Goal: Communication & Community: Answer question/provide support

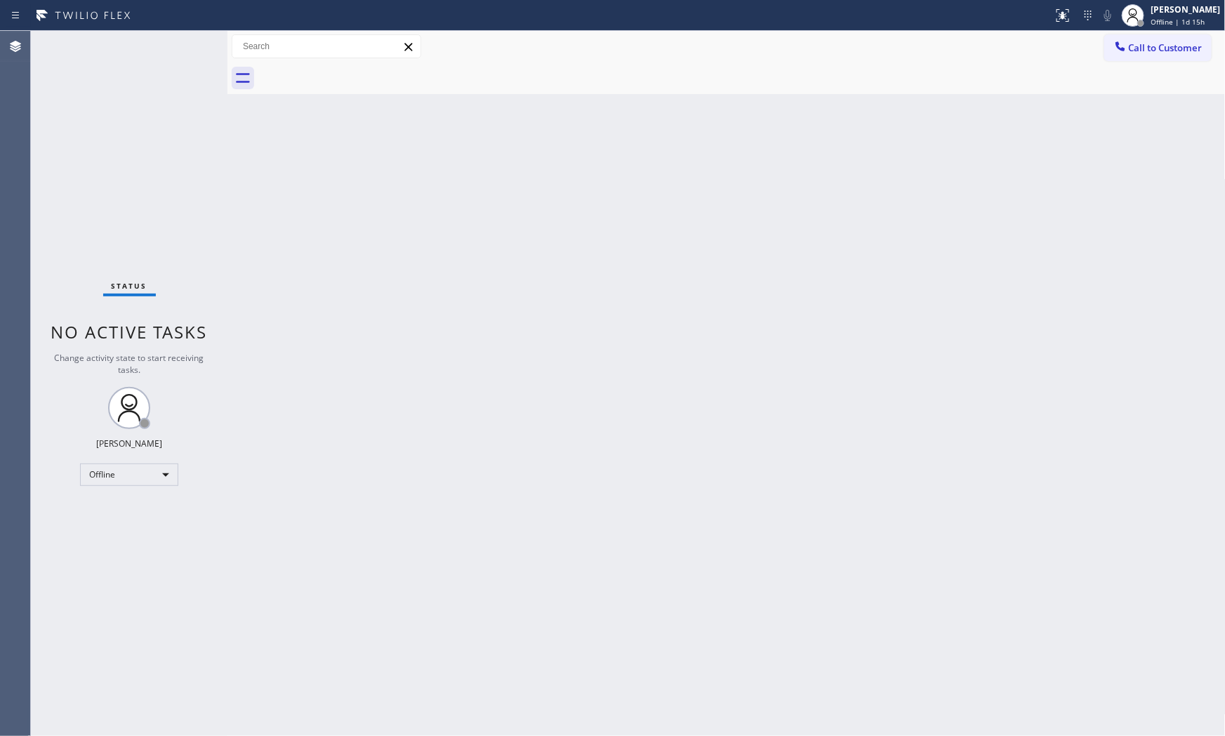
click at [93, 46] on div "Status No active tasks Change activity state to start receiving tasks. [PERSON_…" at bounding box center [129, 383] width 197 height 705
click at [1102, 24] on span "Offline | 1d 15h" at bounding box center [1178, 22] width 54 height 10
click at [1102, 67] on button "Available" at bounding box center [1155, 74] width 140 height 18
click at [1102, 644] on div "Back to Dashboard Change Sender ID Customers Technicians Select a contact Outbo…" at bounding box center [726, 383] width 998 height 705
click at [1033, 343] on div "Back to Dashboard Change Sender ID Customers Technicians Select a contact Outbo…" at bounding box center [726, 383] width 998 height 705
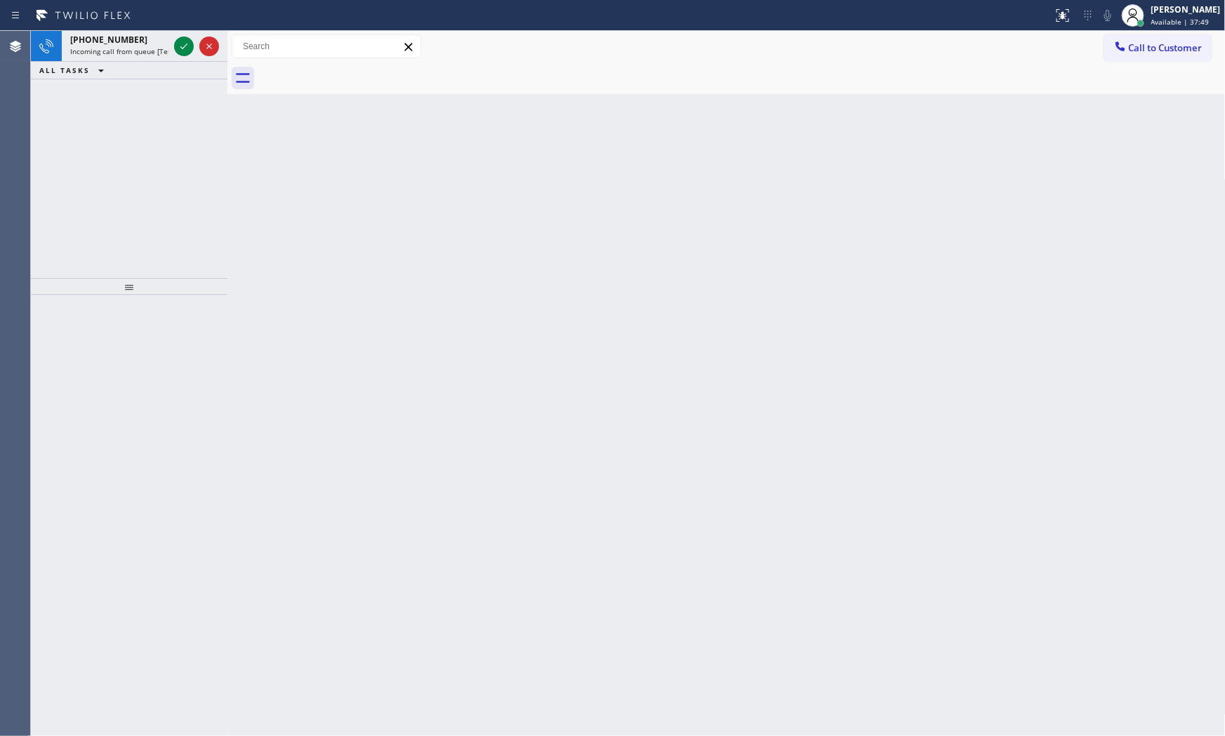
click at [338, 76] on div at bounding box center [741, 78] width 967 height 32
drag, startPoint x: 338, startPoint y: 76, endPoint x: 12, endPoint y: 235, distance: 362.6
click at [0, 244] on html "Status report No issues detected If you experience an issue, please download th…" at bounding box center [612, 368] width 1225 height 736
click at [141, 55] on span "Incoming call from queue [Test] All" at bounding box center [128, 51] width 117 height 10
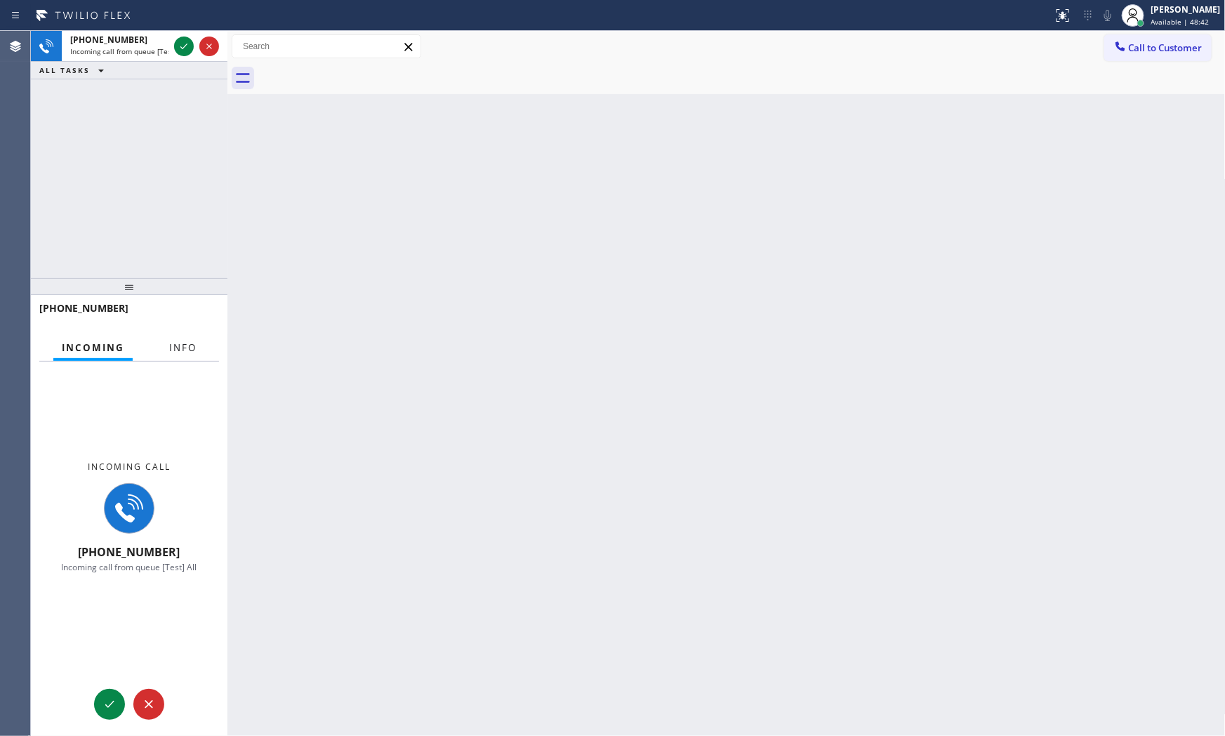
click at [187, 347] on span "Info" at bounding box center [182, 347] width 27 height 13
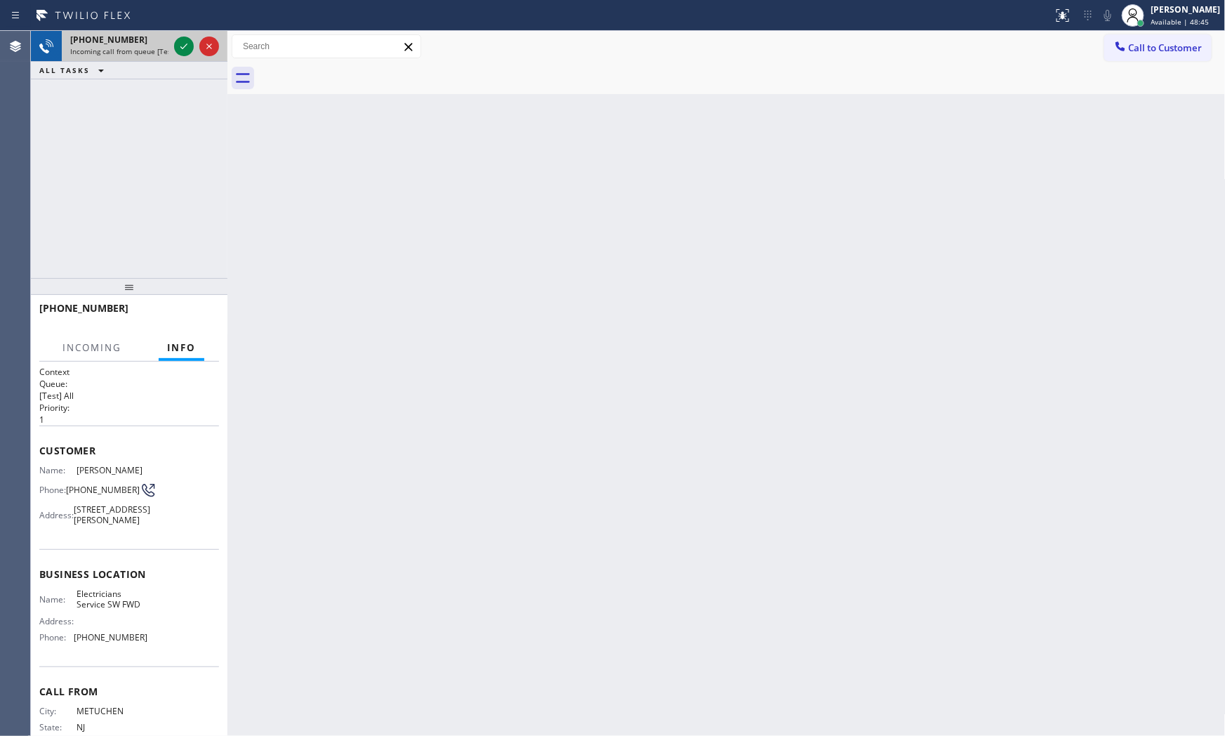
click at [150, 45] on div "[PHONE_NUMBER] Incoming call from queue [Test] All" at bounding box center [117, 46] width 110 height 31
click at [184, 50] on icon at bounding box center [183, 46] width 17 height 17
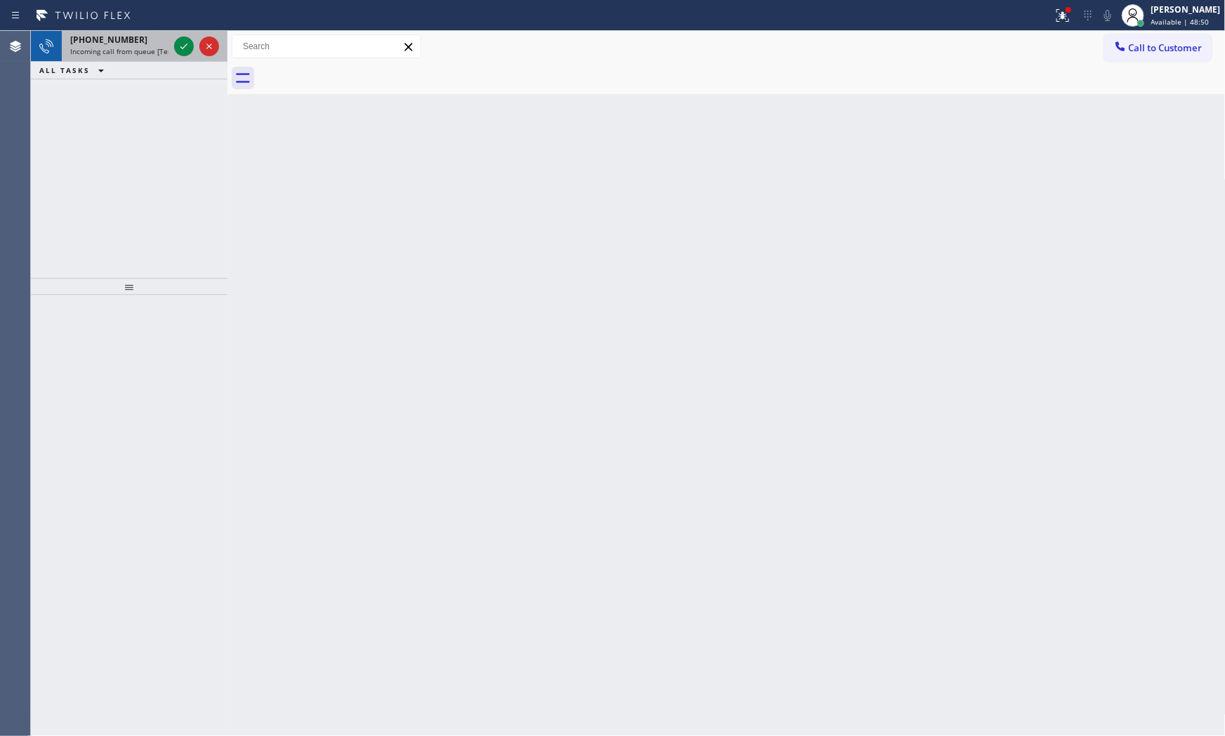
click at [163, 50] on span "Incoming call from queue [Test] All" at bounding box center [128, 51] width 117 height 10
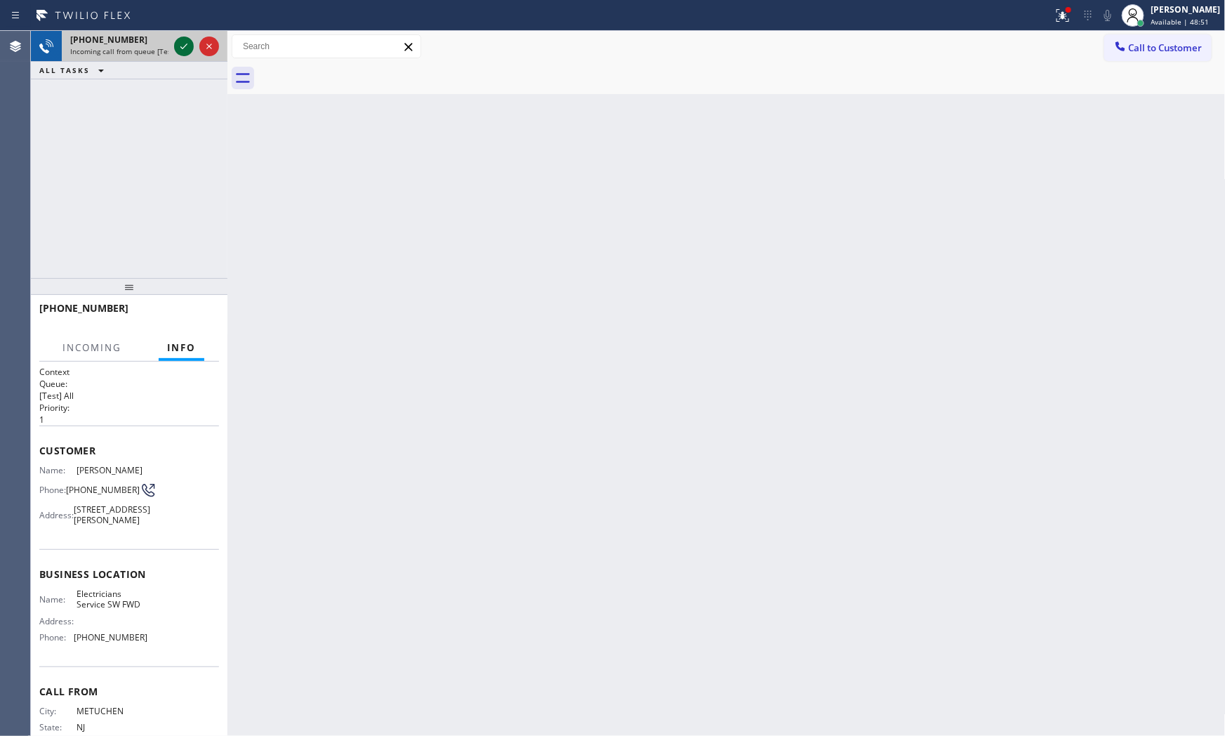
click at [187, 46] on icon at bounding box center [183, 46] width 17 height 17
click at [207, 295] on div at bounding box center [129, 286] width 197 height 17
click at [204, 293] on div at bounding box center [129, 286] width 197 height 17
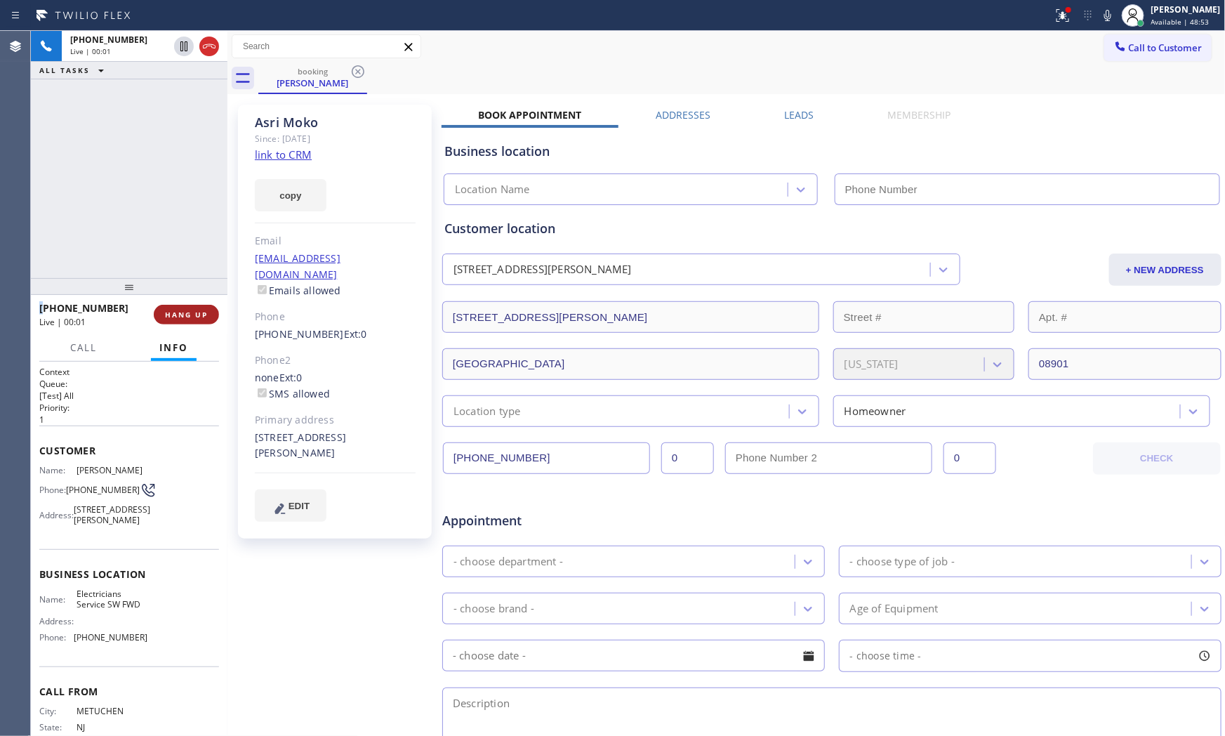
click at [204, 295] on div at bounding box center [129, 286] width 197 height 17
click at [206, 314] on span "HANG UP" at bounding box center [186, 315] width 43 height 10
click at [206, 319] on span "HANG UP" at bounding box center [186, 315] width 43 height 10
click at [207, 319] on span "HANG UP" at bounding box center [186, 315] width 43 height 10
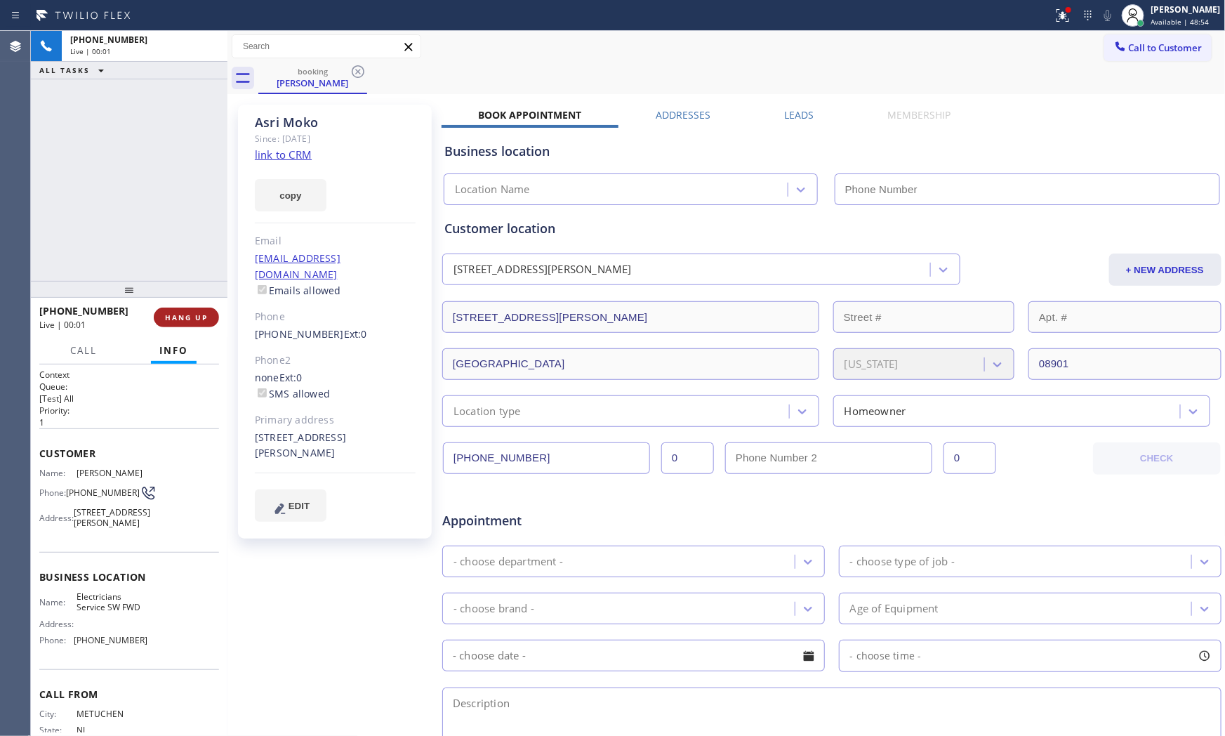
type input "[PHONE_NUMBER]"
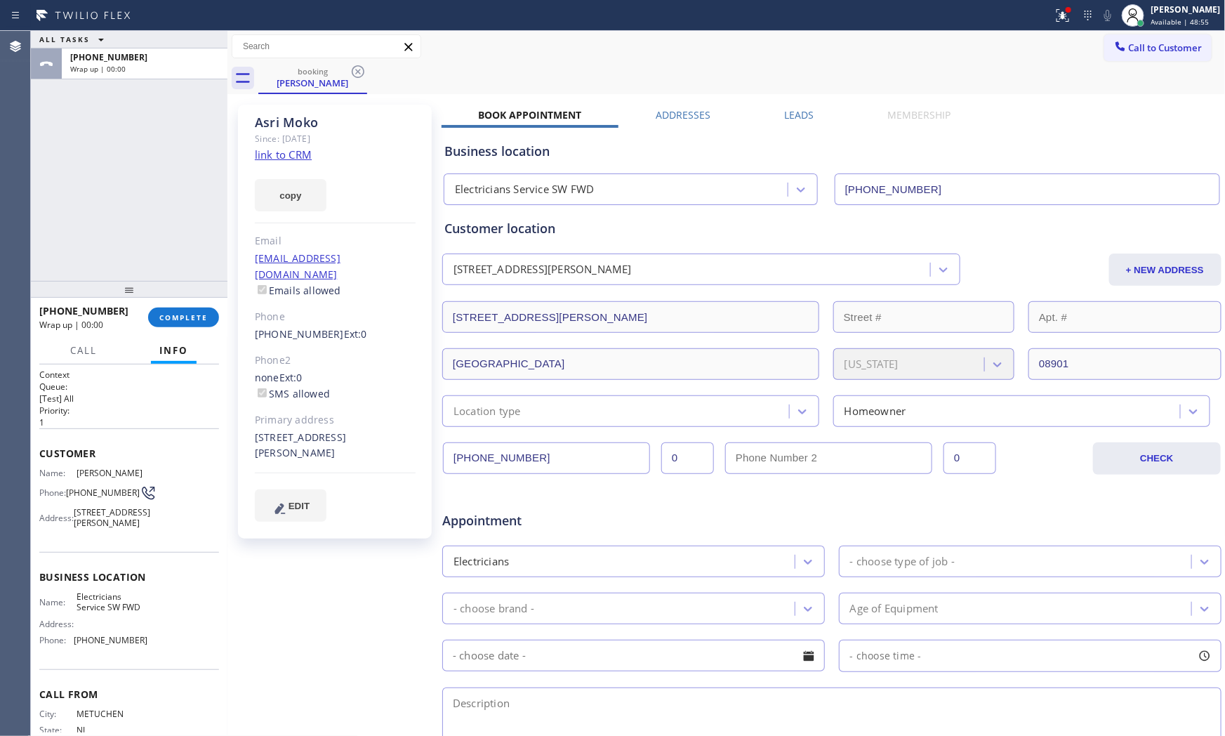
click at [303, 157] on link "link to CRM" at bounding box center [283, 154] width 57 height 14
click at [178, 326] on button "COMPLETE" at bounding box center [183, 317] width 71 height 20
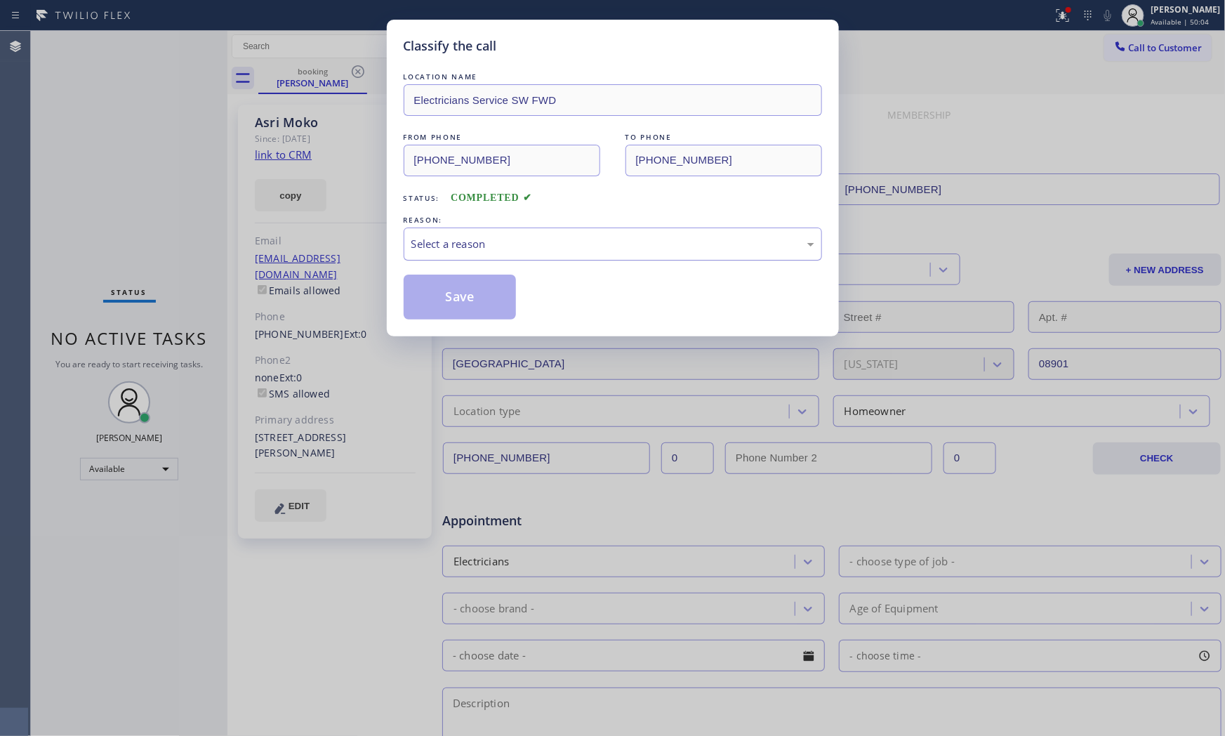
click at [467, 249] on div "Select a reason" at bounding box center [612, 244] width 403 height 16
click at [463, 296] on button "Save" at bounding box center [460, 296] width 113 height 45
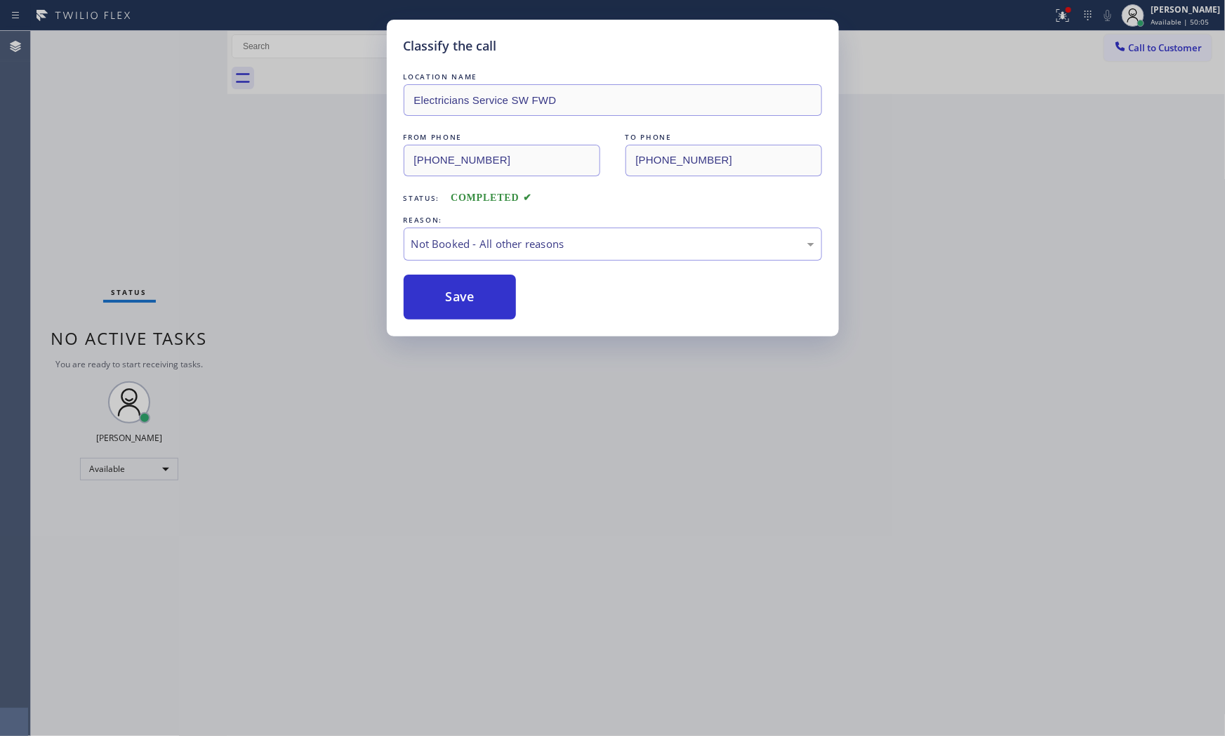
click at [463, 296] on button "Save" at bounding box center [460, 296] width 113 height 45
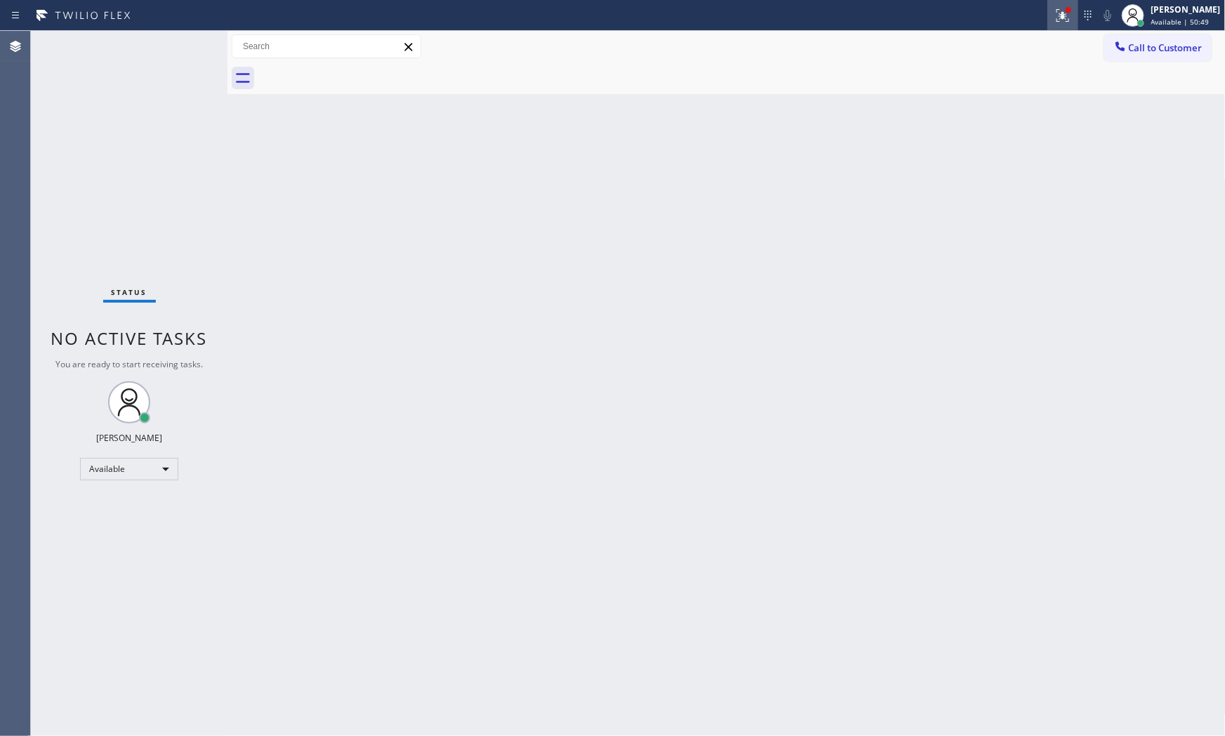
click at [1048, 8] on div at bounding box center [1062, 15] width 31 height 17
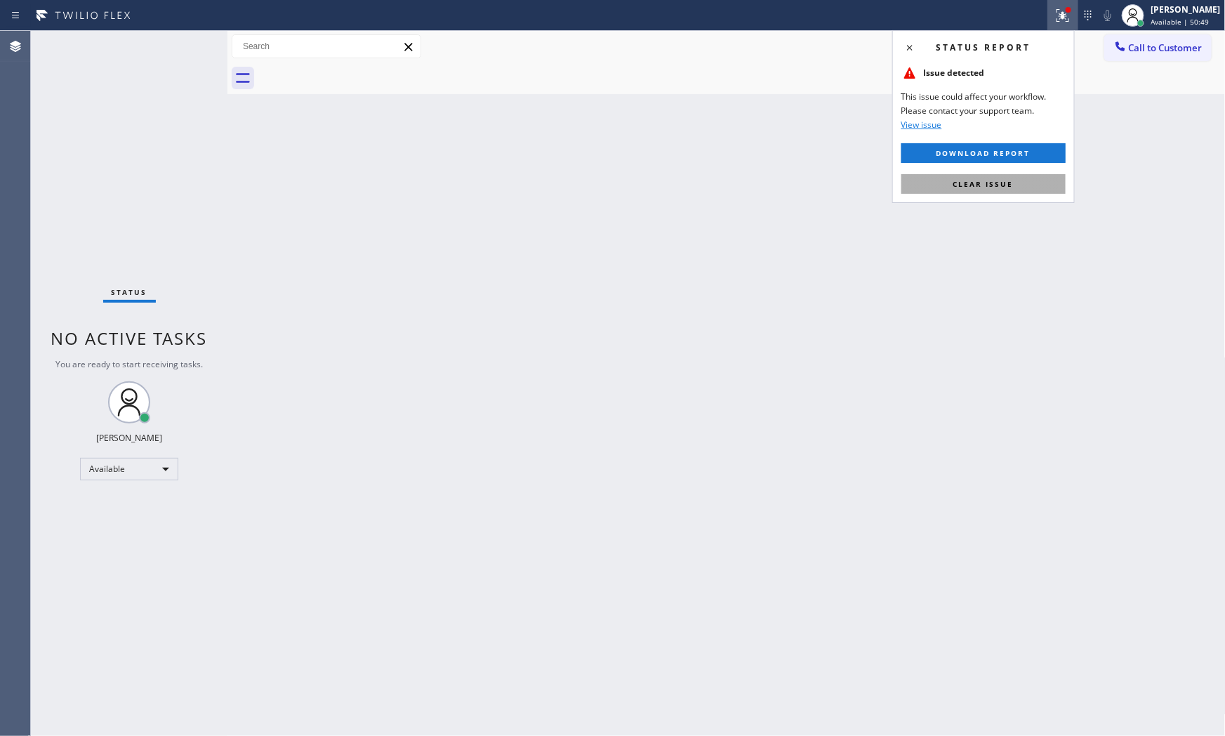
click at [1002, 185] on span "Clear issue" at bounding box center [983, 184] width 60 height 10
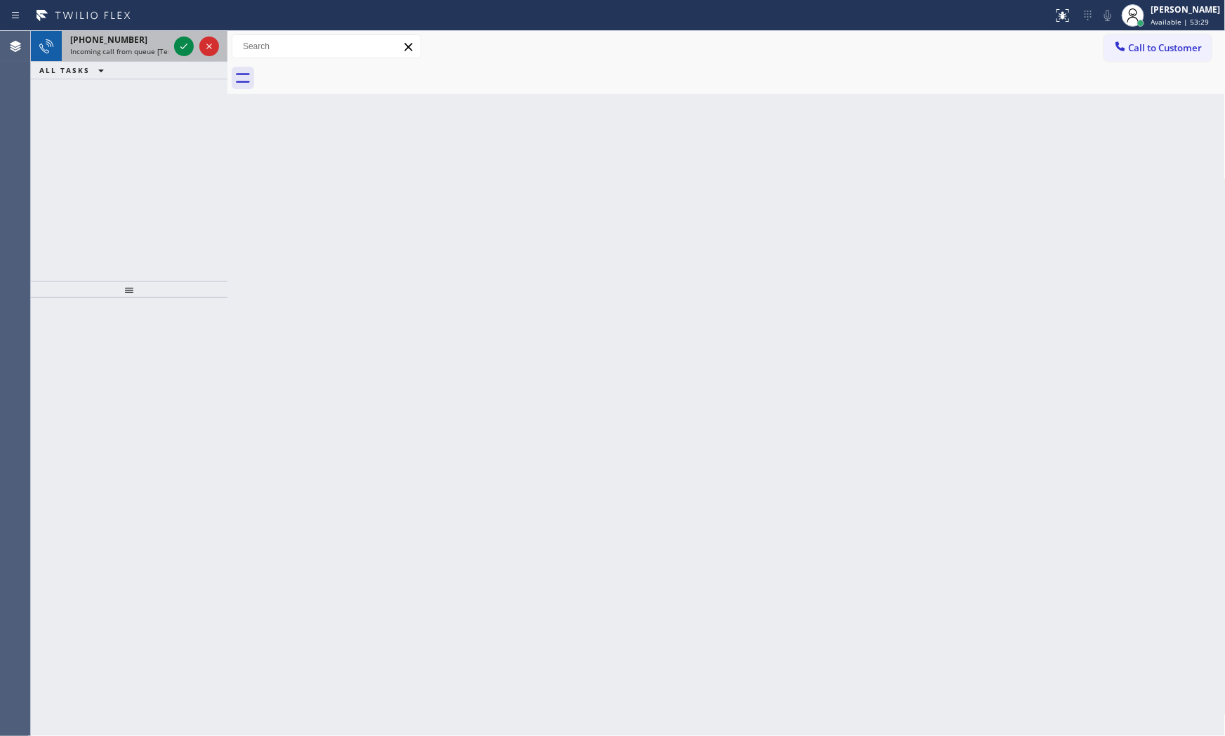
click at [135, 44] on div "[PHONE_NUMBER]" at bounding box center [119, 40] width 98 height 12
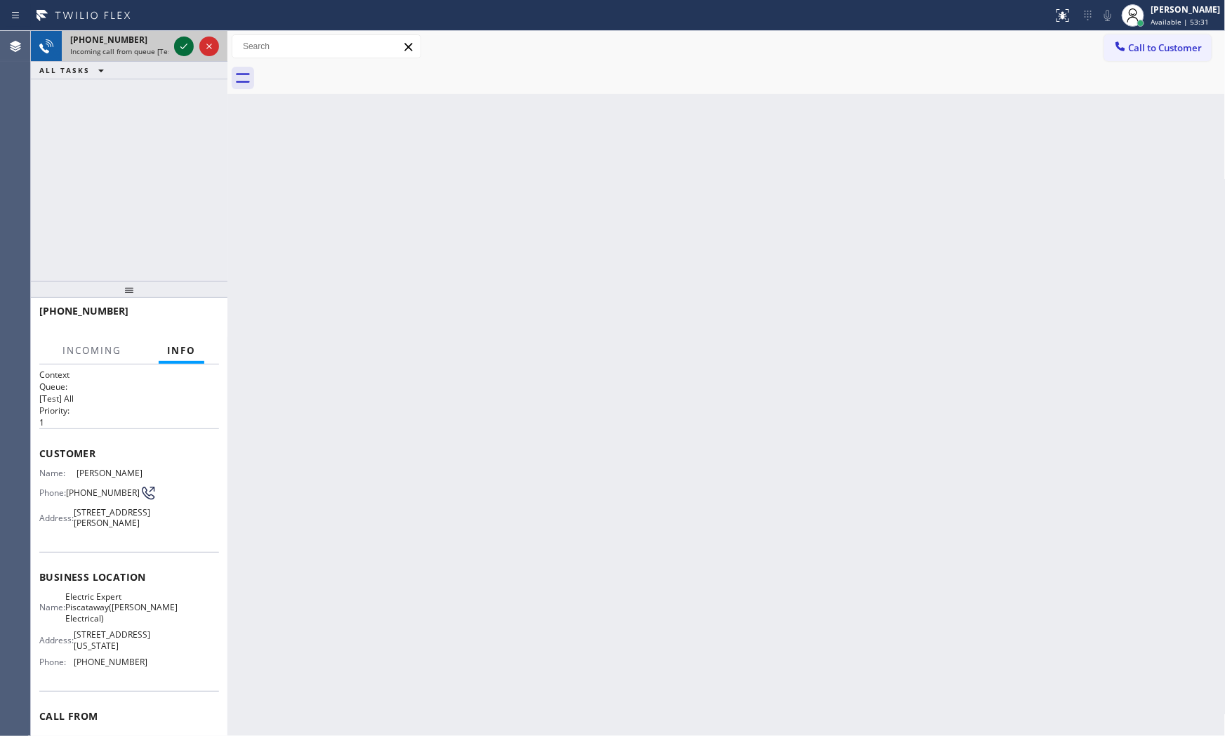
click at [179, 46] on icon at bounding box center [183, 46] width 17 height 17
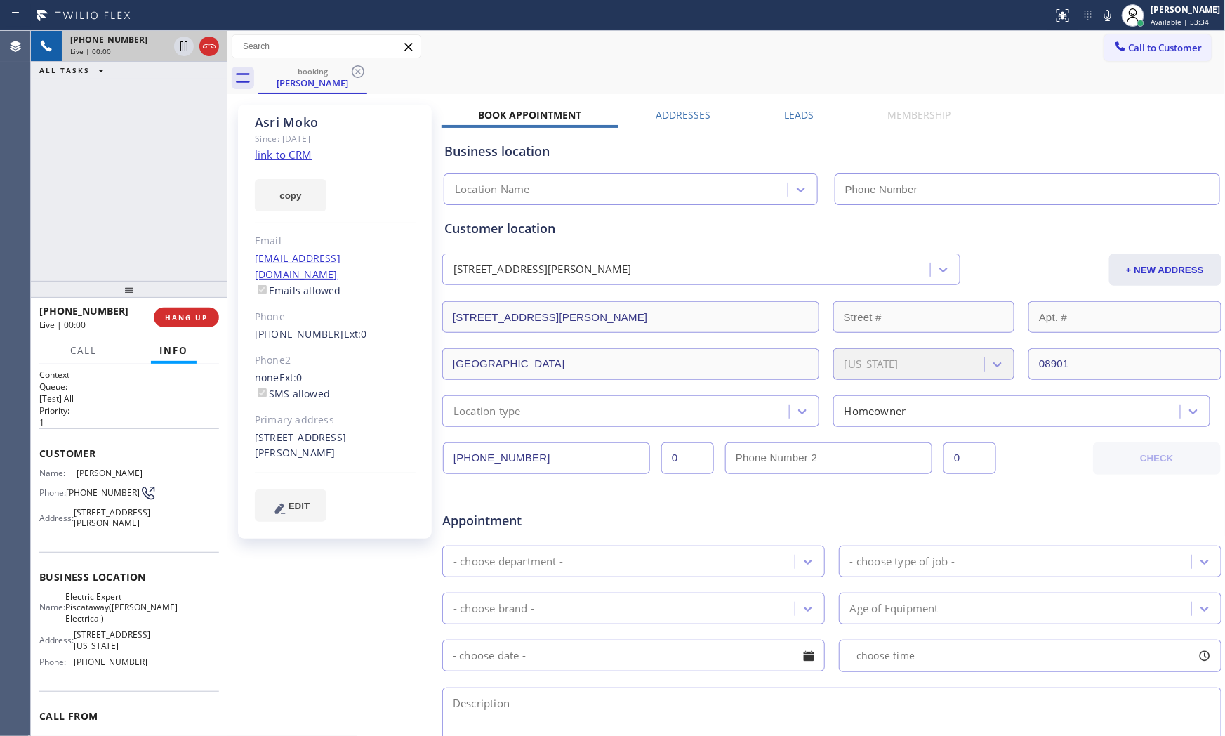
type input "[PHONE_NUMBER]"
click at [1101, 24] on button at bounding box center [1108, 16] width 20 height 20
click at [1099, 18] on icon at bounding box center [1107, 15] width 17 height 17
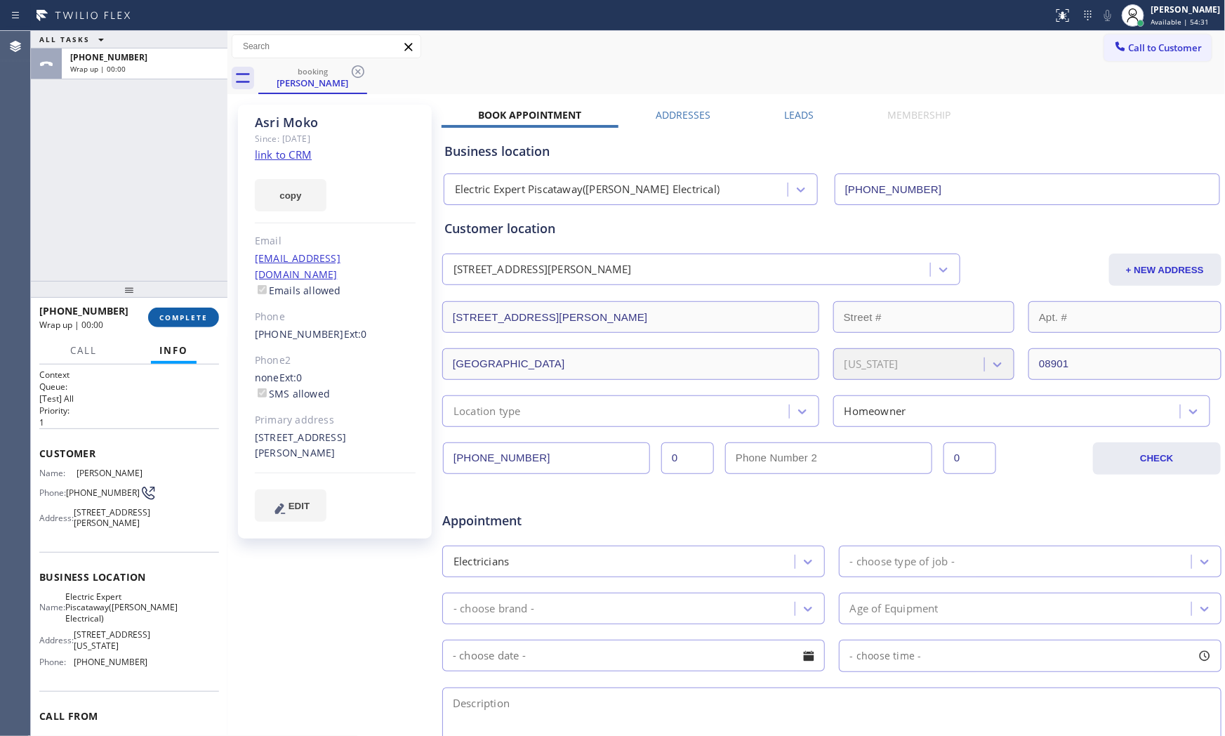
click at [170, 314] on span "COMPLETE" at bounding box center [183, 317] width 48 height 10
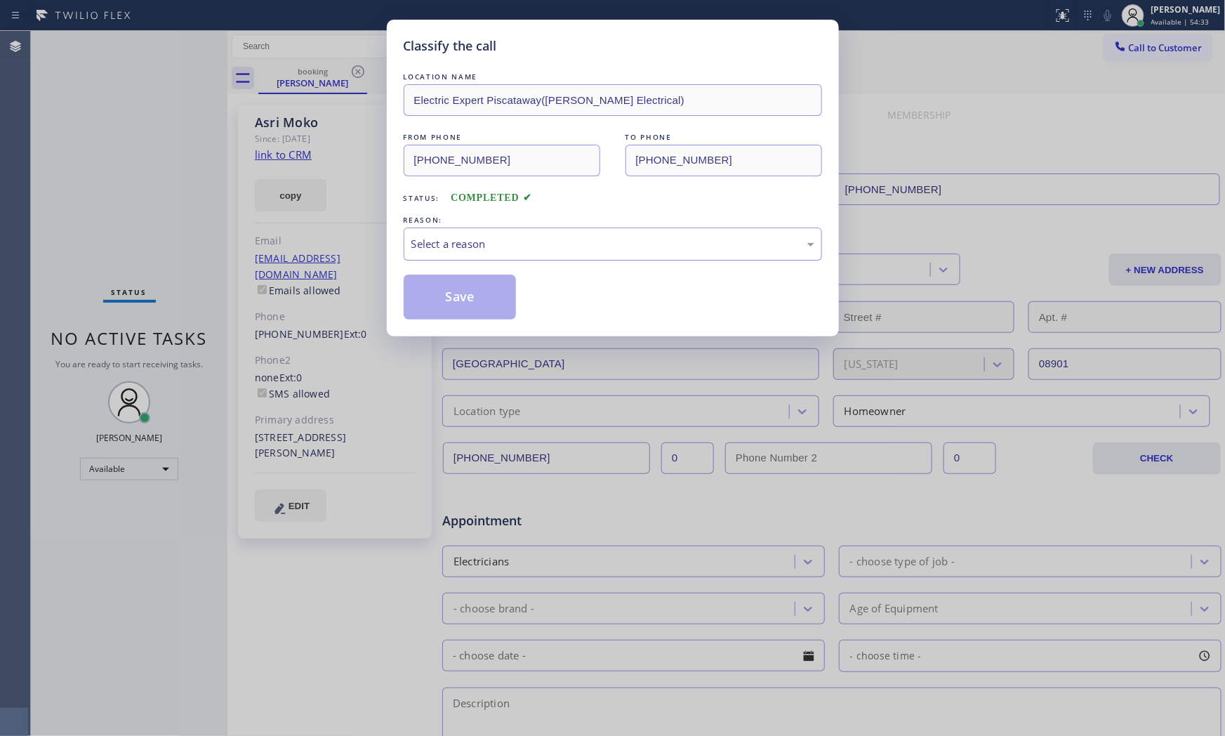
click at [461, 253] on div "Select a reason" at bounding box center [613, 243] width 418 height 33
click at [454, 291] on button "Save" at bounding box center [460, 296] width 113 height 45
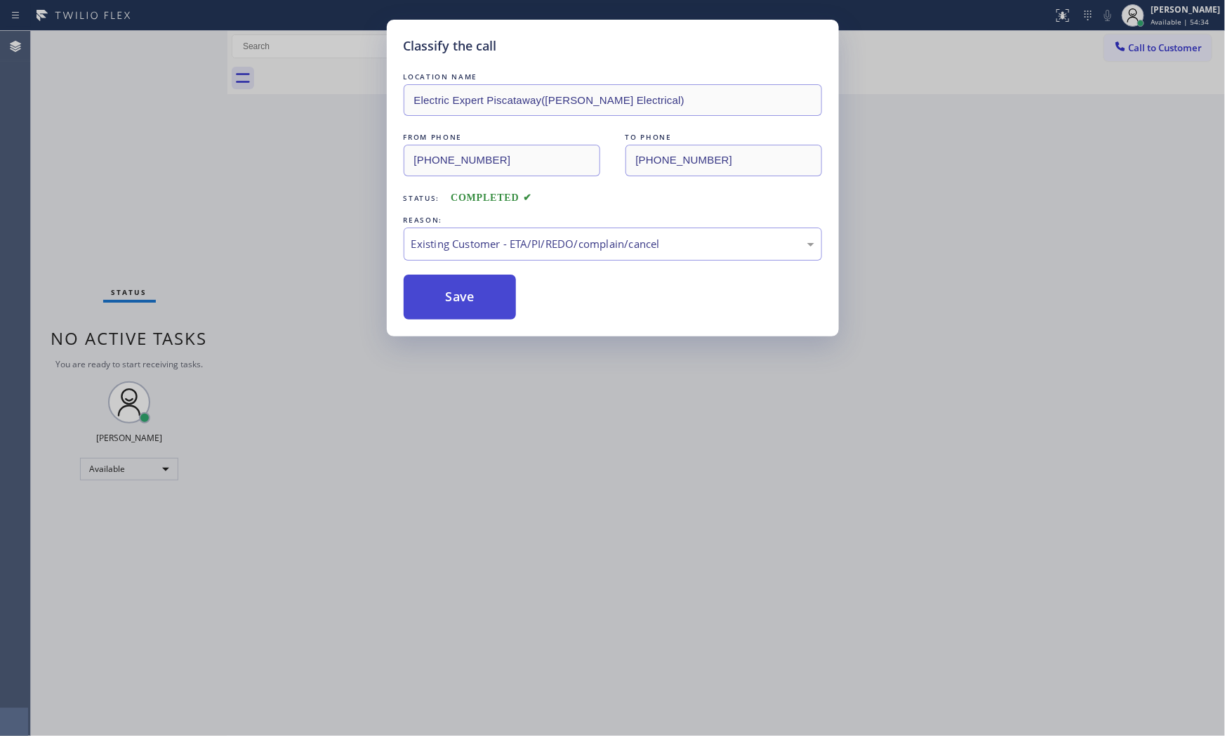
click at [454, 291] on button "Save" at bounding box center [460, 296] width 113 height 45
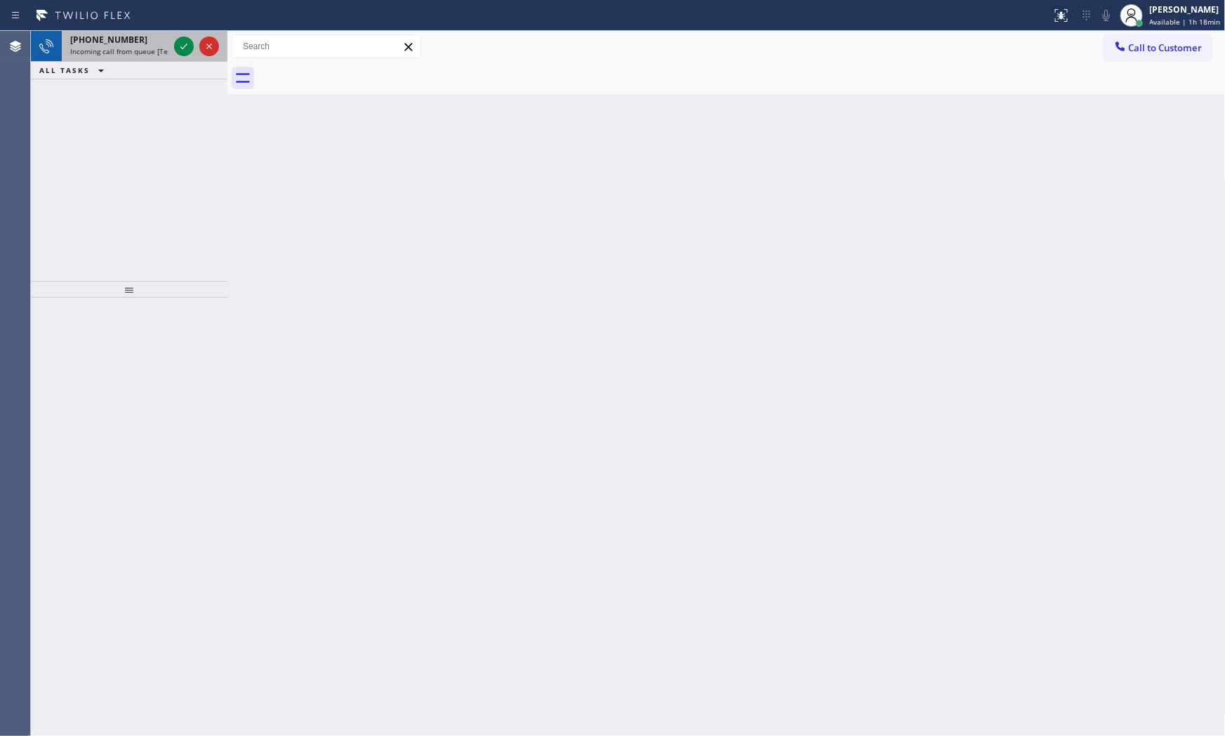
click at [149, 40] on div "[PHONE_NUMBER]" at bounding box center [119, 40] width 98 height 12
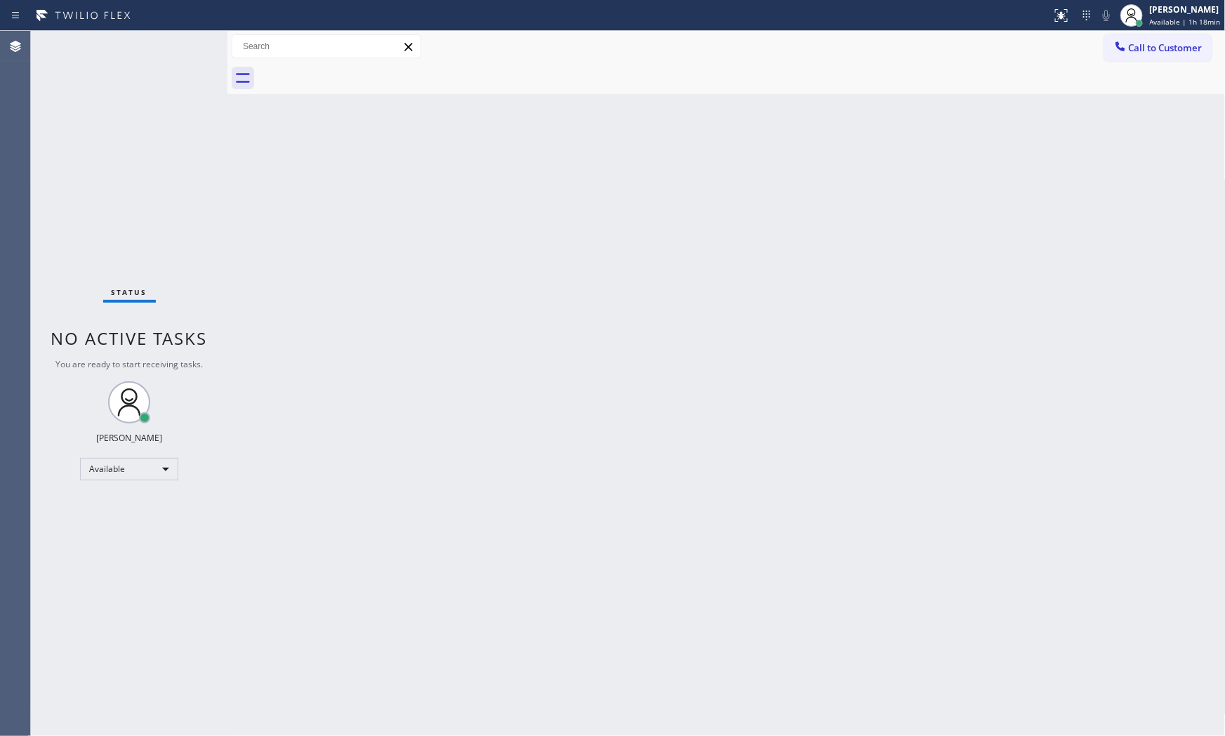
click at [151, 40] on div "Status No active tasks You are ready to start receiving tasks. [PERSON_NAME] Av…" at bounding box center [129, 383] width 197 height 705
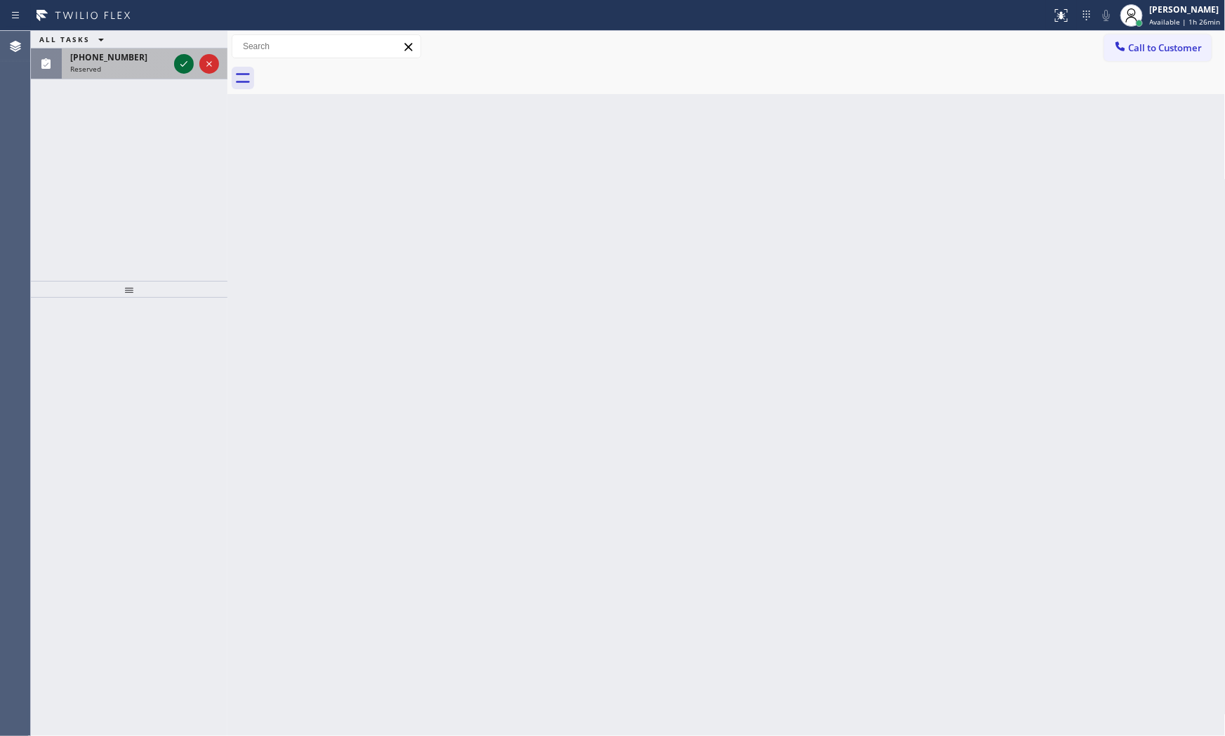
click at [184, 57] on icon at bounding box center [183, 63] width 17 height 17
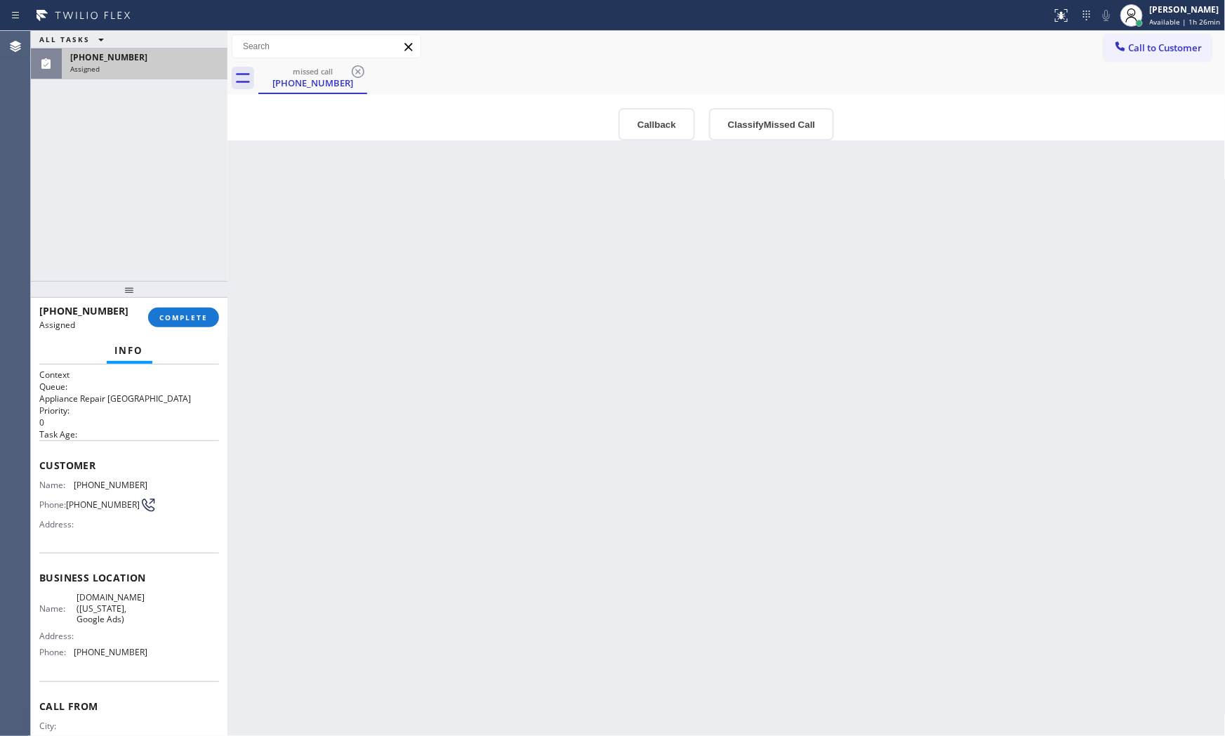
click at [156, 333] on div "[PHONE_NUMBER] Assigned COMPLETE" at bounding box center [129, 317] width 180 height 37
click at [160, 321] on span "COMPLETE" at bounding box center [183, 317] width 48 height 10
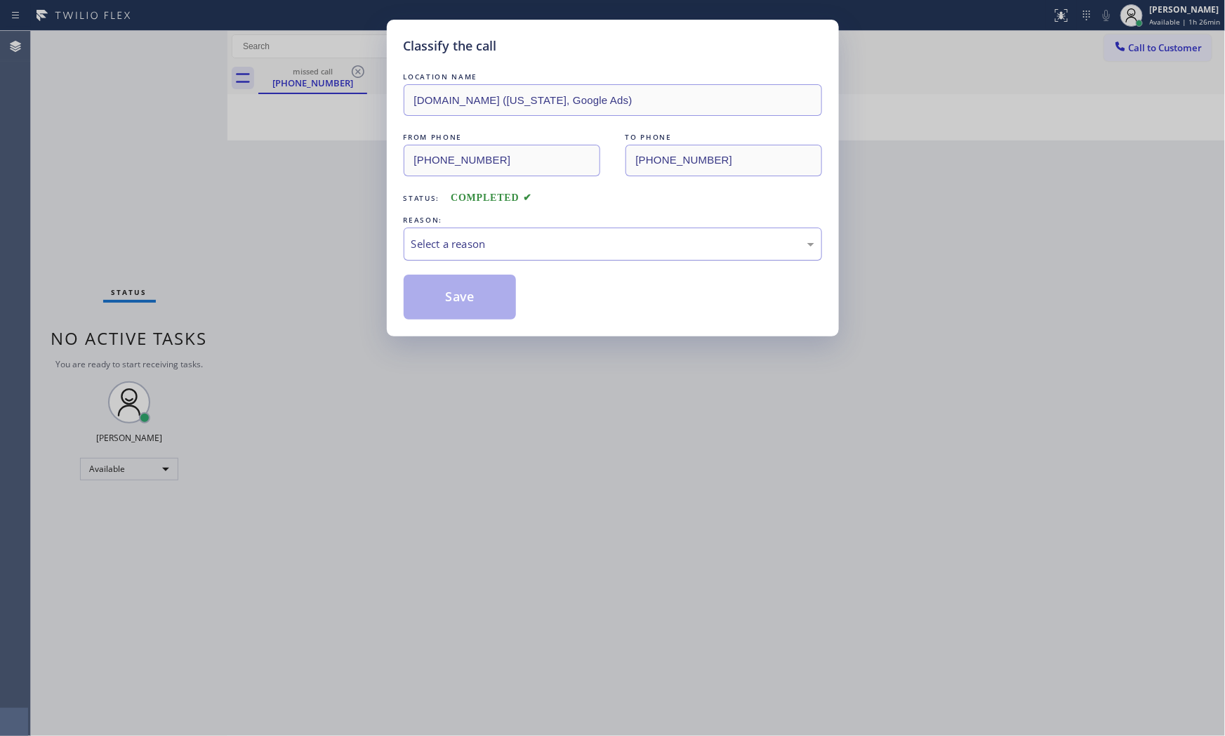
click at [550, 251] on div "Select a reason" at bounding box center [612, 244] width 403 height 16
click at [500, 295] on button "Save" at bounding box center [460, 296] width 113 height 45
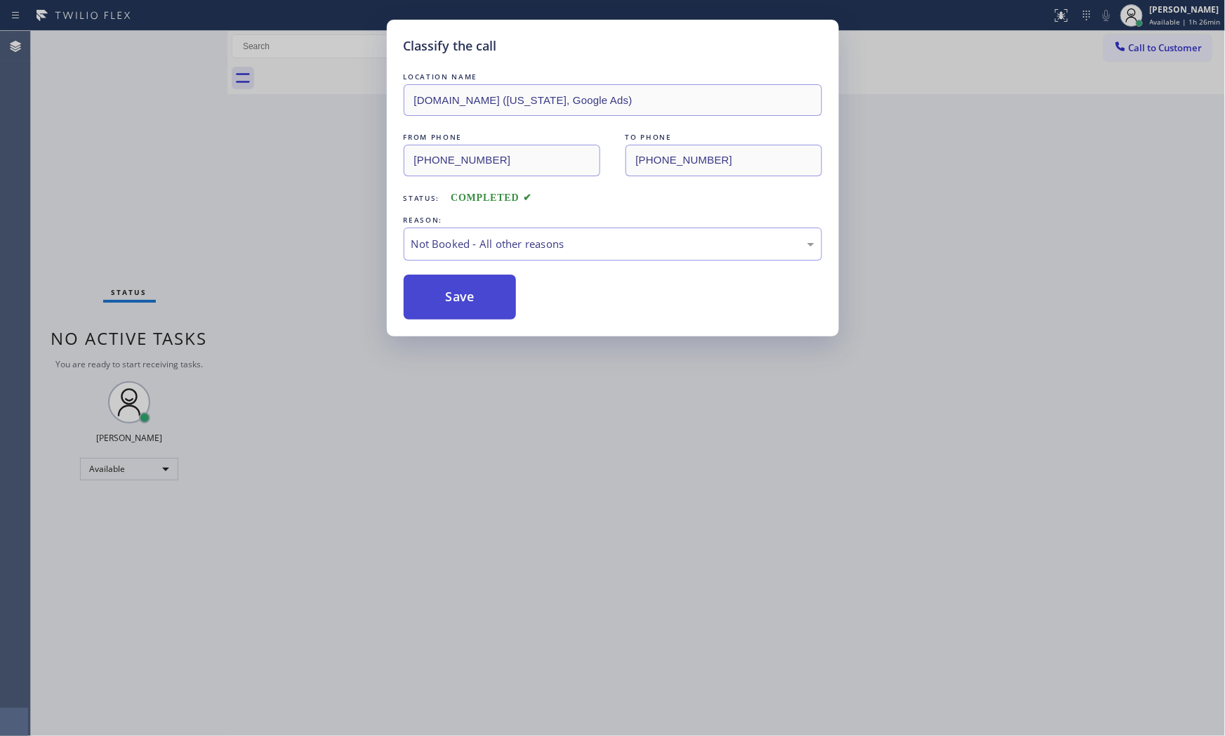
click at [500, 295] on button "Save" at bounding box center [460, 296] width 113 height 45
click at [500, 296] on button "Save" at bounding box center [460, 296] width 113 height 45
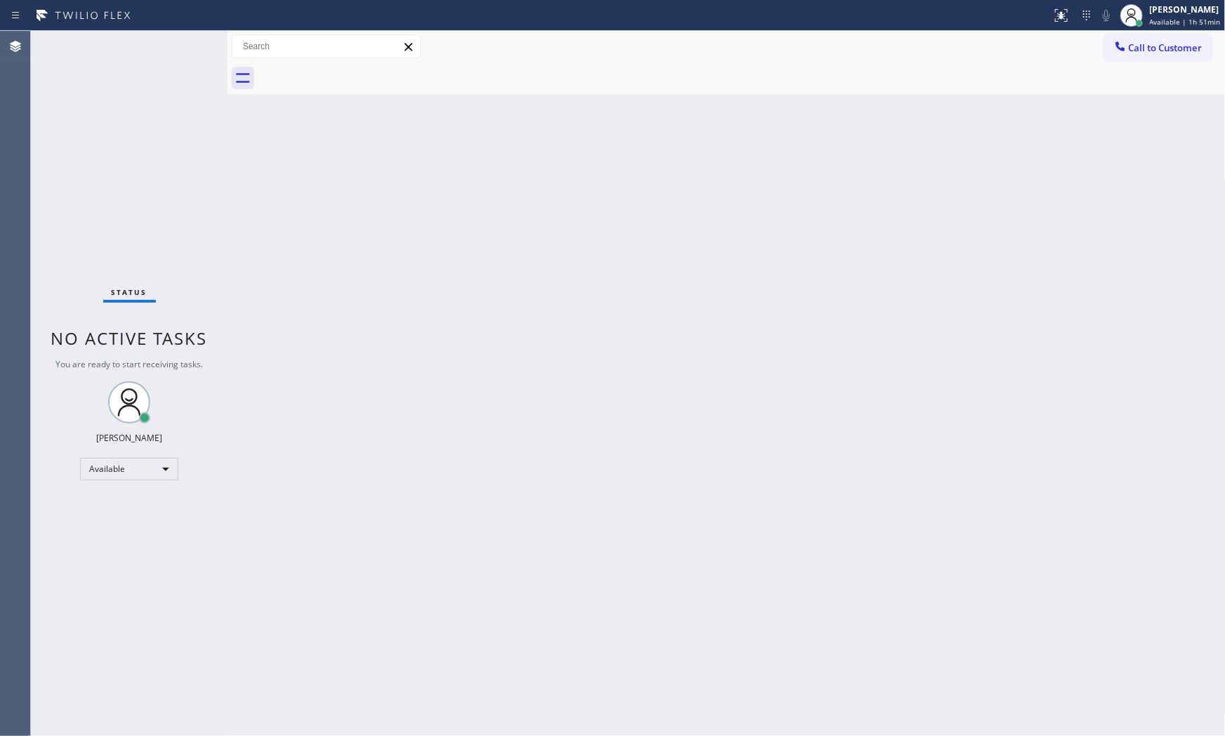
drag, startPoint x: 135, startPoint y: 35, endPoint x: 117, endPoint y: 24, distance: 21.4
click at [135, 35] on div "Status No active tasks You are ready to start receiving tasks. [PERSON_NAME] Av…" at bounding box center [129, 383] width 197 height 705
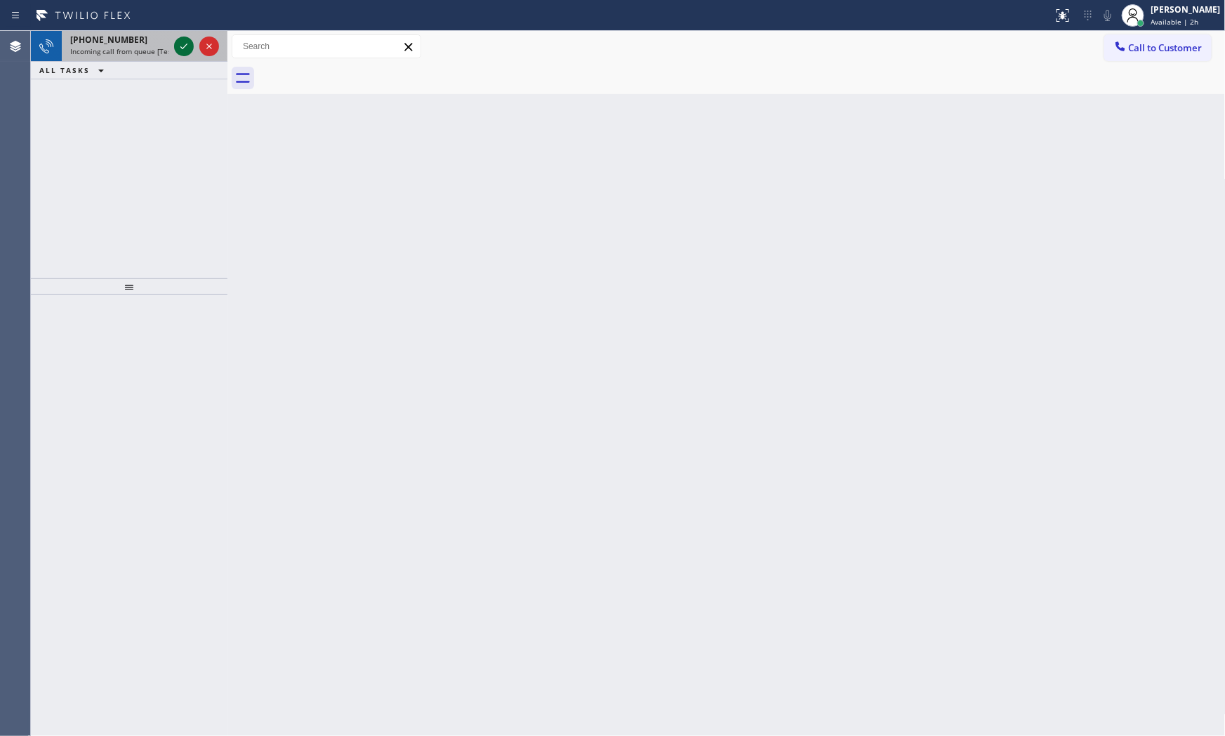
click at [181, 48] on icon at bounding box center [183, 47] width 7 height 6
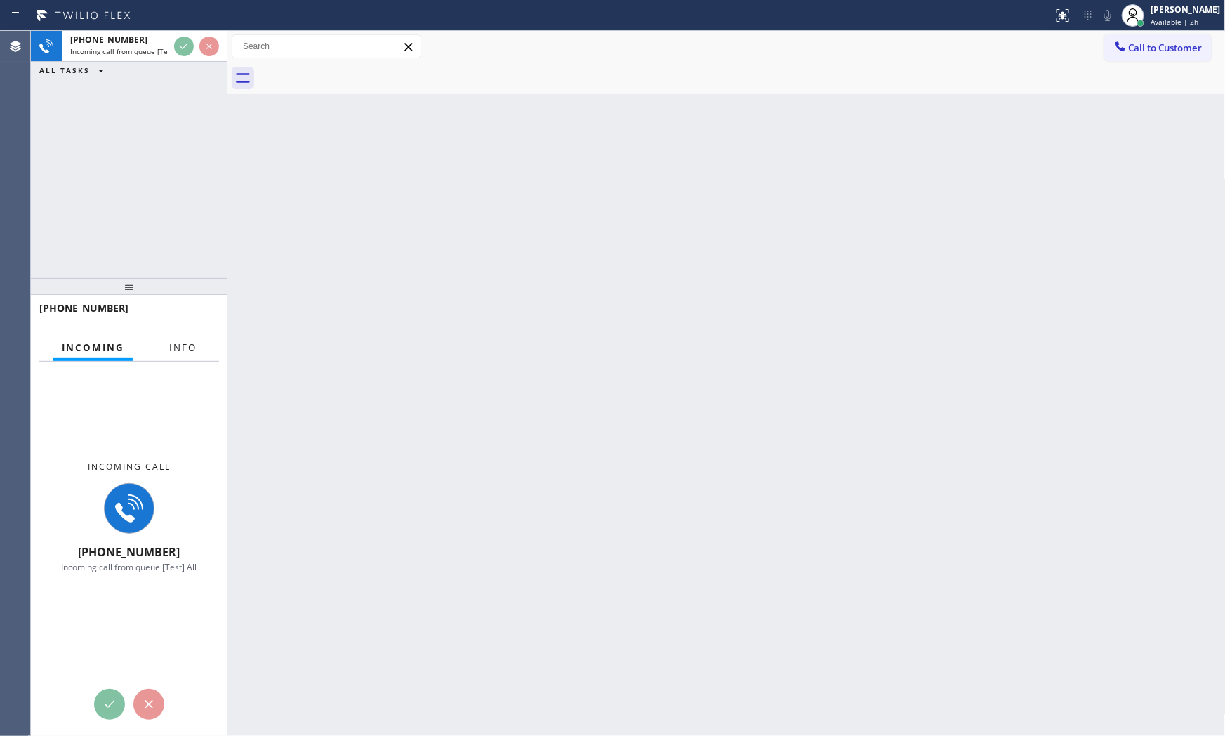
click at [197, 346] on button "Info" at bounding box center [183, 347] width 44 height 27
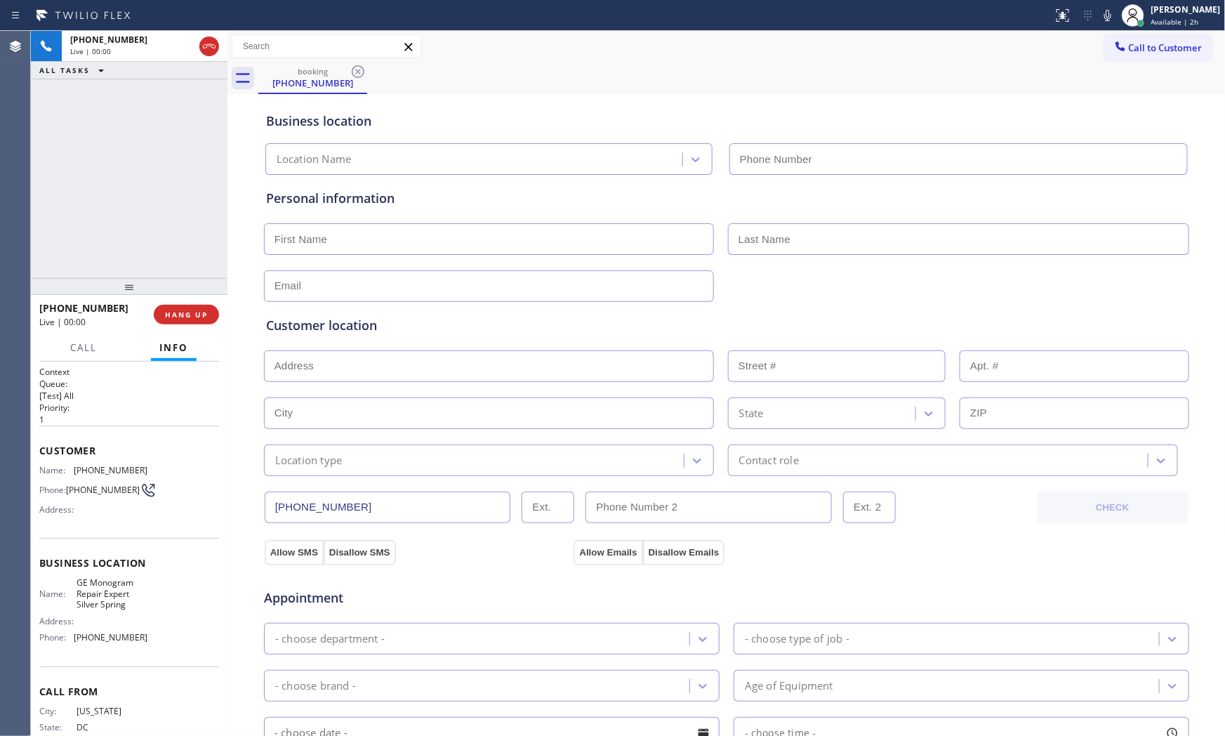
type input "[PHONE_NUMBER]"
click at [1101, 12] on icon at bounding box center [1107, 15] width 17 height 17
click at [209, 321] on button "HANG UP" at bounding box center [186, 315] width 65 height 20
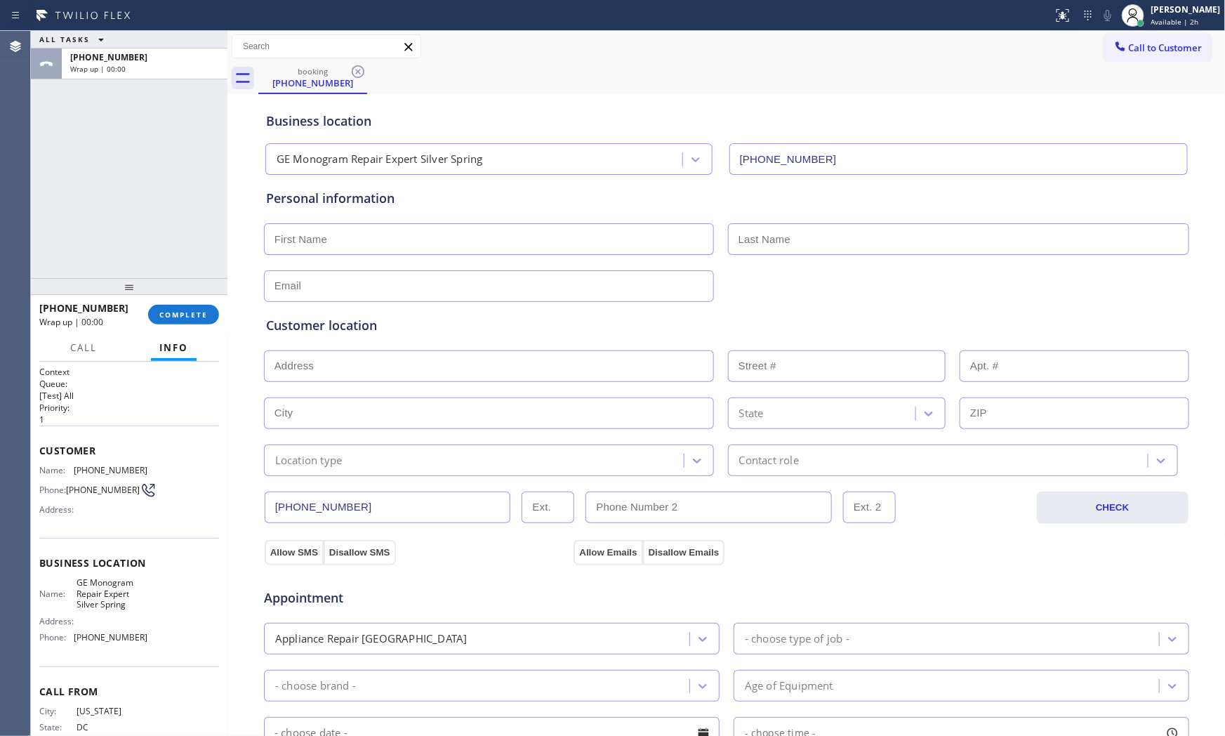
drag, startPoint x: 209, startPoint y: 321, endPoint x: 220, endPoint y: 388, distance: 68.2
click at [225, 389] on div "ALL TASKS ALL TASKS ACTIVE TASKS TASKS IN WRAP UP [PHONE_NUMBER] Wrap up | 00:0…" at bounding box center [628, 383] width 1194 height 705
click at [173, 310] on span "COMPLETE" at bounding box center [183, 315] width 48 height 10
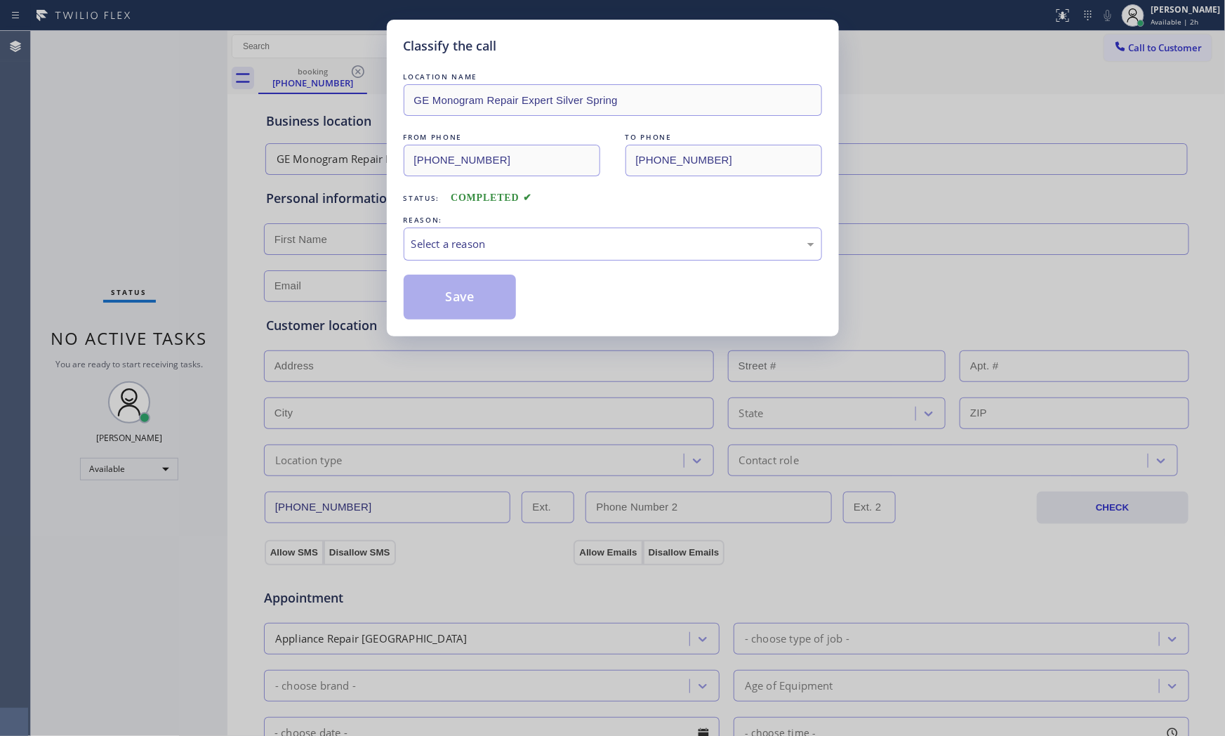
click at [532, 225] on div "REASON:" at bounding box center [613, 220] width 418 height 15
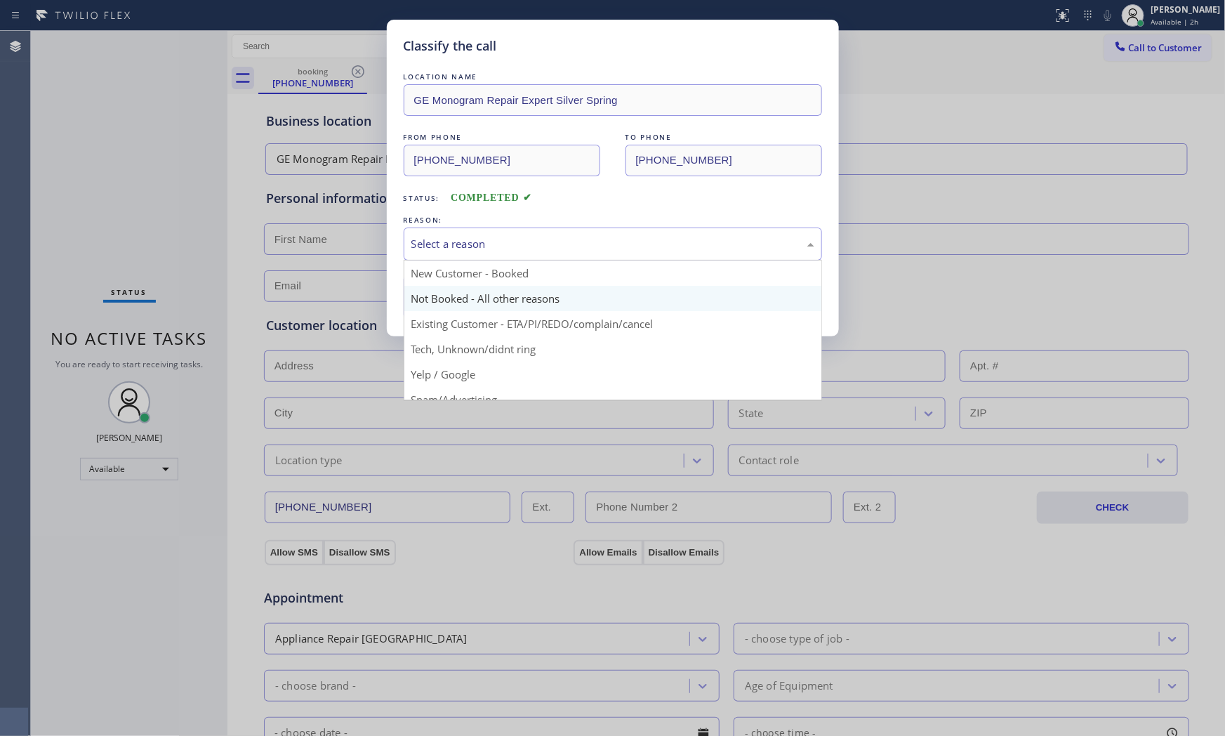
drag, startPoint x: 525, startPoint y: 246, endPoint x: 479, endPoint y: 289, distance: 63.6
click at [521, 251] on div "Select a reason" at bounding box center [612, 244] width 403 height 16
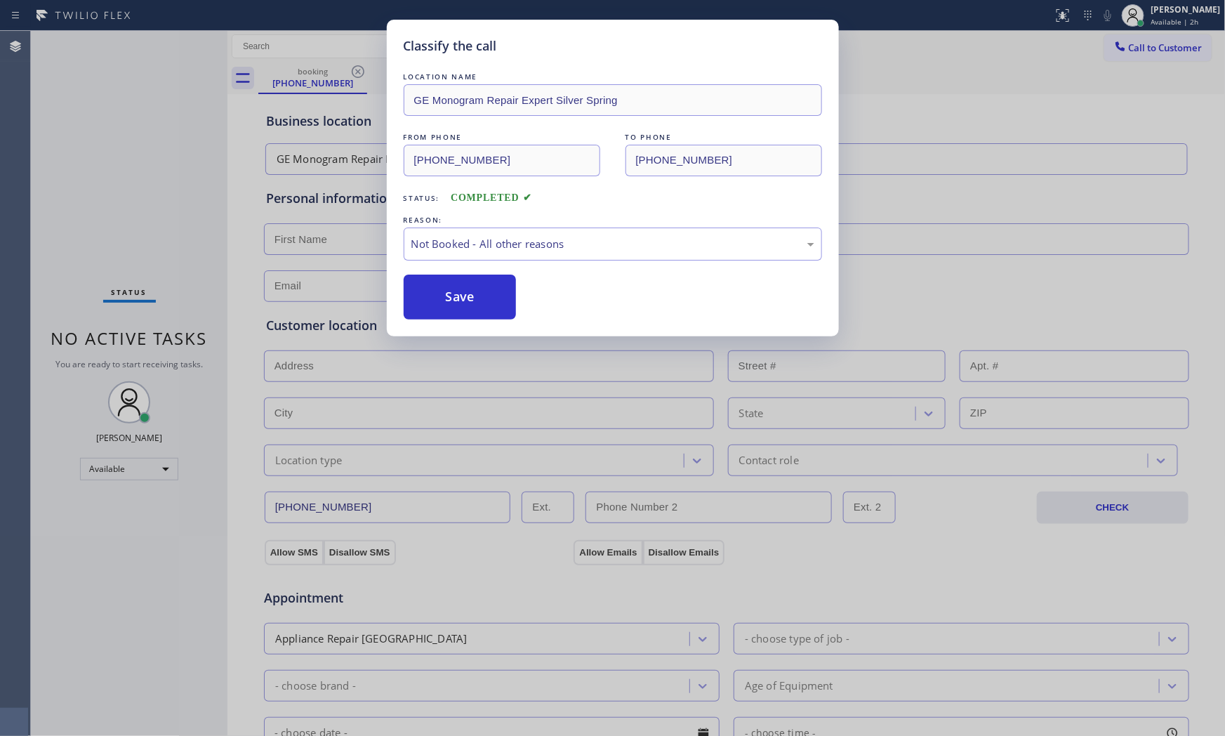
click at [461, 300] on button "Save" at bounding box center [460, 296] width 113 height 45
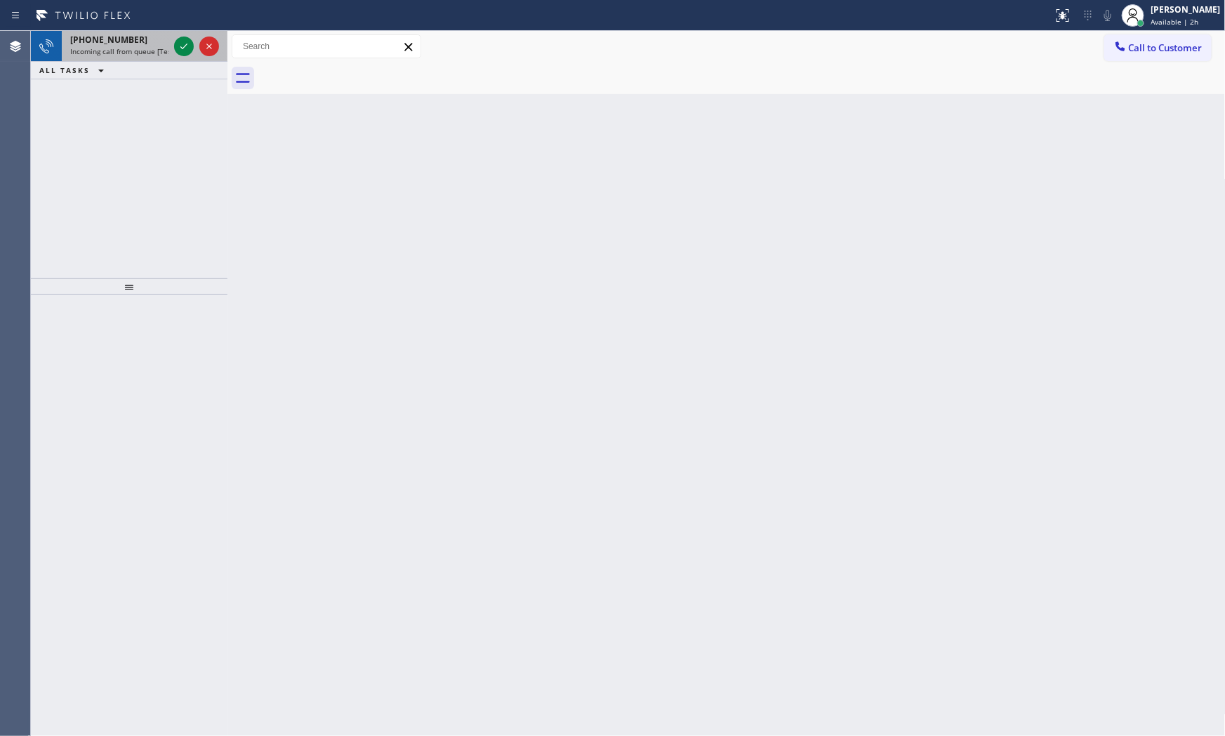
click at [171, 46] on div at bounding box center [196, 46] width 51 height 31
click at [99, 48] on span "Incoming call from queue [Test] All" at bounding box center [128, 51] width 117 height 10
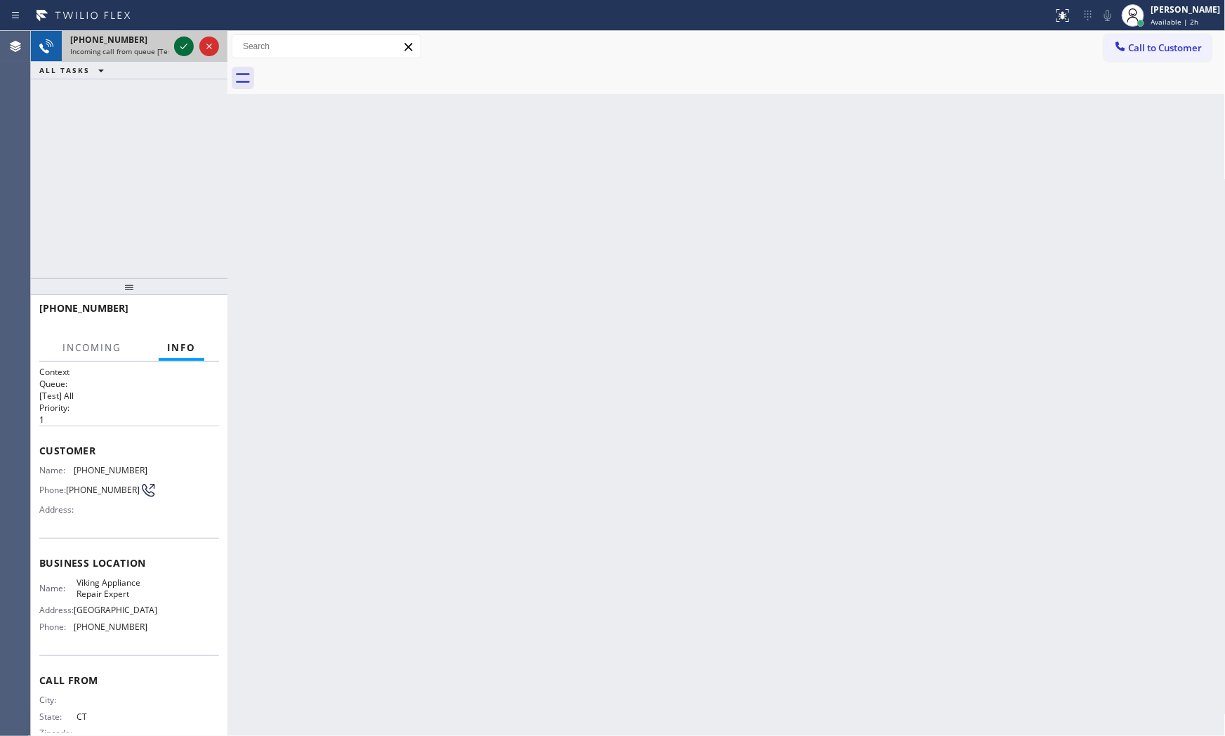
click at [177, 43] on icon at bounding box center [183, 46] width 17 height 17
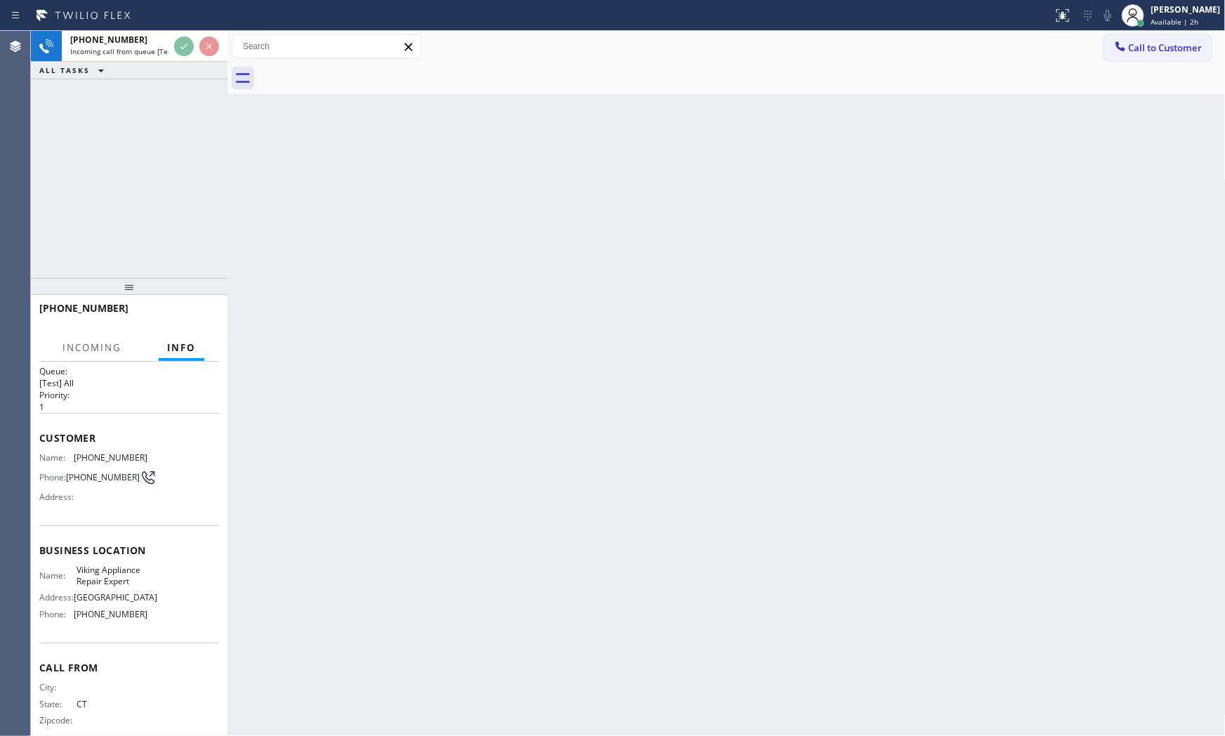
scroll to position [32, 0]
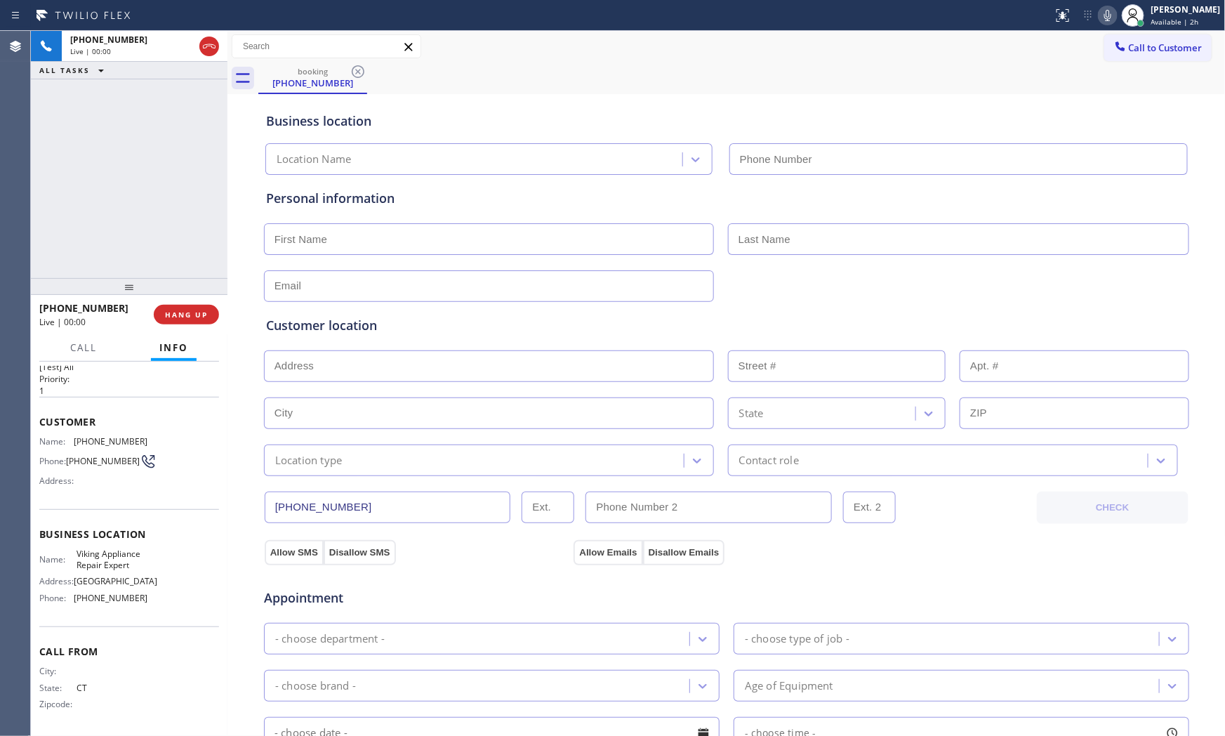
type input "(203) 864-3501"
click at [177, 307] on button "HANG UP" at bounding box center [186, 315] width 65 height 20
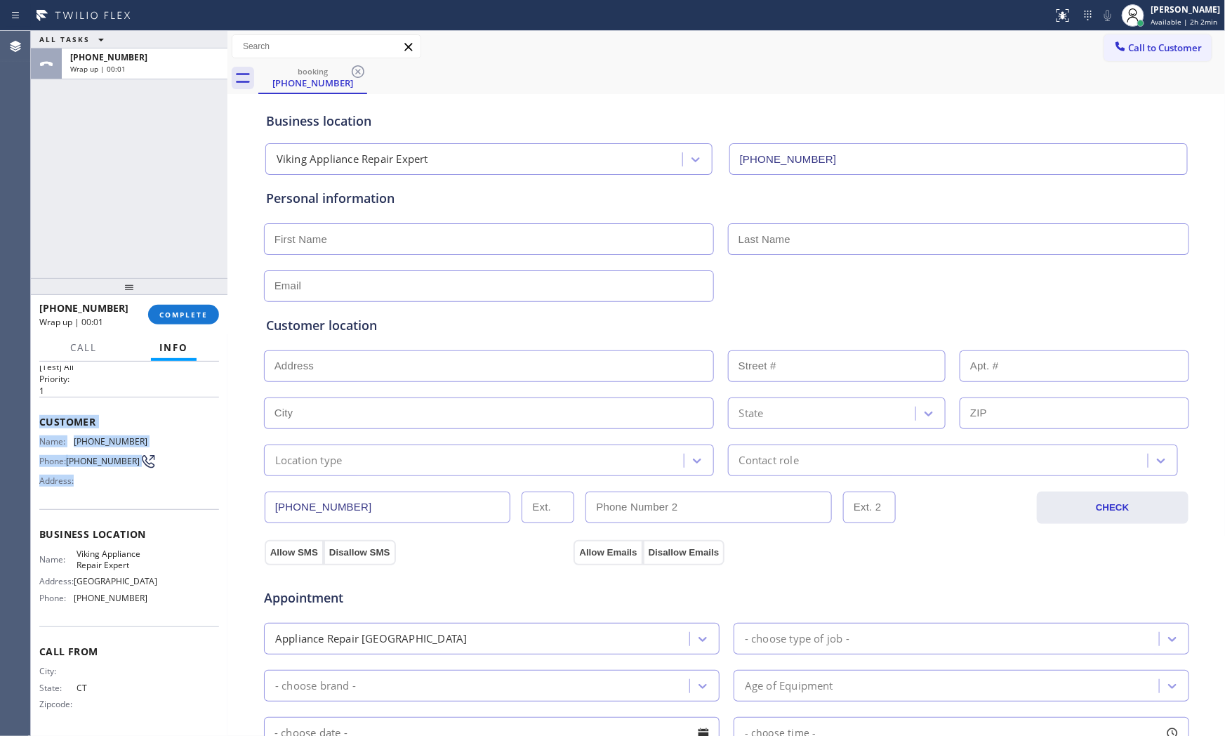
drag, startPoint x: 40, startPoint y: 413, endPoint x: 110, endPoint y: 482, distance: 98.8
click at [110, 482] on div "Context Queue: [Test] All Priority: 1 Customer Name: (475) 300-8408 Phone: (475…" at bounding box center [129, 548] width 197 height 375
copy div "Customer Name: (475) 300-8408 Phone: (475) 300-8408 Address:"
click at [86, 543] on div "Business location Name: Viking Appliance Repair Expert Address: 434 Grand St Ph…" at bounding box center [129, 567] width 180 height 117
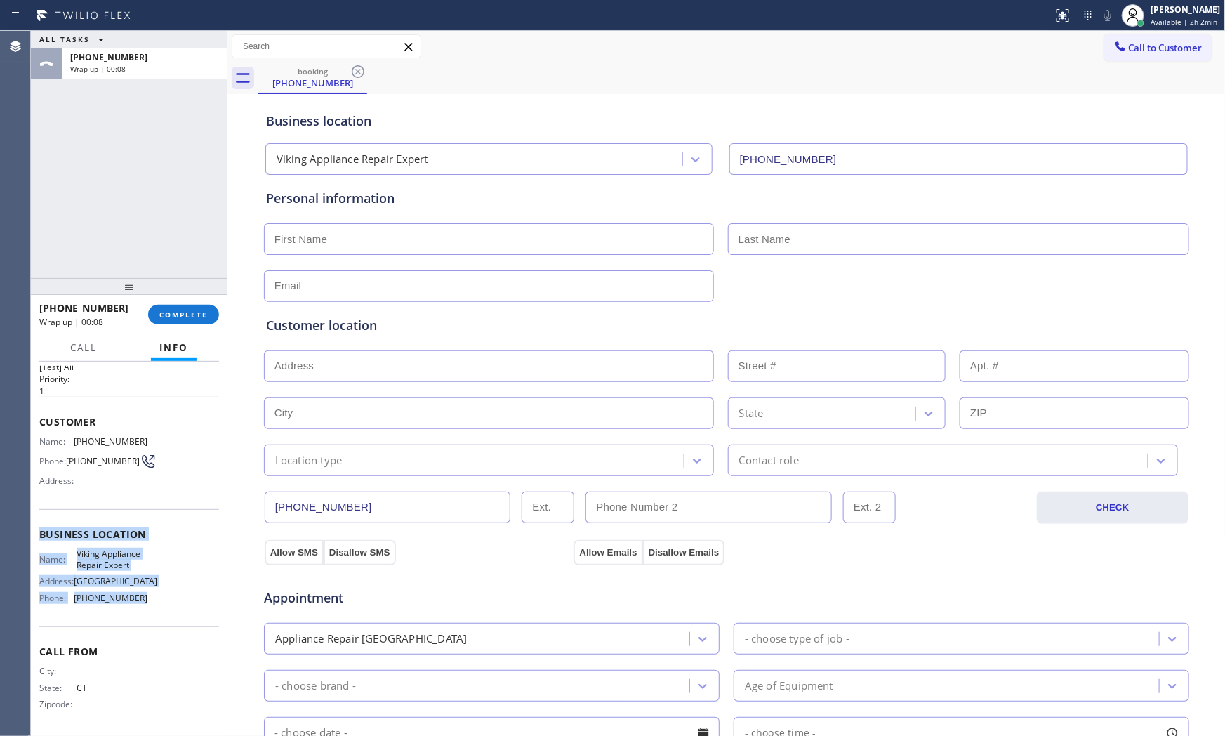
drag, startPoint x: 39, startPoint y: 532, endPoint x: 151, endPoint y: 600, distance: 130.7
click at [142, 606] on div "Business location Name: Viking Appliance Repair Expert Address: 434 Grand St Ph…" at bounding box center [129, 567] width 180 height 117
copy div "Business location Name: Viking Appliance Repair Expert Address: 434 Grand St Ph…"
click at [198, 314] on span "COMPLETE" at bounding box center [183, 315] width 48 height 10
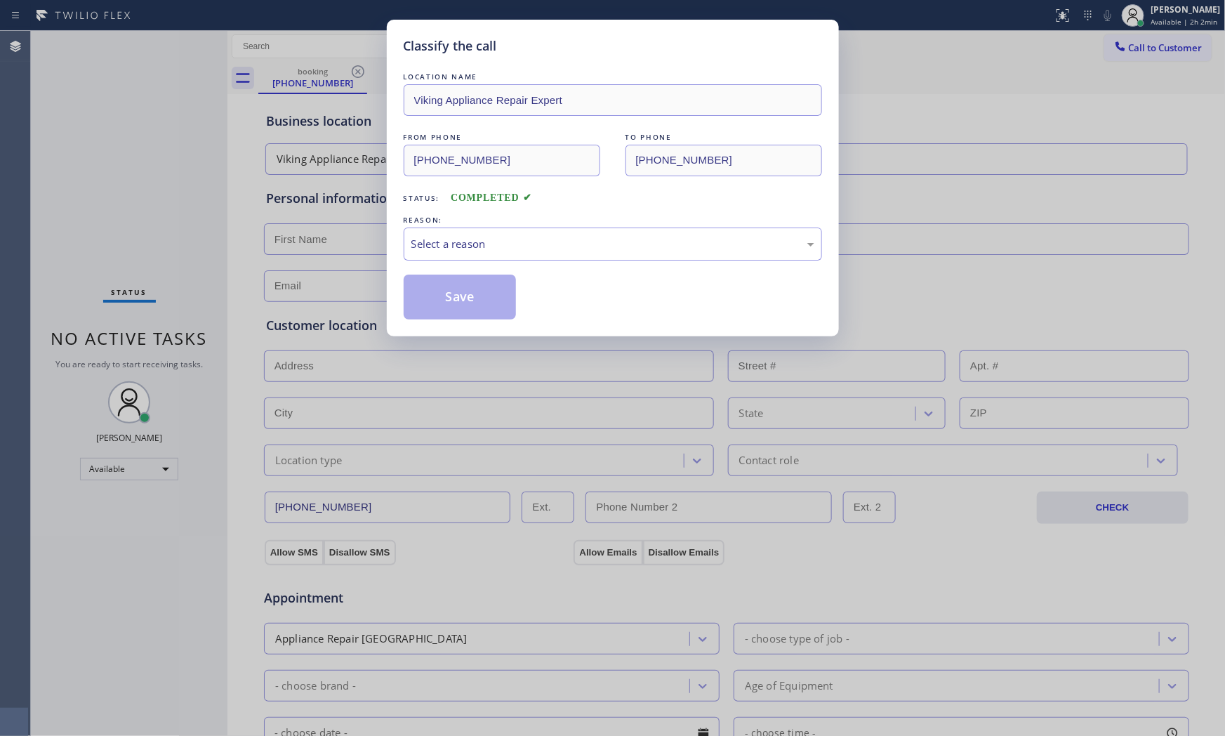
click at [580, 253] on div "Select a reason" at bounding box center [613, 243] width 418 height 33
click at [489, 284] on button "Save" at bounding box center [460, 296] width 113 height 45
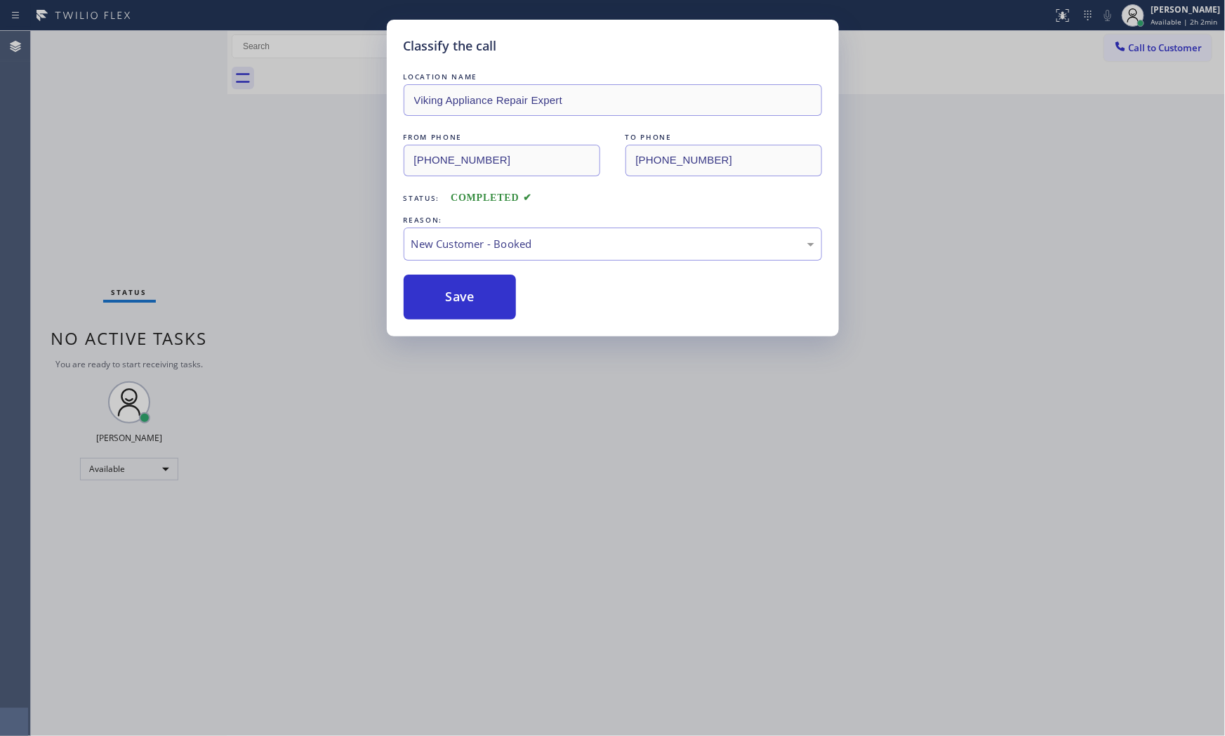
click at [489, 284] on button "Save" at bounding box center [460, 296] width 113 height 45
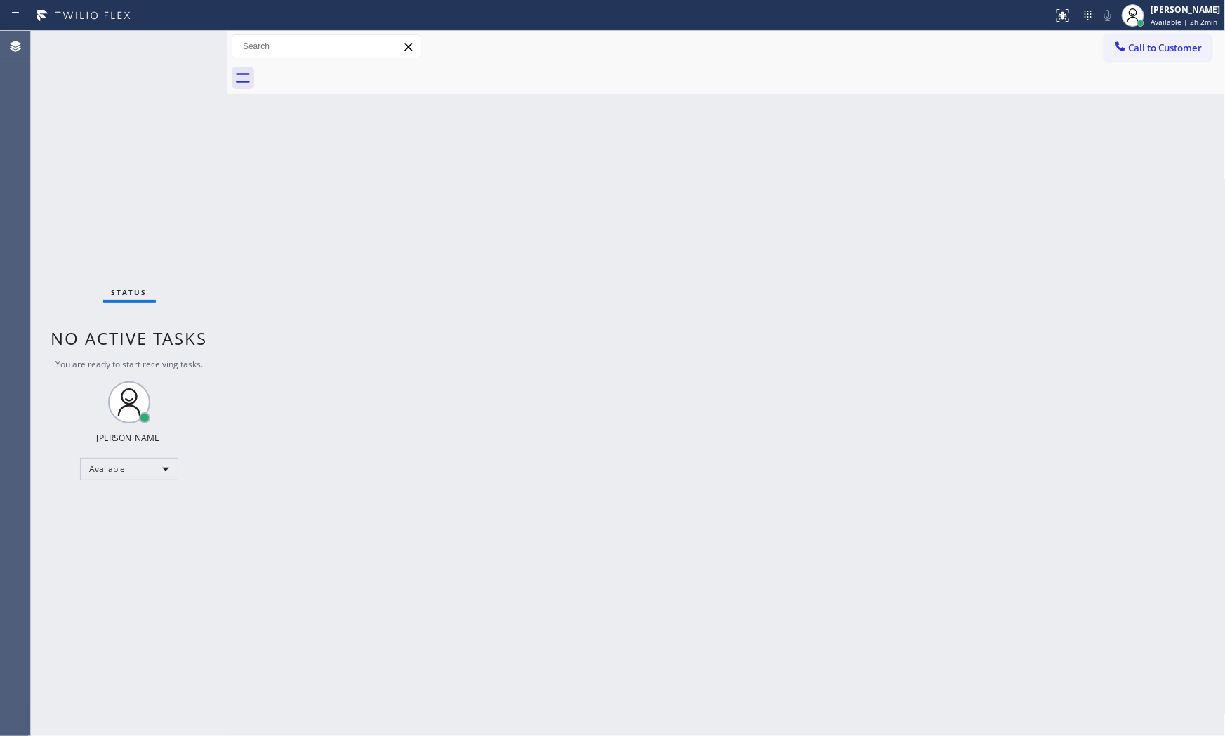
drag, startPoint x: 875, startPoint y: 46, endPoint x: 1092, endPoint y: 60, distance: 218.1
click at [875, 45] on div "Call to Customer Outbound call Location Search location Your caller id phone nu…" at bounding box center [726, 46] width 998 height 25
click at [1149, 51] on span "Call to Customer" at bounding box center [1166, 47] width 74 height 13
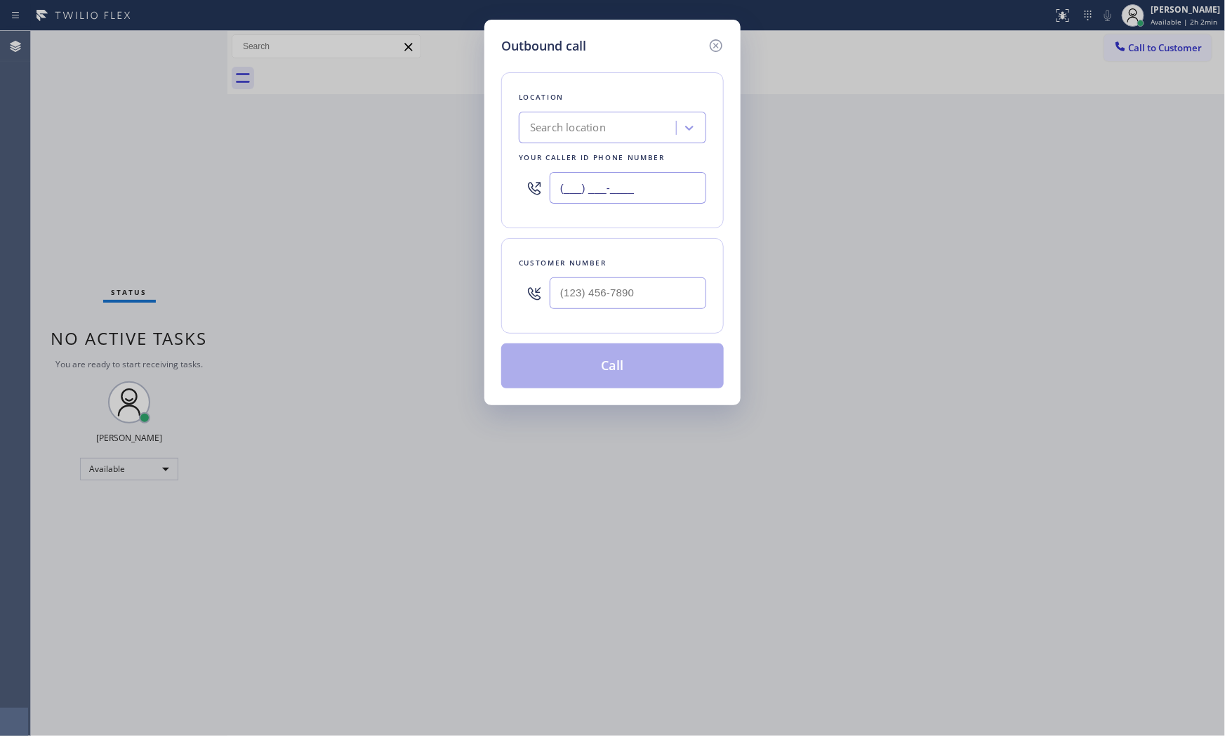
click at [587, 187] on input "(___) ___-____" at bounding box center [628, 188] width 157 height 32
paste input "203) 864-3501"
type input "(203) 864-3501"
click at [635, 288] on input "(___) ___-____" at bounding box center [628, 293] width 157 height 32
paste input "475) 300-8408"
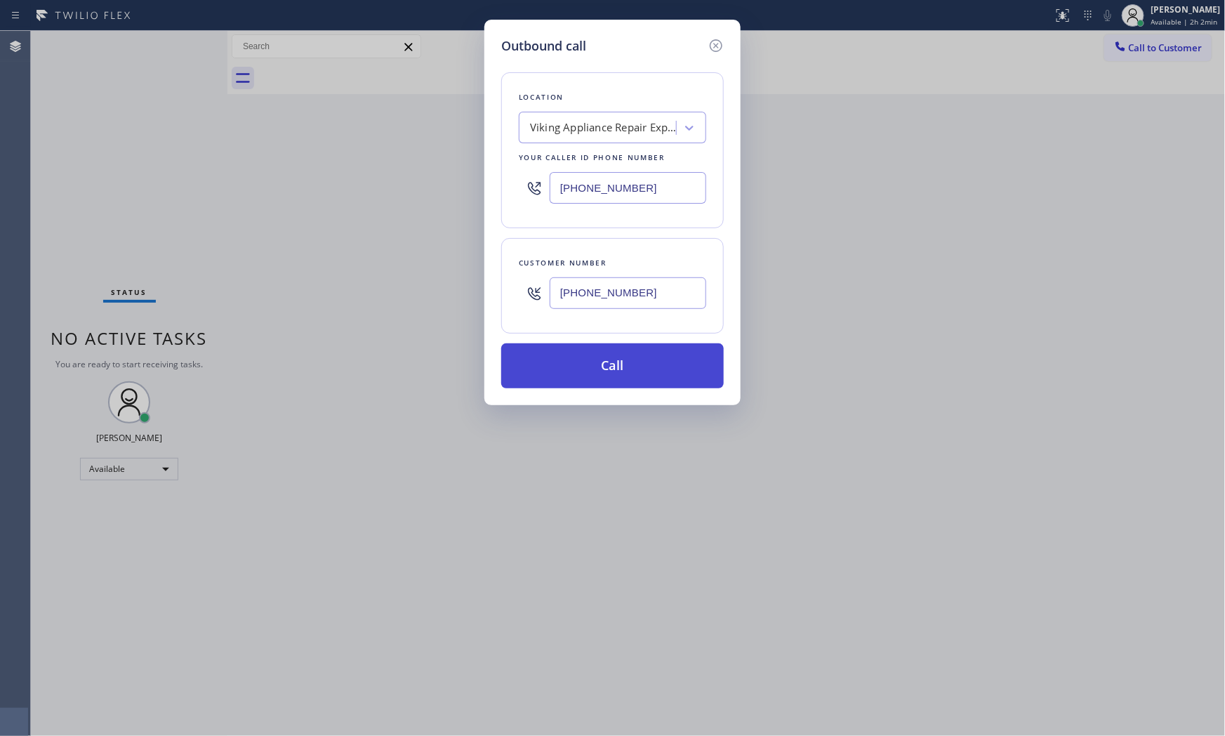
type input "(475) 300-8408"
click at [625, 365] on button "Call" at bounding box center [612, 365] width 223 height 45
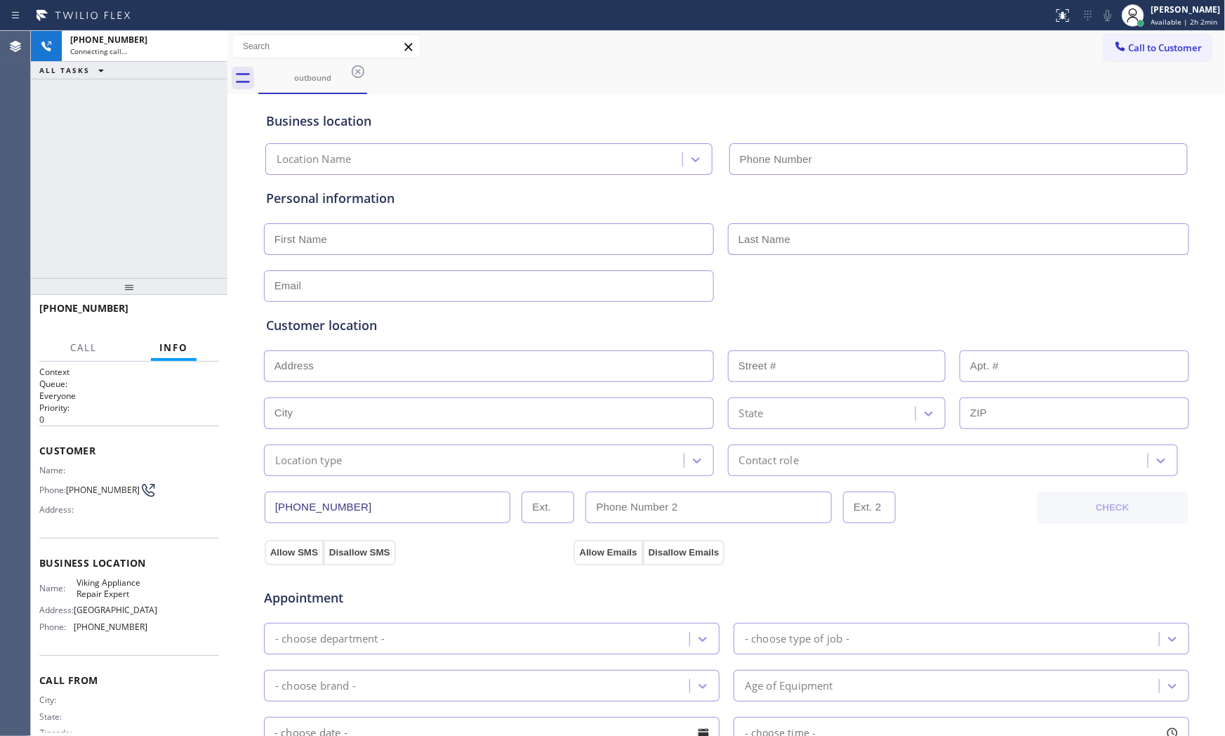
type input "(203) 864-3501"
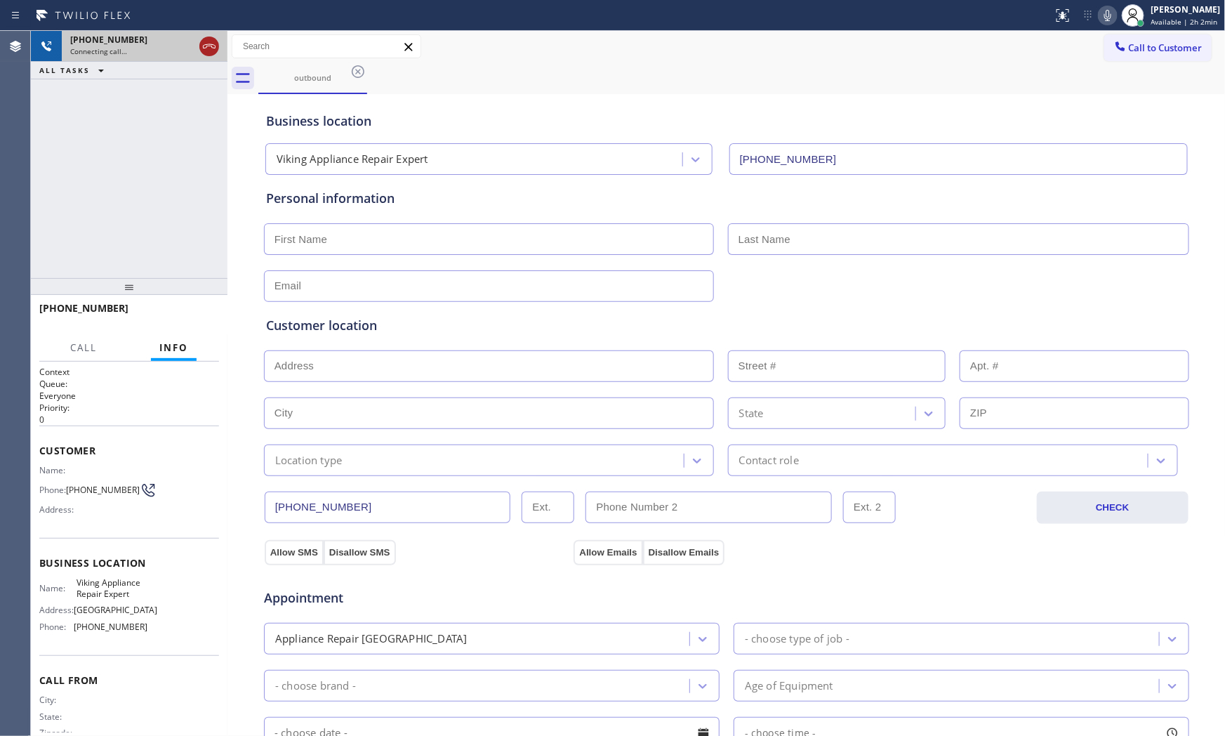
click at [213, 45] on icon at bounding box center [209, 46] width 13 height 4
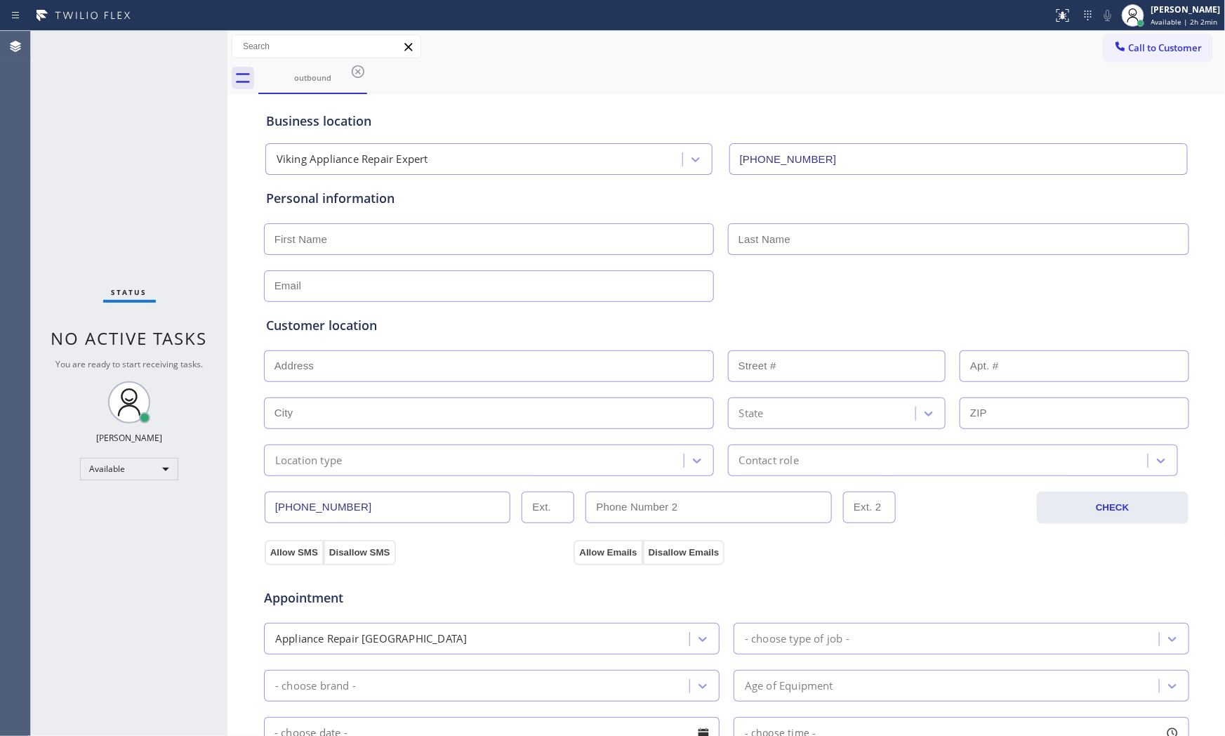
click at [1140, 48] on span "Call to Customer" at bounding box center [1166, 47] width 74 height 13
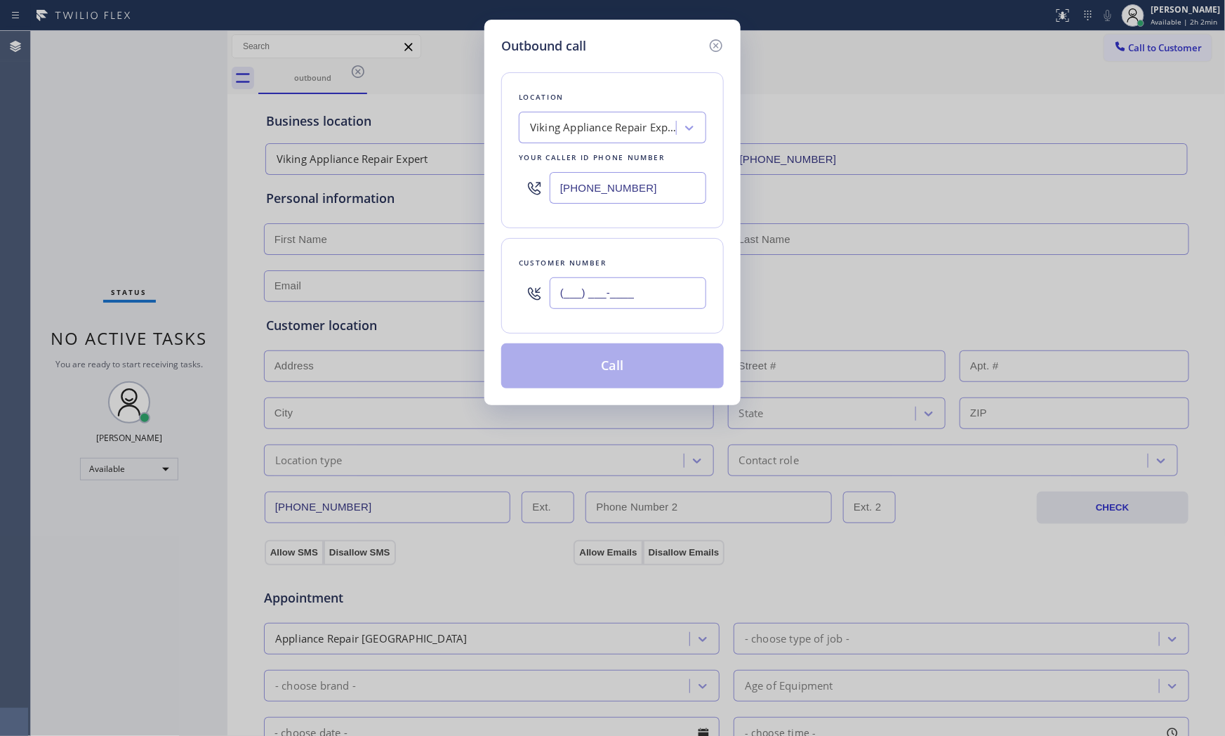
click at [585, 296] on input "(___) ___-____" at bounding box center [628, 293] width 157 height 32
paste input "914) 623-2225"
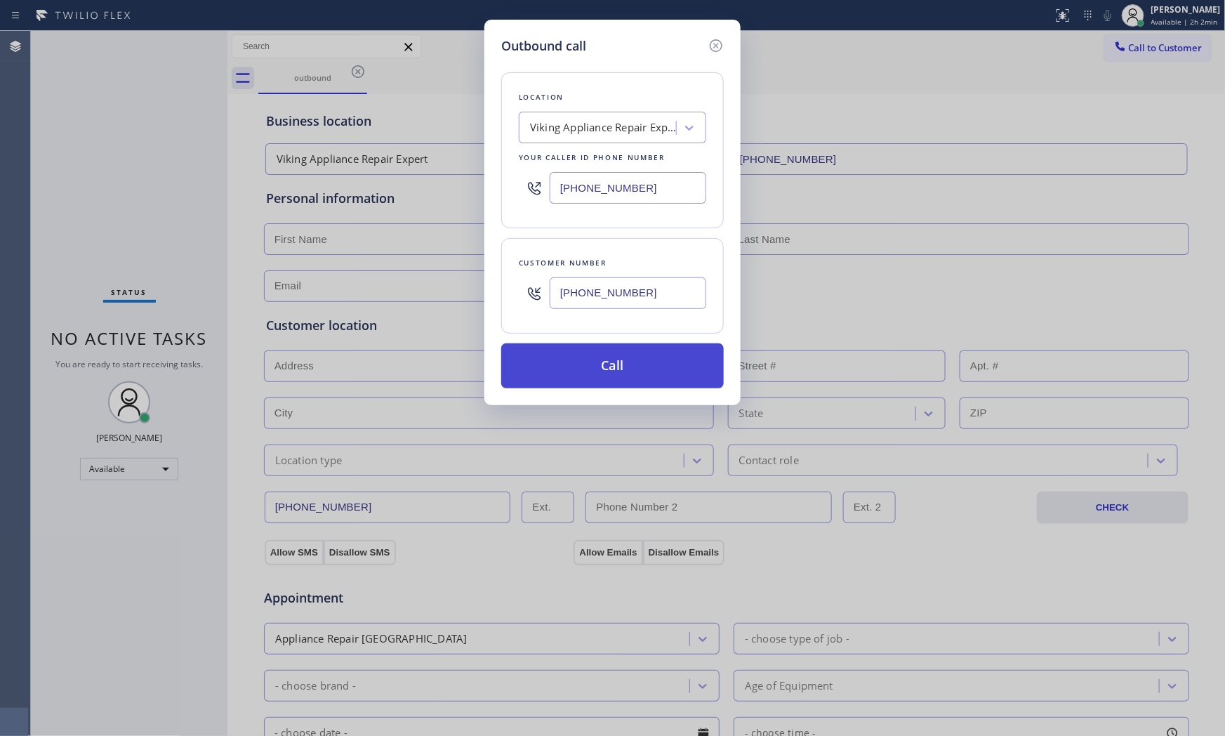
type input "(914) 623-2225"
click at [601, 359] on button "Call" at bounding box center [612, 365] width 223 height 45
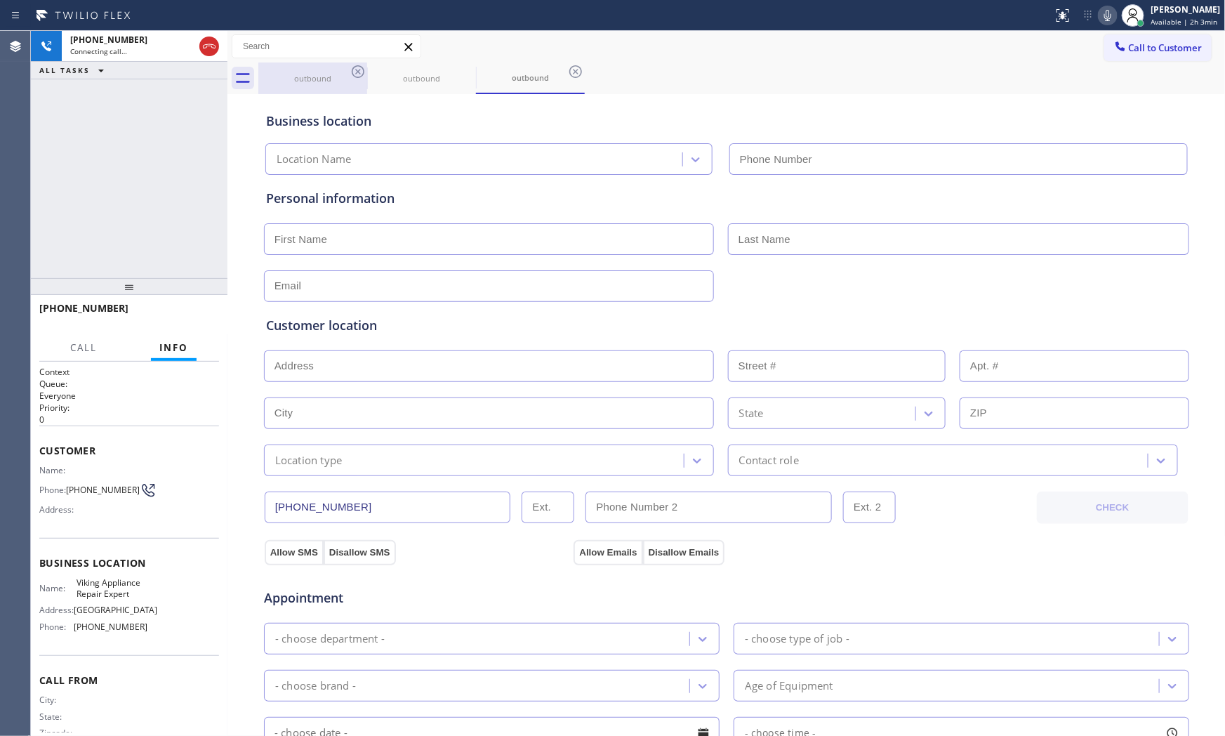
click at [288, 80] on div "outbound" at bounding box center [313, 78] width 106 height 11
click at [359, 79] on icon at bounding box center [358, 71] width 17 height 17
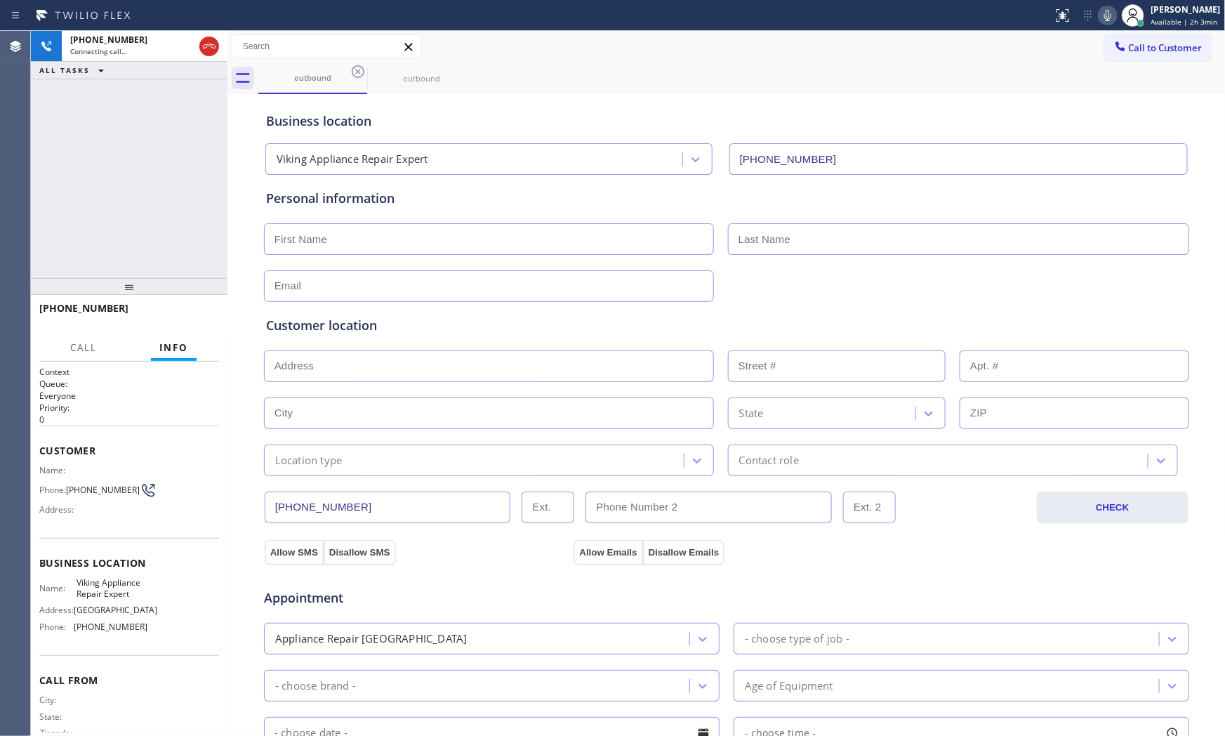
type input "(203) 864-3501"
click at [358, 79] on icon at bounding box center [358, 71] width 17 height 17
click at [131, 191] on div "+19146232225 Connecting call… ALL TASKS ALL TASKS ACTIVE TASKS TASKS IN WRAP UP" at bounding box center [129, 154] width 197 height 247
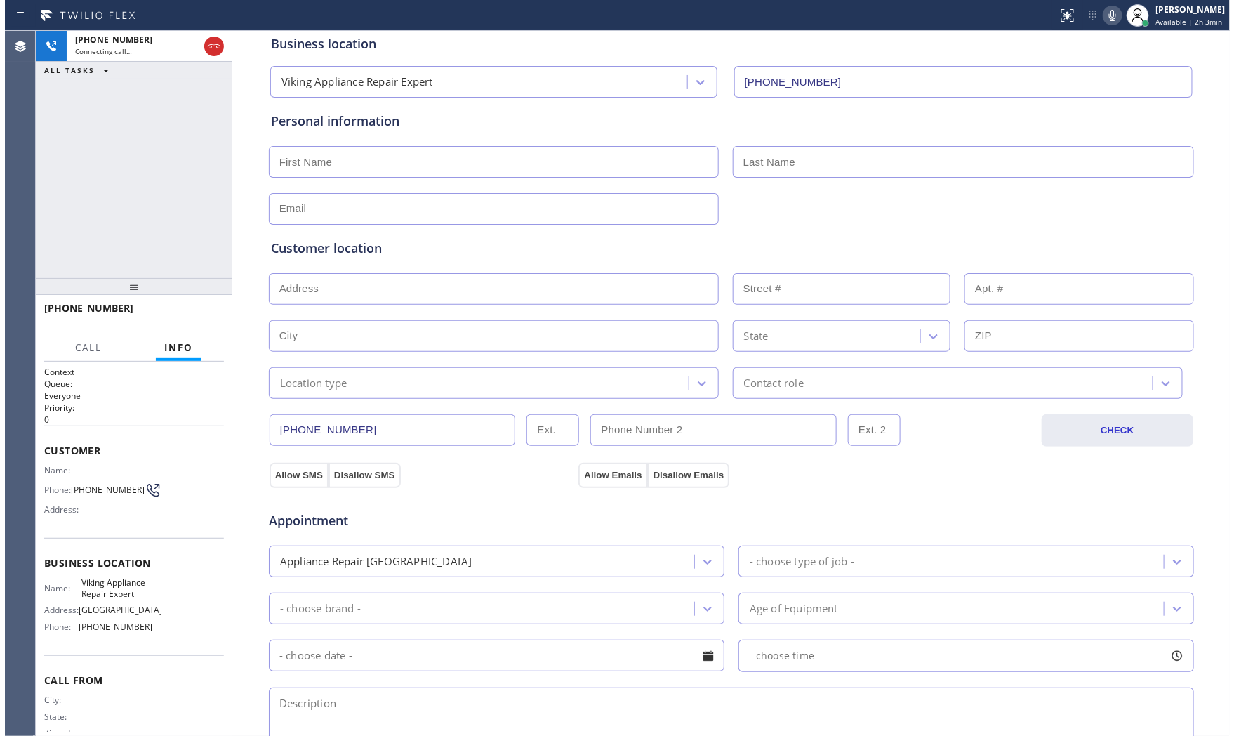
scroll to position [78, 0]
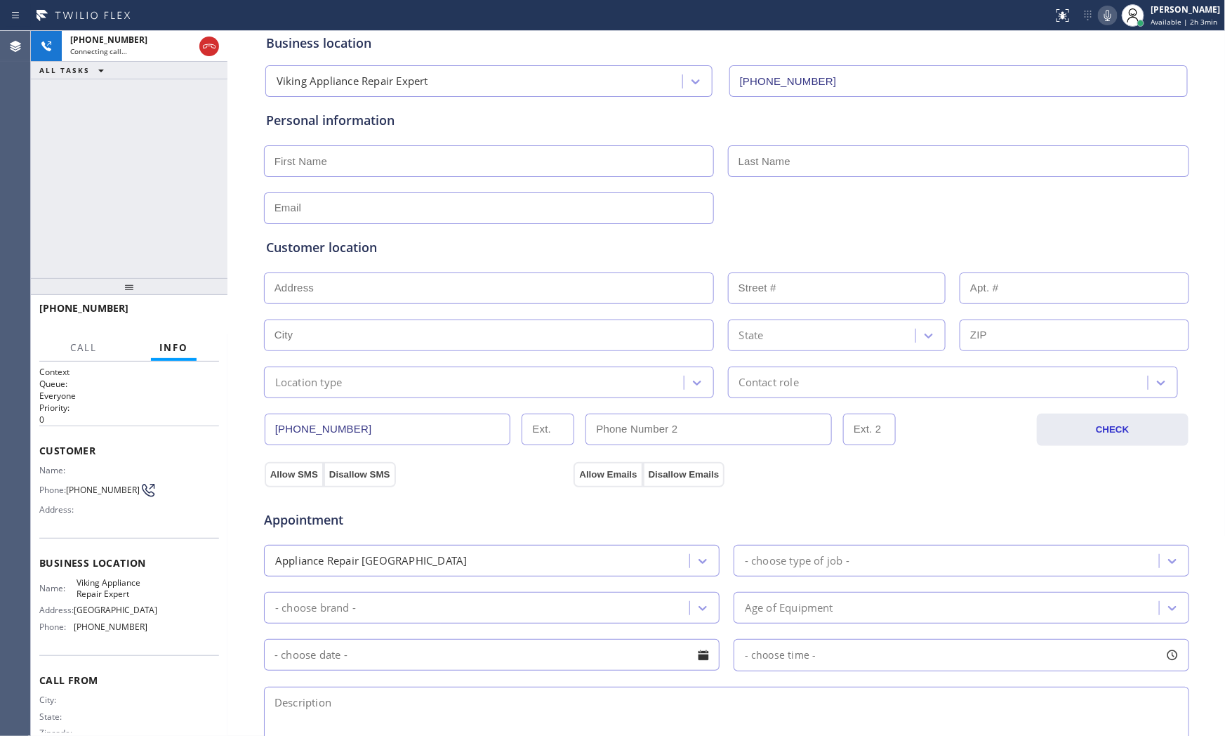
click at [109, 141] on div "+19146232225 Connecting call… ALL TASKS ALL TASKS ACTIVE TASKS TASKS IN WRAP UP" at bounding box center [129, 154] width 197 height 247
click at [143, 66] on div "ALL TASKS ALL TASKS ACTIVE TASKS TASKS IN WRAP UP" at bounding box center [129, 71] width 197 height 18
click at [143, 58] on div "+19146232225 Connecting call…" at bounding box center [129, 46] width 135 height 31
click at [1098, 15] on div at bounding box center [1108, 15] width 20 height 17
click at [1102, 25] on div "Status report No issues detected If you experience an issue, please download th…" at bounding box center [1136, 15] width 178 height 31
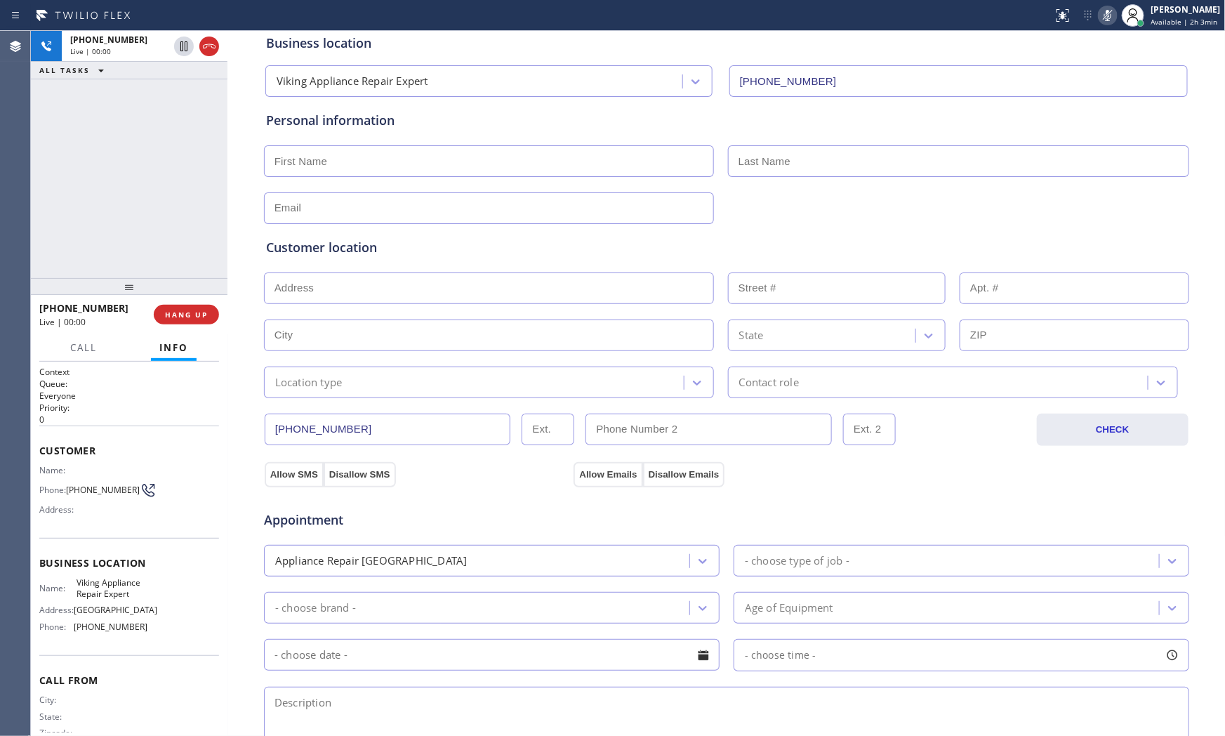
click at [1103, 22] on icon at bounding box center [1107, 15] width 17 height 17
click at [1117, 15] on div at bounding box center [1132, 15] width 31 height 31
click at [1103, 15] on icon at bounding box center [1107, 15] width 17 height 17
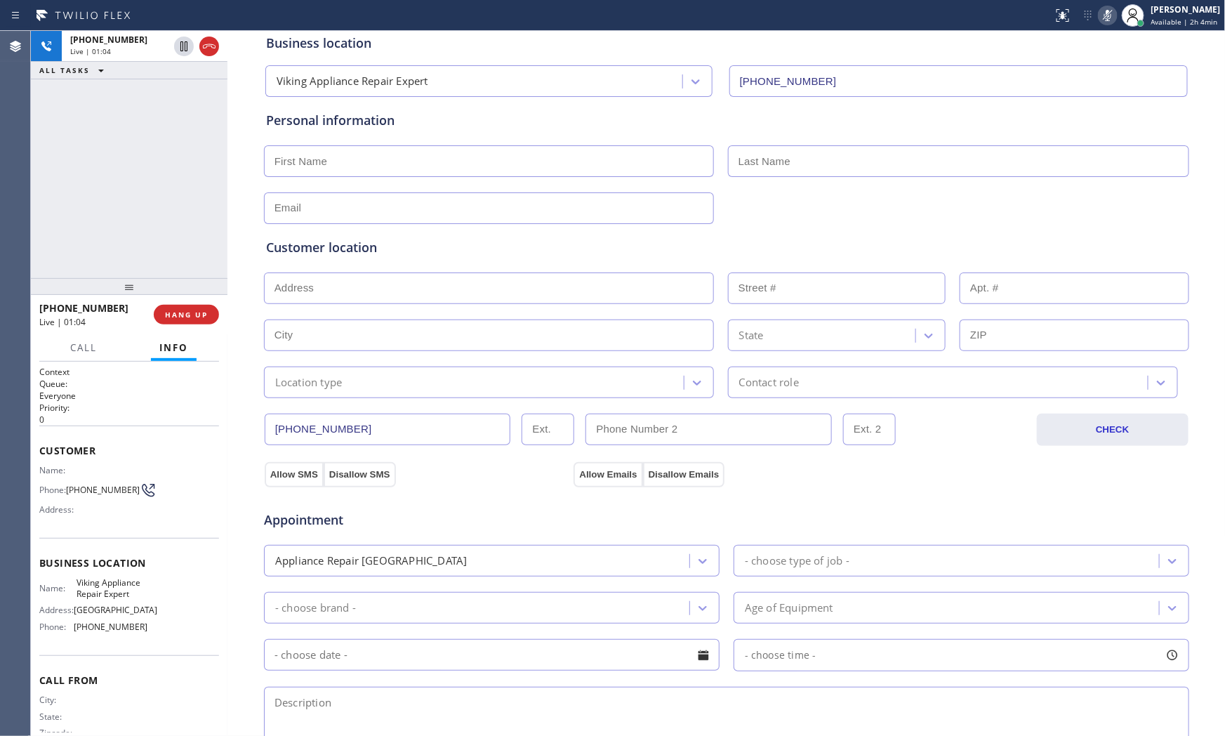
click at [1103, 15] on rect at bounding box center [1108, 14] width 10 height 10
click at [1105, 8] on icon at bounding box center [1107, 15] width 17 height 17
drag, startPoint x: 1105, startPoint y: 8, endPoint x: 1108, endPoint y: 19, distance: 10.9
click at [1108, 19] on icon at bounding box center [1107, 15] width 17 height 17
click at [1104, 18] on icon at bounding box center [1107, 15] width 7 height 11
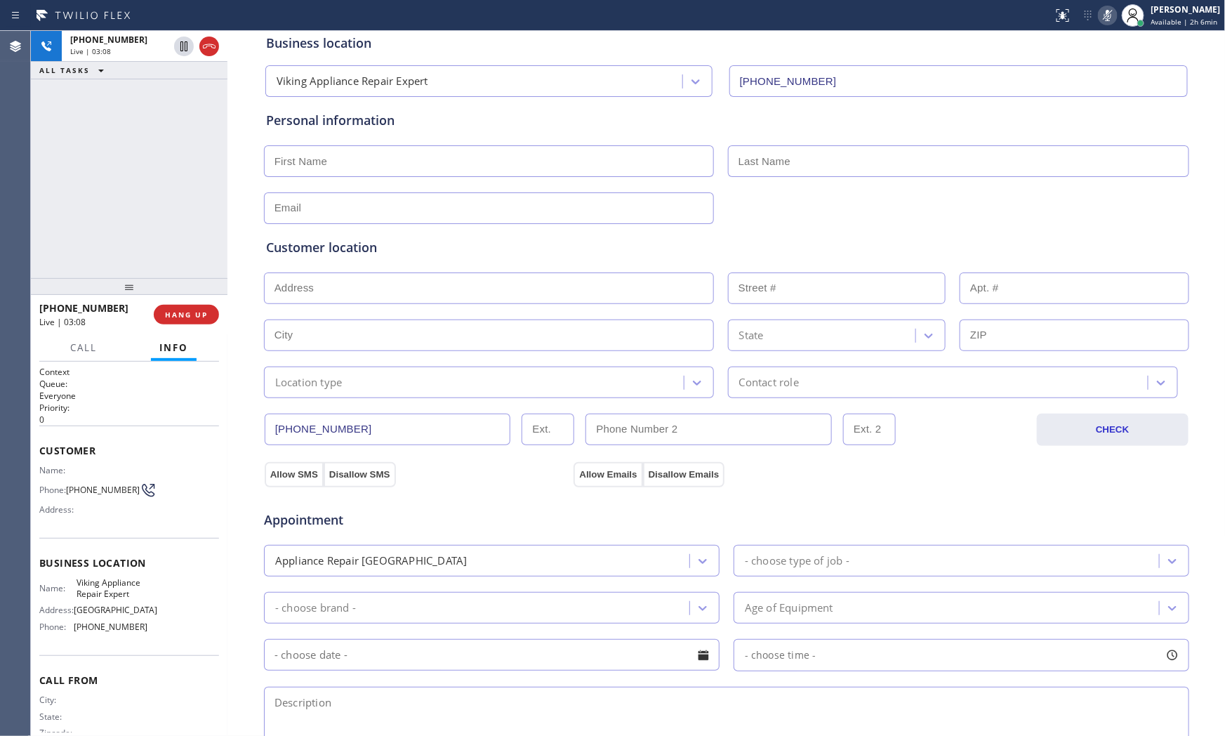
click at [1103, 18] on icon at bounding box center [1107, 15] width 17 height 17
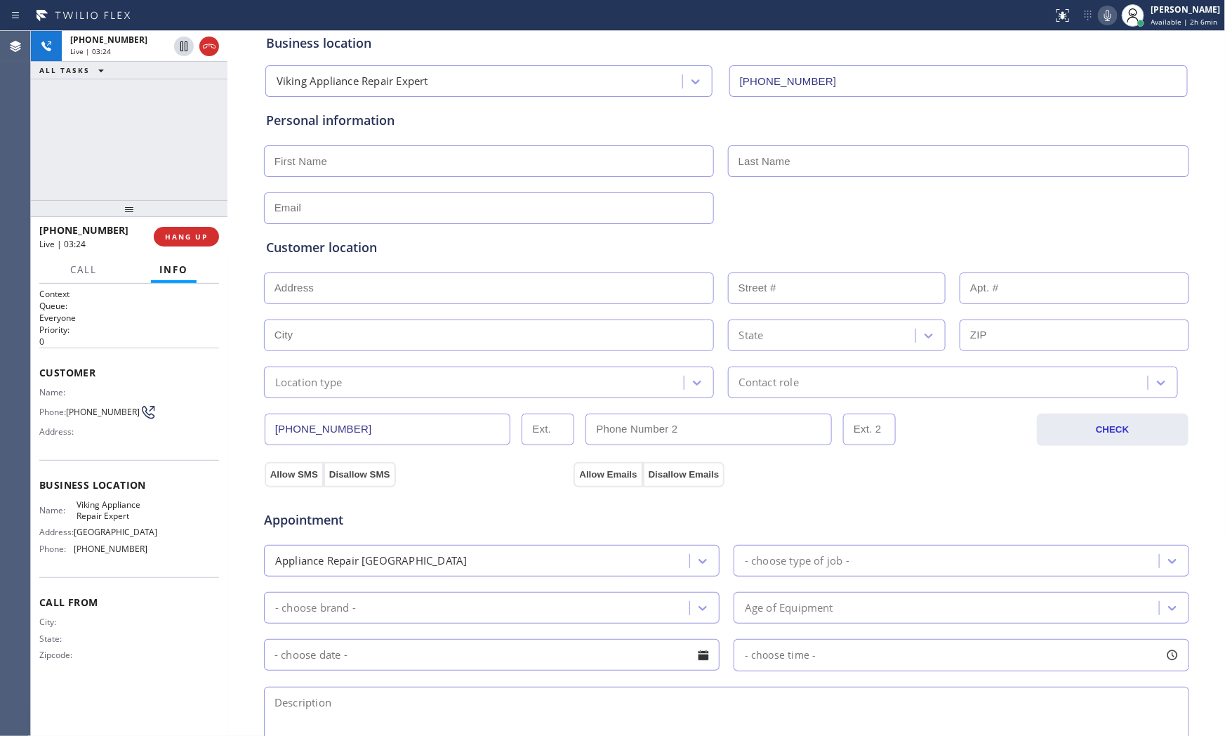
drag, startPoint x: 201, startPoint y: 286, endPoint x: 206, endPoint y: 208, distance: 78.1
click at [206, 208] on div at bounding box center [129, 208] width 197 height 17
click at [1103, 13] on icon at bounding box center [1107, 15] width 17 height 17
click at [185, 43] on icon at bounding box center [183, 46] width 17 height 17
click at [1105, 18] on icon at bounding box center [1107, 15] width 7 height 11
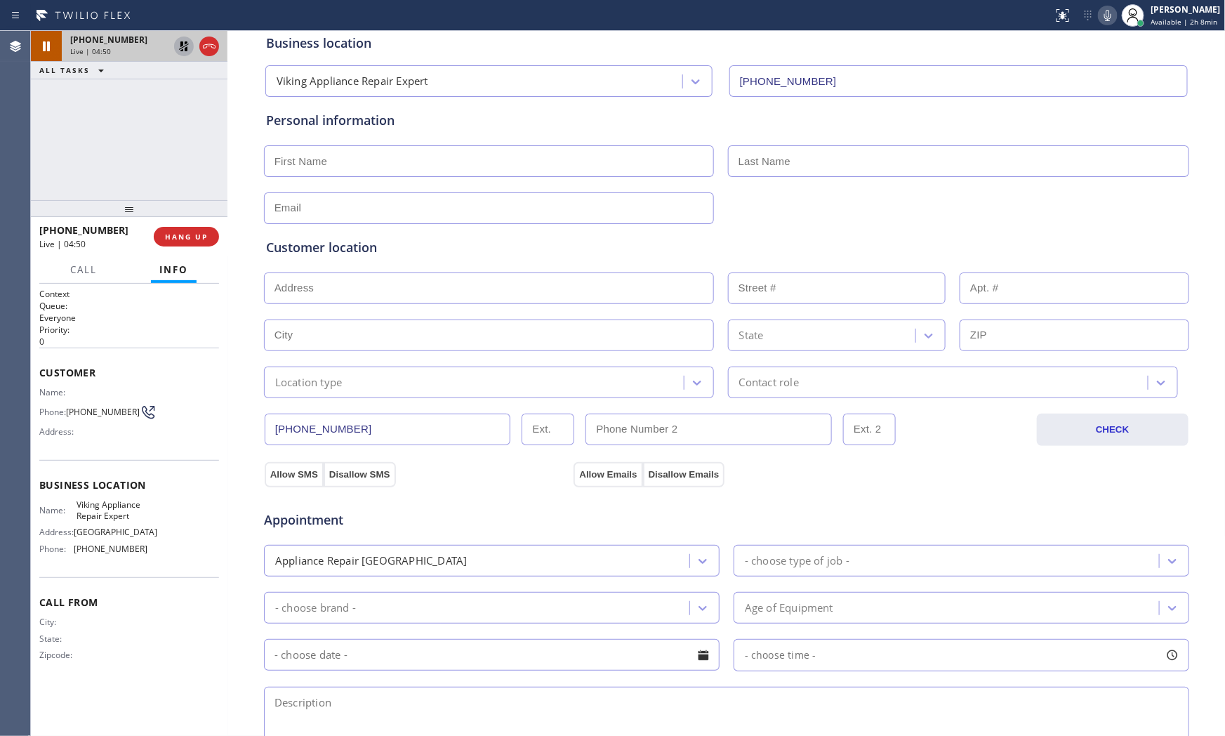
click at [187, 48] on icon at bounding box center [183, 46] width 17 height 17
click at [98, 267] on button "Call" at bounding box center [84, 269] width 44 height 27
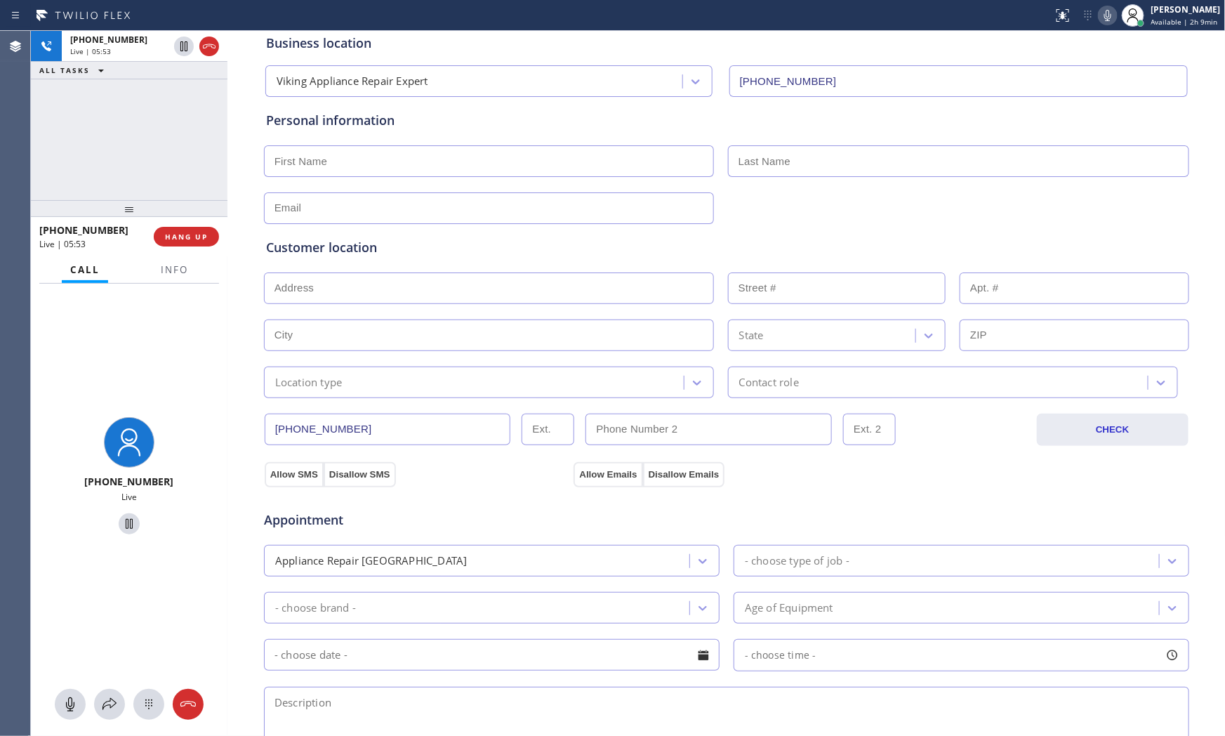
click at [1104, 16] on icon at bounding box center [1107, 15] width 7 height 11
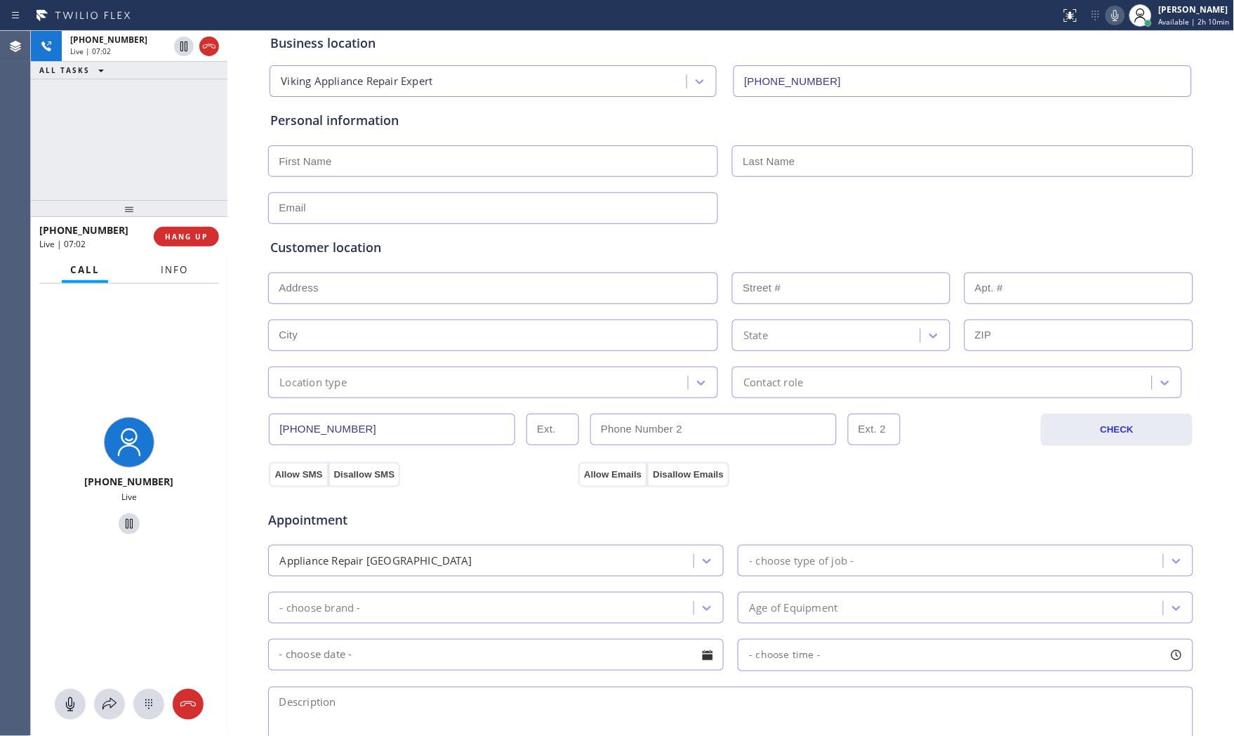
click at [159, 274] on button "Info" at bounding box center [174, 269] width 44 height 27
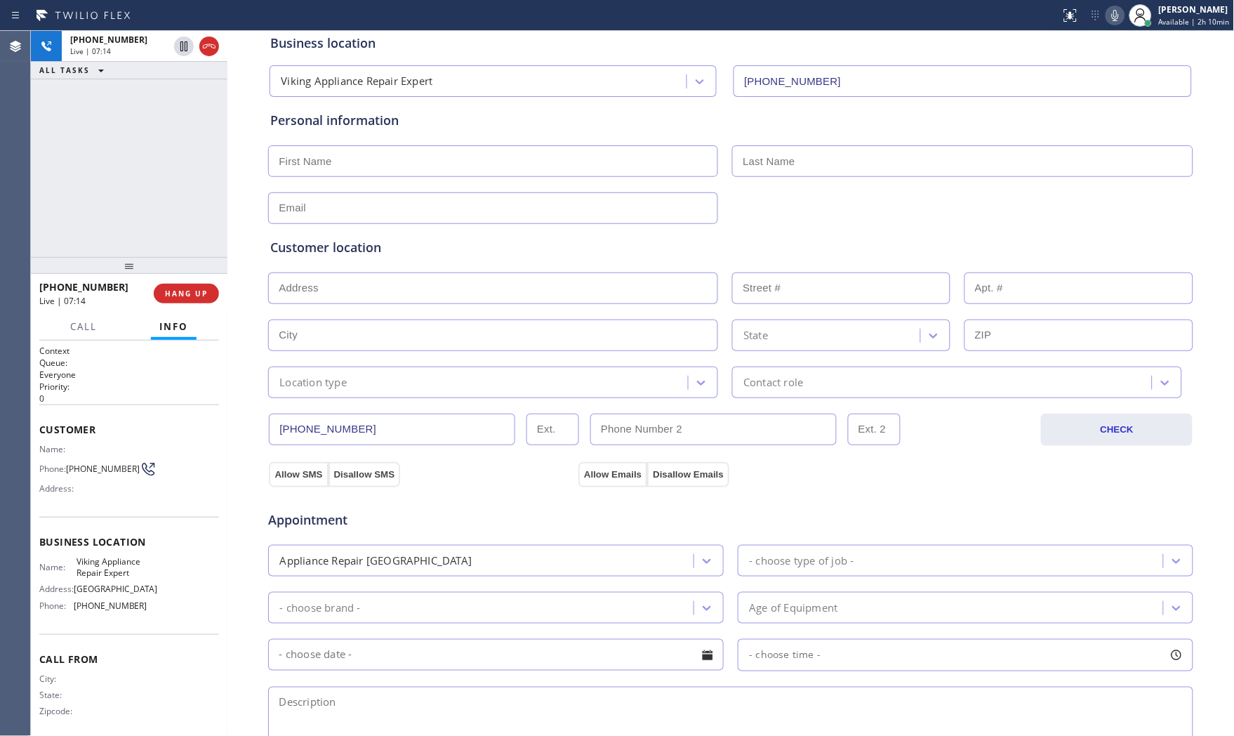
drag, startPoint x: 131, startPoint y: 208, endPoint x: 130, endPoint y: 265, distance: 56.9
click at [130, 265] on div at bounding box center [129, 265] width 197 height 17
click at [515, 243] on div "Customer location" at bounding box center [730, 247] width 921 height 19
click at [207, 300] on button "HANG UP" at bounding box center [186, 294] width 65 height 20
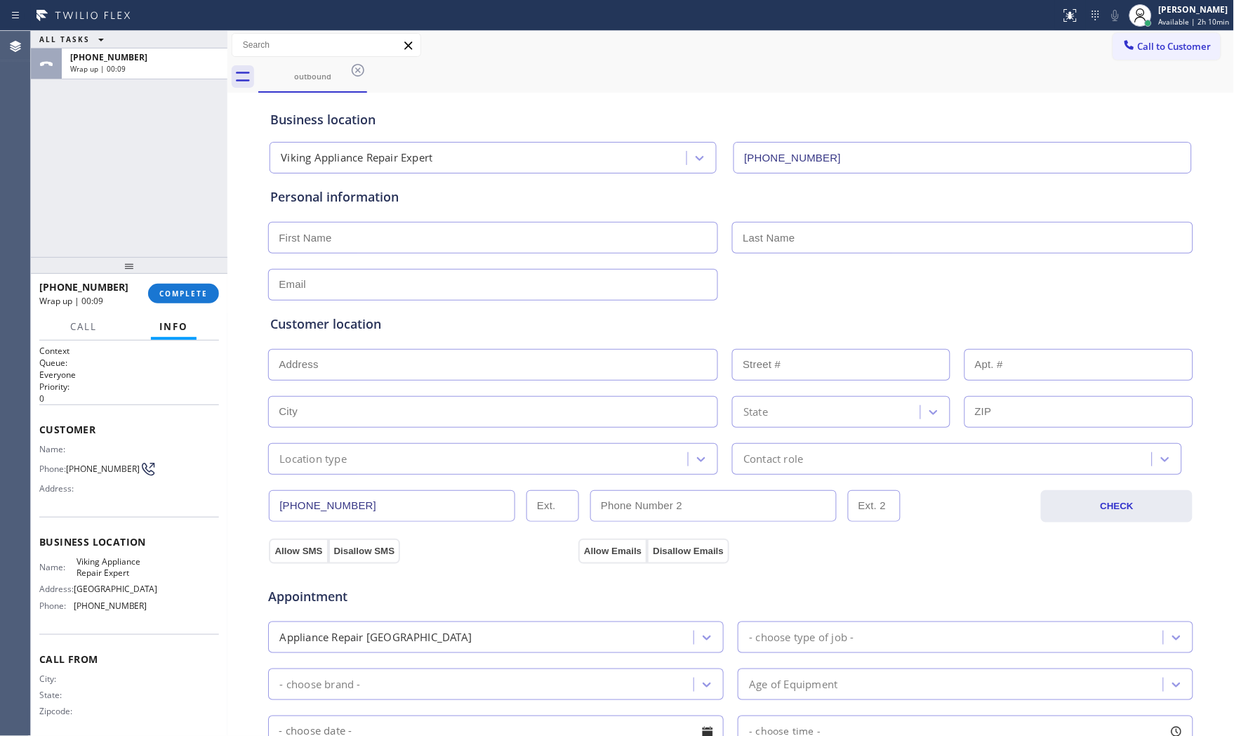
scroll to position [0, 0]
click at [324, 19] on div at bounding box center [530, 15] width 1049 height 22
click at [463, 243] on input "text" at bounding box center [493, 239] width 450 height 32
paste input "Nadine"
type input "Nadine"
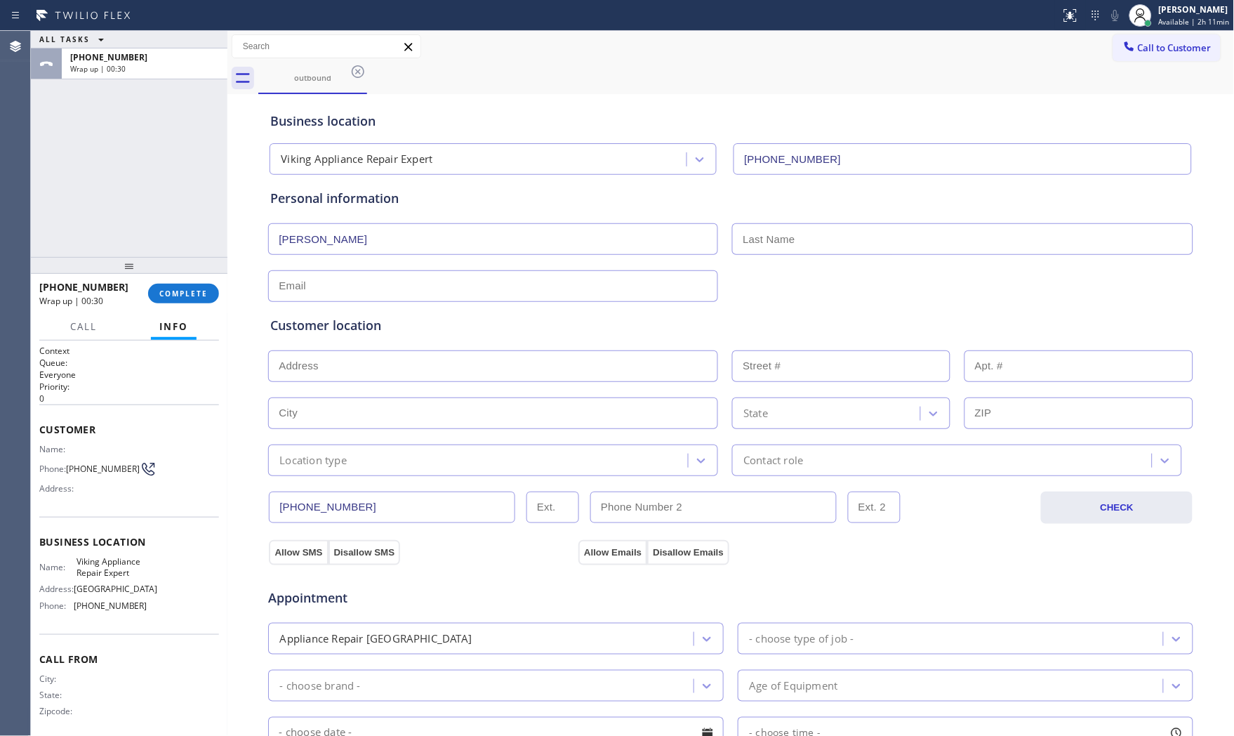
click at [762, 228] on input "text" at bounding box center [962, 239] width 461 height 32
paste input "Gabbidon"
type input "Gabbidon"
click at [367, 284] on input "text" at bounding box center [493, 286] width 450 height 32
paste input "ngabbidon199@gmail.com"
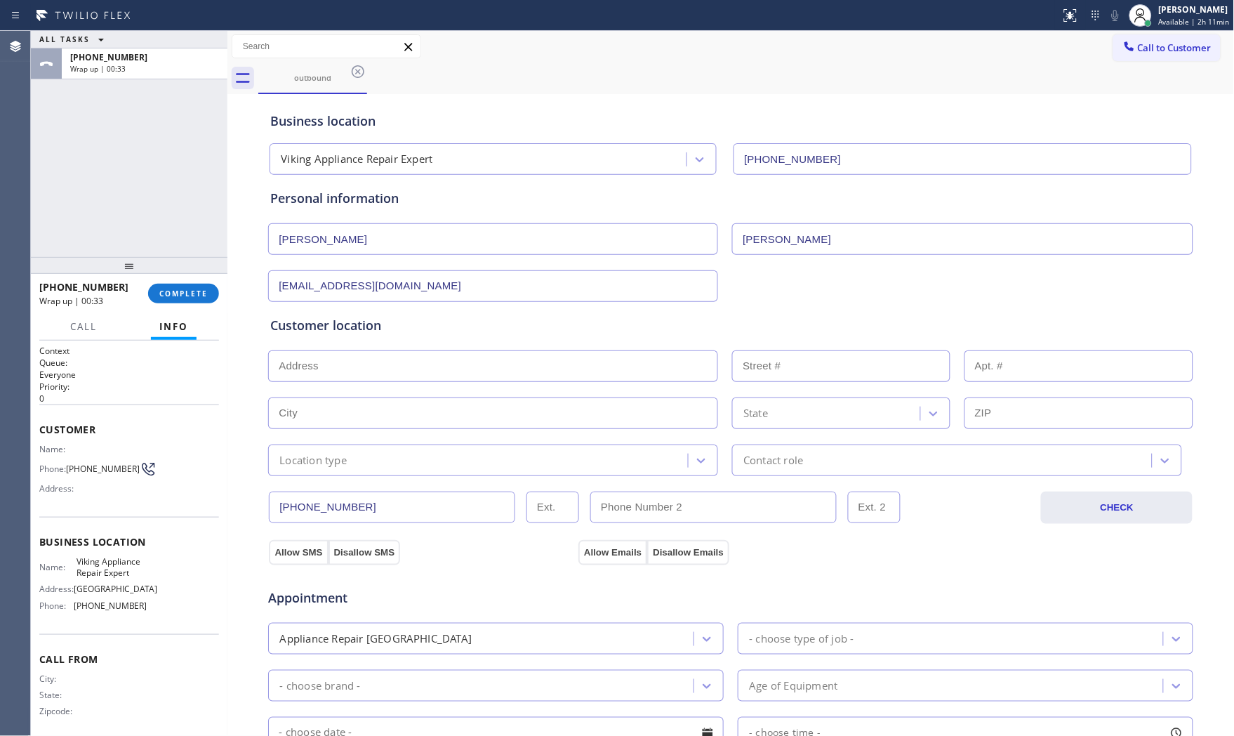
type input "ngabbidon199@gmail.com"
click at [641, 319] on div "Customer location" at bounding box center [730, 325] width 921 height 19
click at [355, 373] on input "text" at bounding box center [493, 366] width 450 height 32
paste input "199 Lakeview AveBridgeport, CT 06606, USA"
type input "199 Lakeview Ave"
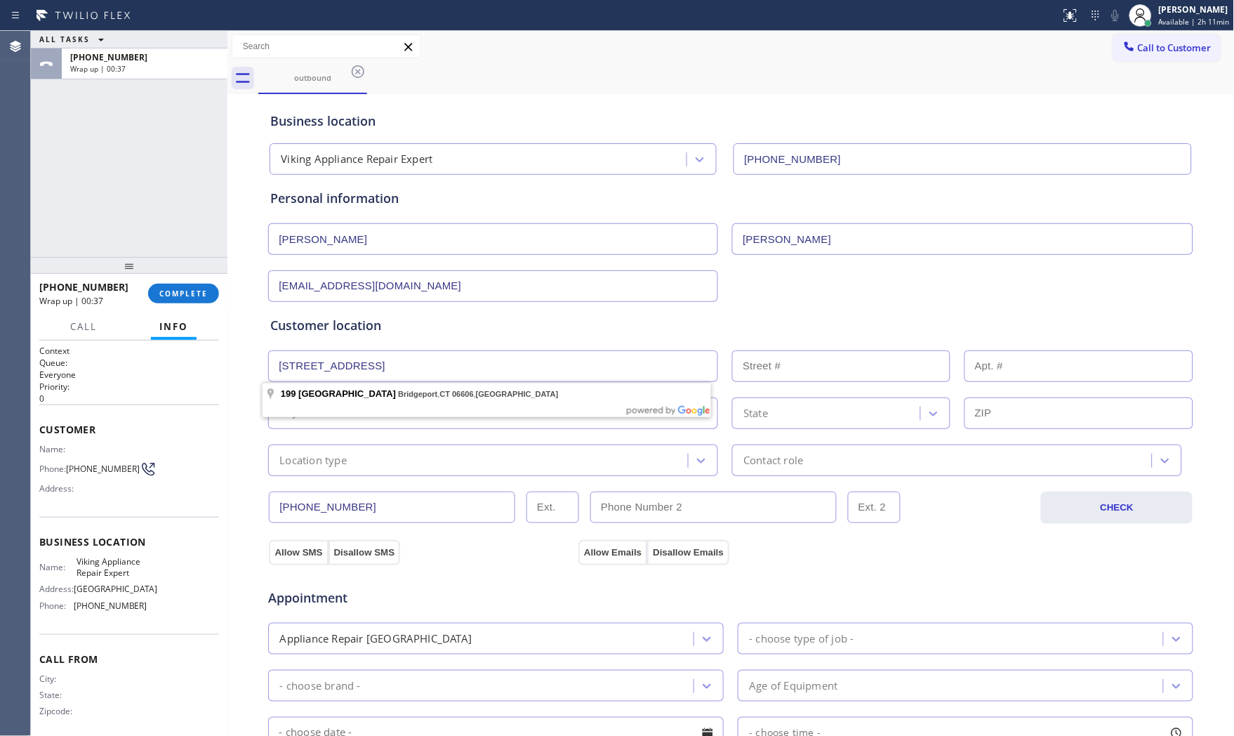
type input "199"
type input "Bridgeport"
type input "06606"
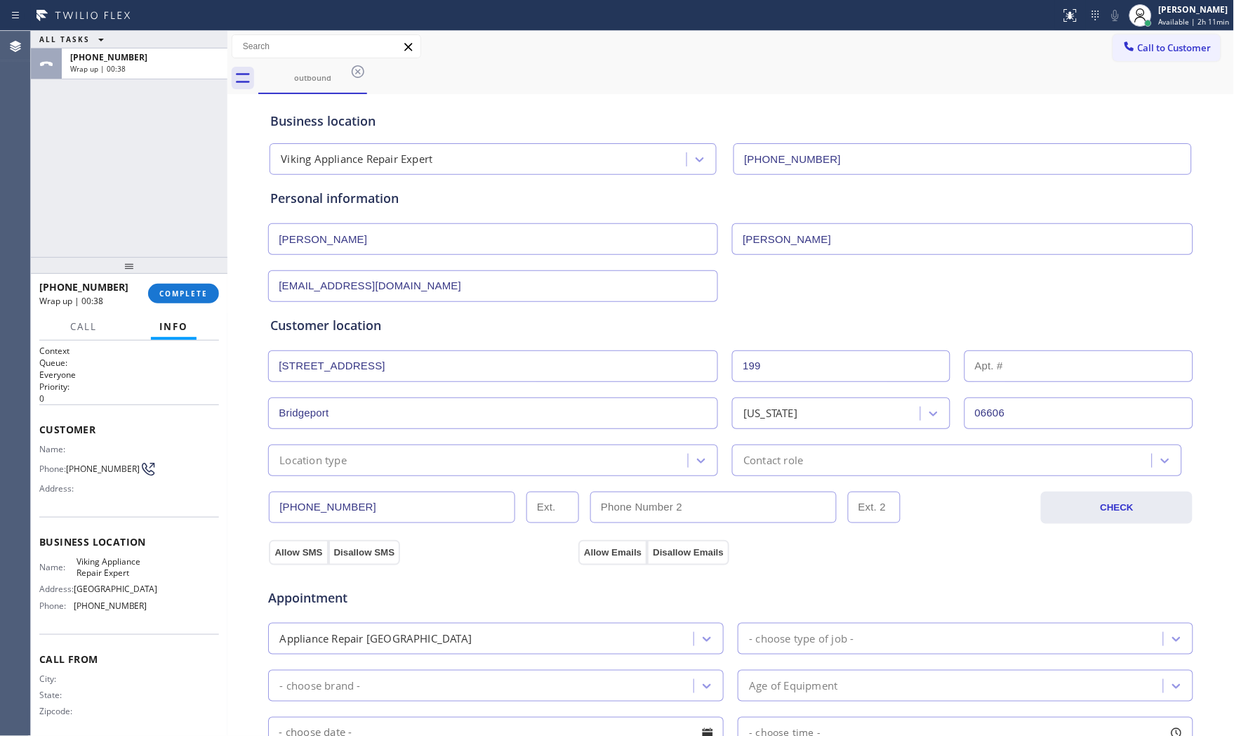
click at [324, 479] on div "(914) 623-2225 CHECK" at bounding box center [730, 500] width 927 height 48
click at [324, 471] on div "Location type" at bounding box center [493, 460] width 450 height 32
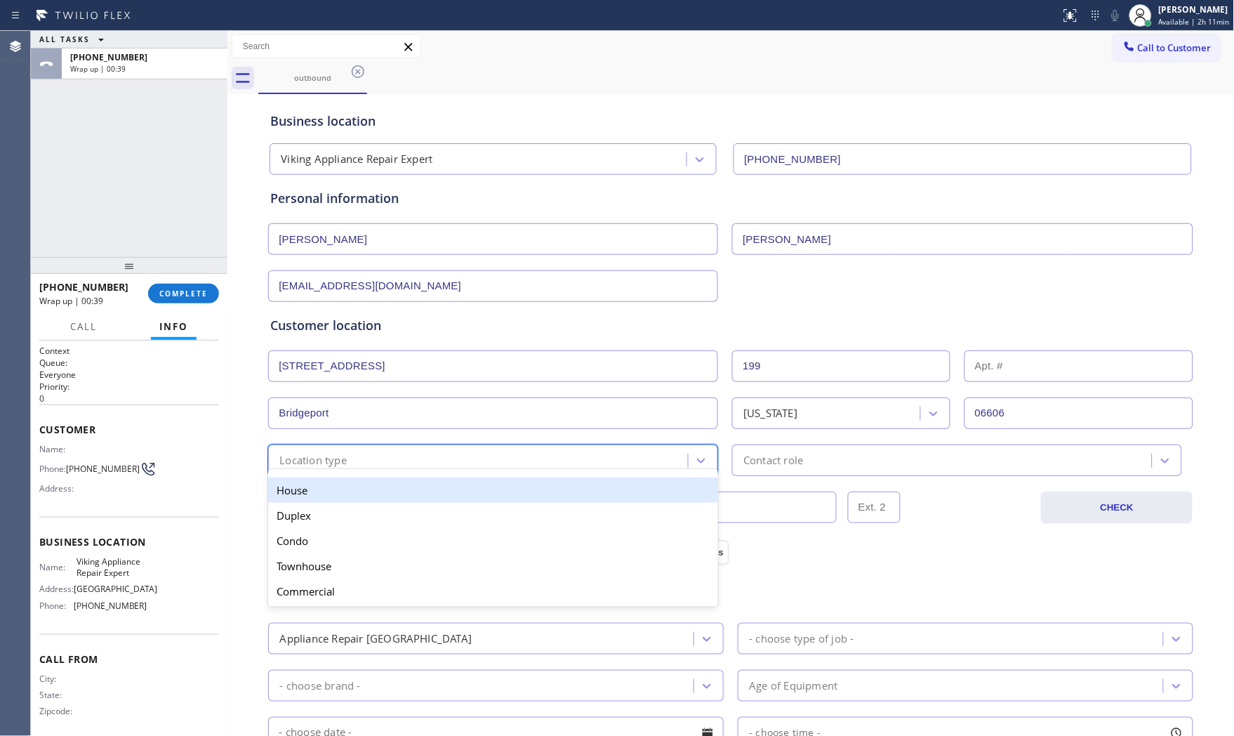
drag, startPoint x: 324, startPoint y: 471, endPoint x: 383, endPoint y: 491, distance: 63.0
click at [330, 492] on div "House" at bounding box center [493, 489] width 450 height 25
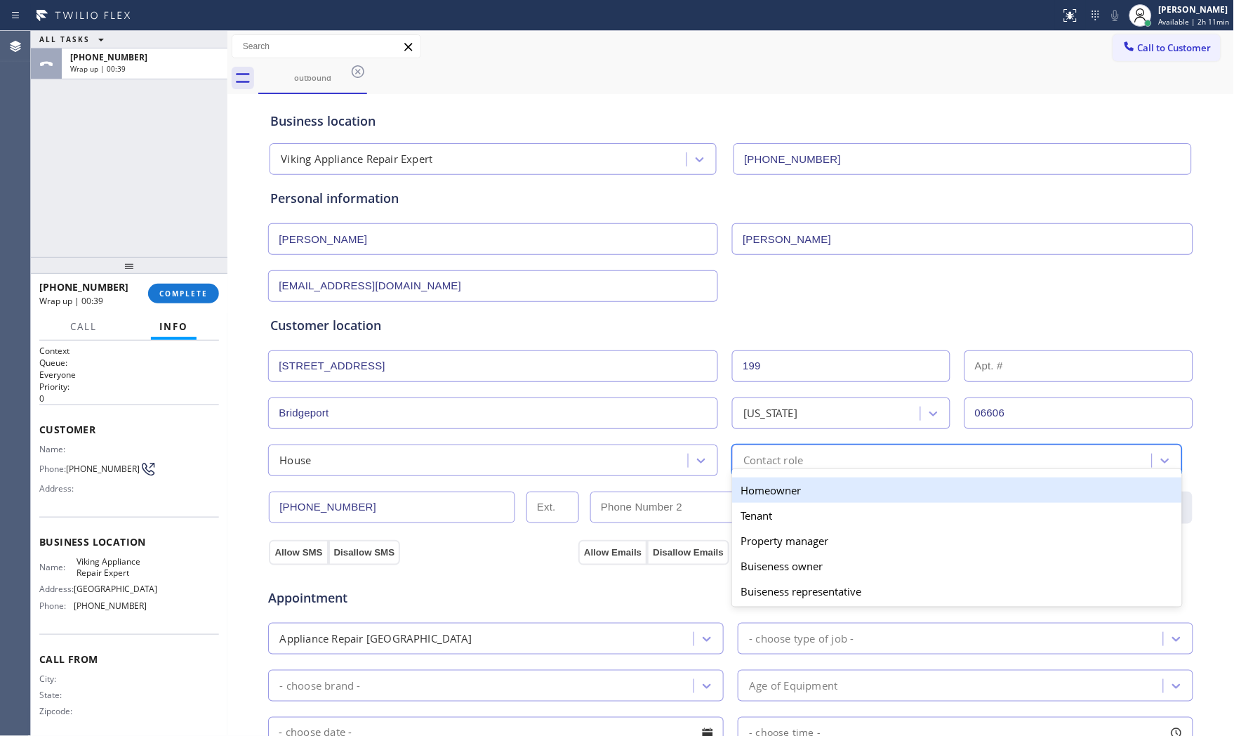
click at [757, 473] on div "option Homeowner focused, 1 of 5. 5 results available. Use Up and Down to choos…" at bounding box center [957, 460] width 450 height 32
drag, startPoint x: 761, startPoint y: 491, endPoint x: 678, endPoint y: 503, distance: 83.6
click at [760, 491] on div "Homeowner" at bounding box center [957, 489] width 450 height 25
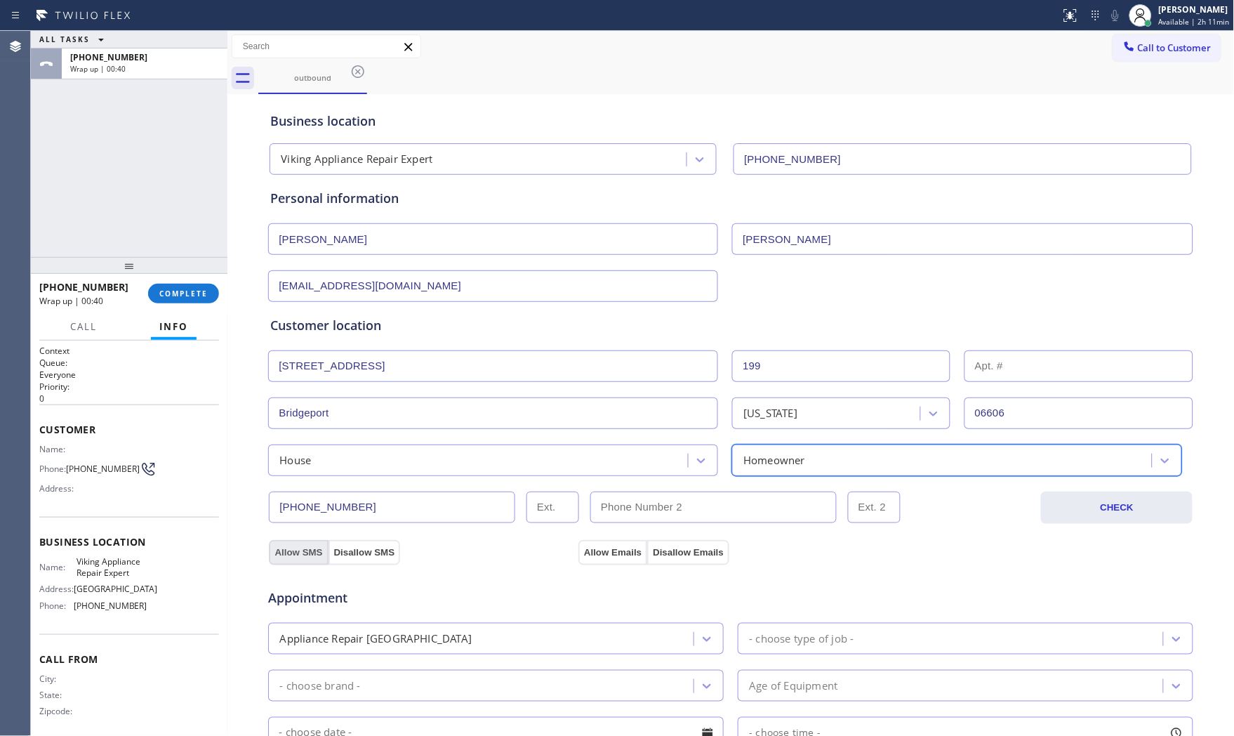
click at [305, 550] on button "Allow SMS" at bounding box center [298, 552] width 59 height 25
click at [599, 553] on button "Allow Emails" at bounding box center [612, 552] width 69 height 25
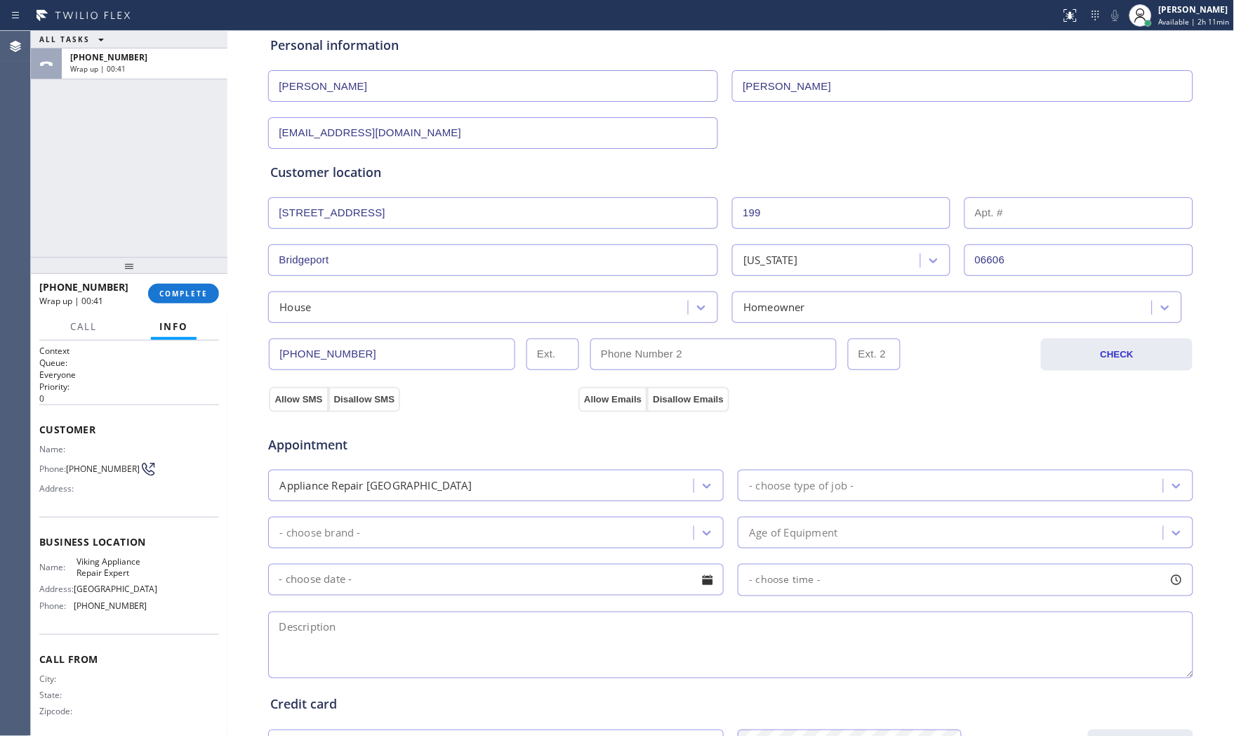
scroll to position [156, 0]
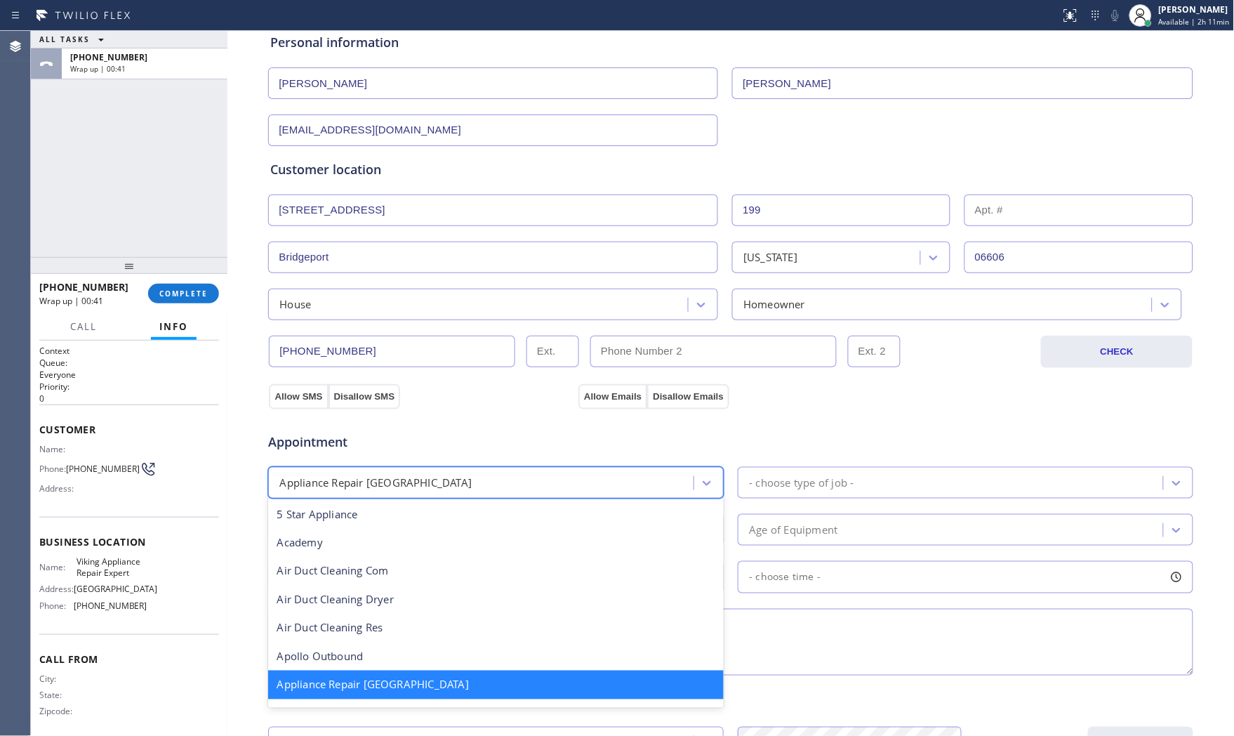
click at [472, 479] on div "Appliance Repair [GEOGRAPHIC_DATA]" at bounding box center [482, 482] width 421 height 25
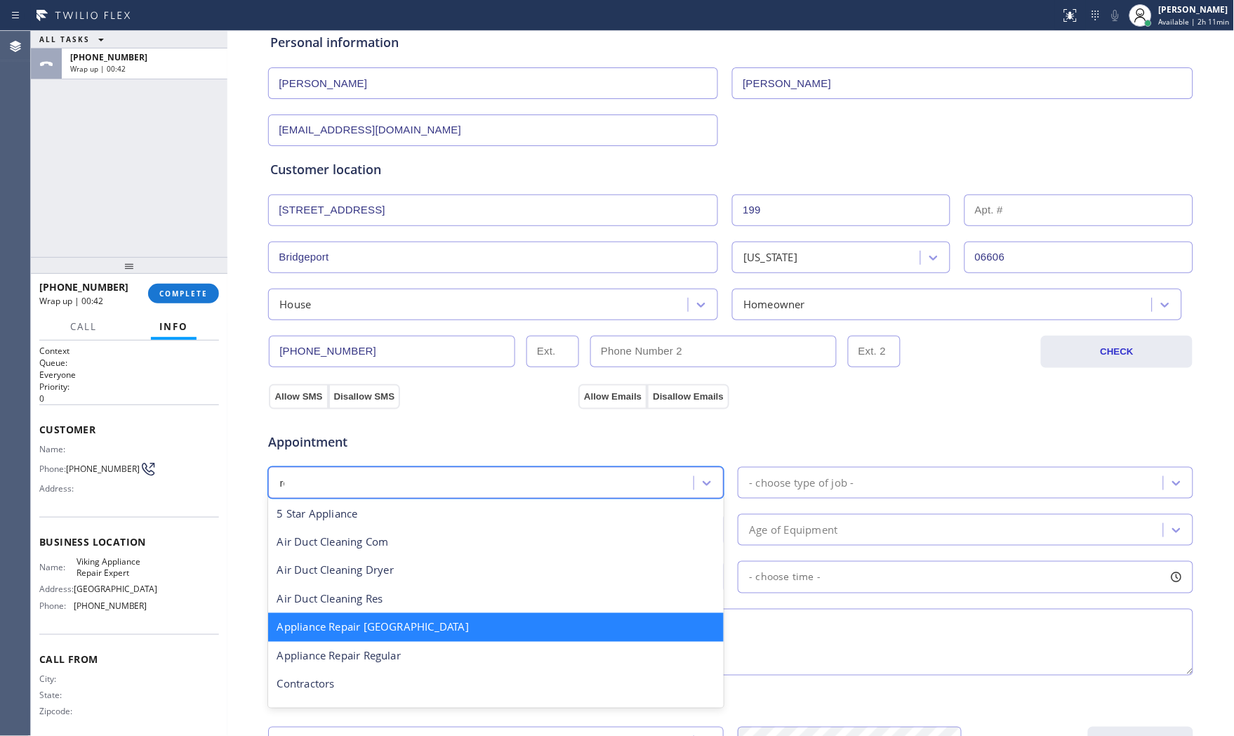
scroll to position [0, 0]
type input "reg"
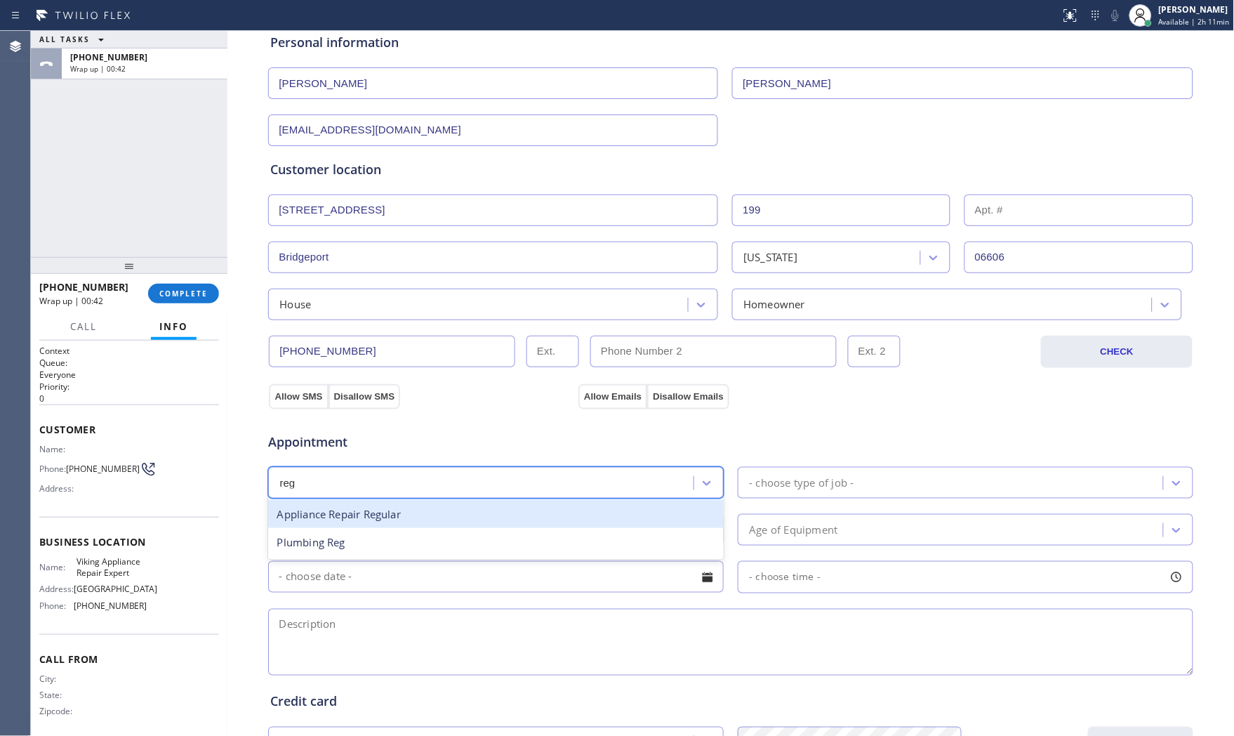
drag, startPoint x: 433, startPoint y: 513, endPoint x: 504, endPoint y: 510, distance: 71.0
click at [437, 513] on div "Appliance Repair Regular" at bounding box center [496, 514] width 456 height 29
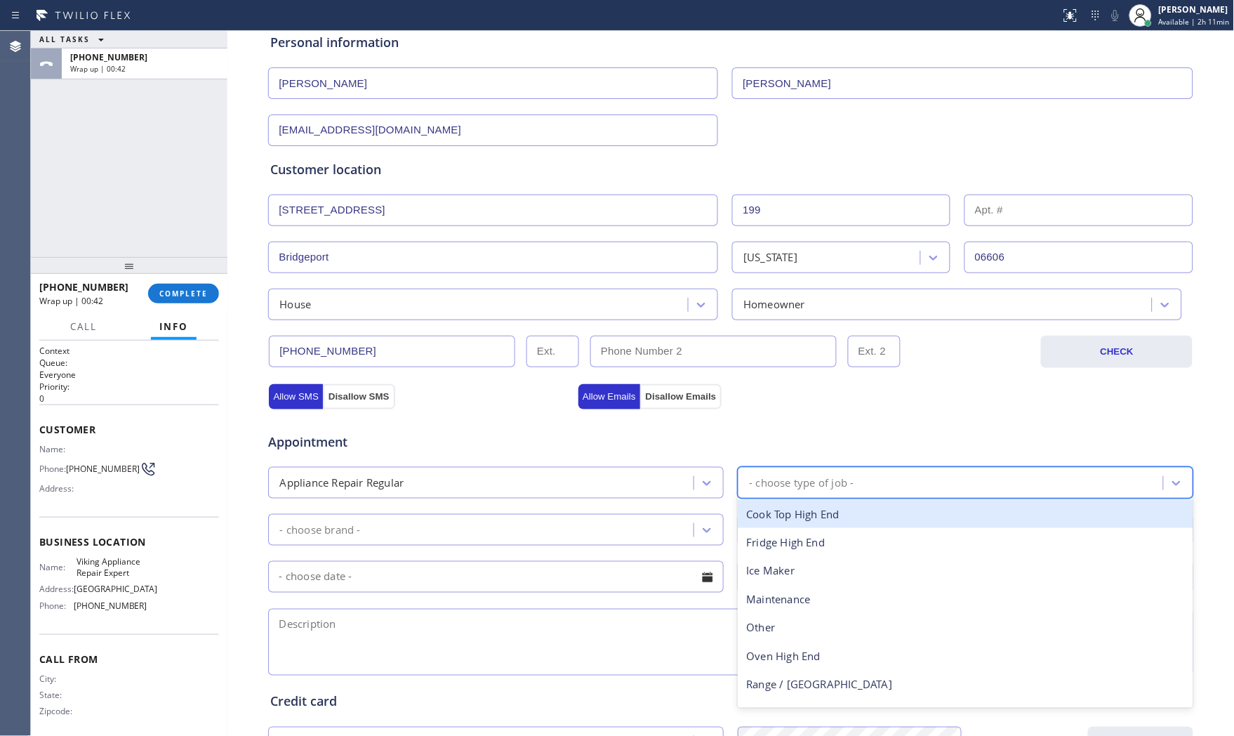
click at [823, 480] on div "- choose type of job -" at bounding box center [801, 483] width 105 height 16
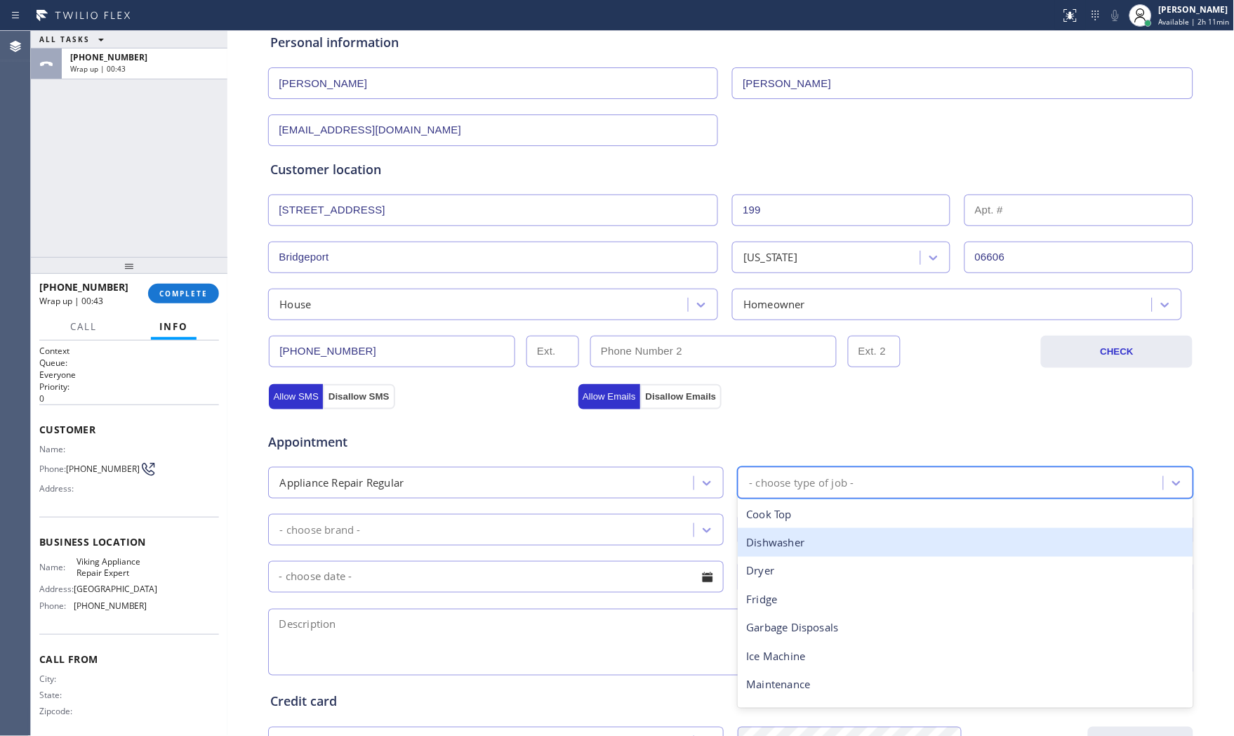
type input "d"
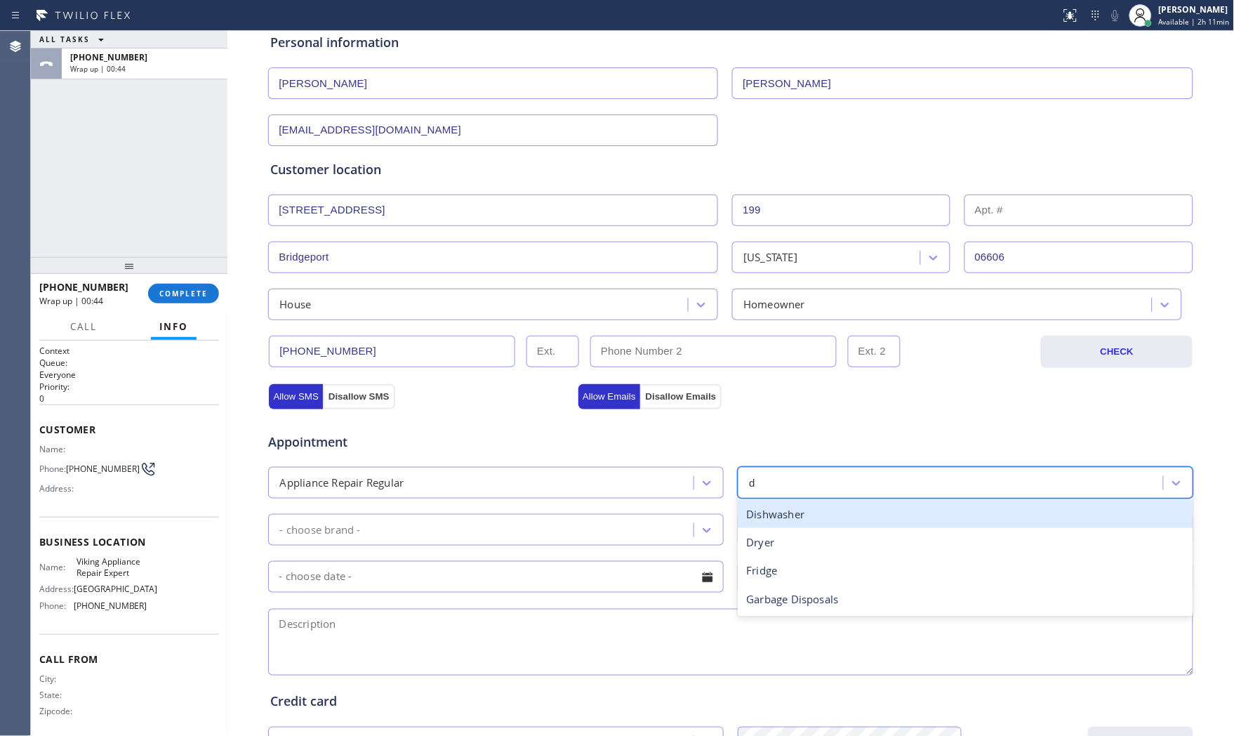
drag, startPoint x: 790, startPoint y: 517, endPoint x: 597, endPoint y: 524, distance: 193.2
click at [789, 517] on div "Dishwasher" at bounding box center [966, 514] width 456 height 29
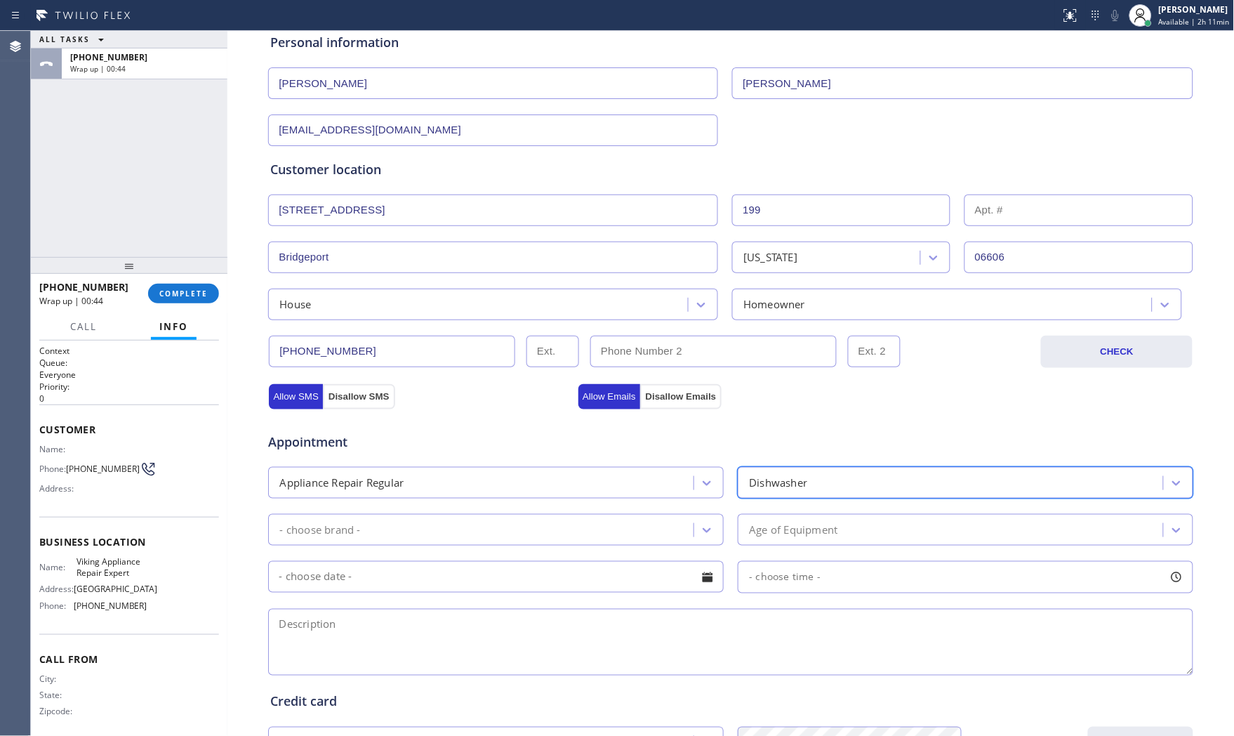
click at [510, 524] on div "- choose brand -" at bounding box center [482, 529] width 421 height 25
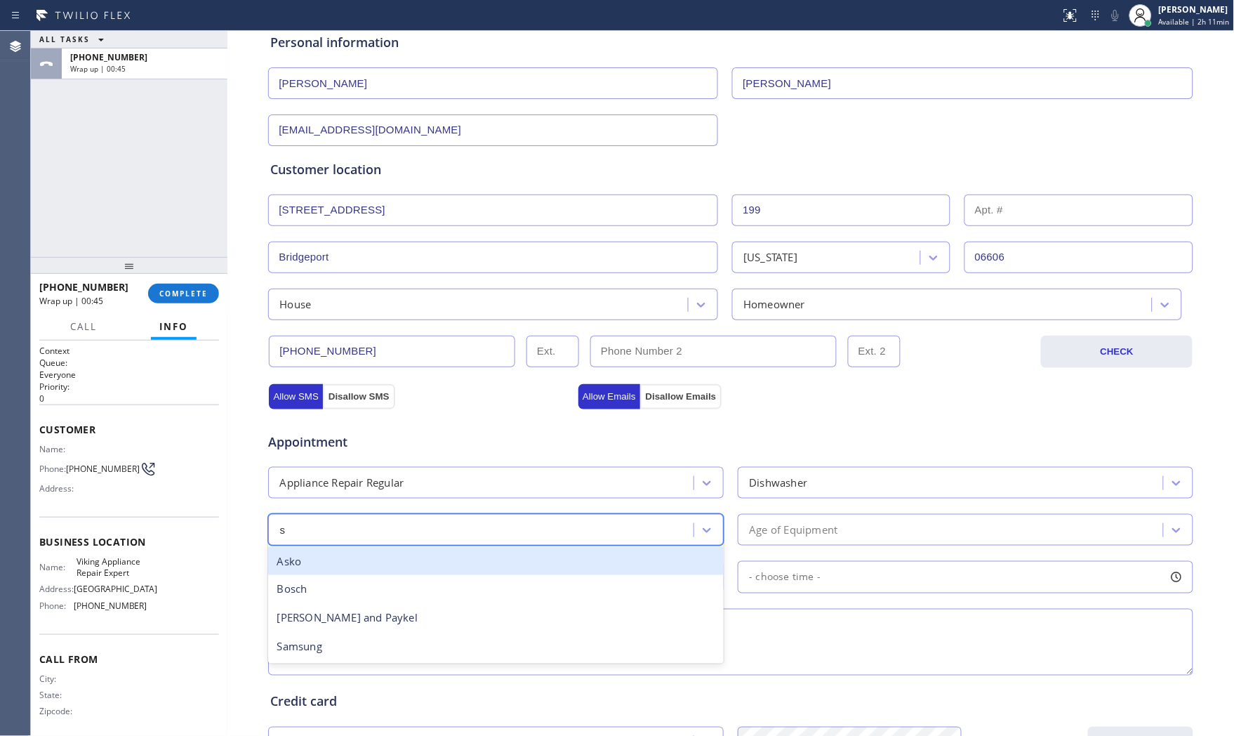
type input "sa"
click at [411, 566] on div "Samsung" at bounding box center [496, 561] width 456 height 29
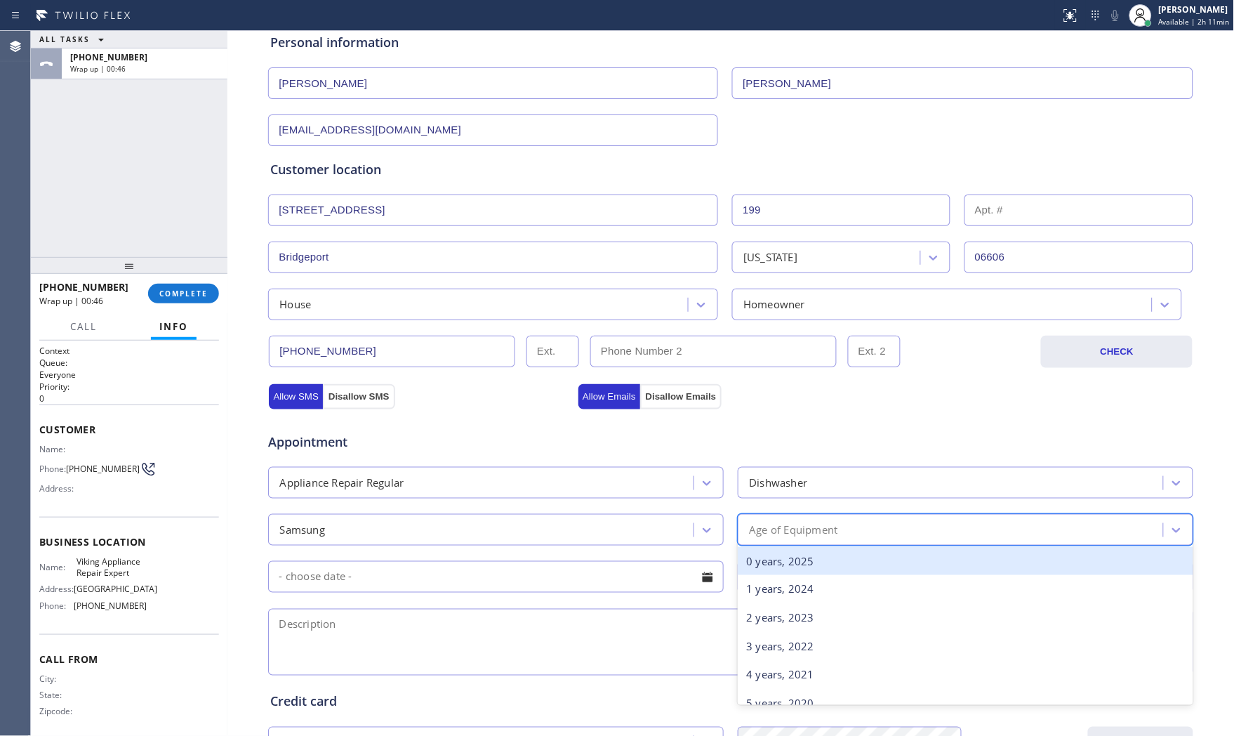
click at [805, 522] on div "Age of Equipment" at bounding box center [793, 530] width 88 height 16
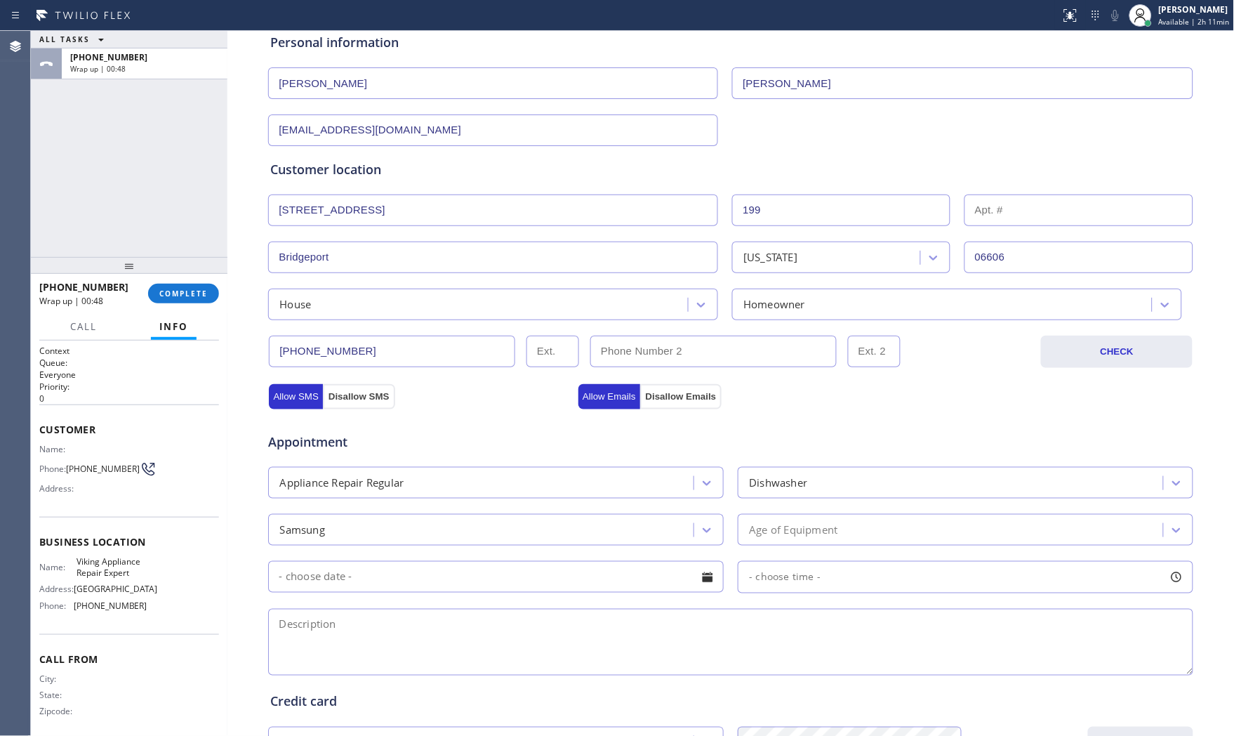
click at [836, 558] on div "- choose time -" at bounding box center [731, 575] width 928 height 35
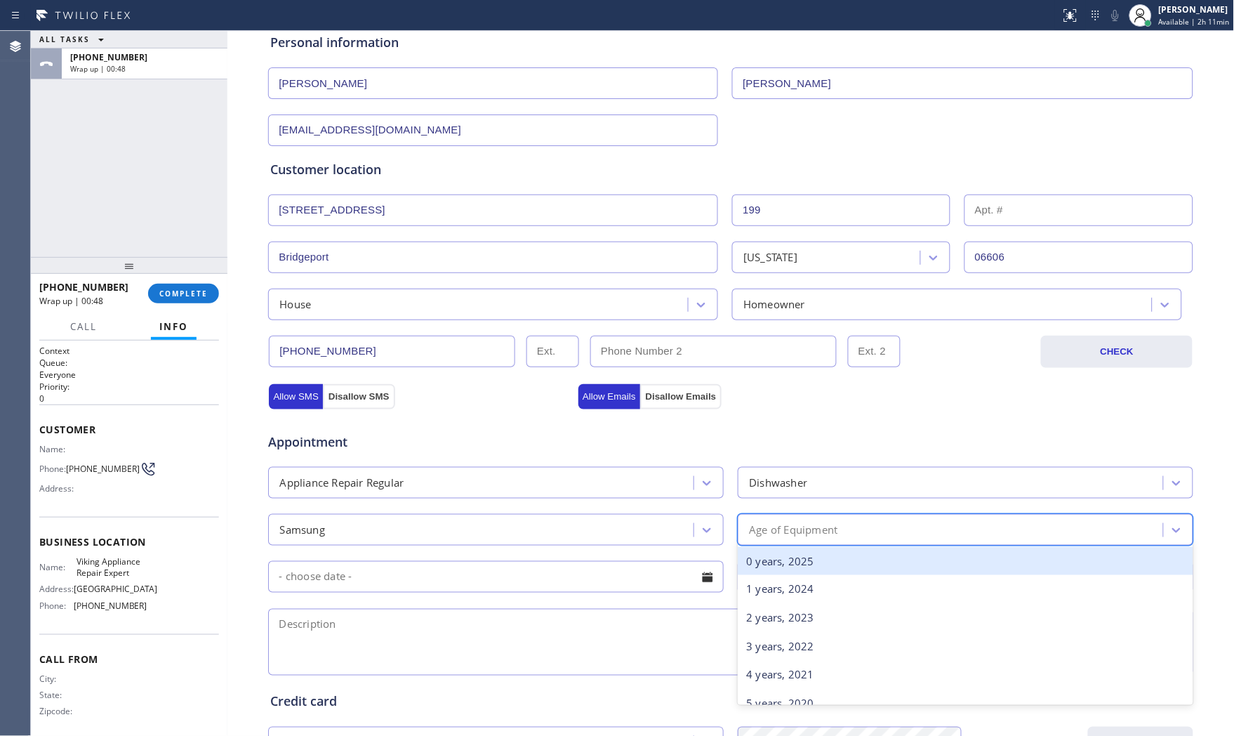
click at [831, 543] on div "Age of Equipment" at bounding box center [966, 530] width 456 height 32
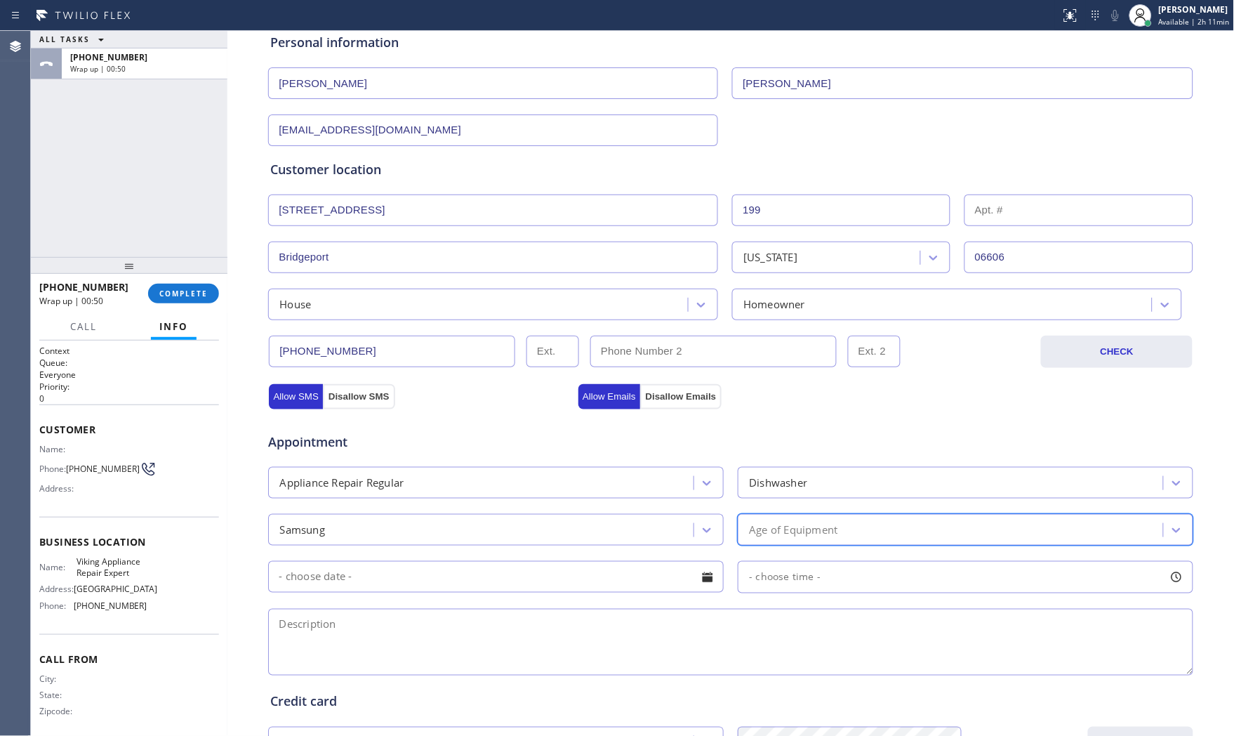
click at [809, 535] on div "Age of Equipment" at bounding box center [793, 530] width 88 height 16
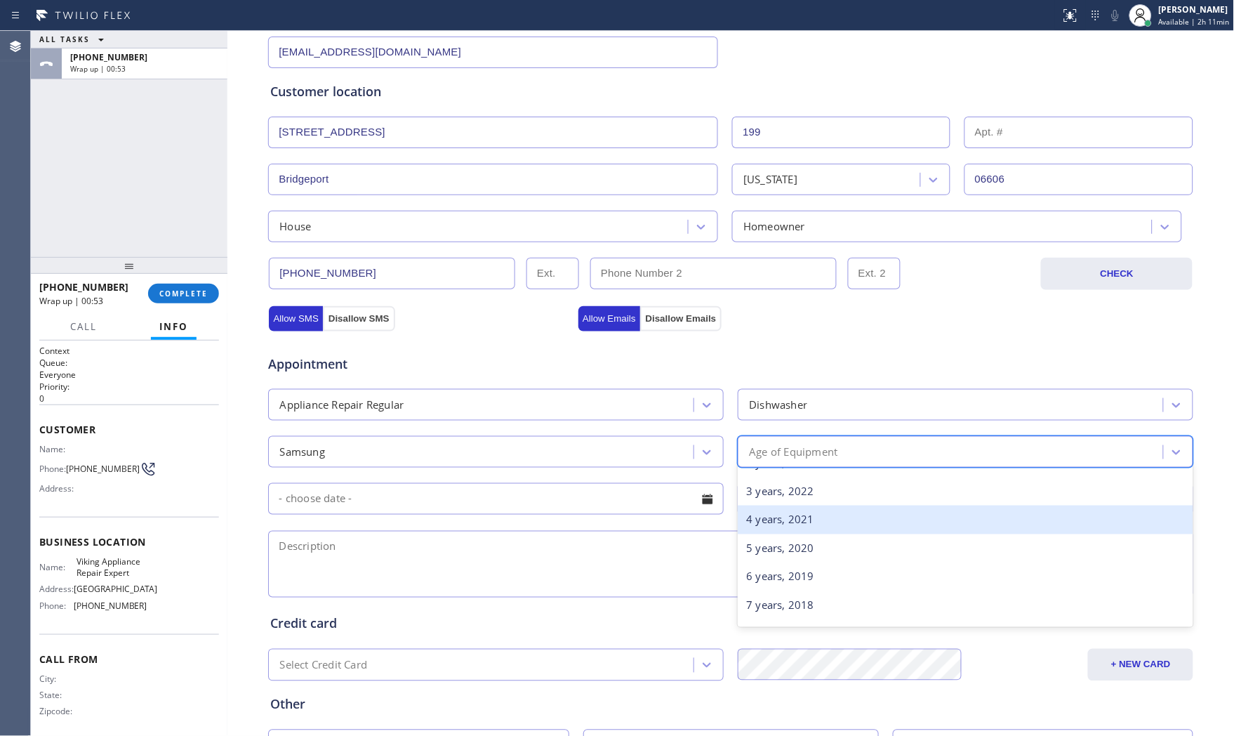
scroll to position [78, 0]
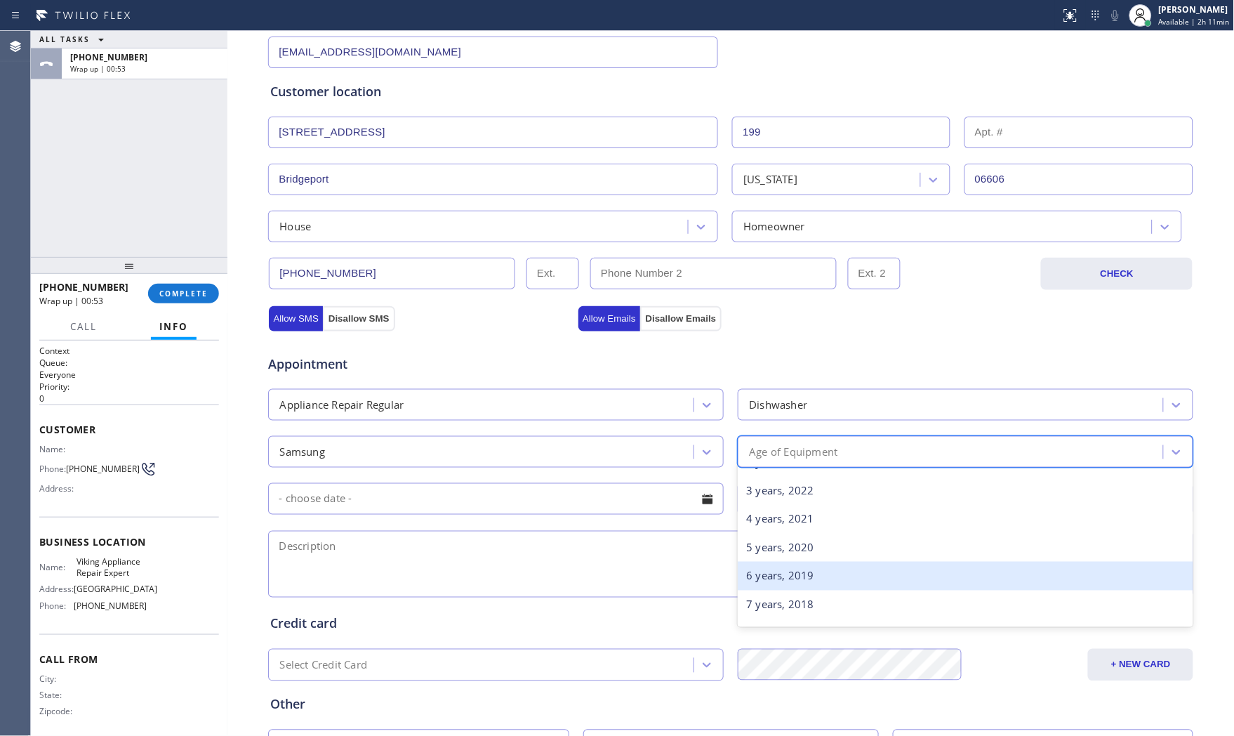
click at [778, 578] on div "6 years, 2019" at bounding box center [966, 576] width 456 height 29
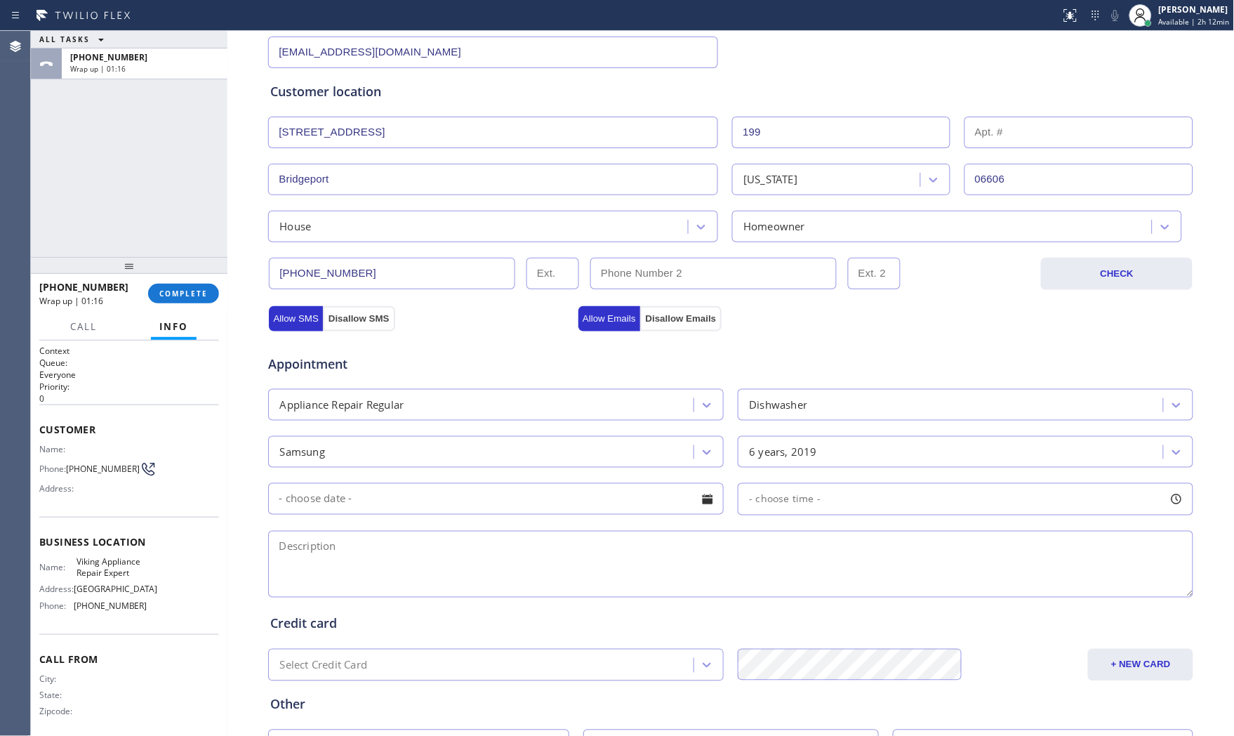
click at [489, 569] on textarea at bounding box center [730, 564] width 925 height 67
paste textarea "Samsung | dishwasher | cant pull out the bottom tray | 6yo| house - ho | 199 La…"
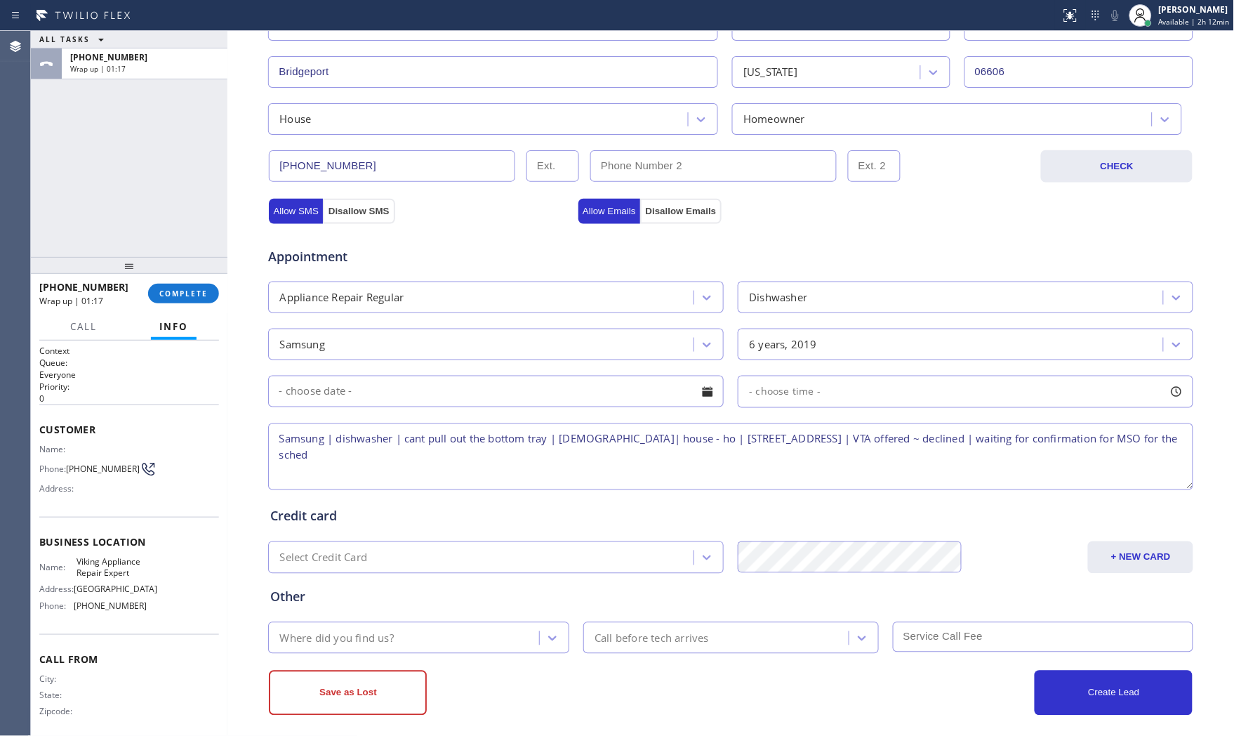
scroll to position [352, 0]
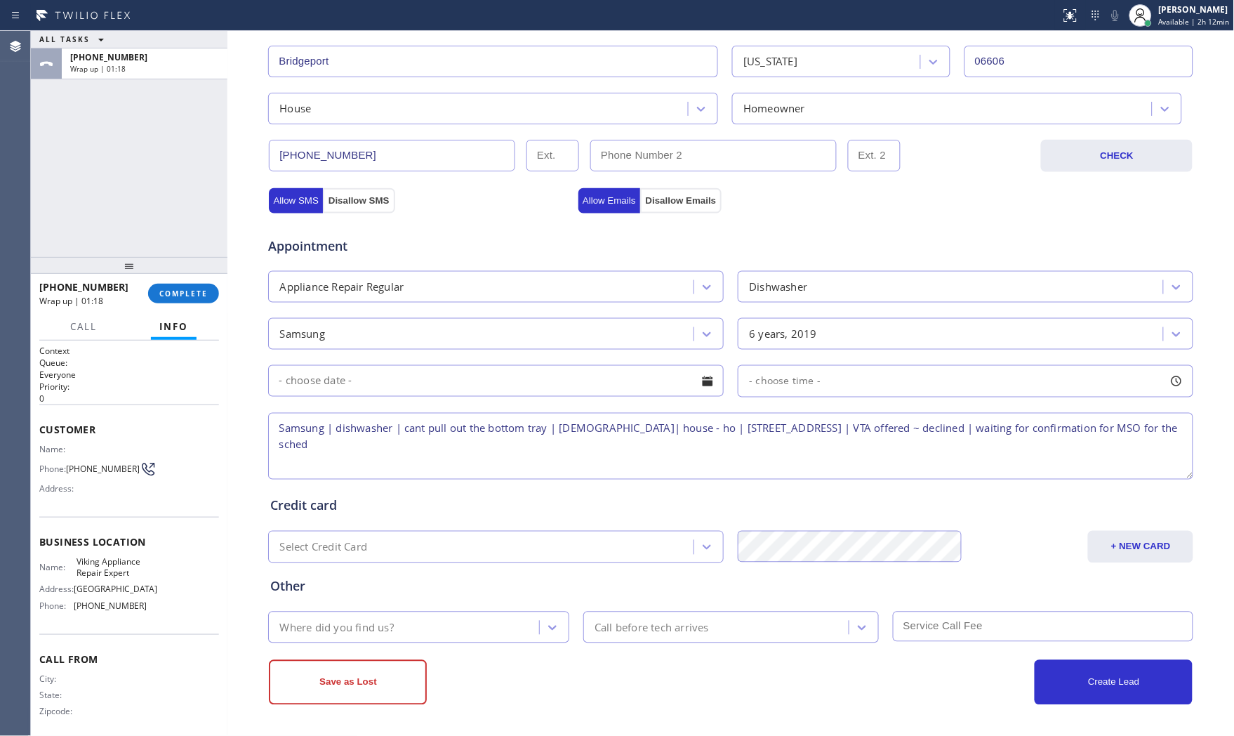
type textarea "Samsung | dishwasher | cant pull out the bottom tray | 6yo| house - ho | 199 La…"
click at [469, 626] on div "Where did you find us? g" at bounding box center [405, 627] width 267 height 25
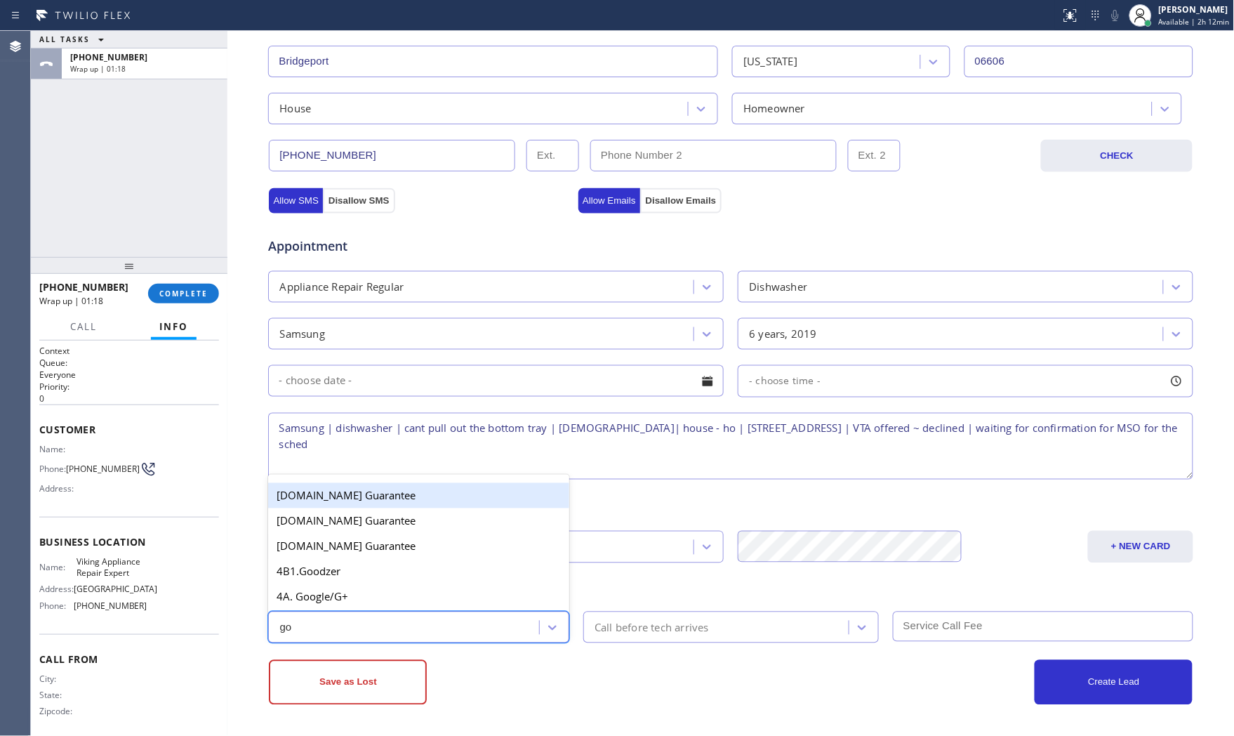
type input "goo"
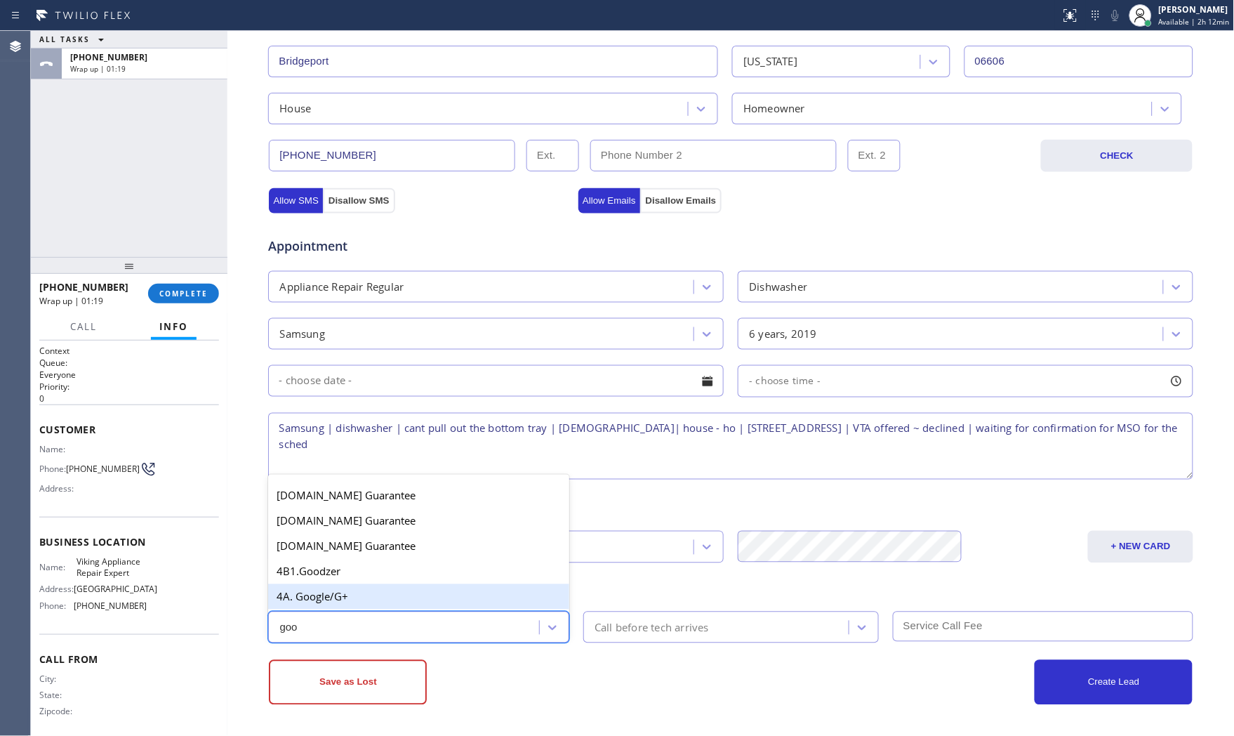
click at [444, 595] on div "4A. Google/G+" at bounding box center [418, 596] width 301 height 25
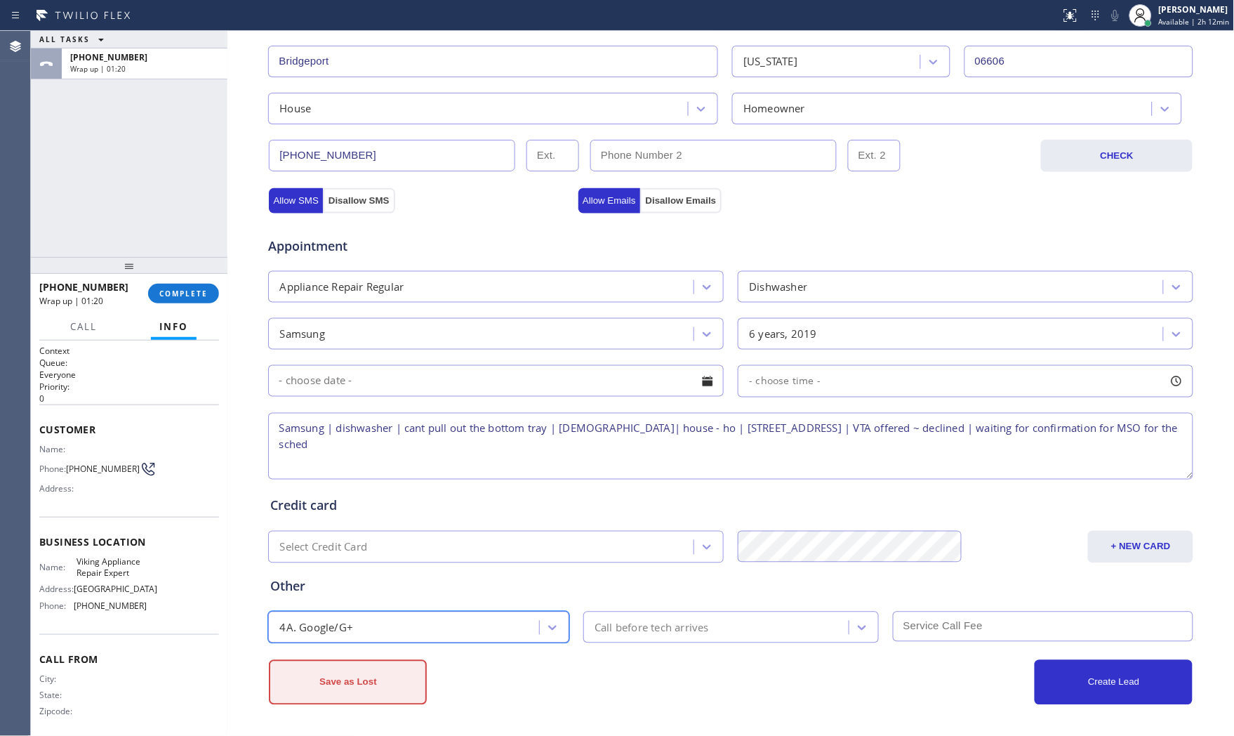
click at [407, 675] on button "Save as Lost" at bounding box center [348, 682] width 158 height 45
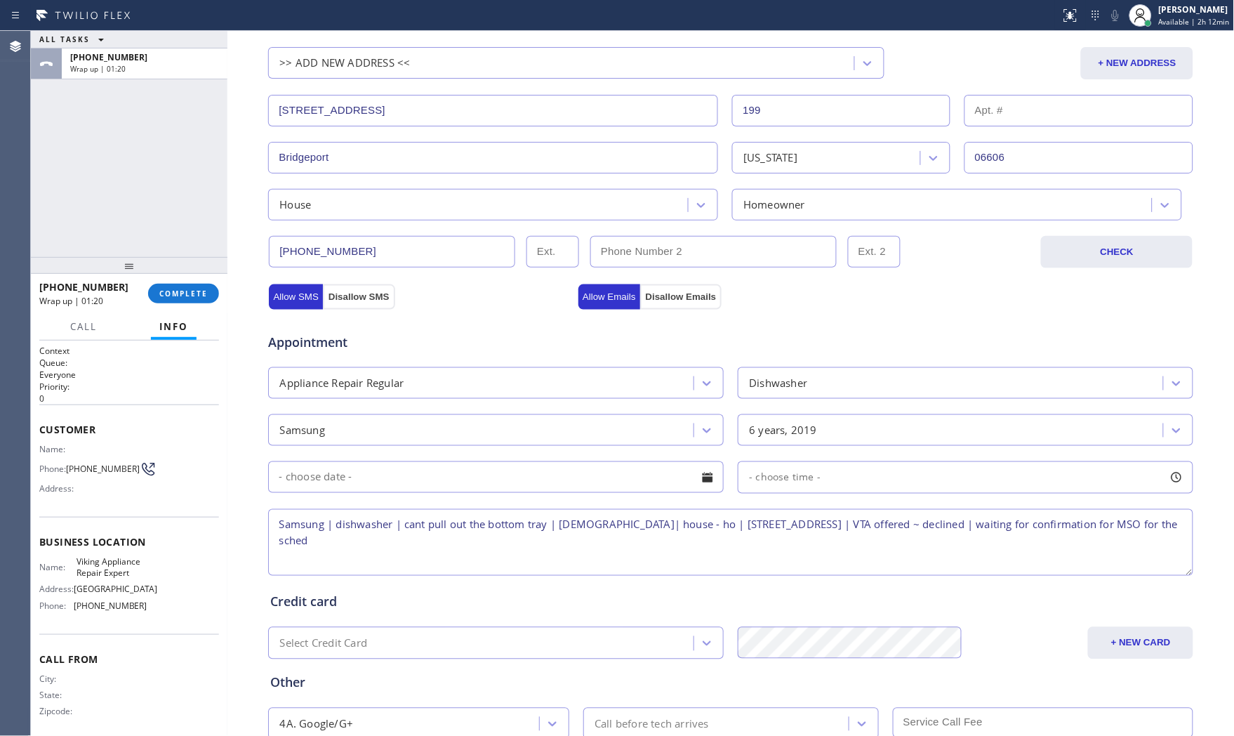
scroll to position [9, 0]
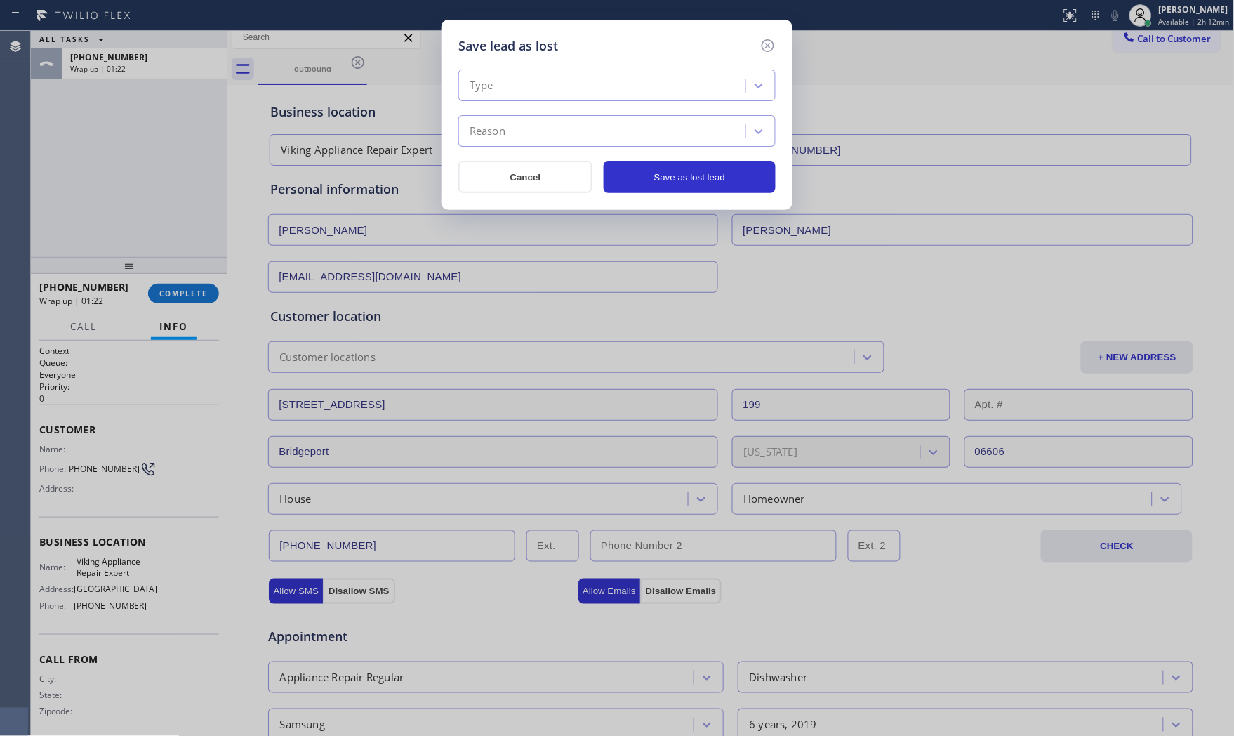
drag, startPoint x: 509, startPoint y: 77, endPoint x: 507, endPoint y: 100, distance: 23.2
click at [509, 79] on div "Type" at bounding box center [604, 86] width 283 height 25
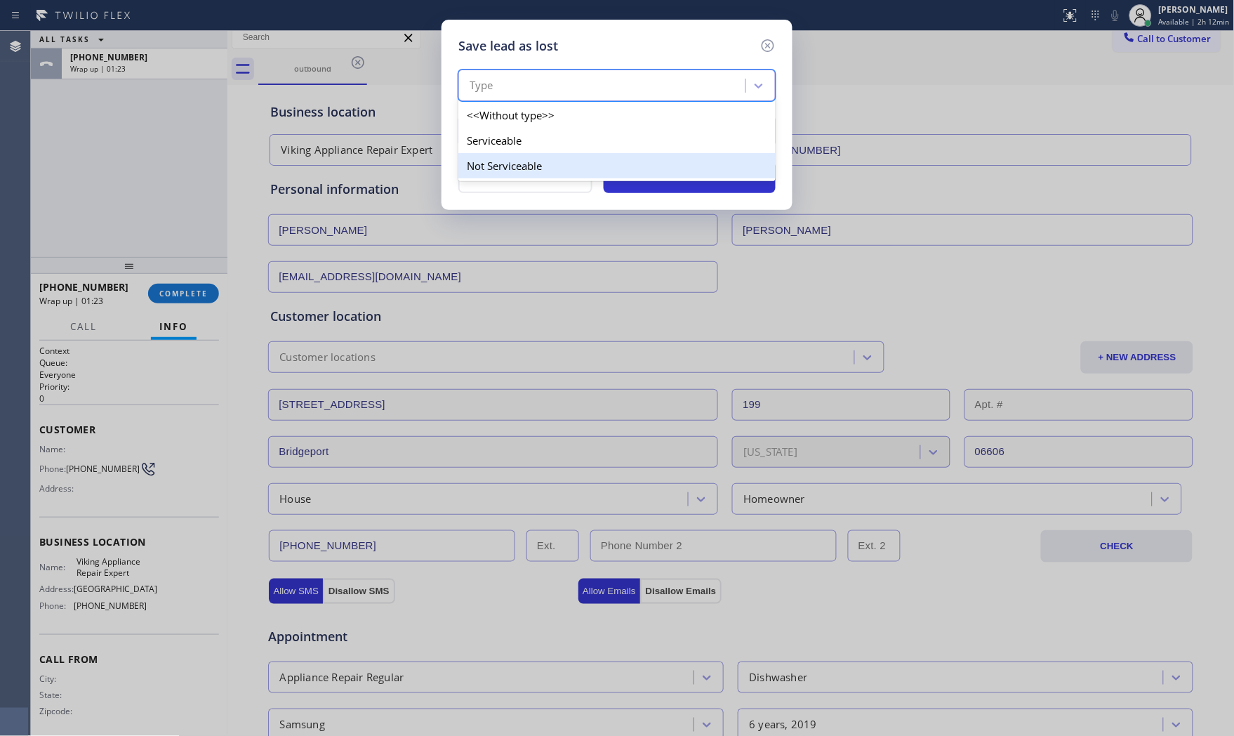
click at [502, 159] on div "Not Serviceable" at bounding box center [616, 165] width 317 height 25
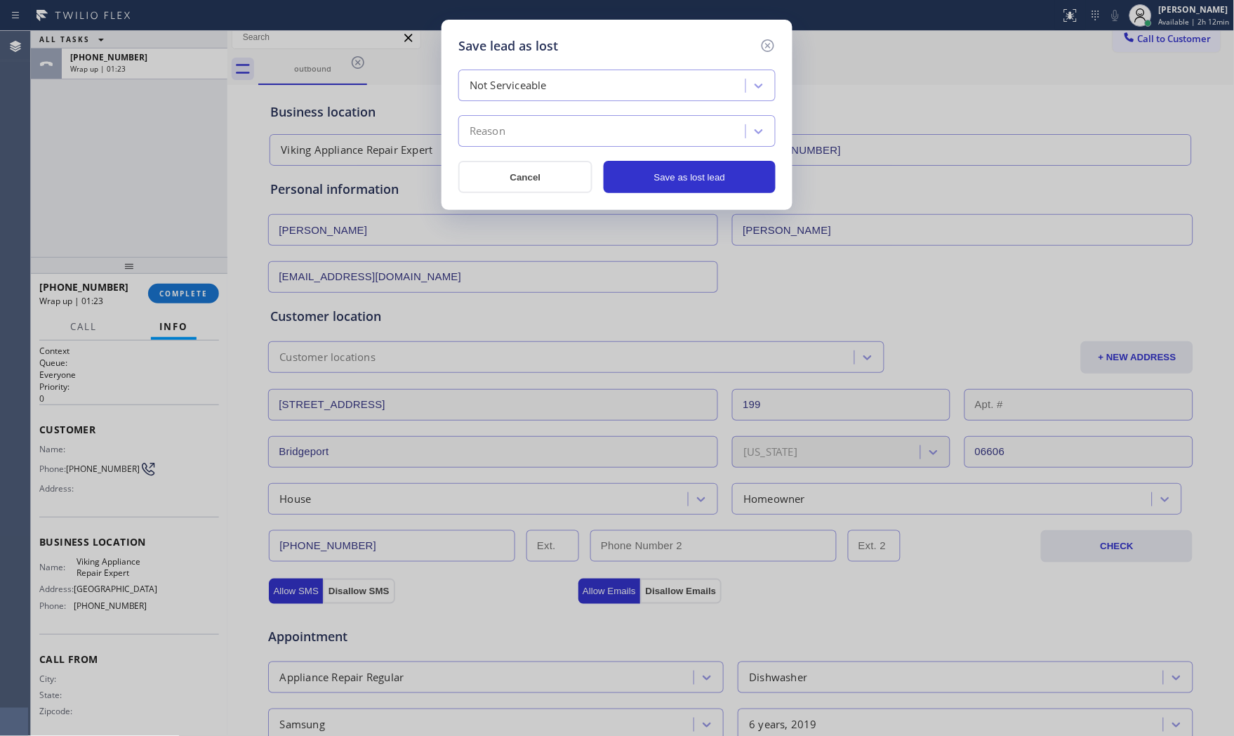
click at [505, 131] on div "Reason" at bounding box center [488, 132] width 36 height 16
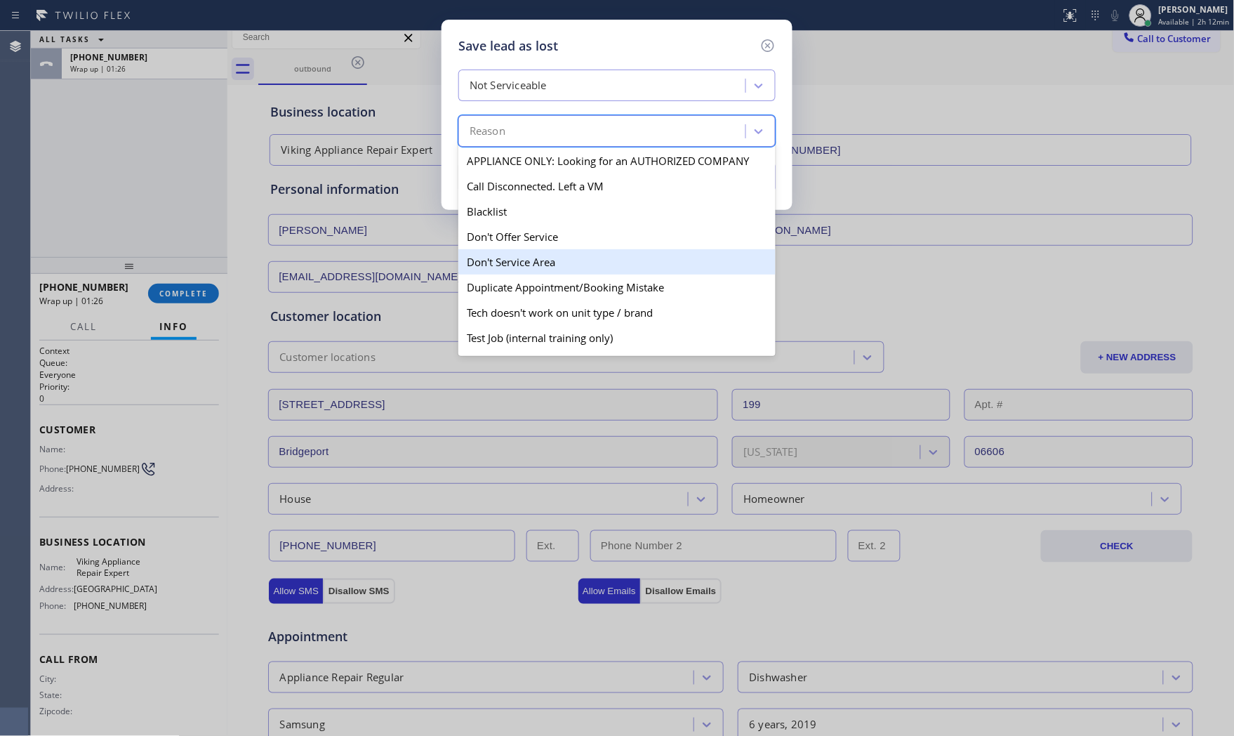
click at [522, 256] on div "Don't Service Area" at bounding box center [616, 261] width 317 height 25
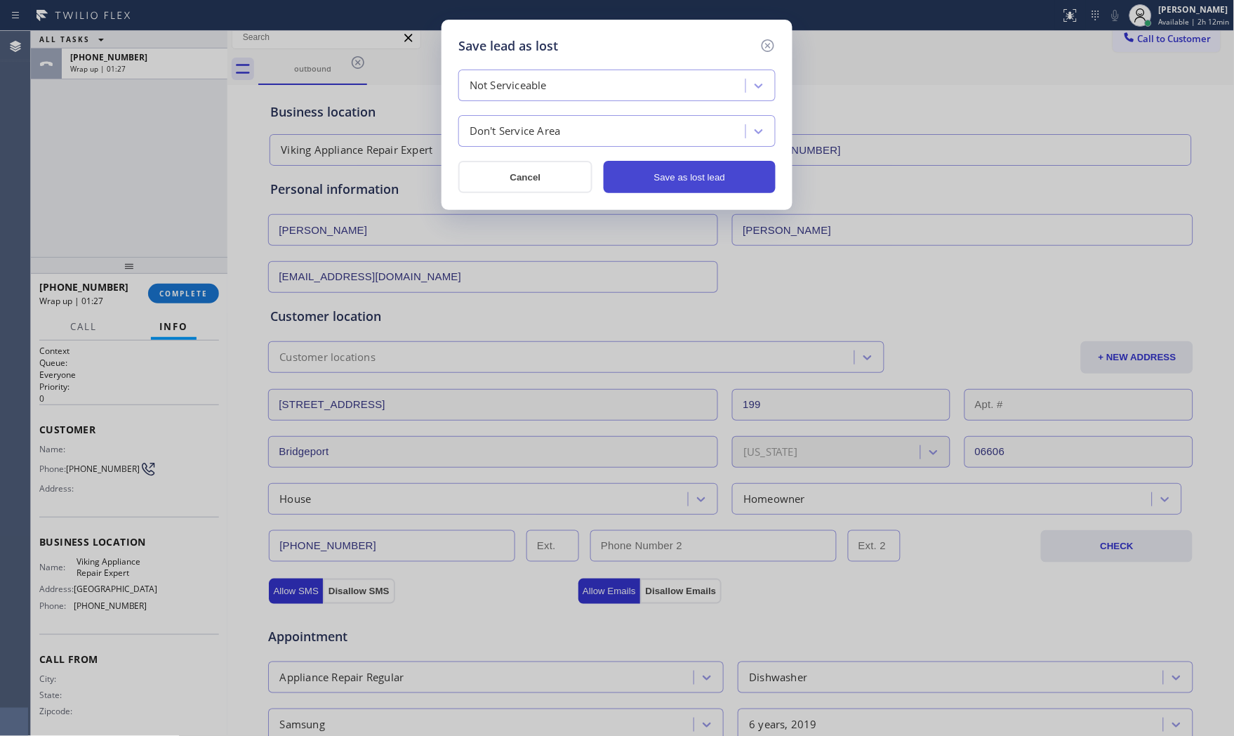
click at [668, 178] on button "Save as lost lead" at bounding box center [690, 177] width 172 height 32
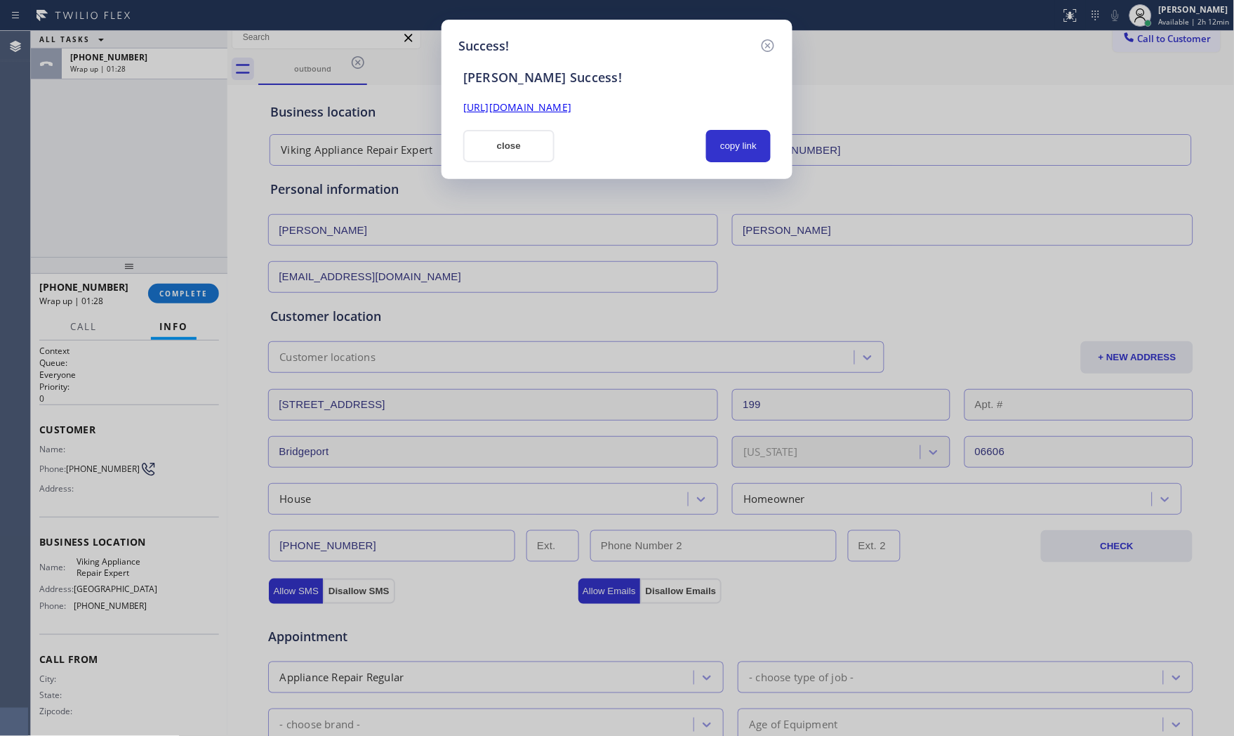
click at [515, 149] on button "close" at bounding box center [508, 146] width 91 height 32
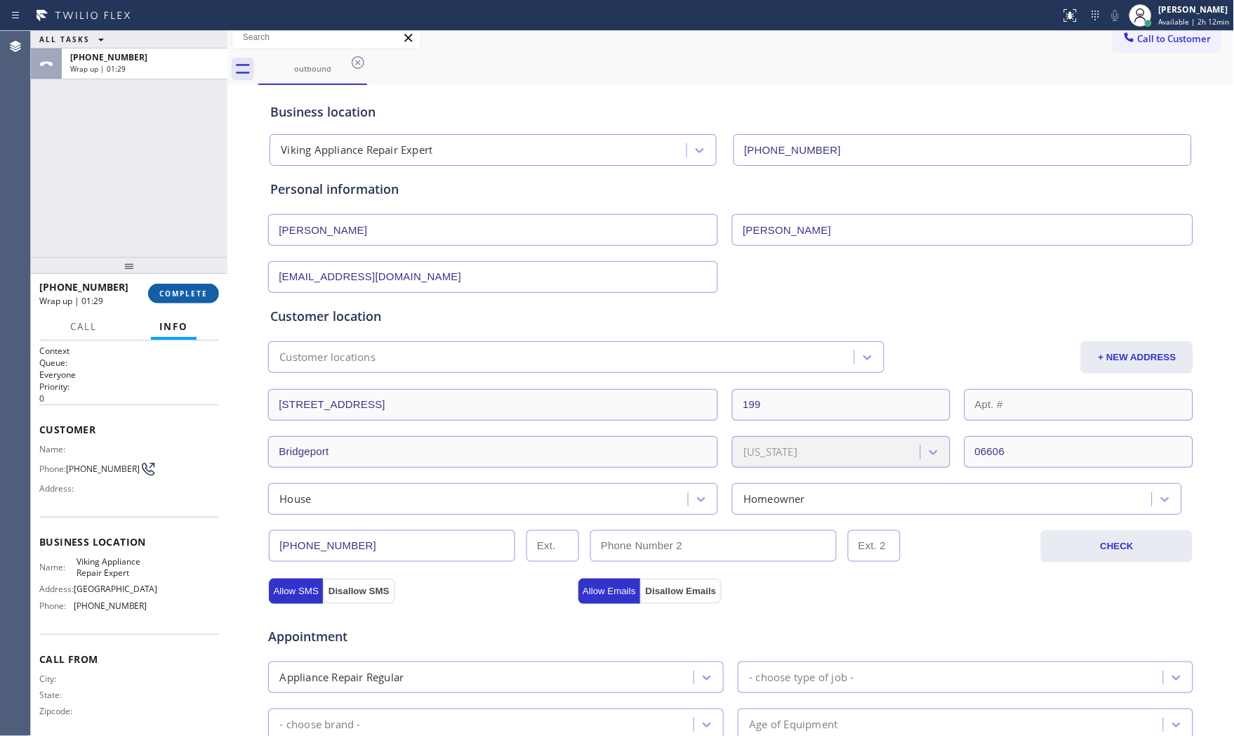
click at [183, 284] on button "COMPLETE" at bounding box center [183, 294] width 71 height 20
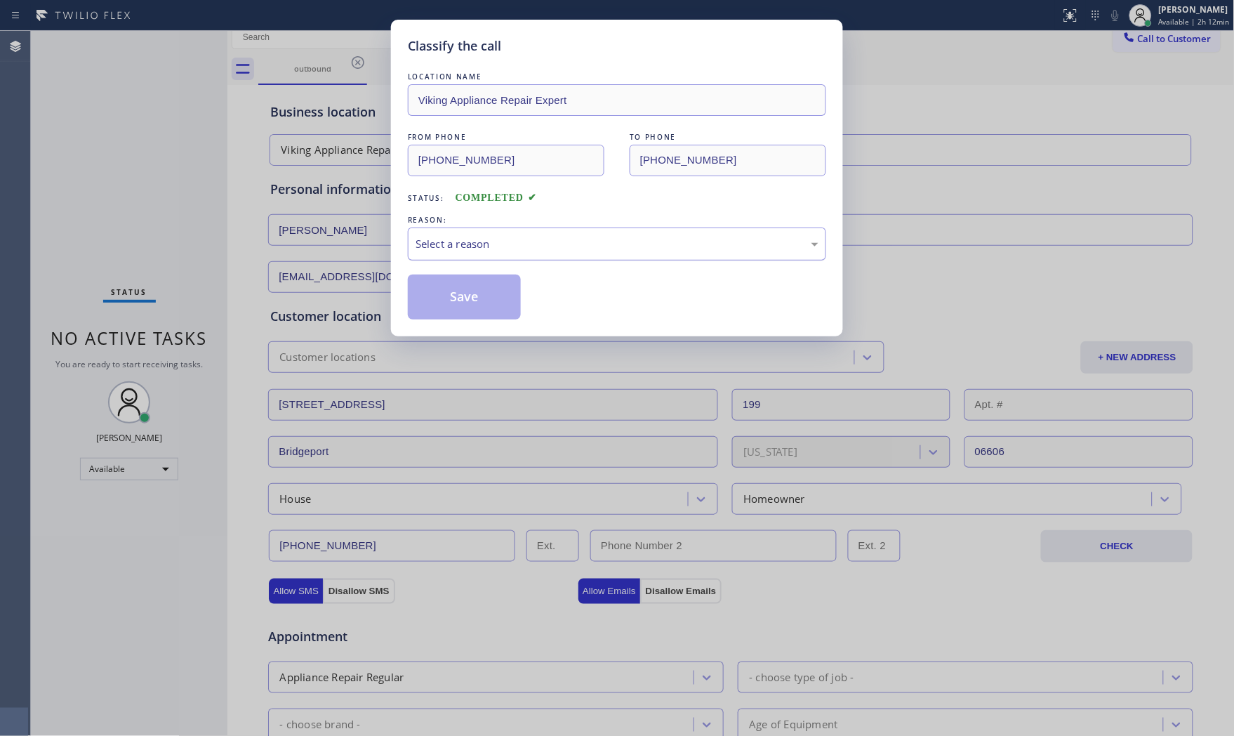
drag, startPoint x: 599, startPoint y: 253, endPoint x: 591, endPoint y: 257, distance: 8.5
click at [593, 256] on div "Select a reason" at bounding box center [617, 243] width 418 height 33
click at [485, 291] on button "Save" at bounding box center [464, 296] width 113 height 45
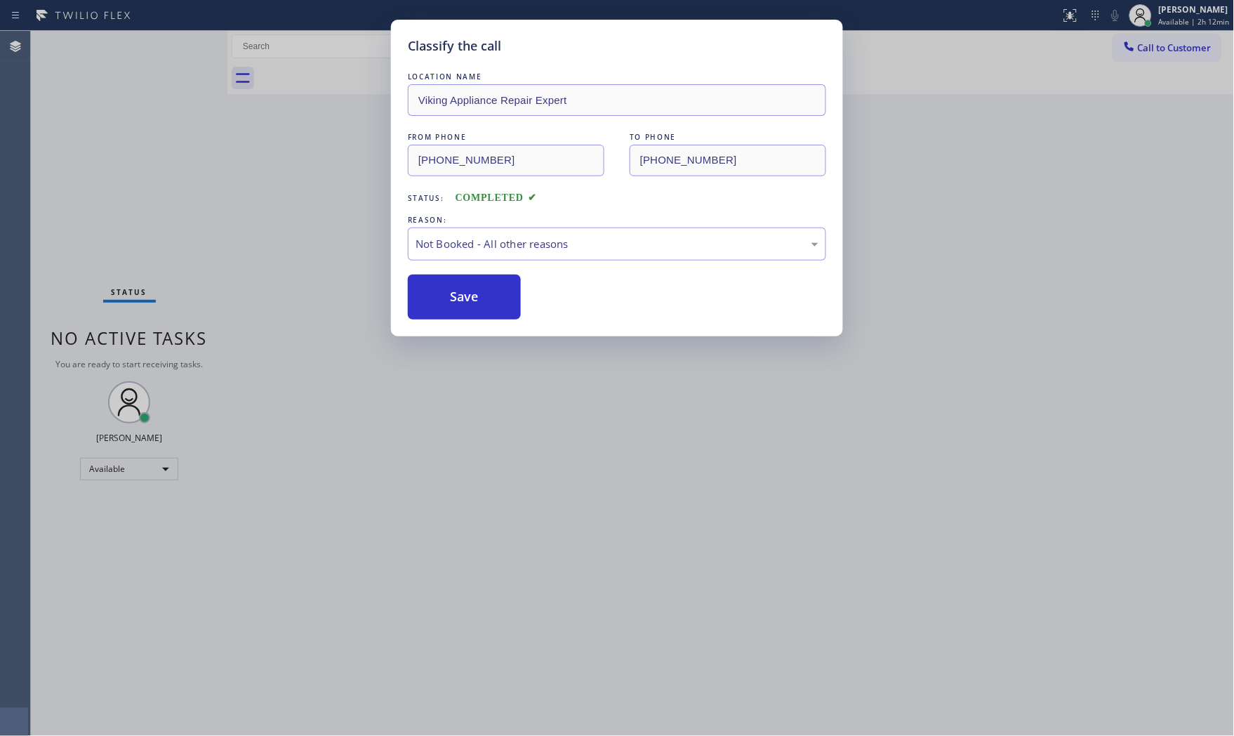
click at [485, 291] on button "Save" at bounding box center [464, 296] width 113 height 45
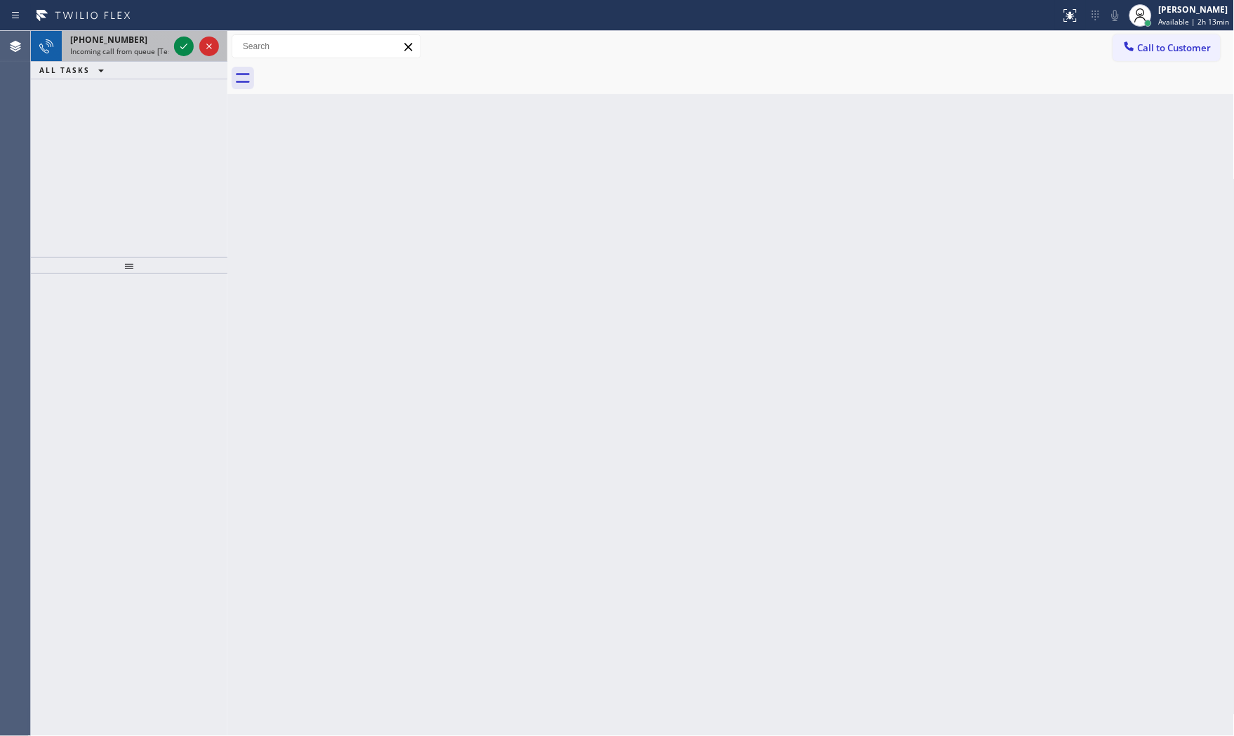
click at [133, 47] on span "Incoming call from queue [Test] All" at bounding box center [128, 51] width 117 height 10
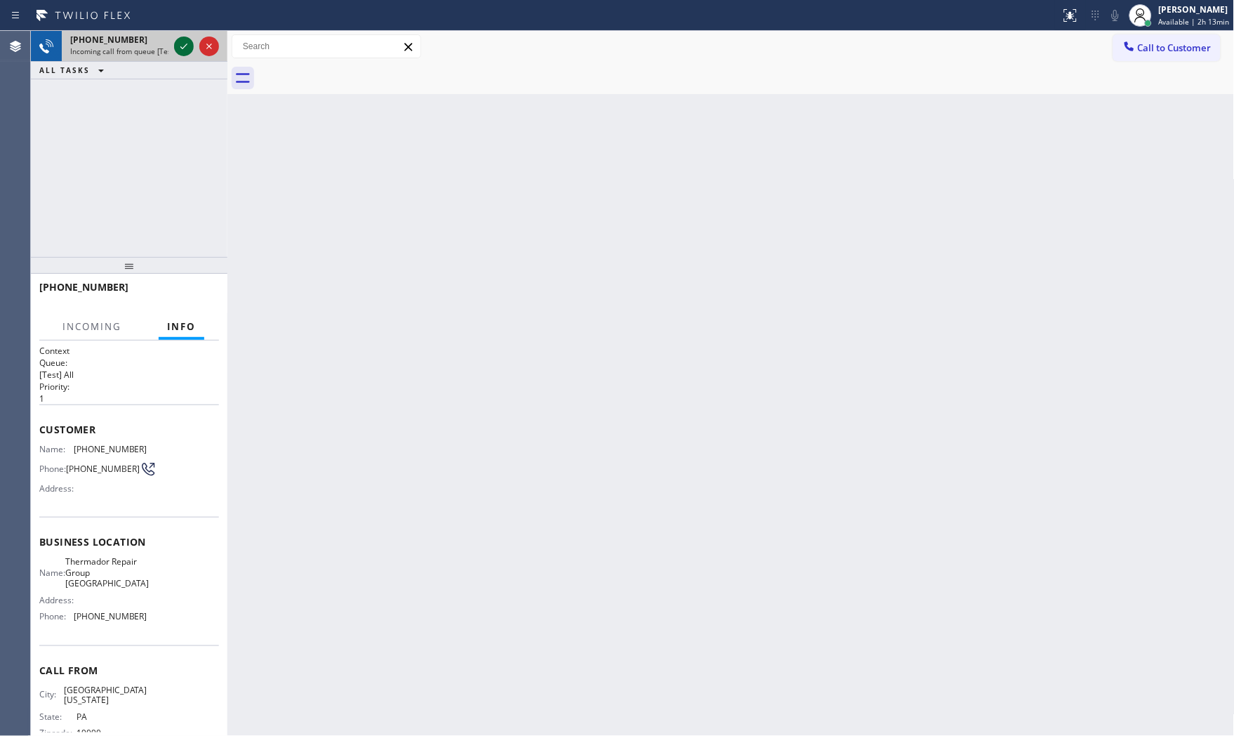
click at [178, 49] on icon at bounding box center [183, 46] width 17 height 17
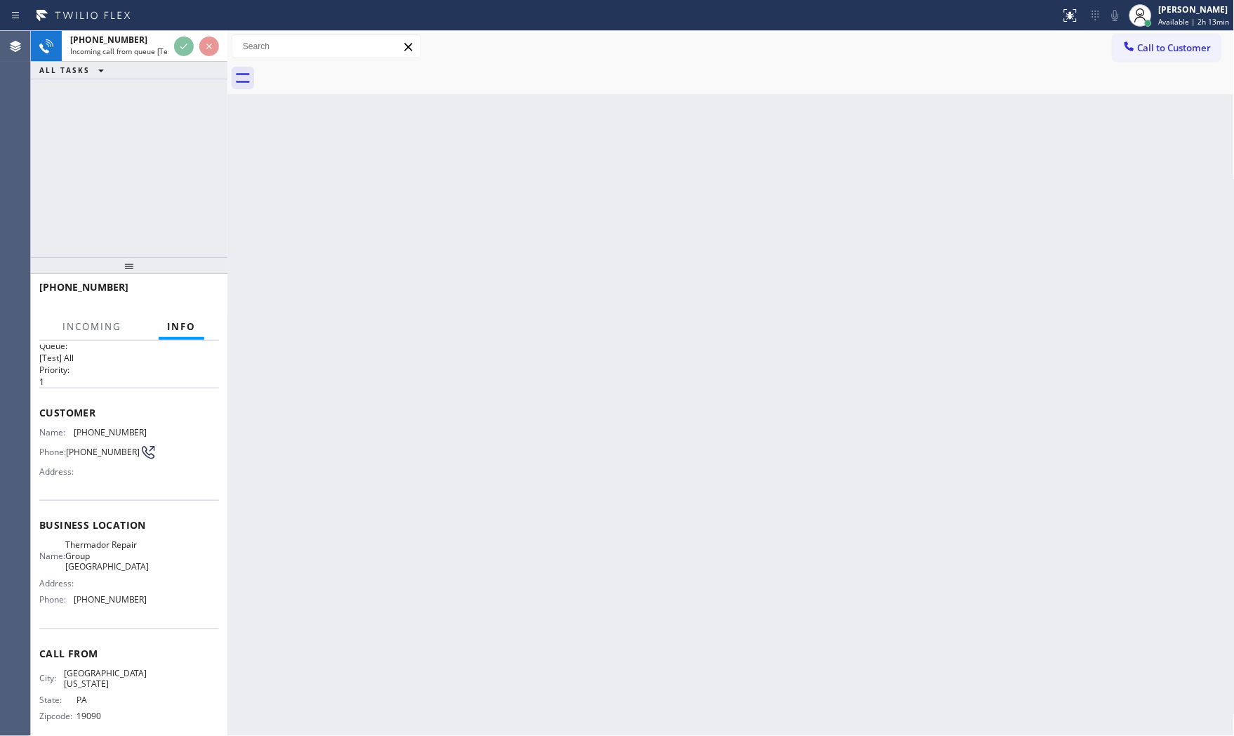
scroll to position [33, 0]
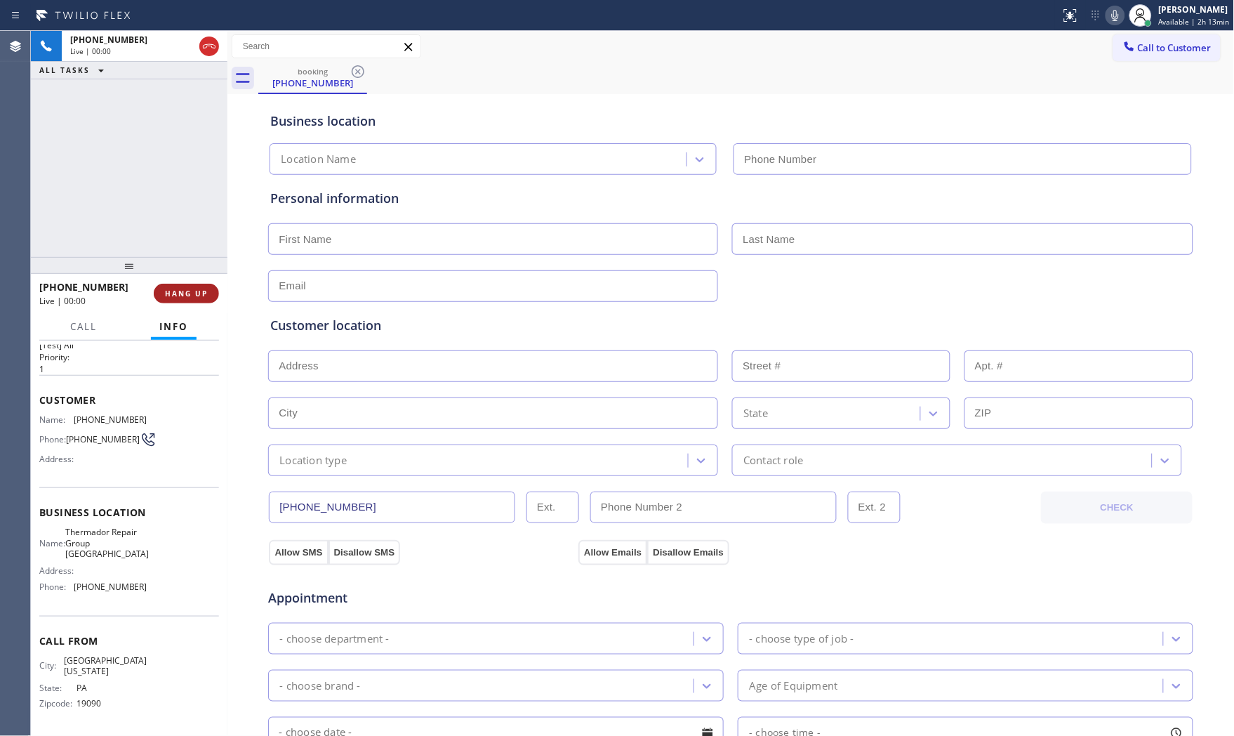
type input "(267) 727-3121"
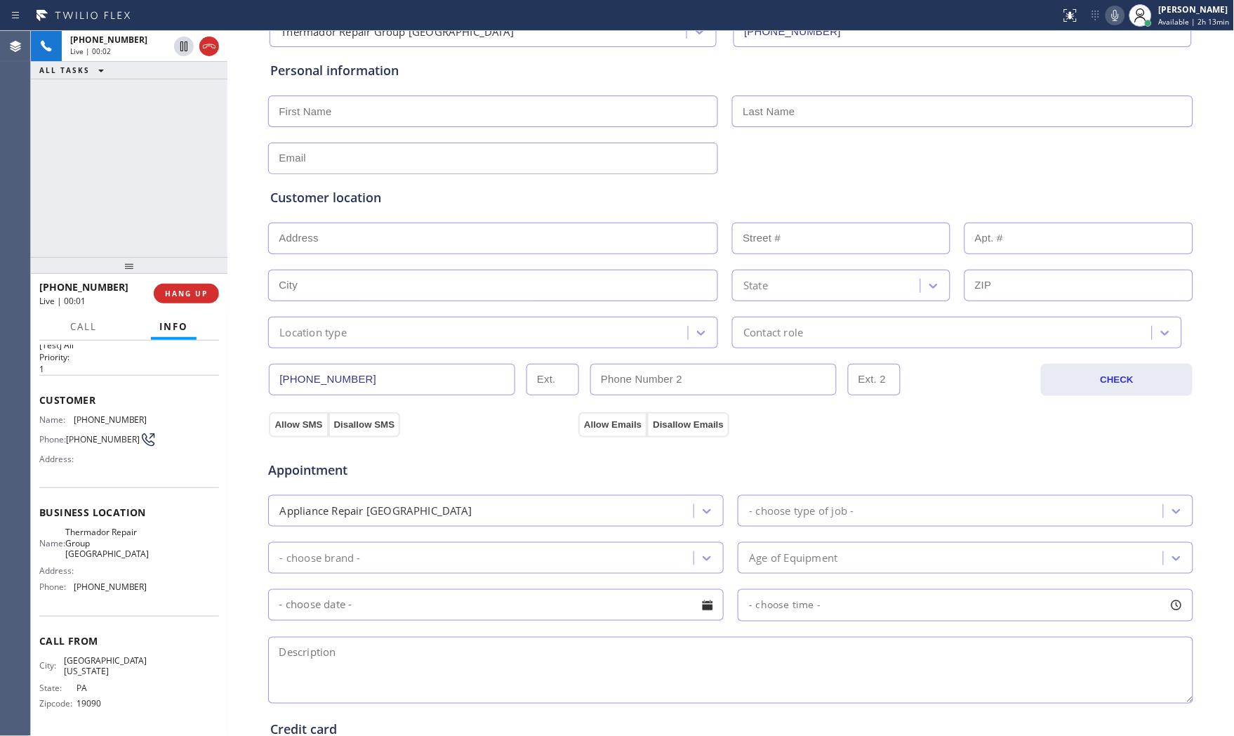
scroll to position [352, 0]
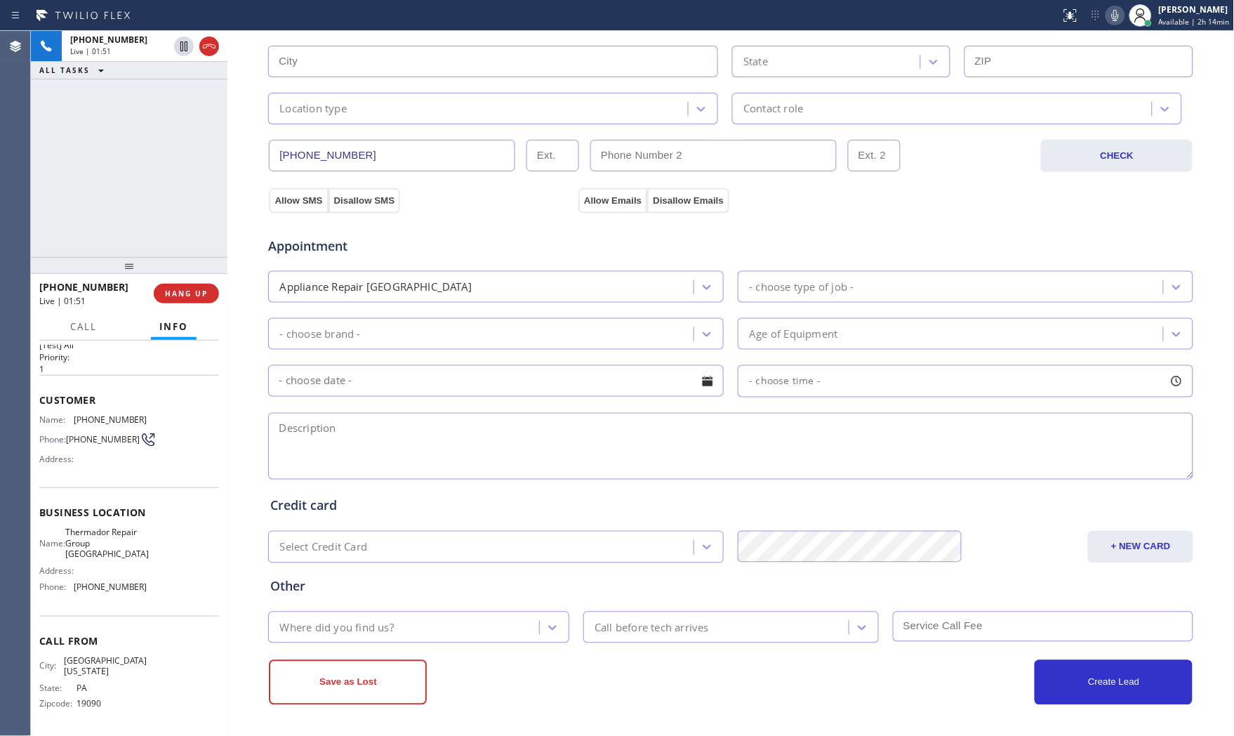
click at [1107, 11] on icon at bounding box center [1115, 15] width 17 height 17
click at [179, 46] on icon at bounding box center [183, 46] width 17 height 17
drag, startPoint x: 1117, startPoint y: 15, endPoint x: 1057, endPoint y: 28, distance: 61.7
click at [1117, 15] on icon at bounding box center [1115, 15] width 17 height 17
click at [177, 51] on icon at bounding box center [183, 46] width 17 height 17
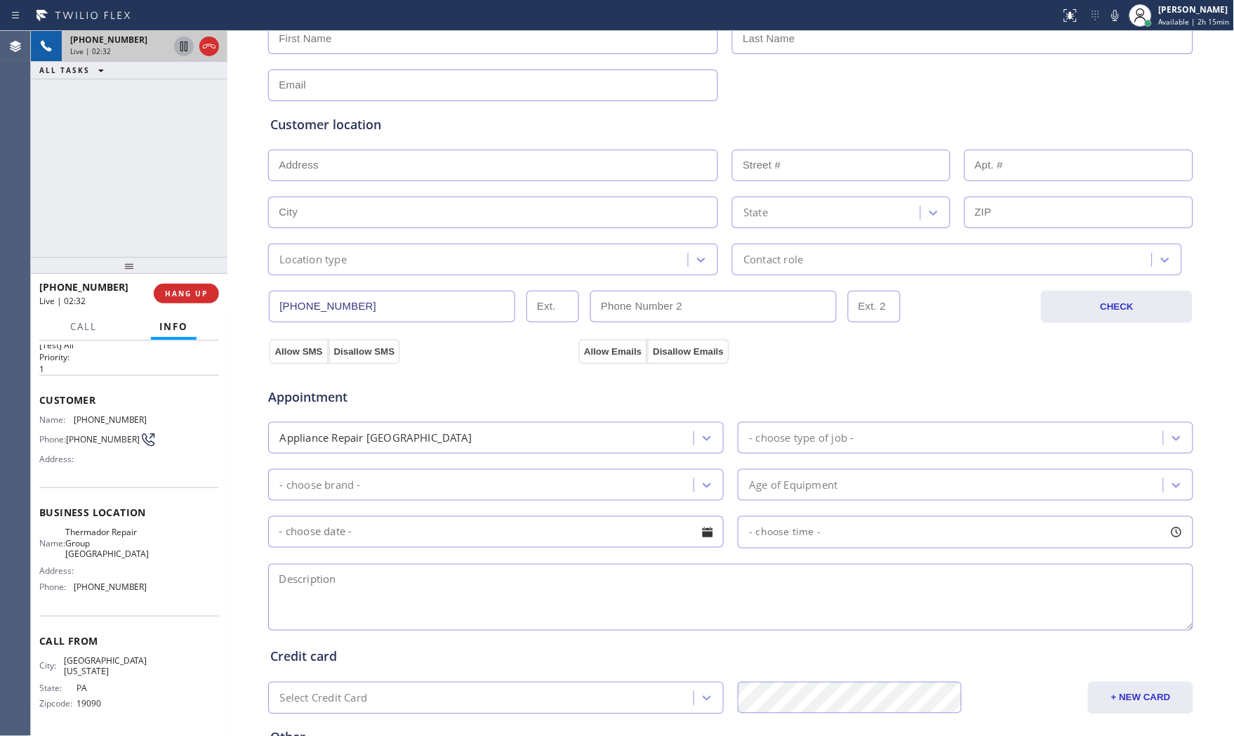
scroll to position [0, 0]
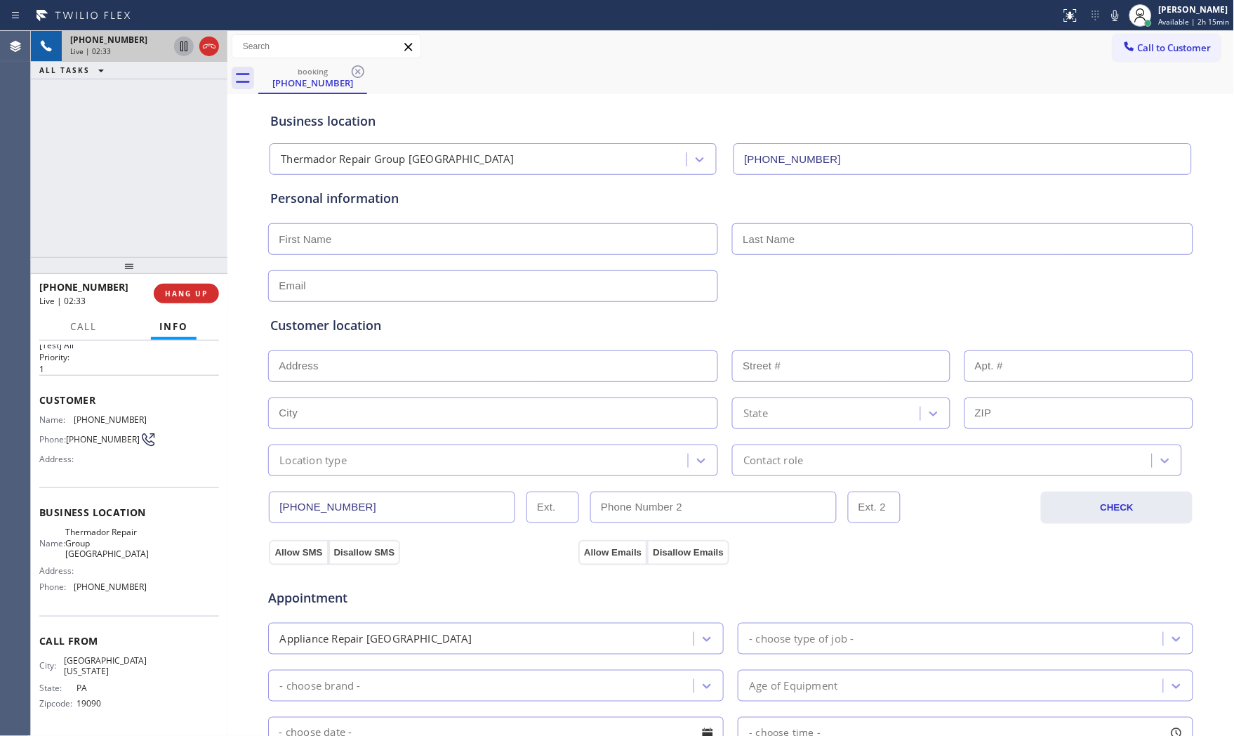
click at [353, 230] on input "text" at bounding box center [493, 239] width 450 height 32
click at [179, 291] on span "HANG UP" at bounding box center [186, 293] width 43 height 10
click at [543, 249] on input "text" at bounding box center [493, 239] width 450 height 32
paste input "Stacy"
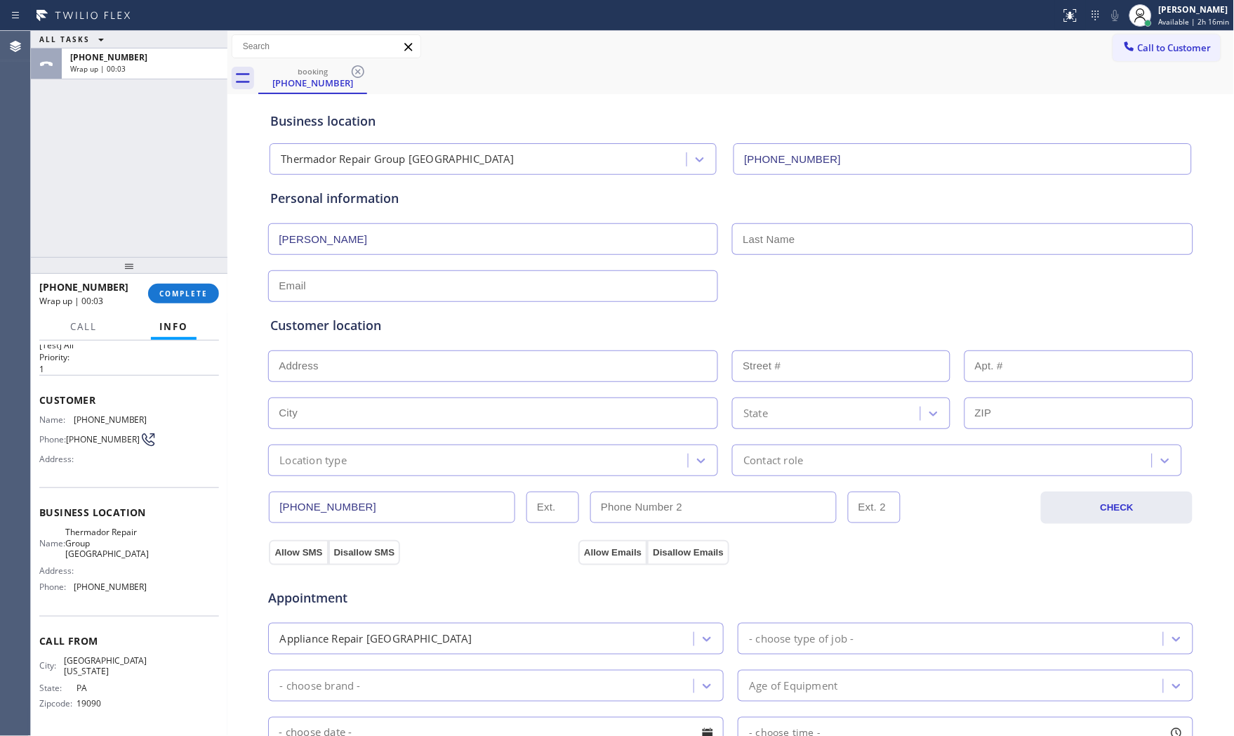
type input "Stacy"
click at [875, 235] on input "text" at bounding box center [962, 239] width 461 height 32
paste input "Adams"
type input "Adams"
click at [479, 284] on input "text" at bounding box center [493, 286] width 450 height 32
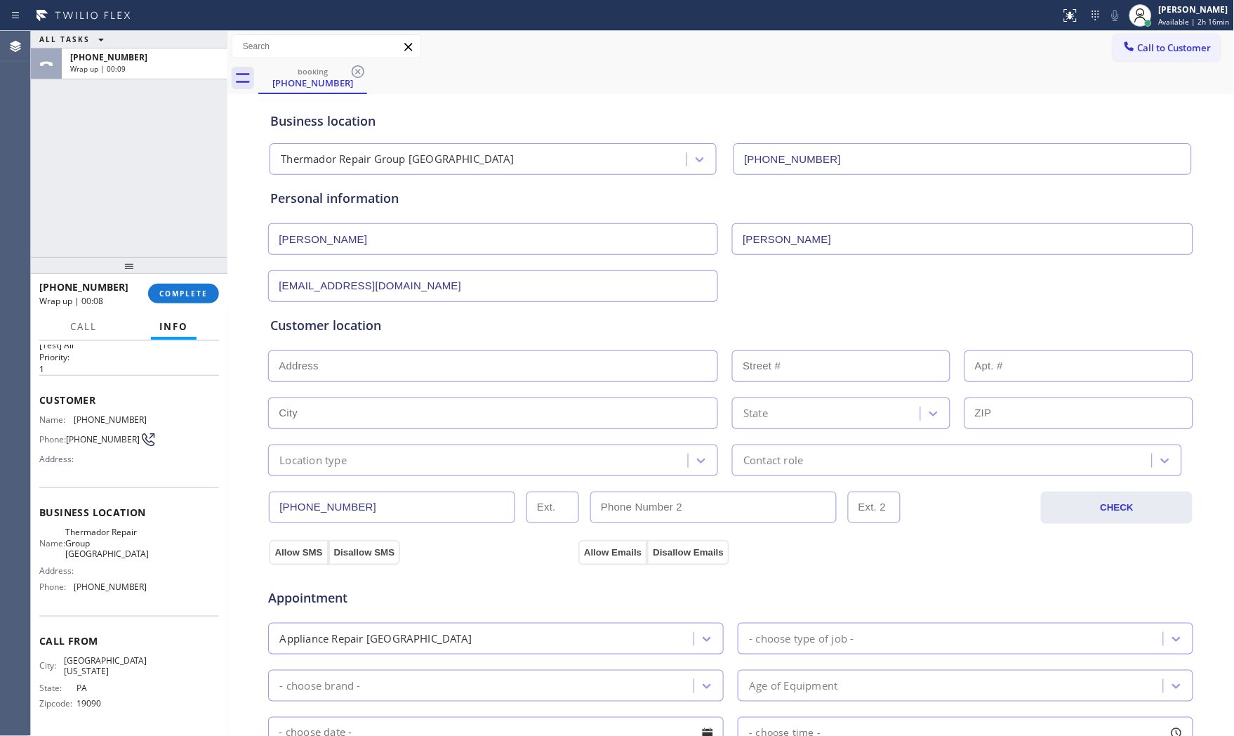
type input "no@gmail.com"
click at [324, 372] on input "text" at bounding box center [493, 366] width 450 height 32
paste input "47 Quarter Turn East RdLevittown, PA 19057, USA"
type input "47 Quarter Turn East Rd"
type input "47"
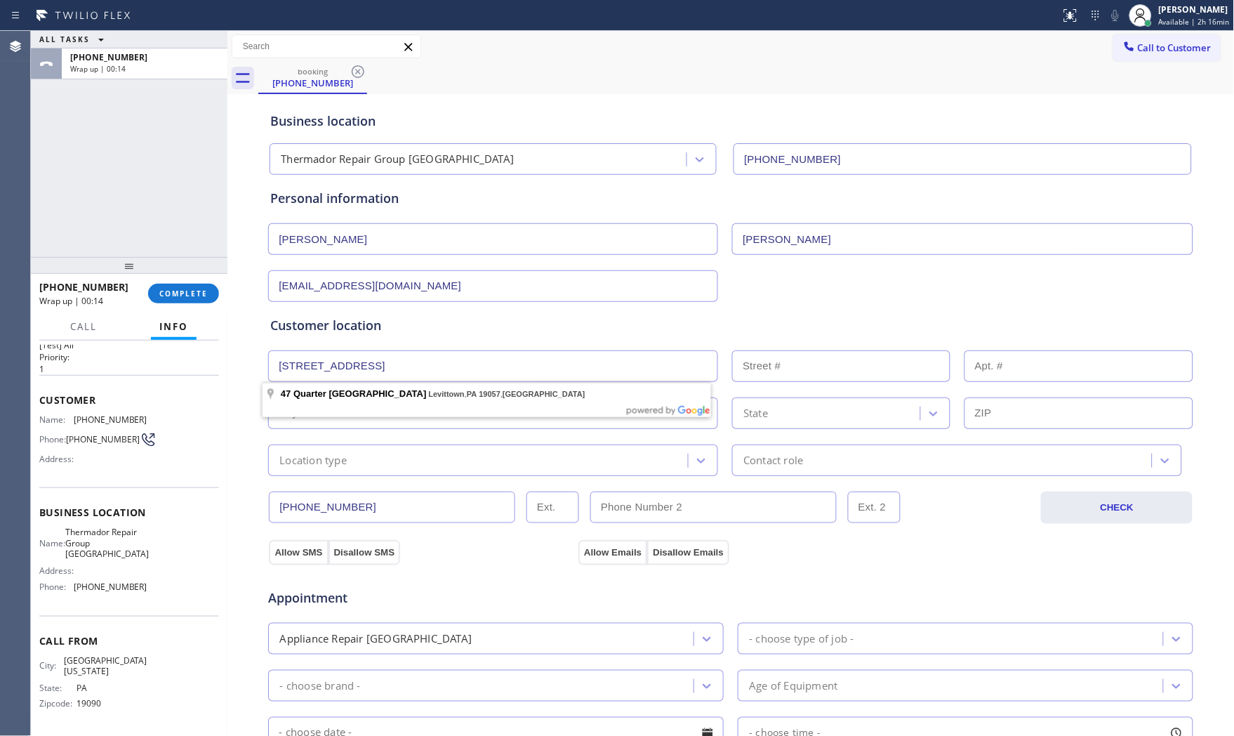
type input "Levittown"
type input "19057"
click at [334, 461] on div "Location type" at bounding box center [312, 460] width 67 height 16
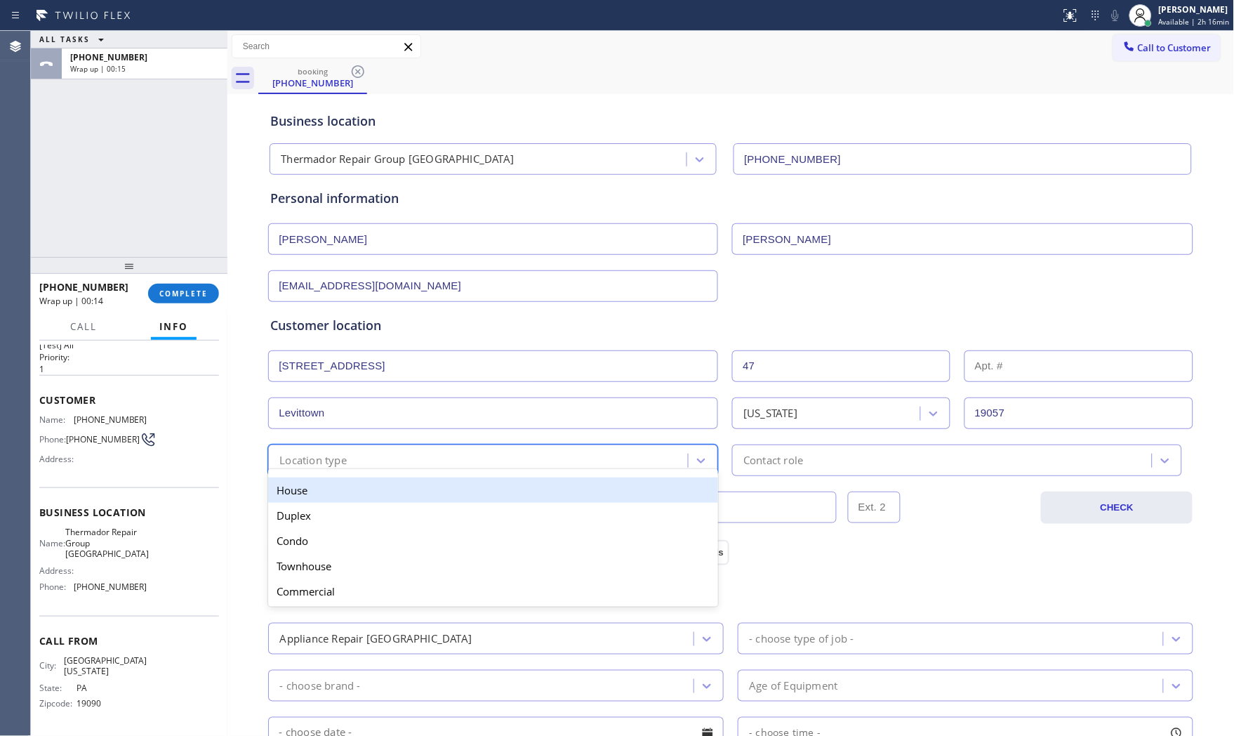
click at [330, 486] on div "House" at bounding box center [493, 489] width 450 height 25
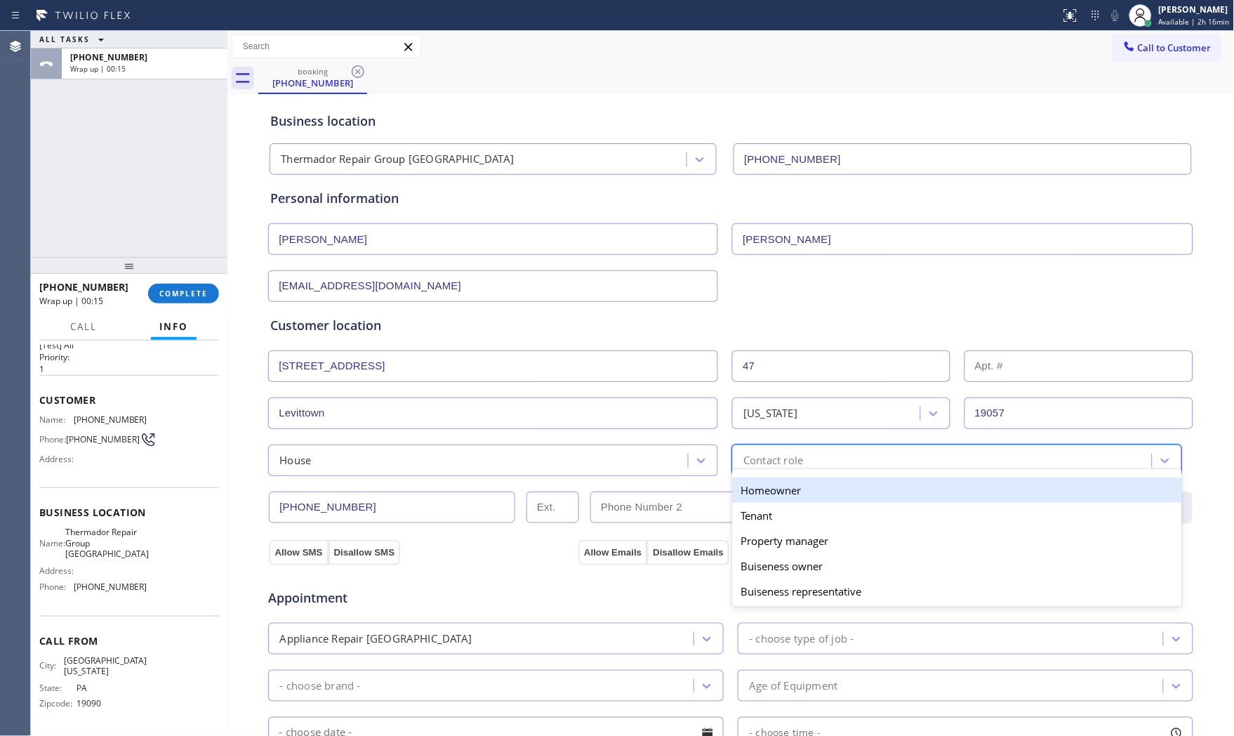
click at [778, 465] on div "Contact role" at bounding box center [773, 460] width 60 height 16
drag, startPoint x: 762, startPoint y: 486, endPoint x: 647, endPoint y: 515, distance: 118.7
click at [761, 486] on div "Homeowner" at bounding box center [957, 489] width 450 height 25
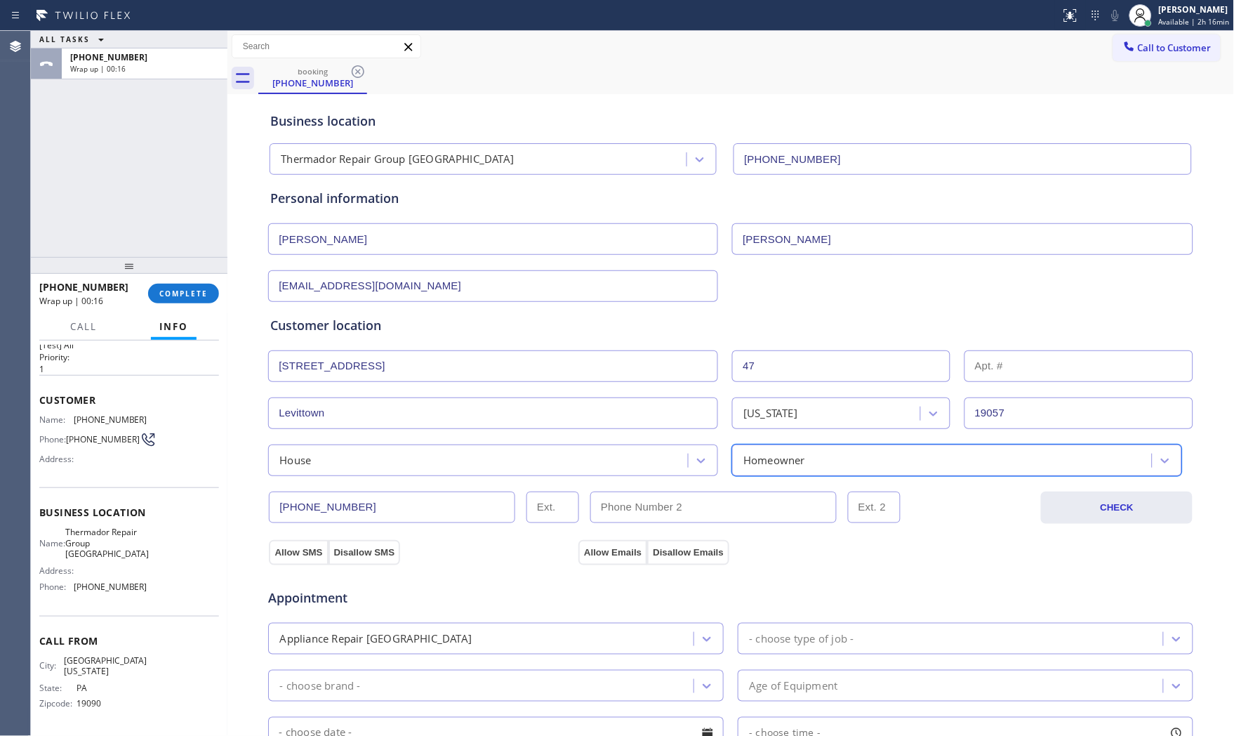
click at [305, 559] on div "Appointment Appliance Repair High End - choose type of job - - choose brand - A…" at bounding box center [730, 696] width 927 height 275
click at [616, 572] on div "Appointment" at bounding box center [731, 589] width 928 height 36
drag, startPoint x: 614, startPoint y: 556, endPoint x: 602, endPoint y: 566, distance: 16.0
click at [611, 557] on button "Allow Emails" at bounding box center [612, 552] width 69 height 25
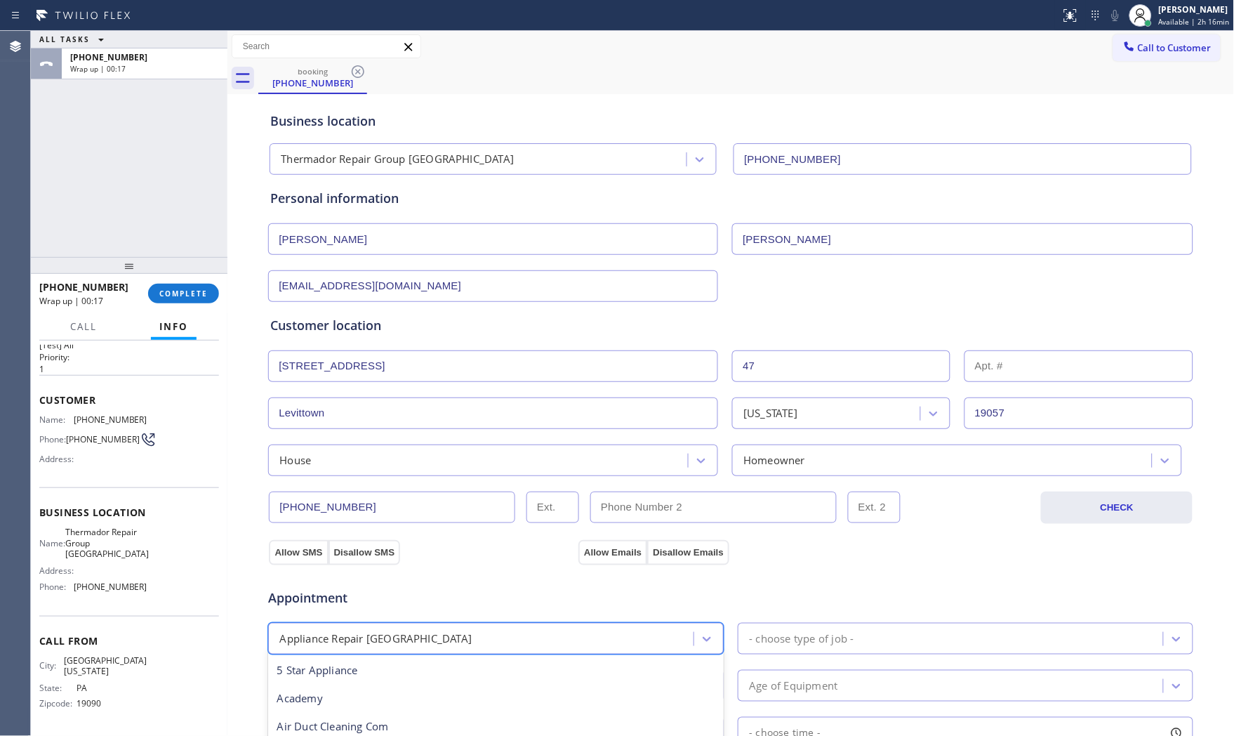
click at [493, 639] on div "Appliance Repair [GEOGRAPHIC_DATA]" at bounding box center [482, 638] width 421 height 25
type input "f"
type input "reg"
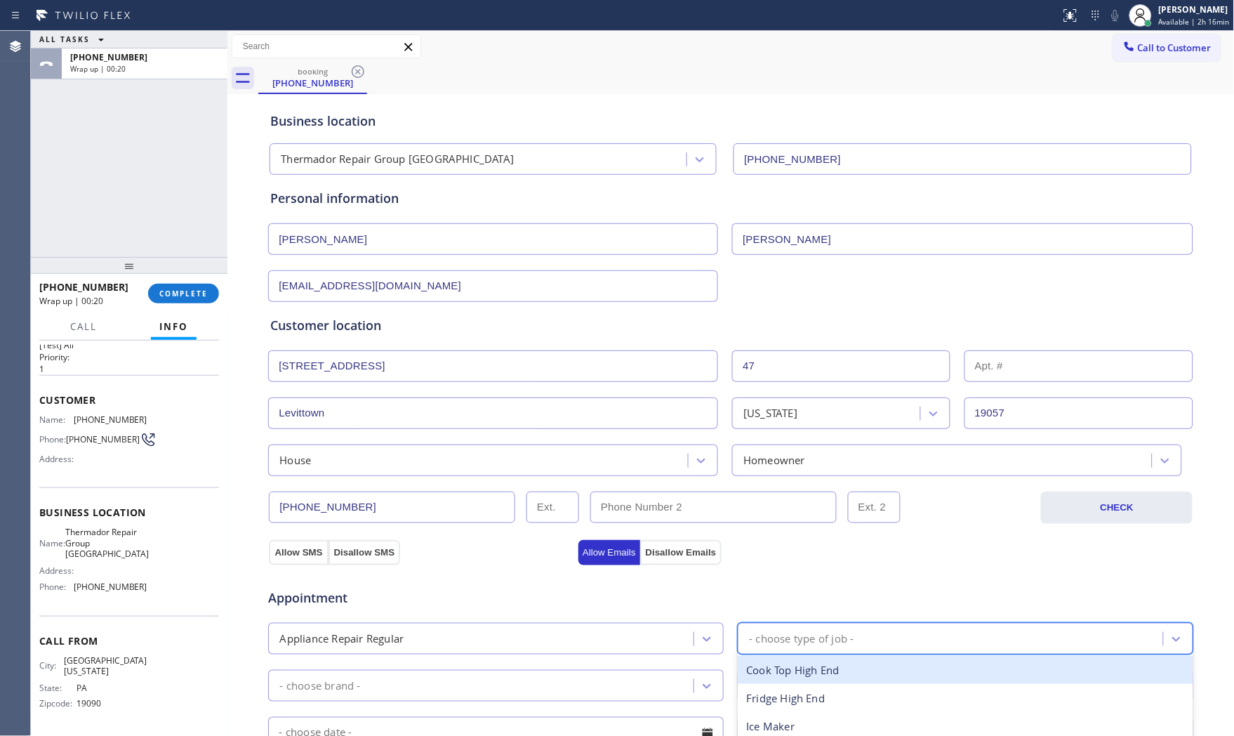
click at [768, 639] on div "- choose type of job -" at bounding box center [801, 638] width 105 height 16
type input "f"
click at [777, 672] on div "Fridge" at bounding box center [966, 670] width 456 height 29
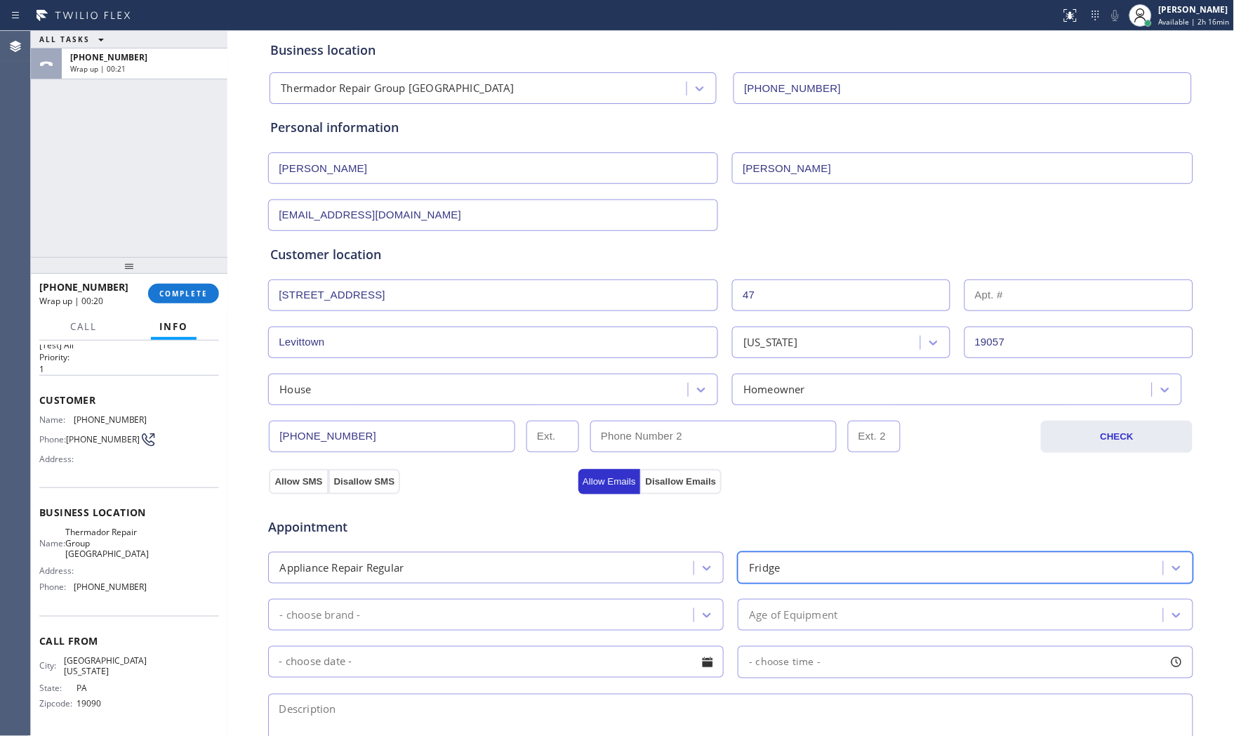
scroll to position [156, 0]
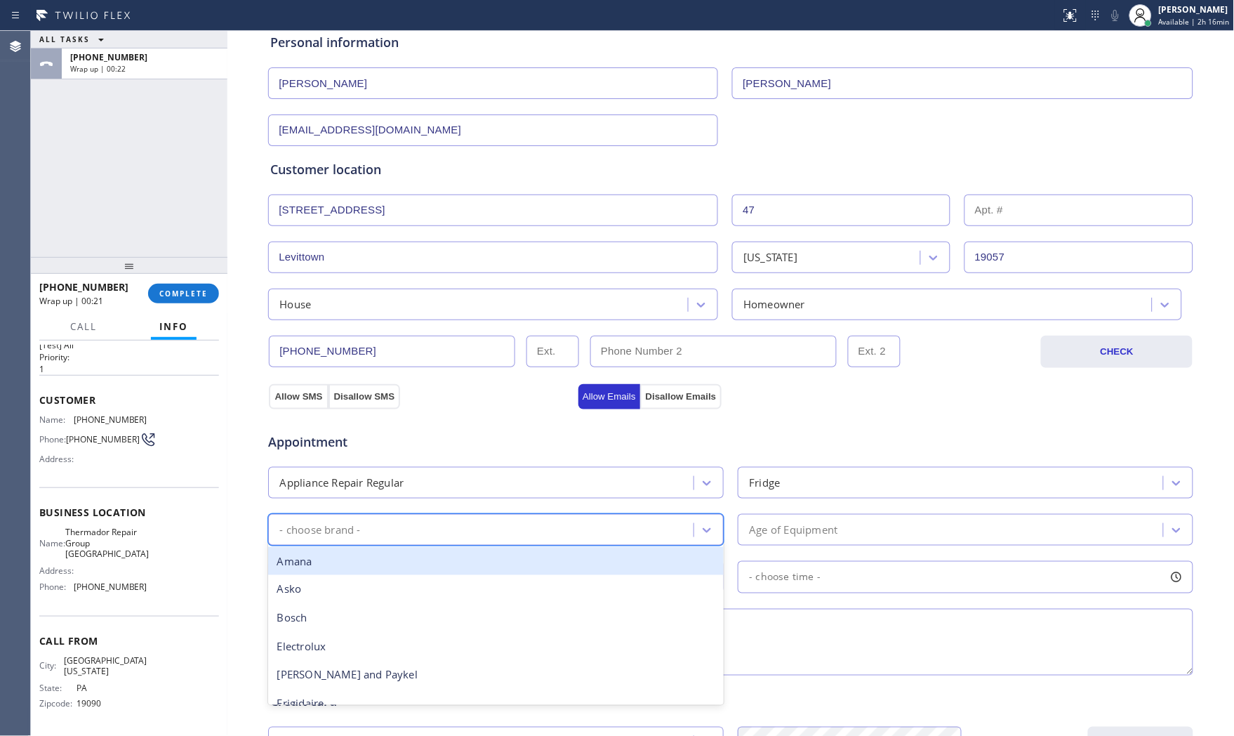
click at [447, 524] on div "- choose brand -" at bounding box center [482, 529] width 421 height 25
type input "b"
click at [422, 567] on div "Bosch" at bounding box center [496, 561] width 456 height 29
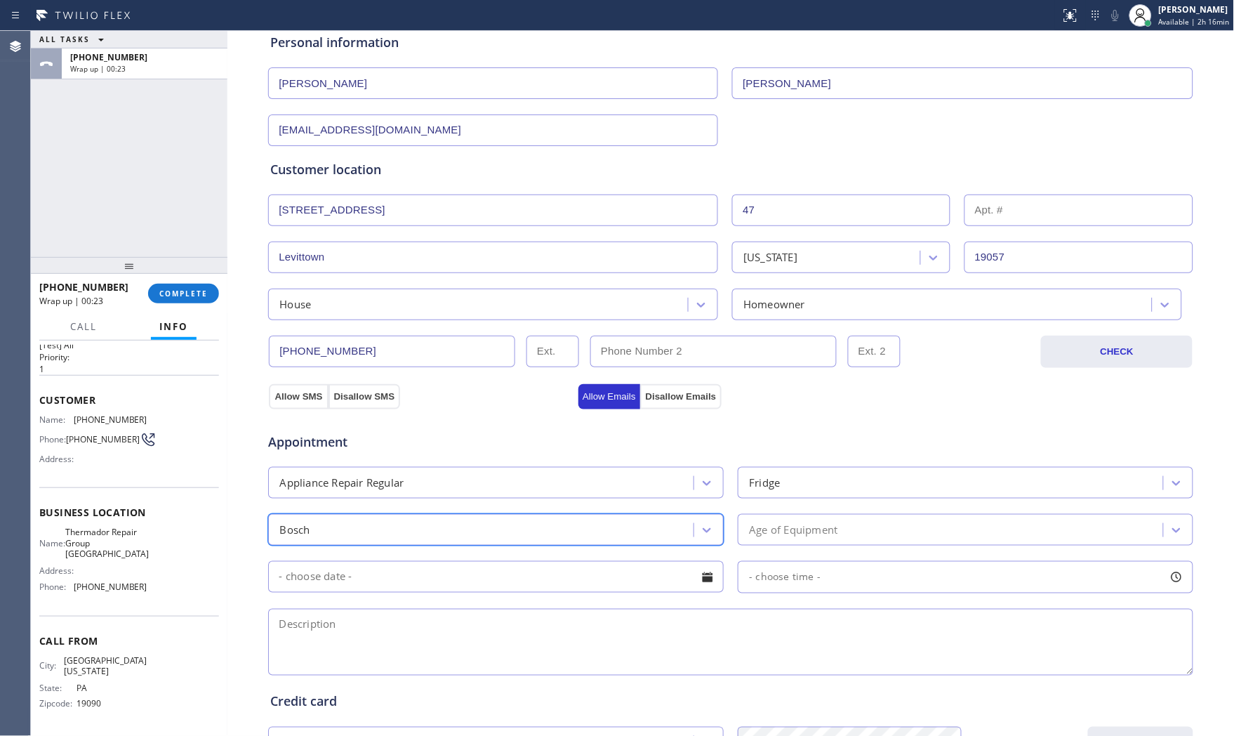
click at [784, 524] on div "Age of Equipment" at bounding box center [793, 530] width 88 height 16
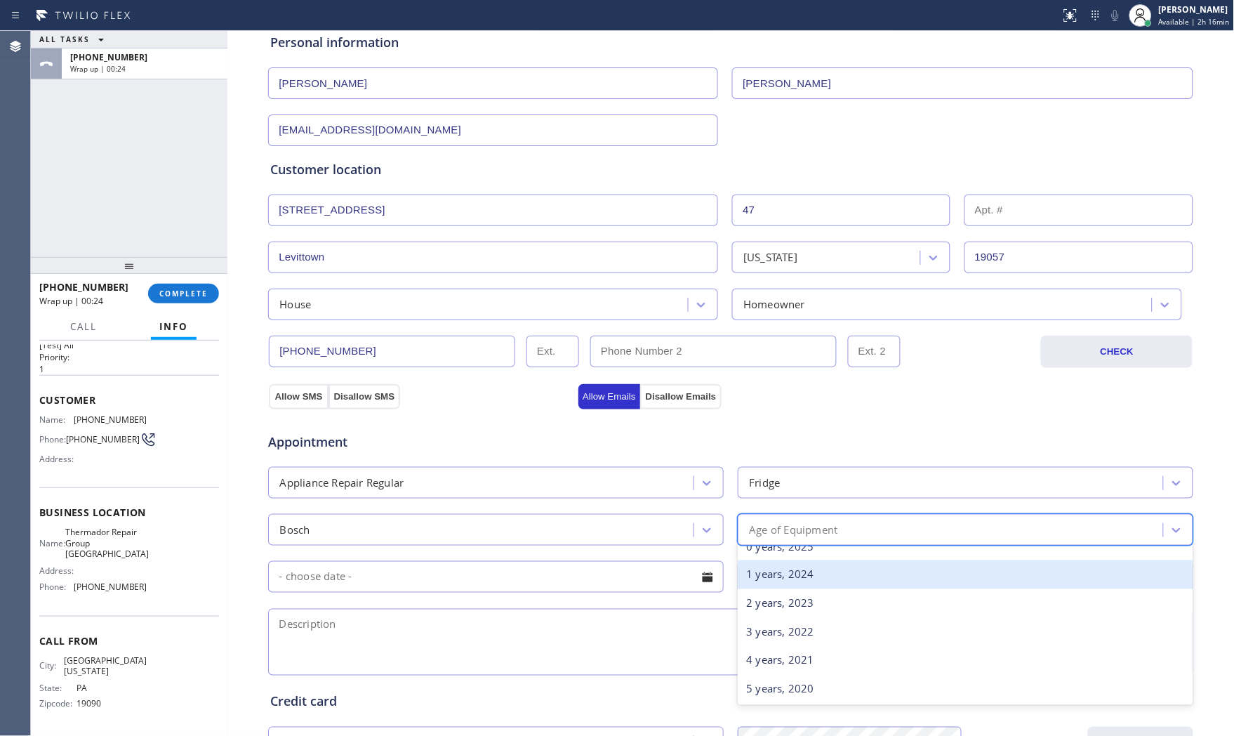
scroll to position [0, 0]
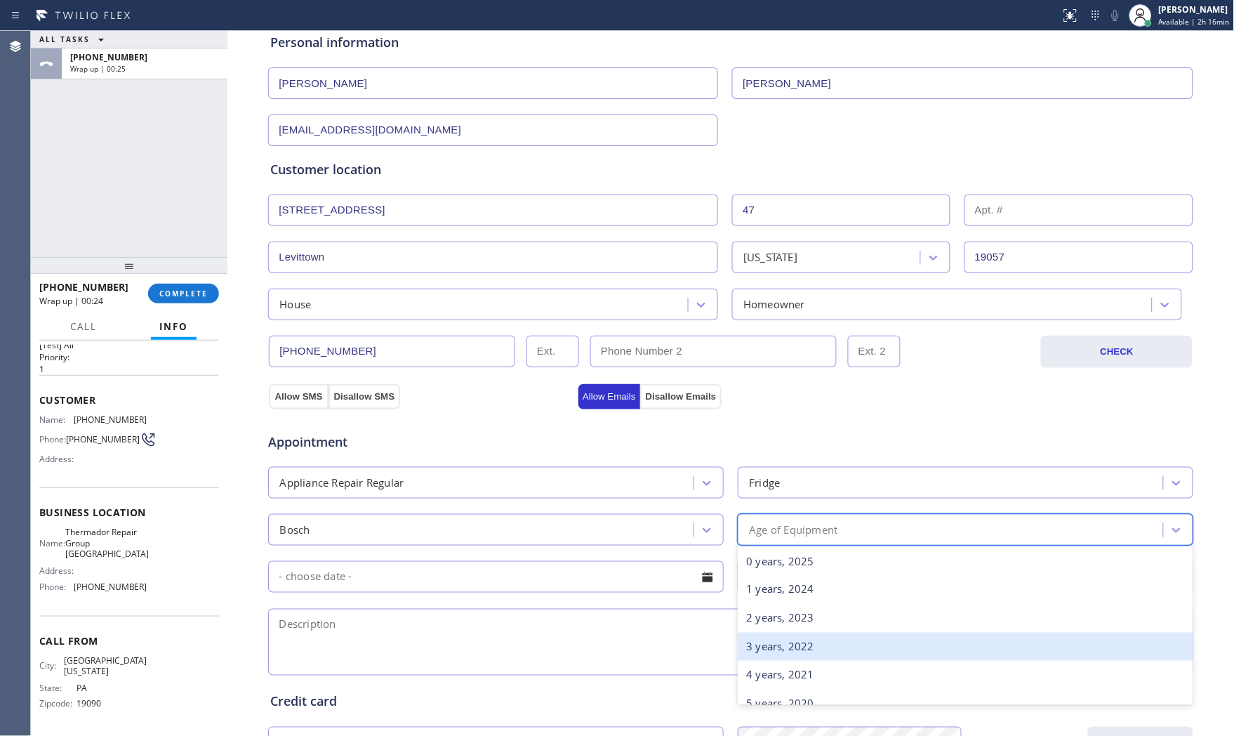
click at [778, 637] on div "3 years, 2022" at bounding box center [966, 646] width 456 height 29
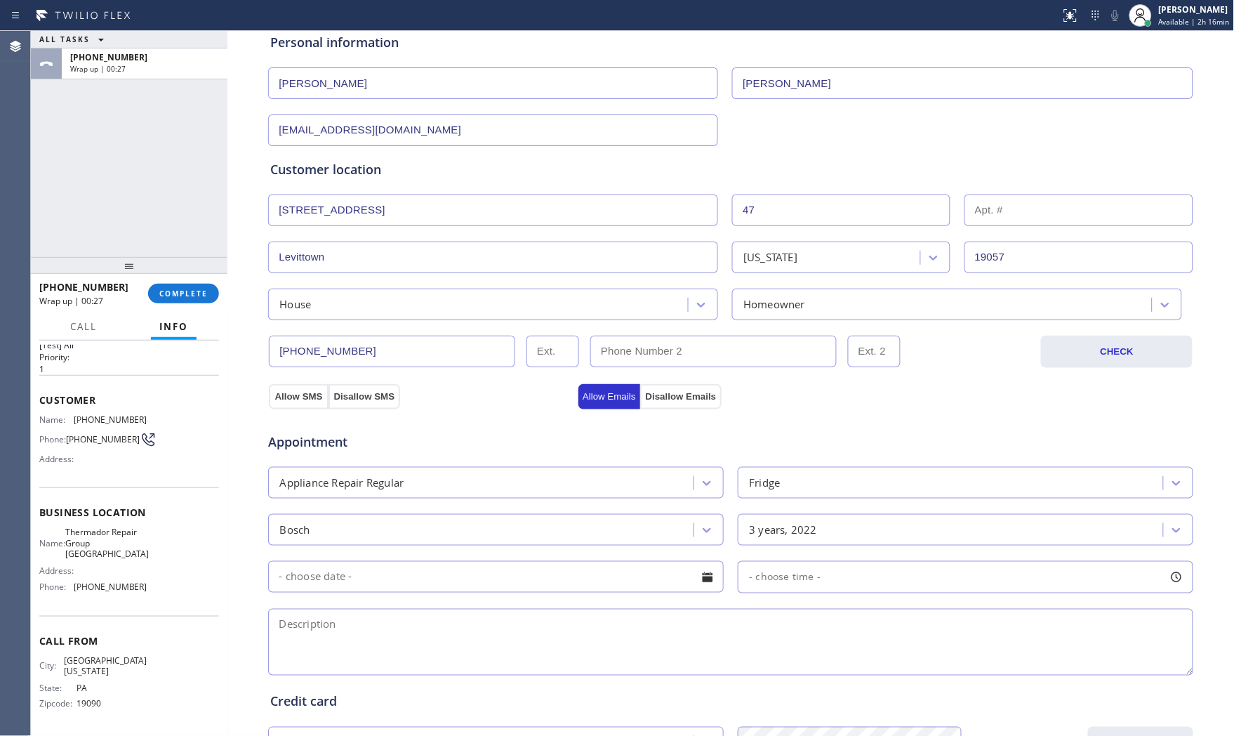
click at [460, 637] on textarea at bounding box center [730, 642] width 925 height 67
paste textarea "bosch | fridgeFS | the fridge not cooling | 3yo | house - ho | 47 Quarter Turn …"
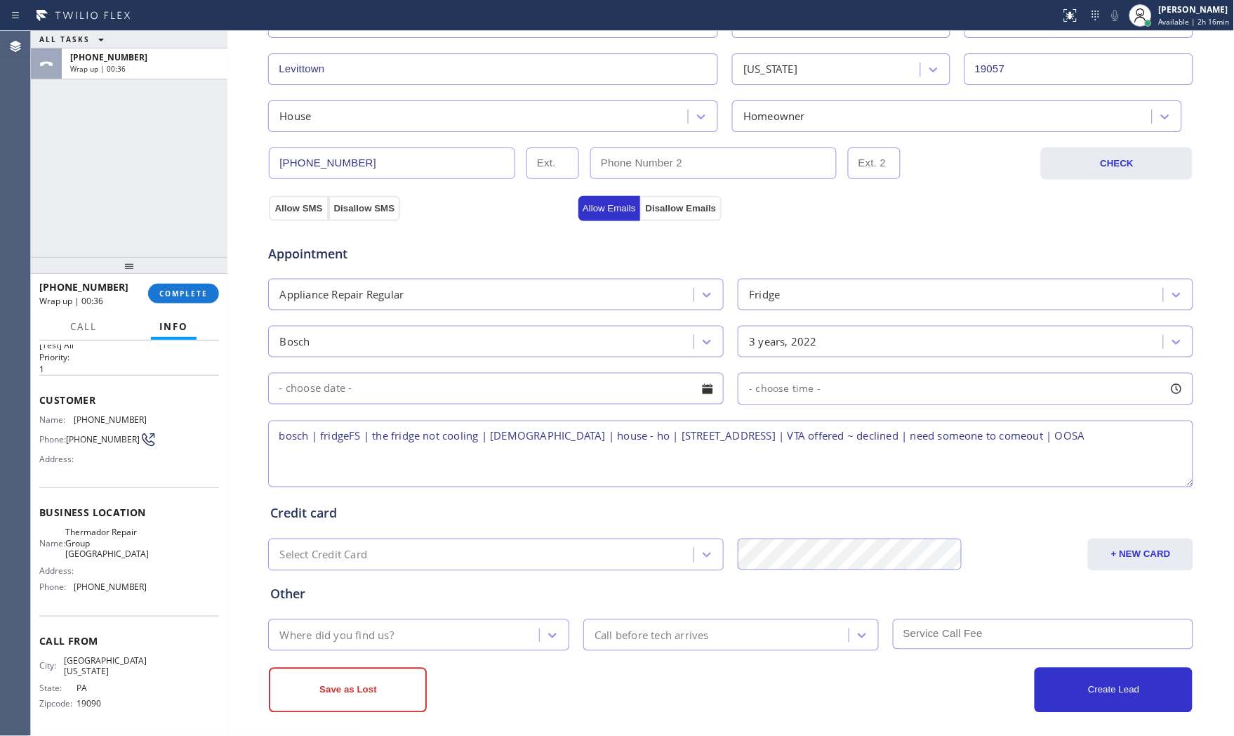
scroll to position [352, 0]
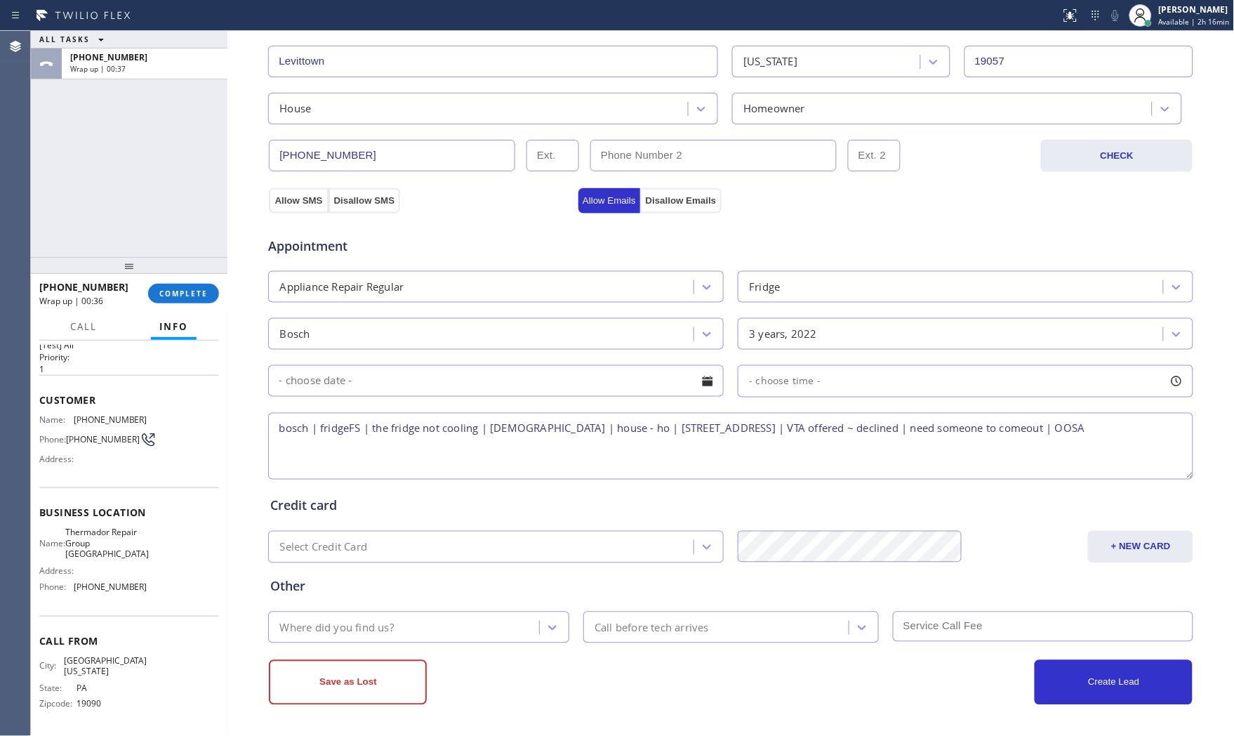
type textarea "bosch | fridgeFS | the fridge not cooling | 3yo | house - ho | 47 Quarter Turn …"
click at [439, 640] on div "Where did you find us?" at bounding box center [418, 627] width 301 height 32
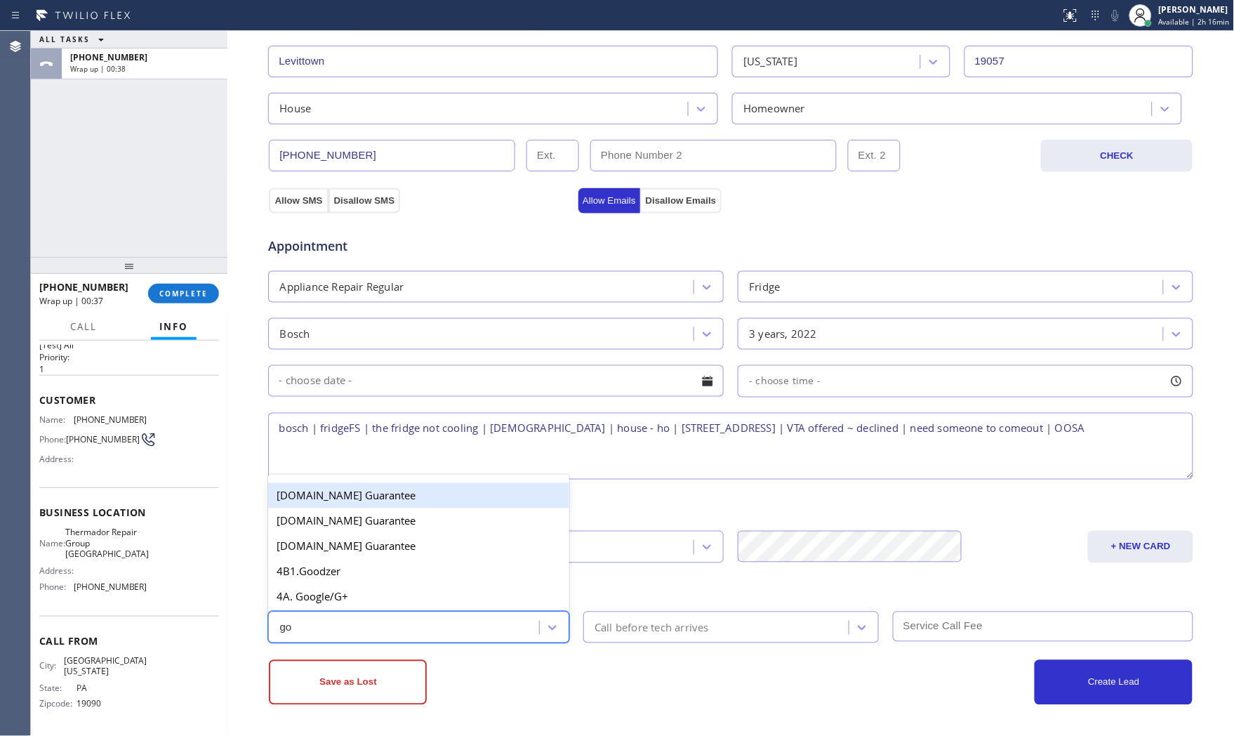
type input "goo"
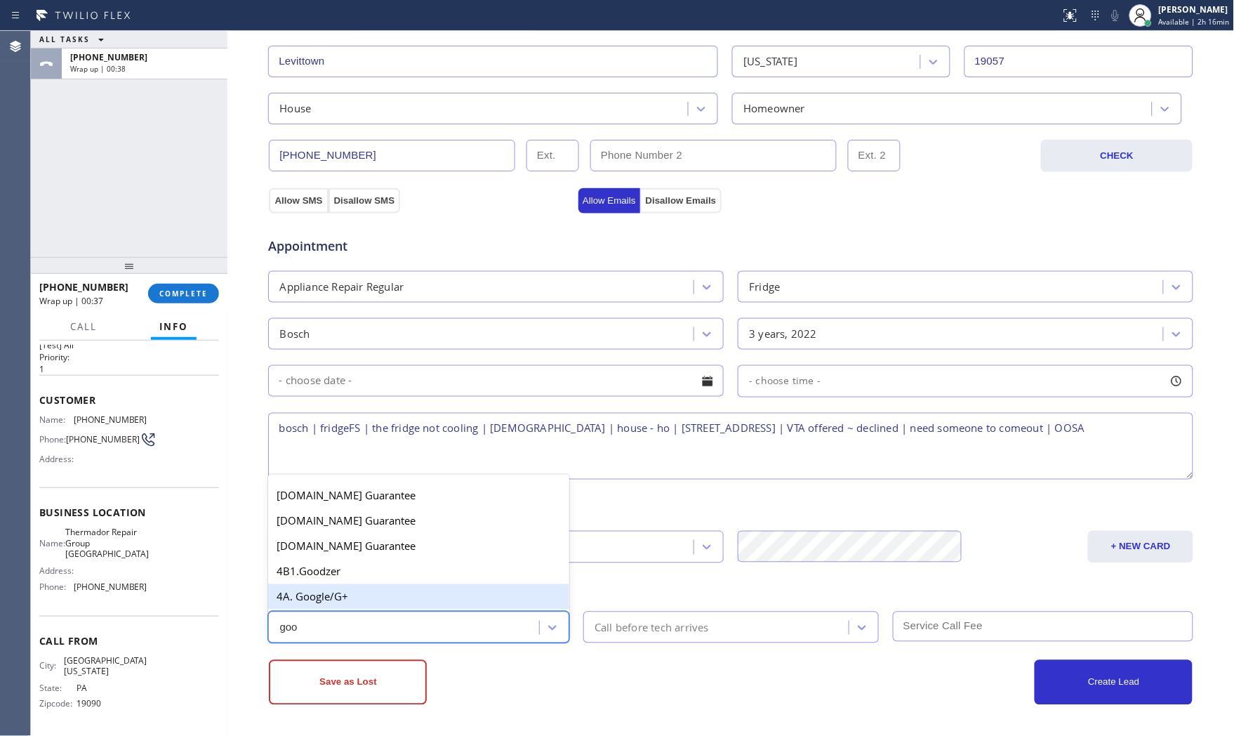
click at [424, 606] on div "4A. Google/G+" at bounding box center [418, 596] width 301 height 25
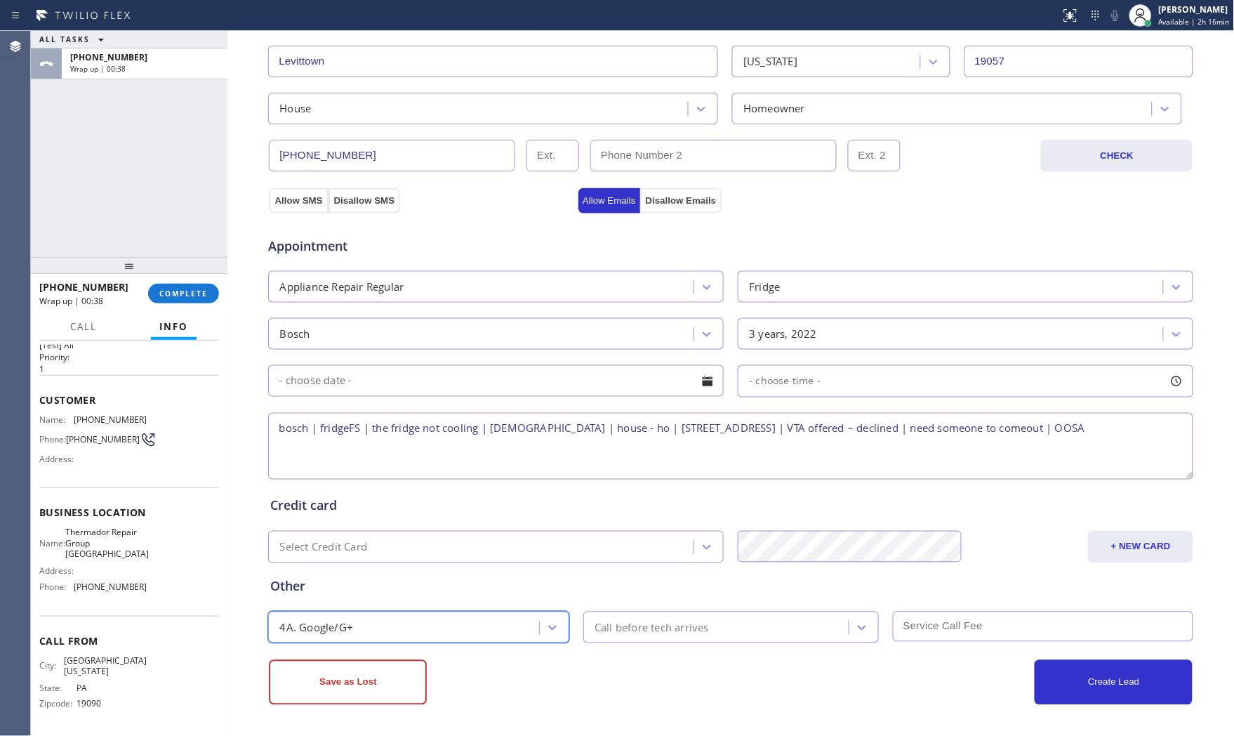
drag, startPoint x: 513, startPoint y: 665, endPoint x: 447, endPoint y: 667, distance: 66.0
click at [511, 665] on div "Save as Lost" at bounding box center [500, 682] width 462 height 45
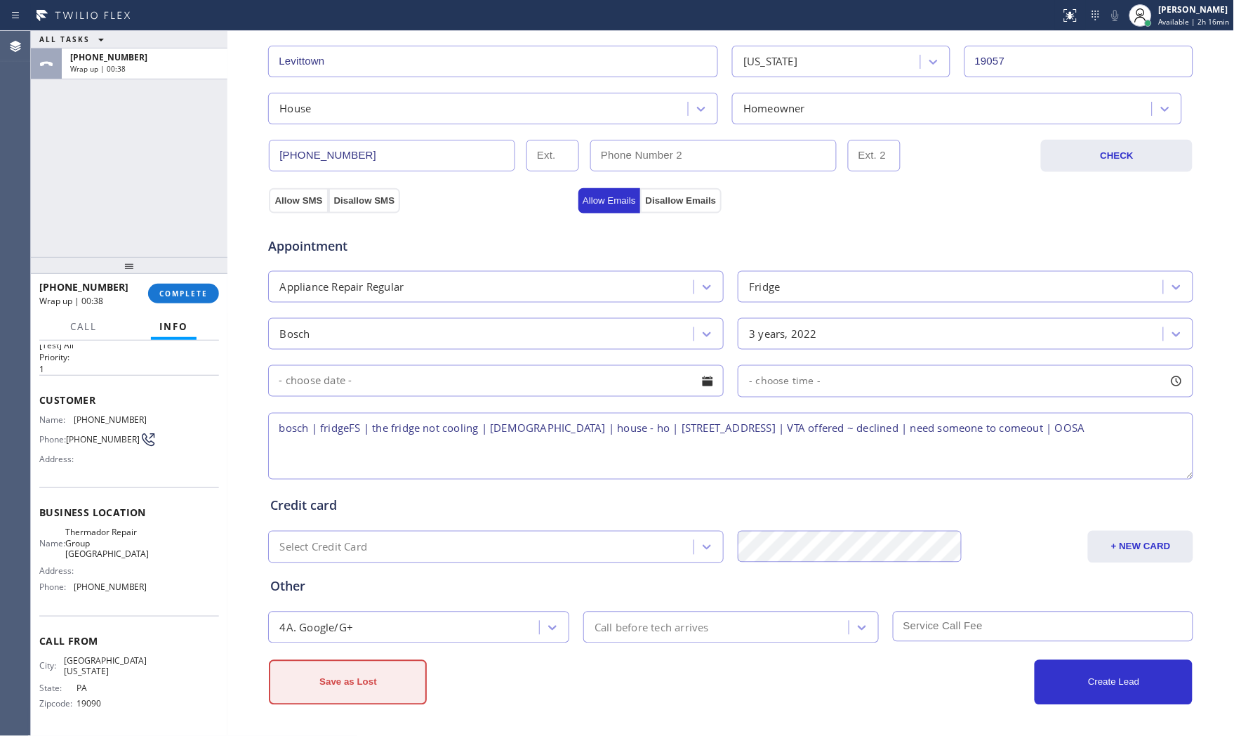
click at [375, 677] on button "Save as Lost" at bounding box center [348, 682] width 158 height 45
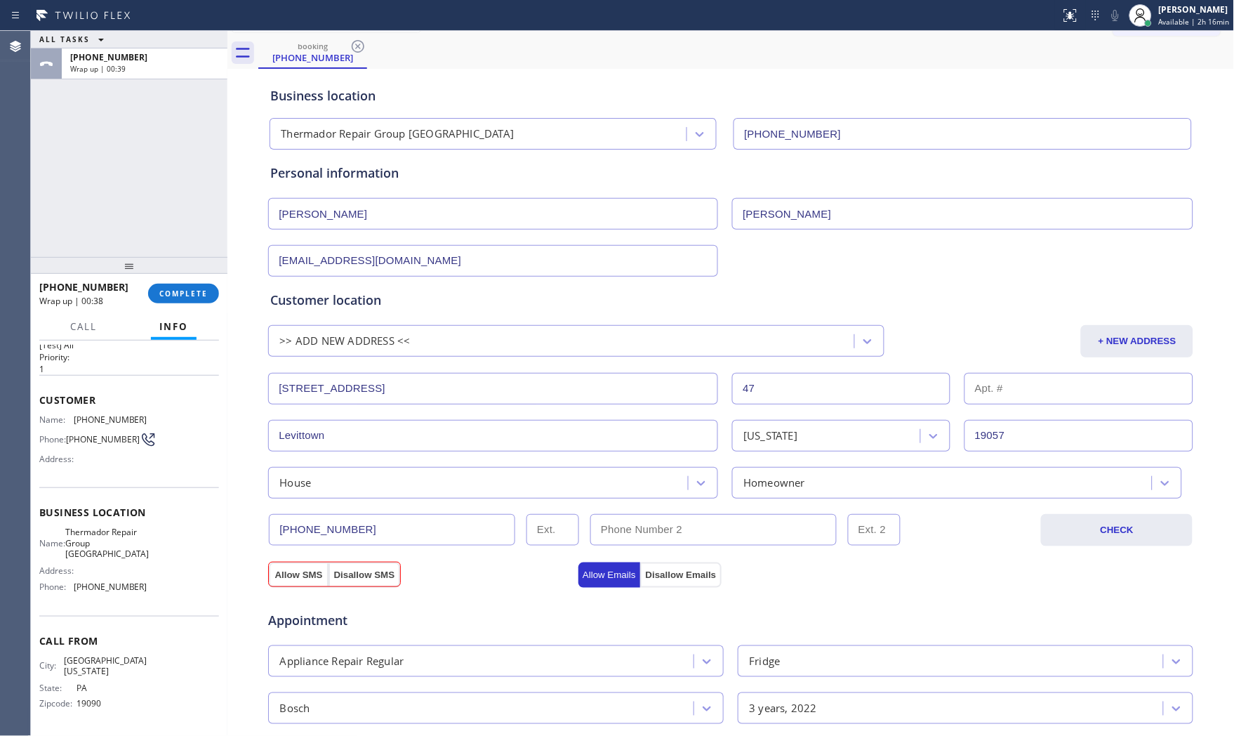
scroll to position [0, 0]
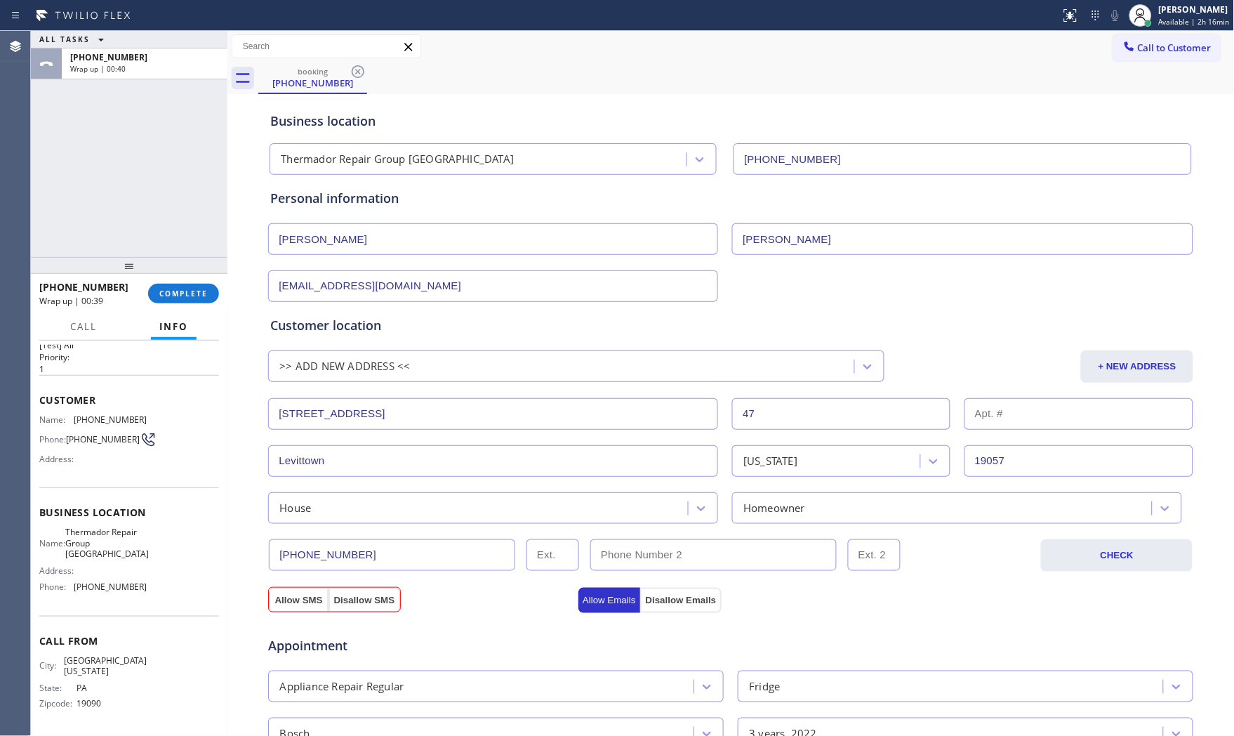
click at [284, 609] on div "Appointment Appliance Repair Regular Fridge Bosch 3 years, 2022 - choose time -…" at bounding box center [730, 743] width 927 height 275
click at [284, 607] on div "Appointment Appliance Repair Regular Fridge Bosch 3 years, 2022 - choose time -…" at bounding box center [730, 743] width 927 height 275
click at [285, 606] on button "Allow SMS" at bounding box center [298, 600] width 59 height 25
drag, startPoint x: 286, startPoint y: 604, endPoint x: 298, endPoint y: 599, distance: 12.3
click at [288, 604] on button "Allow SMS" at bounding box center [298, 600] width 59 height 25
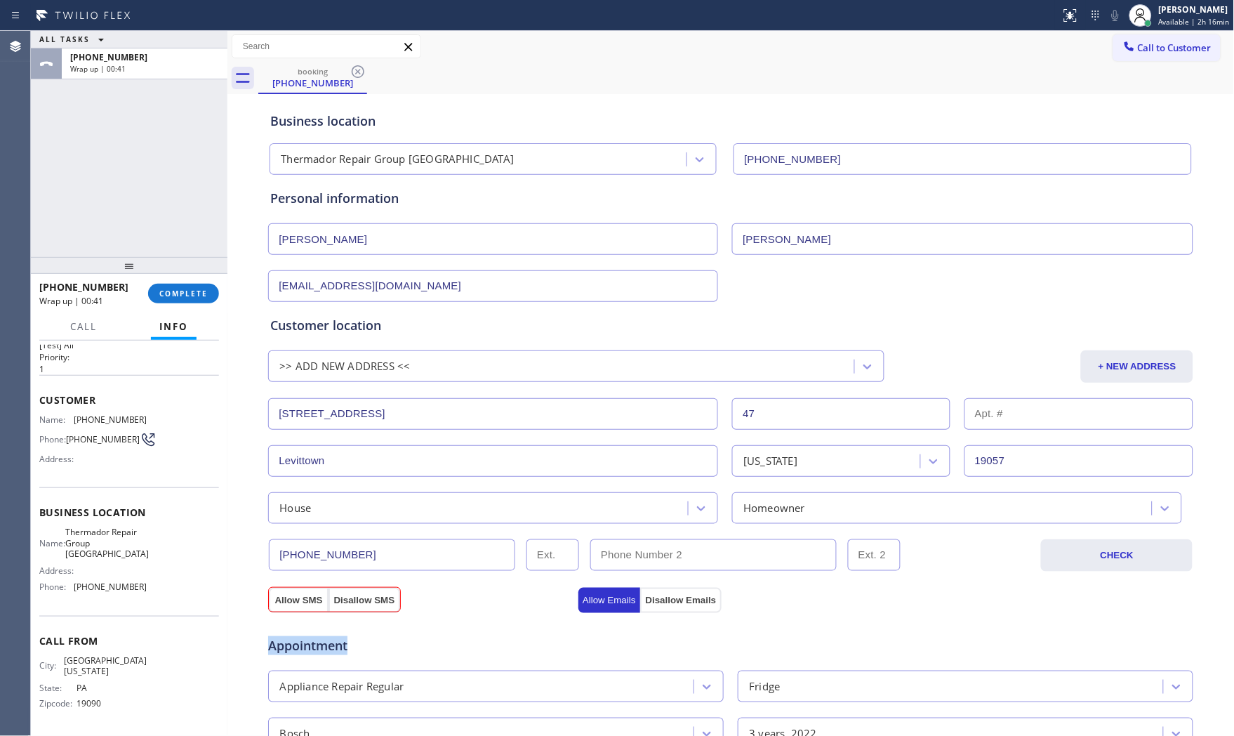
click at [423, 621] on div "Appointment" at bounding box center [731, 637] width 928 height 36
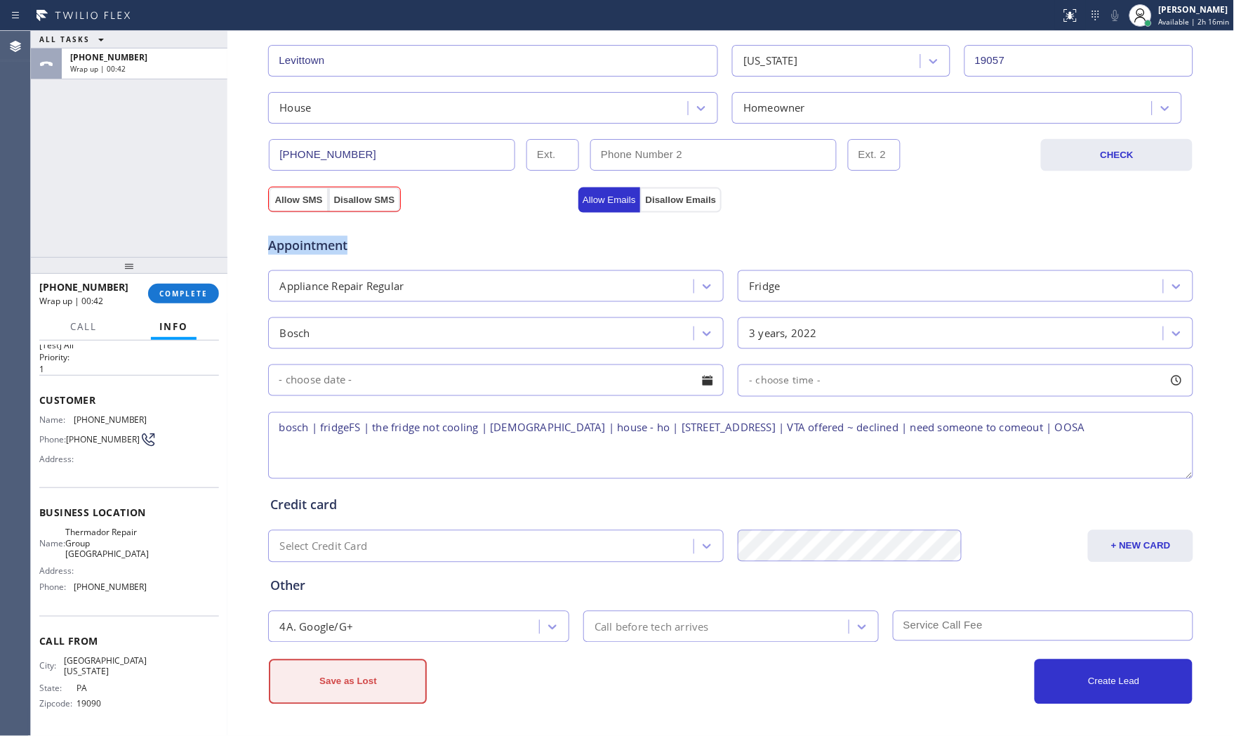
click at [381, 663] on button "Save as Lost" at bounding box center [348, 681] width 158 height 45
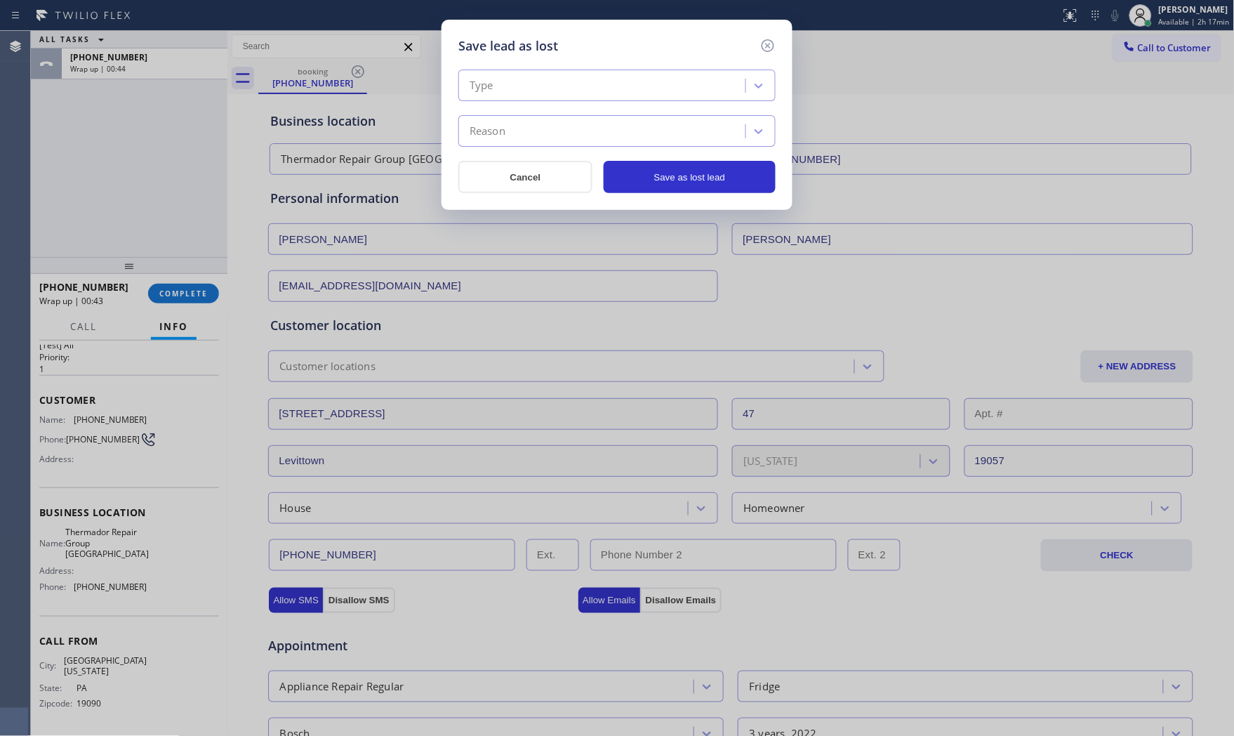
click at [488, 86] on div "Type" at bounding box center [482, 86] width 24 height 16
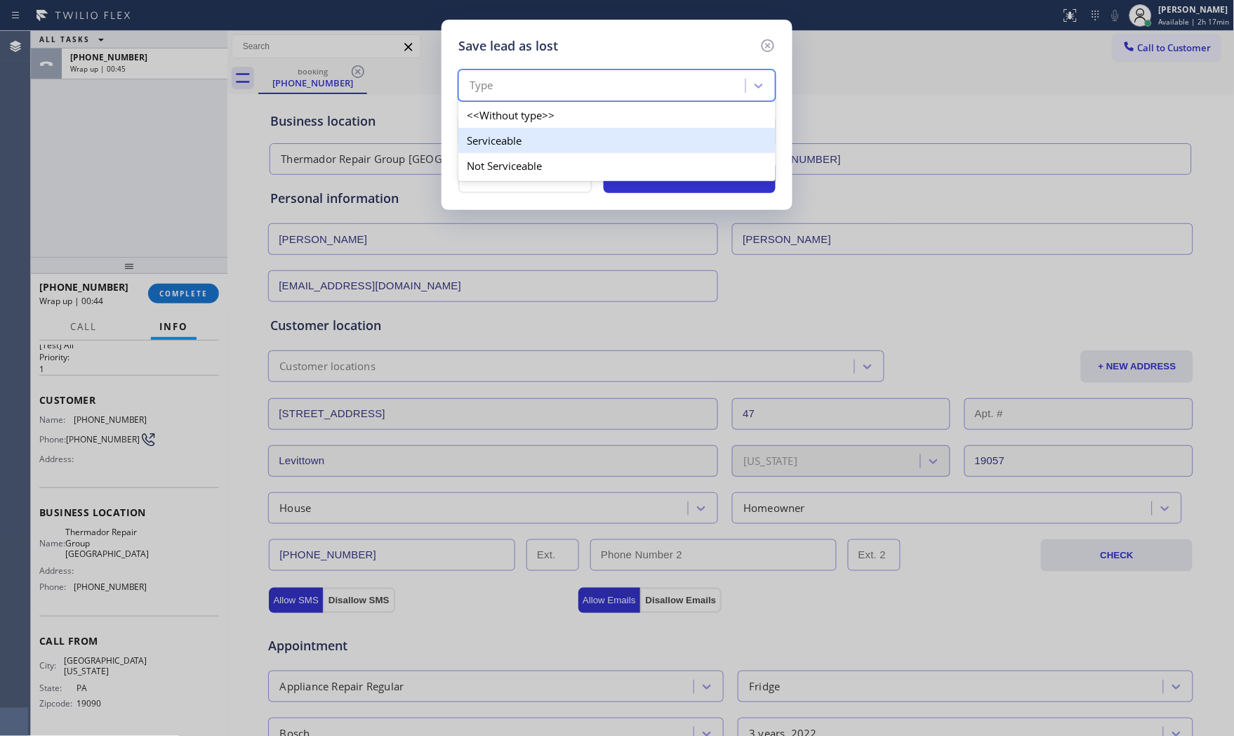
click at [507, 150] on div "Serviceable" at bounding box center [616, 140] width 317 height 25
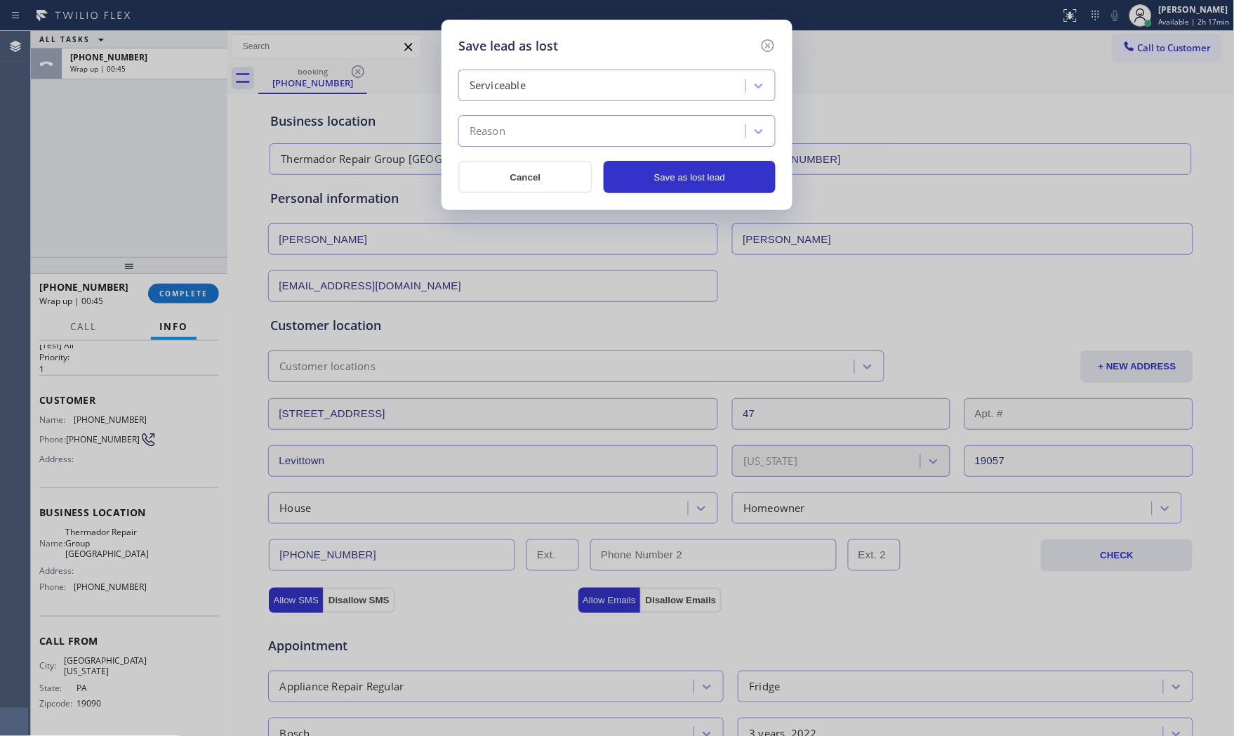
click at [517, 132] on div "Reason" at bounding box center [604, 131] width 283 height 25
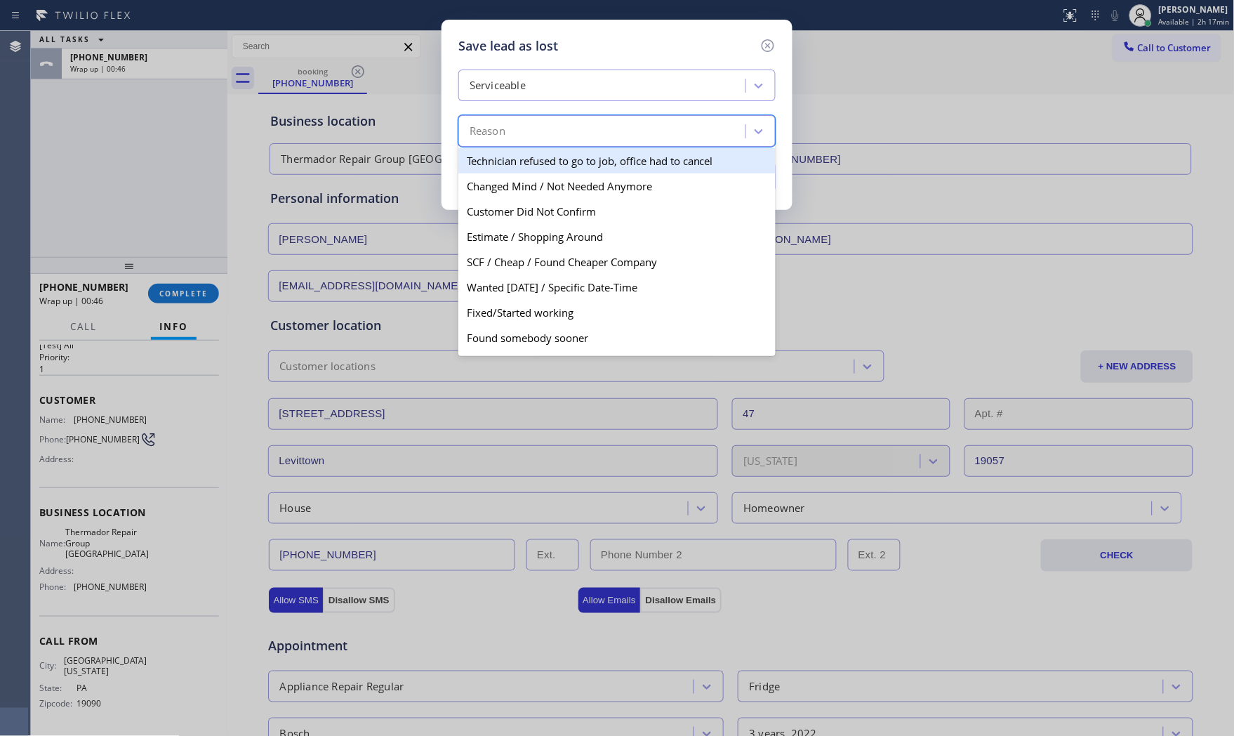
click at [537, 76] on div "Serviceable" at bounding box center [604, 86] width 283 height 25
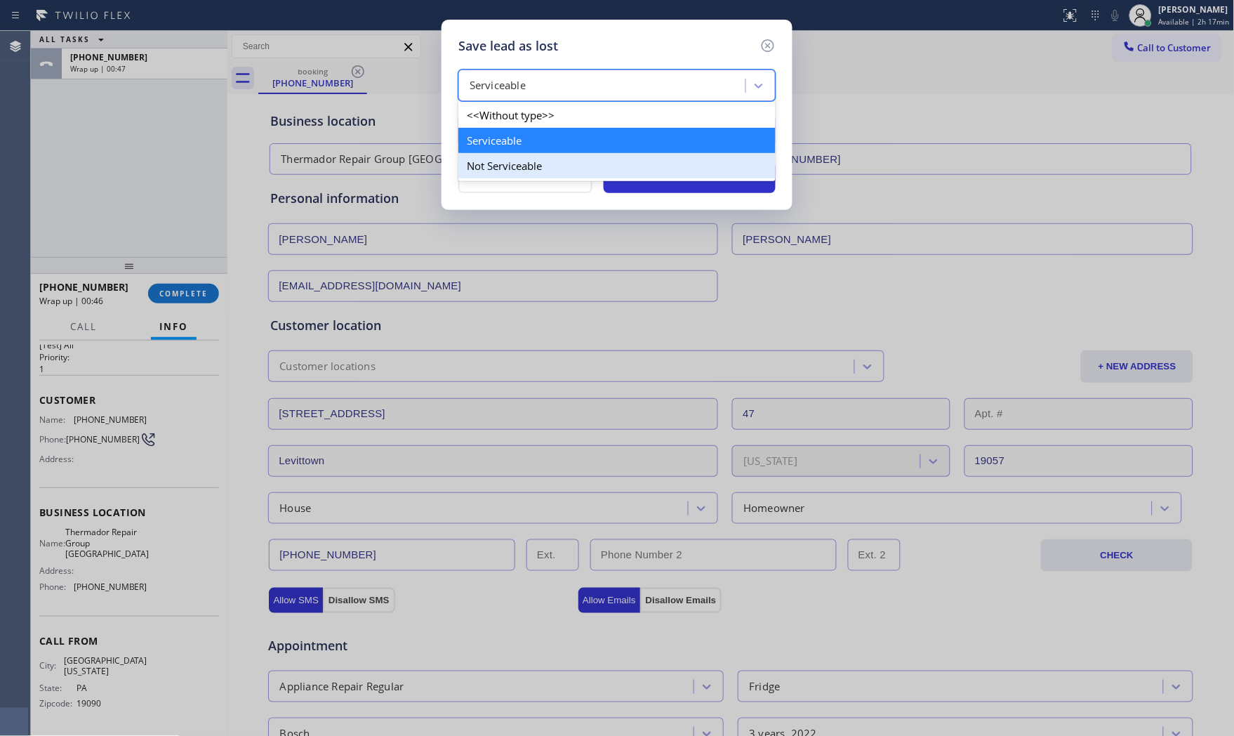
click at [509, 159] on div "Not Serviceable" at bounding box center [616, 165] width 317 height 25
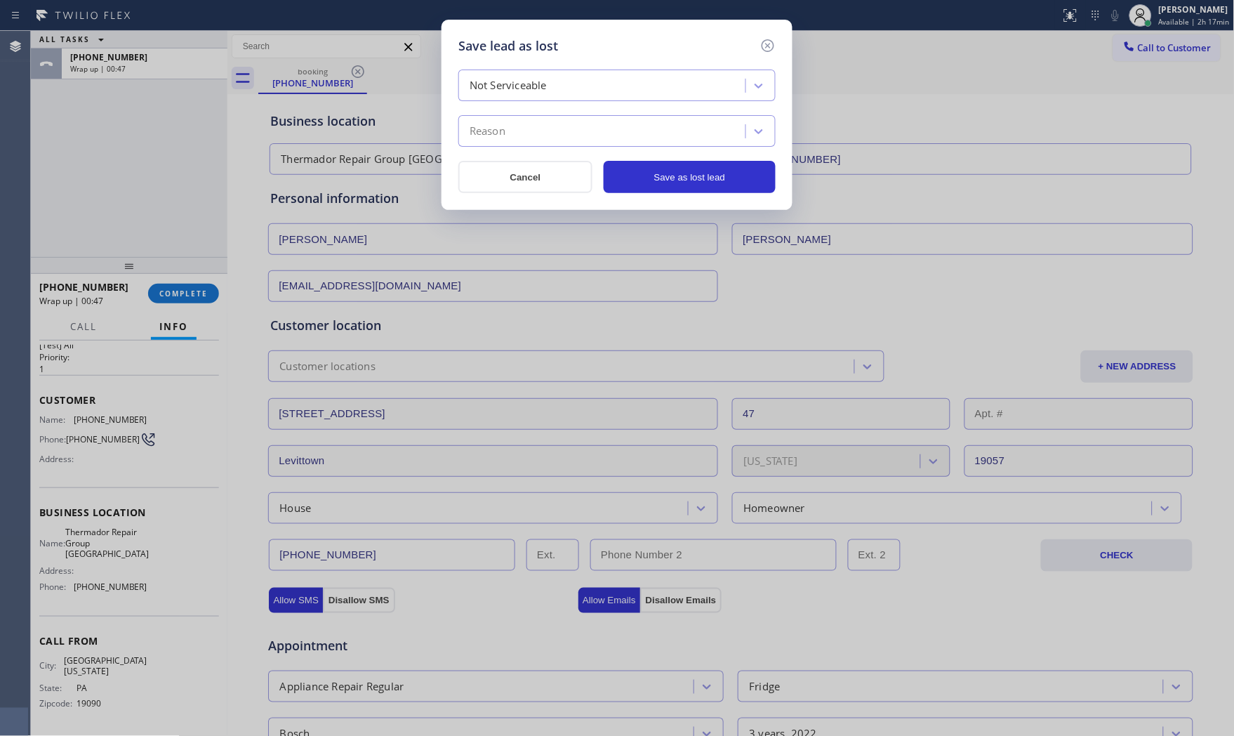
click at [511, 133] on div "Reason" at bounding box center [604, 131] width 283 height 25
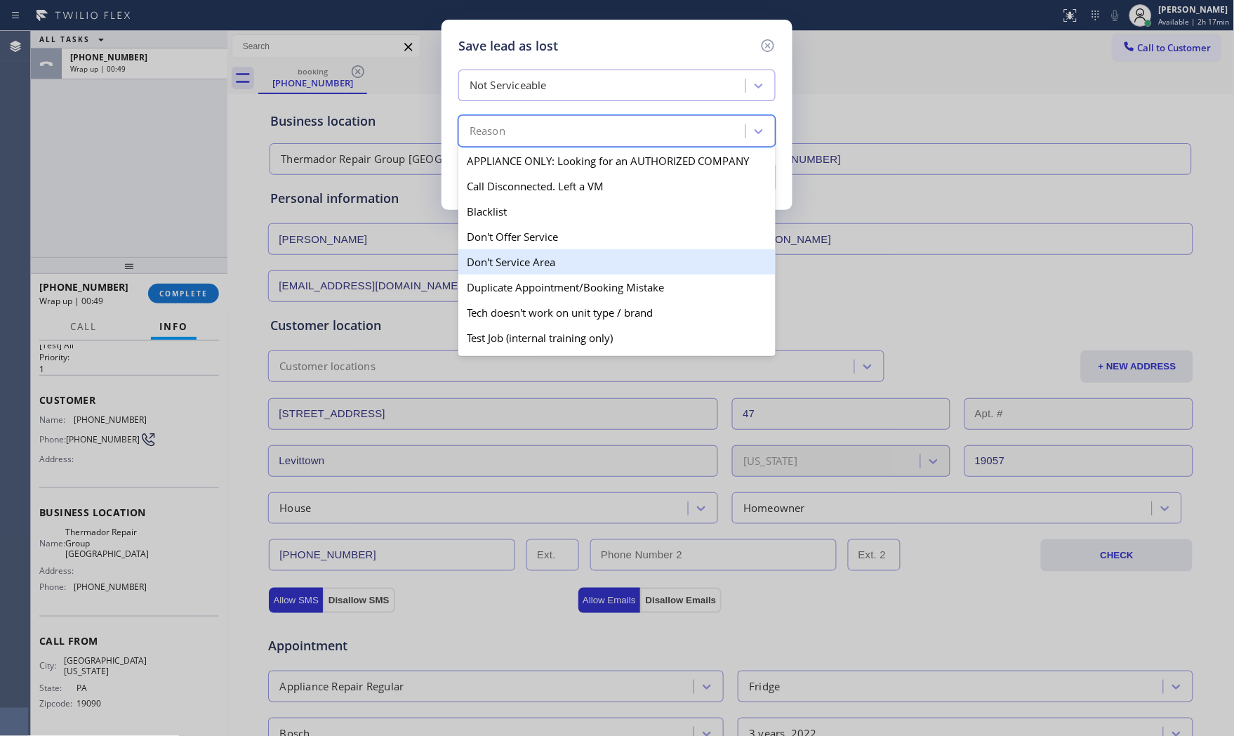
click at [531, 260] on div "Don't Service Area" at bounding box center [616, 261] width 317 height 25
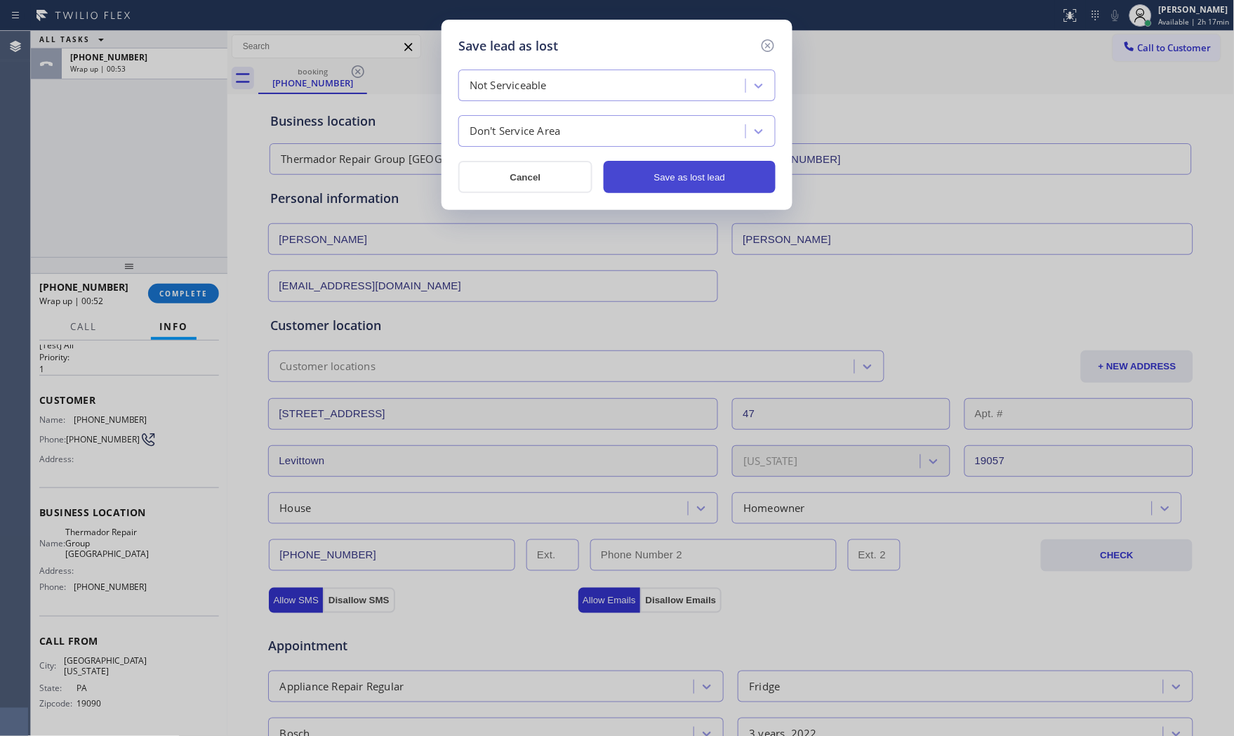
click at [647, 171] on button "Save as lost lead" at bounding box center [690, 177] width 172 height 32
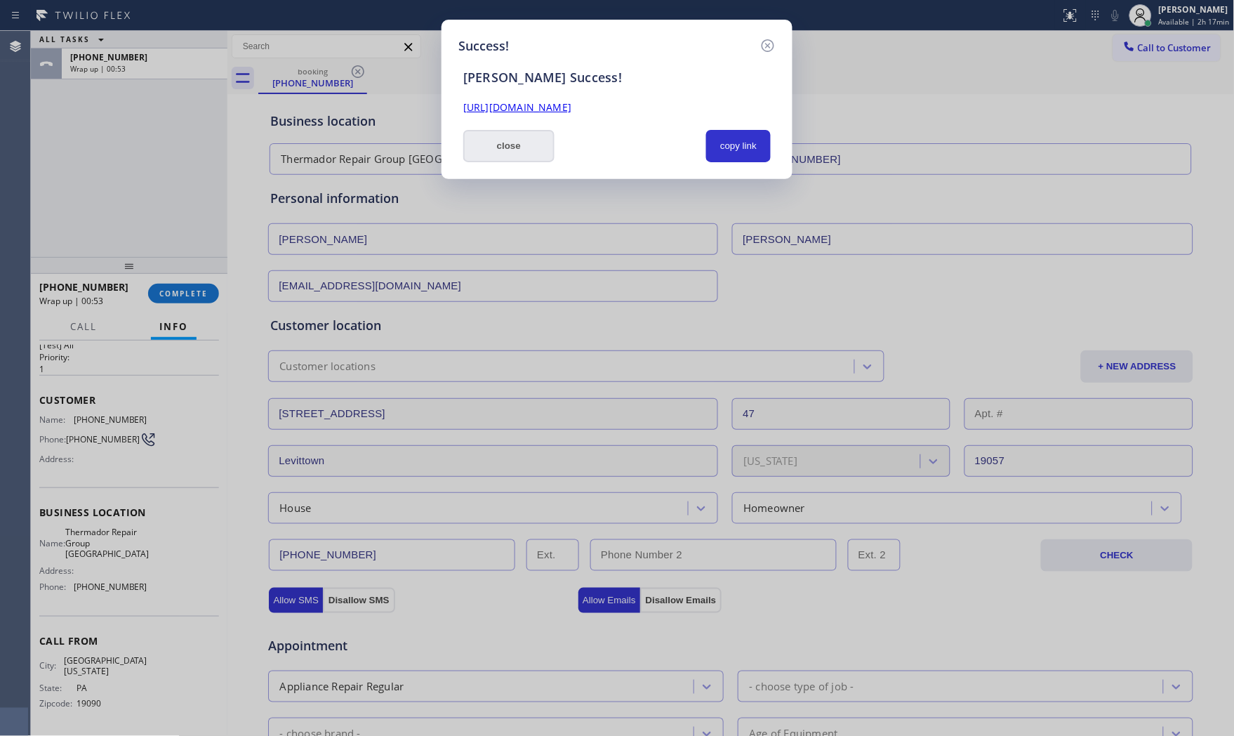
click at [515, 145] on button "close" at bounding box center [508, 146] width 91 height 32
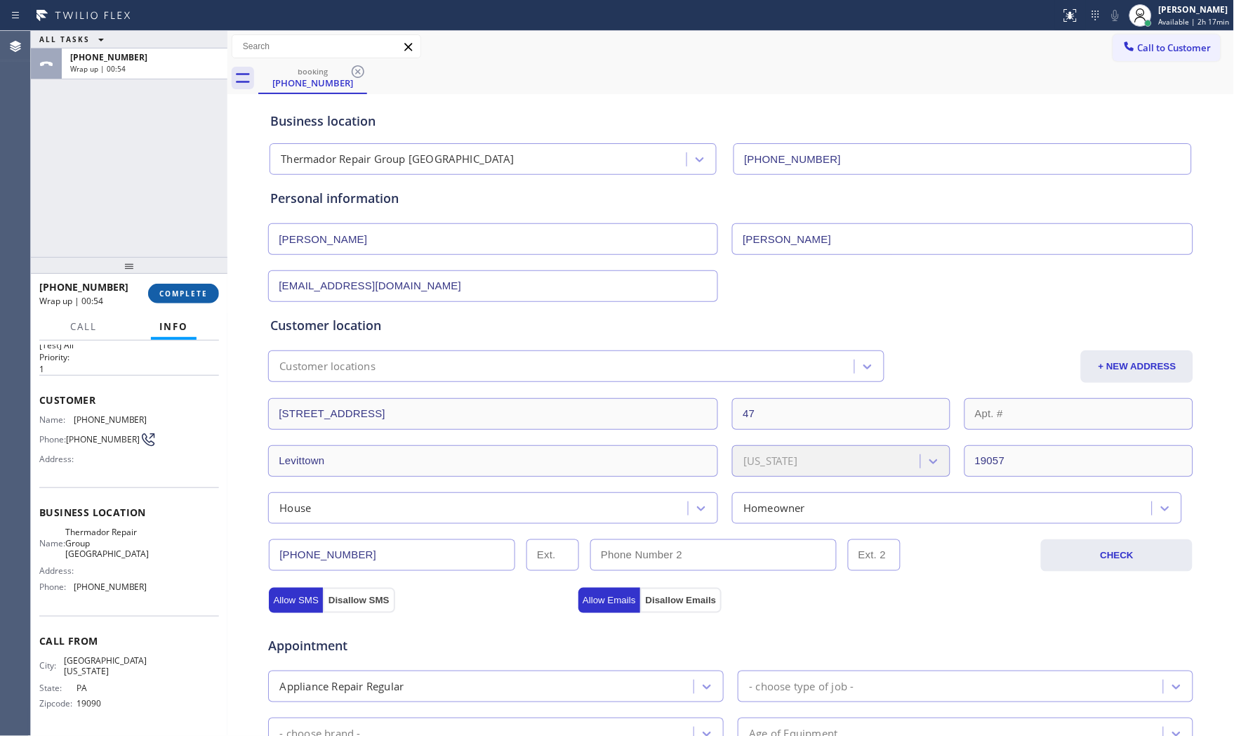
click at [174, 291] on span "COMPLETE" at bounding box center [183, 293] width 48 height 10
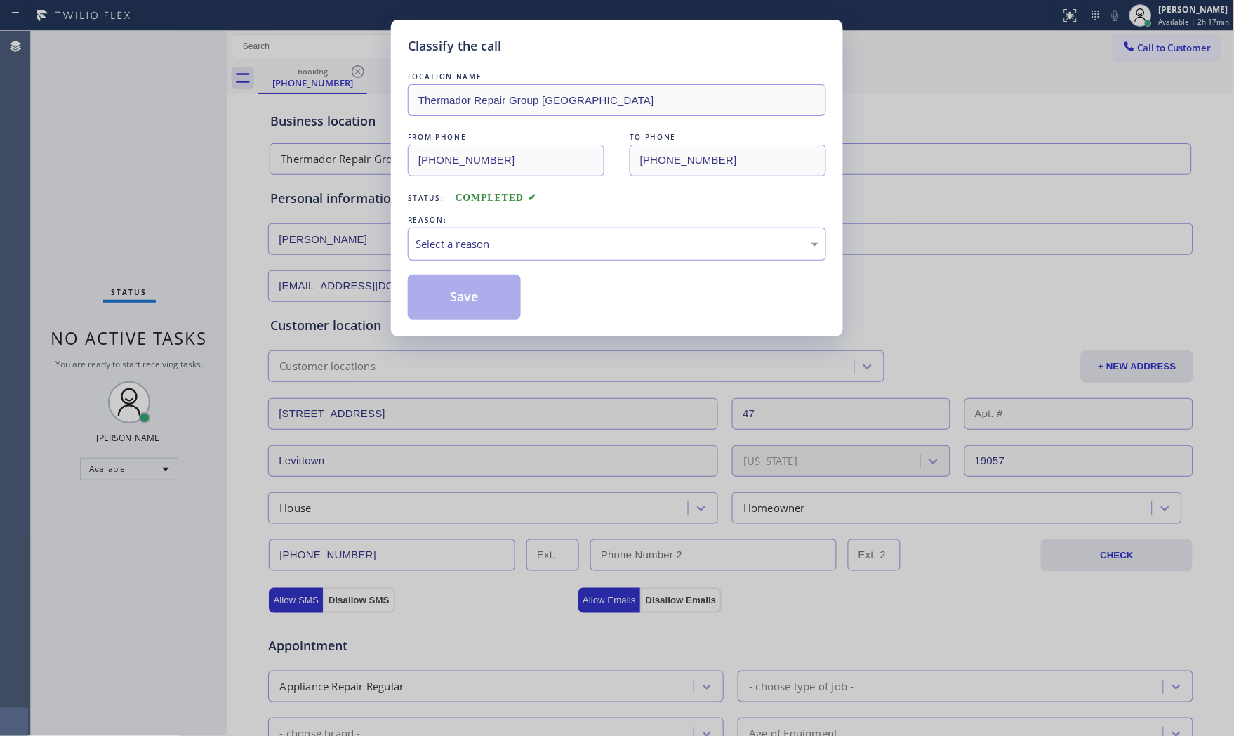
click at [494, 243] on div "Select a reason" at bounding box center [617, 244] width 403 height 16
click at [465, 291] on button "Save" at bounding box center [464, 296] width 113 height 45
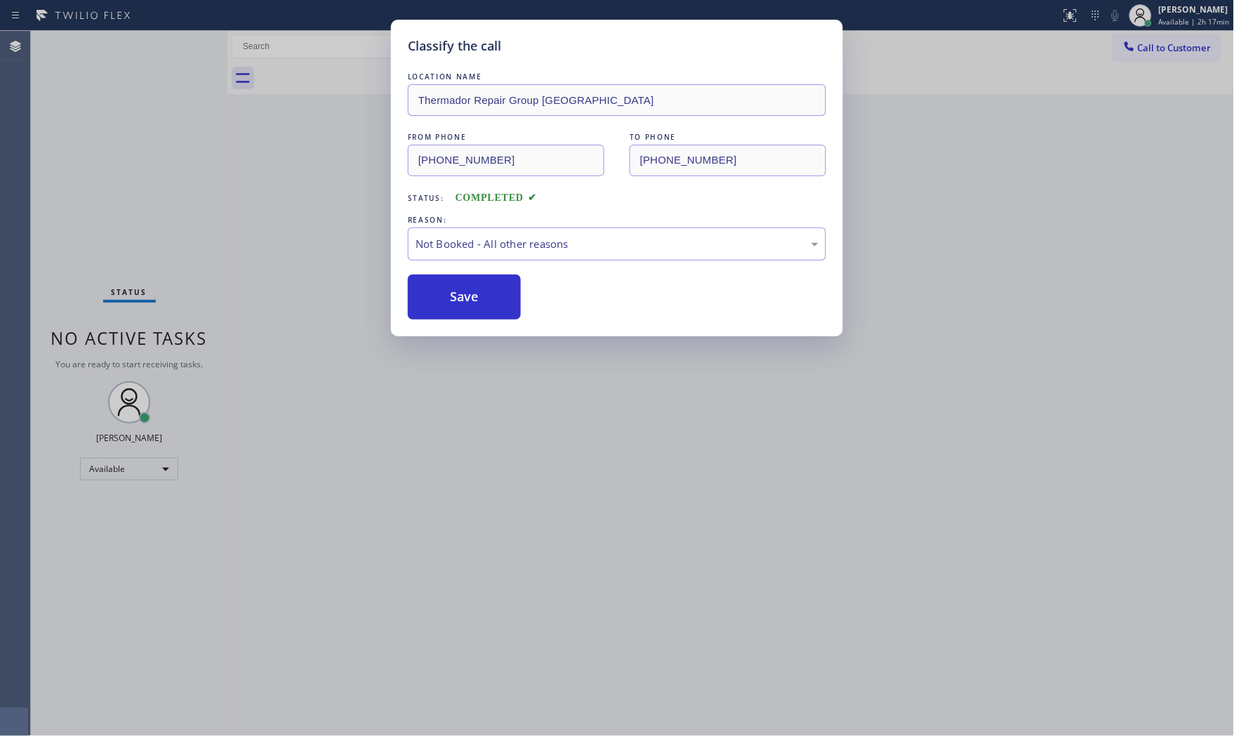
click at [465, 291] on button "Save" at bounding box center [464, 296] width 113 height 45
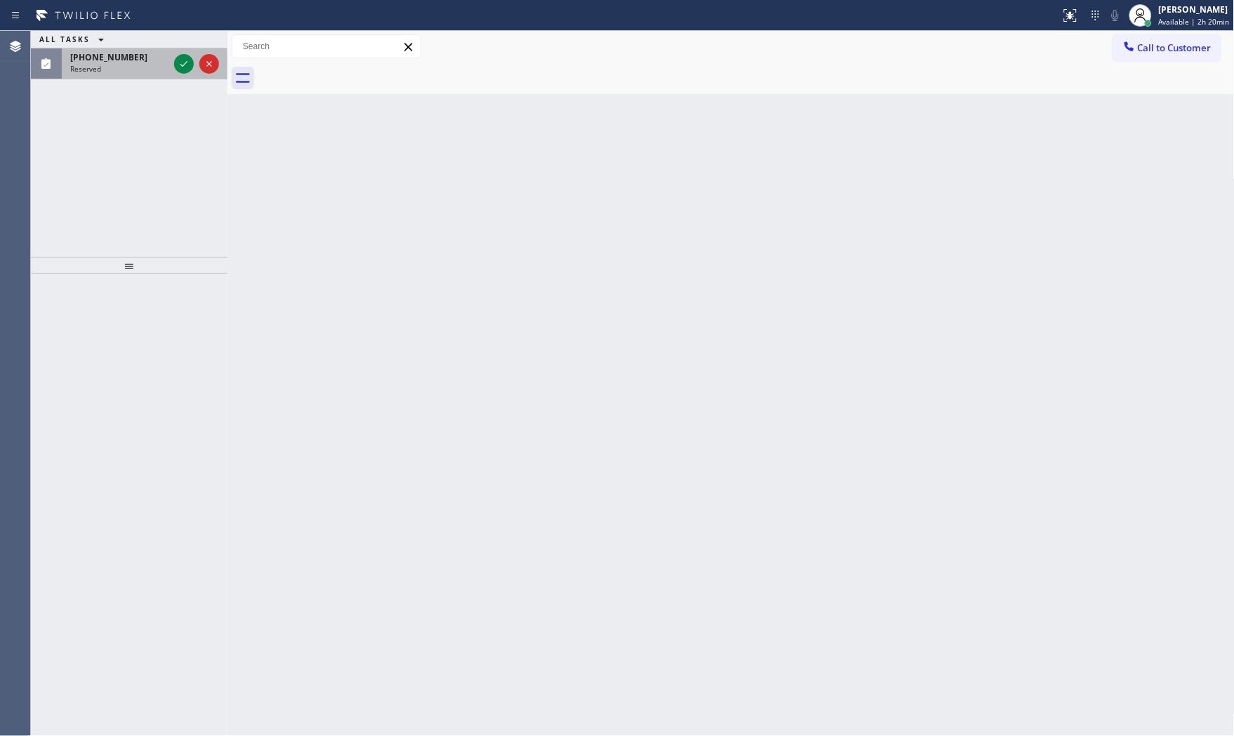
click at [136, 58] on div "(402) 905-1403" at bounding box center [119, 57] width 98 height 12
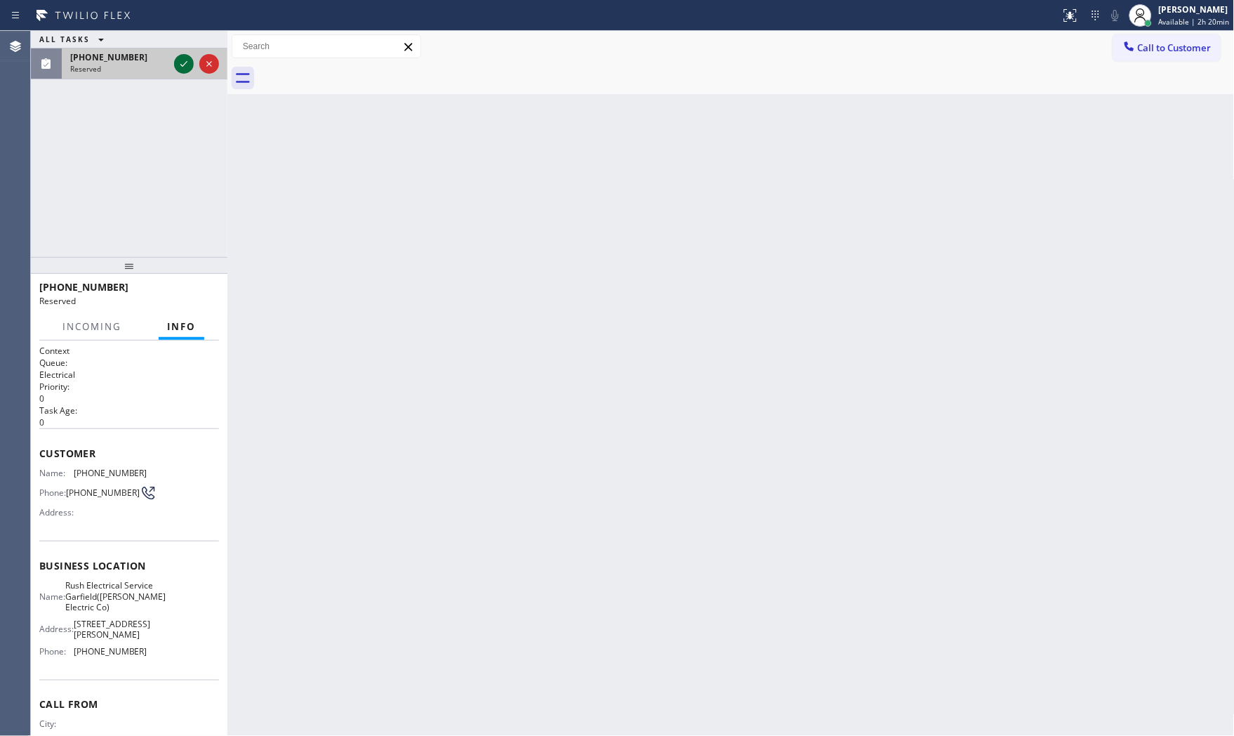
click at [178, 64] on icon at bounding box center [183, 63] width 17 height 17
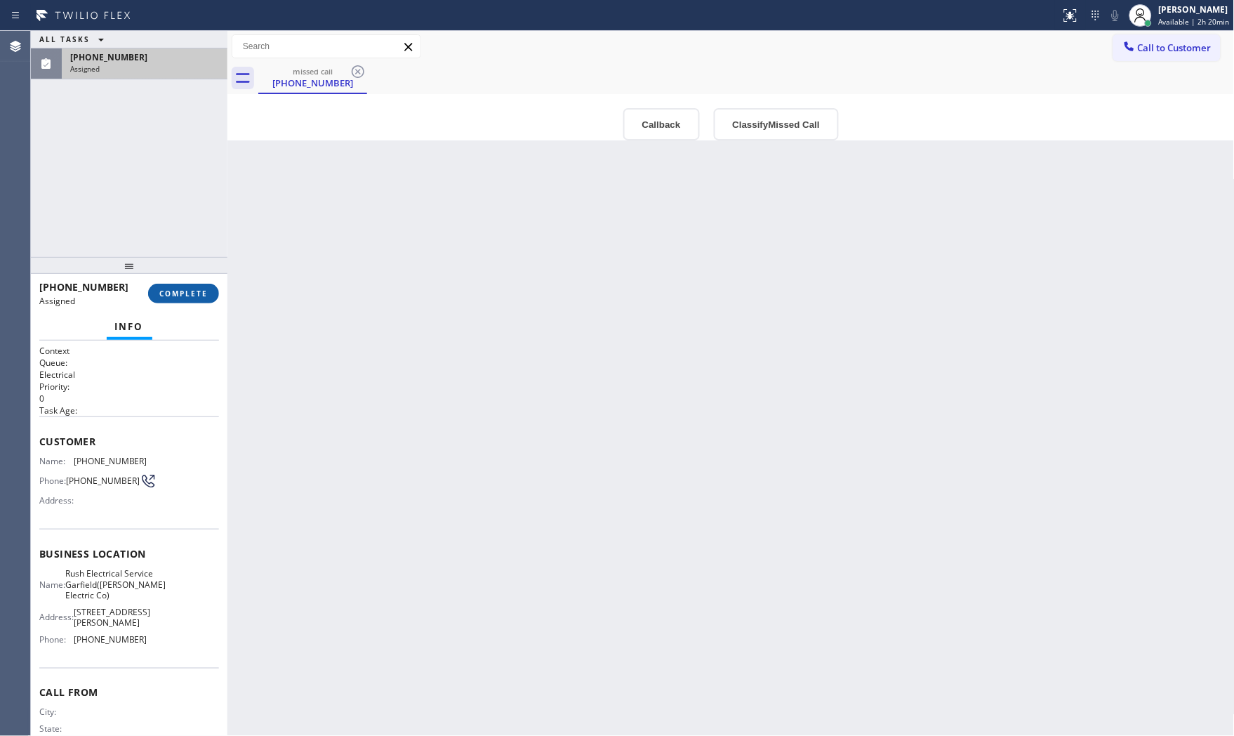
click at [190, 300] on button "COMPLETE" at bounding box center [183, 294] width 71 height 20
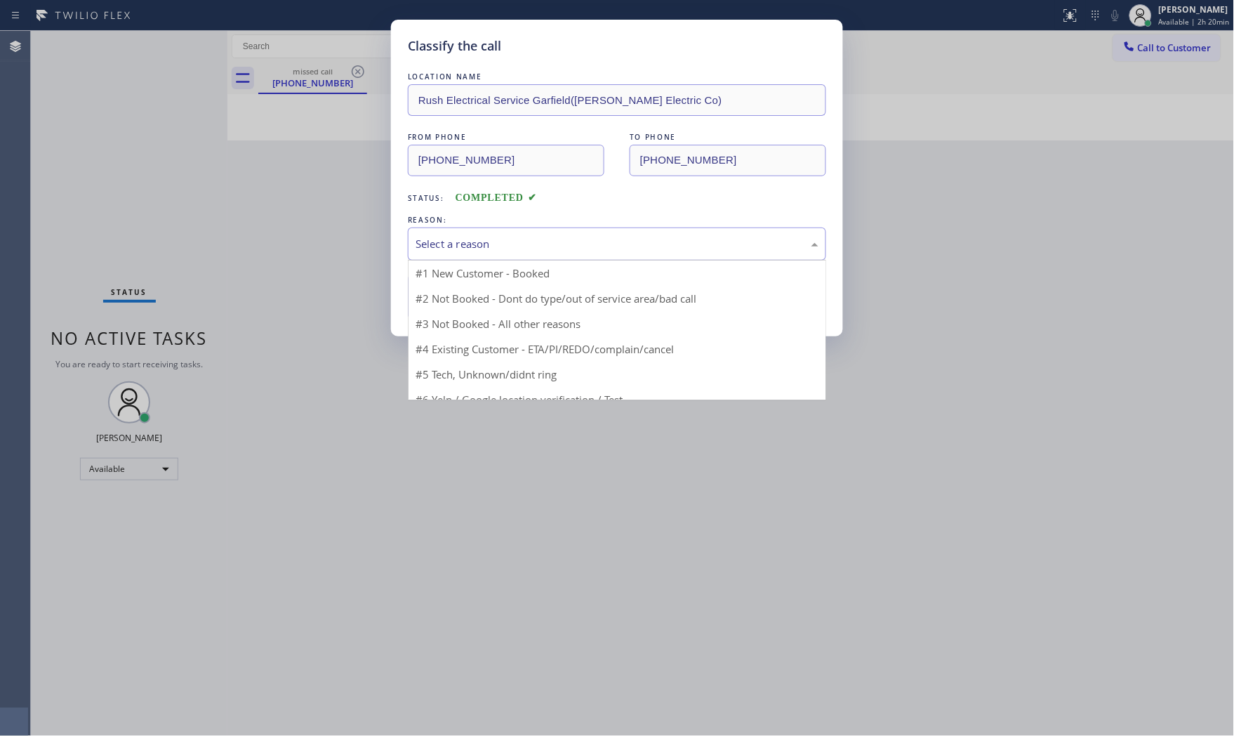
click at [467, 232] on div "Select a reason" at bounding box center [617, 243] width 418 height 33
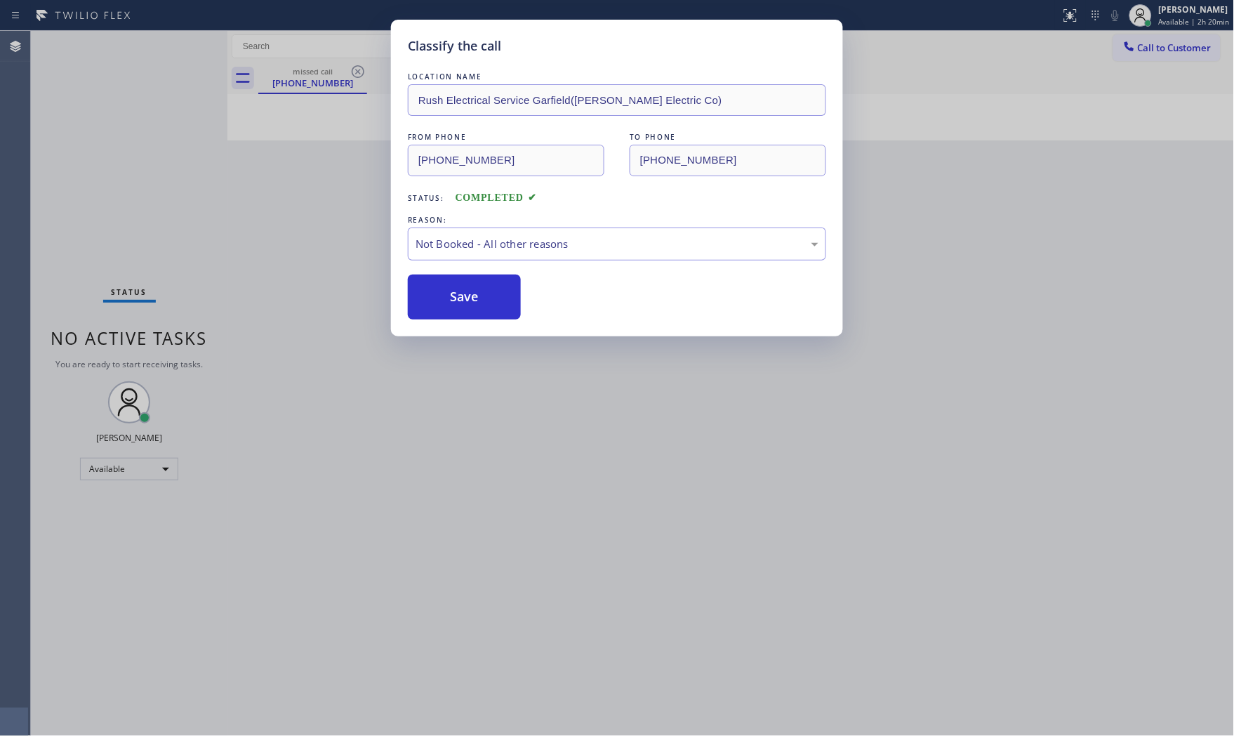
click at [457, 292] on button "Save" at bounding box center [464, 296] width 113 height 45
drag, startPoint x: 457, startPoint y: 292, endPoint x: 667, endPoint y: 230, distance: 218.8
click at [466, 291] on button "Save" at bounding box center [464, 296] width 113 height 45
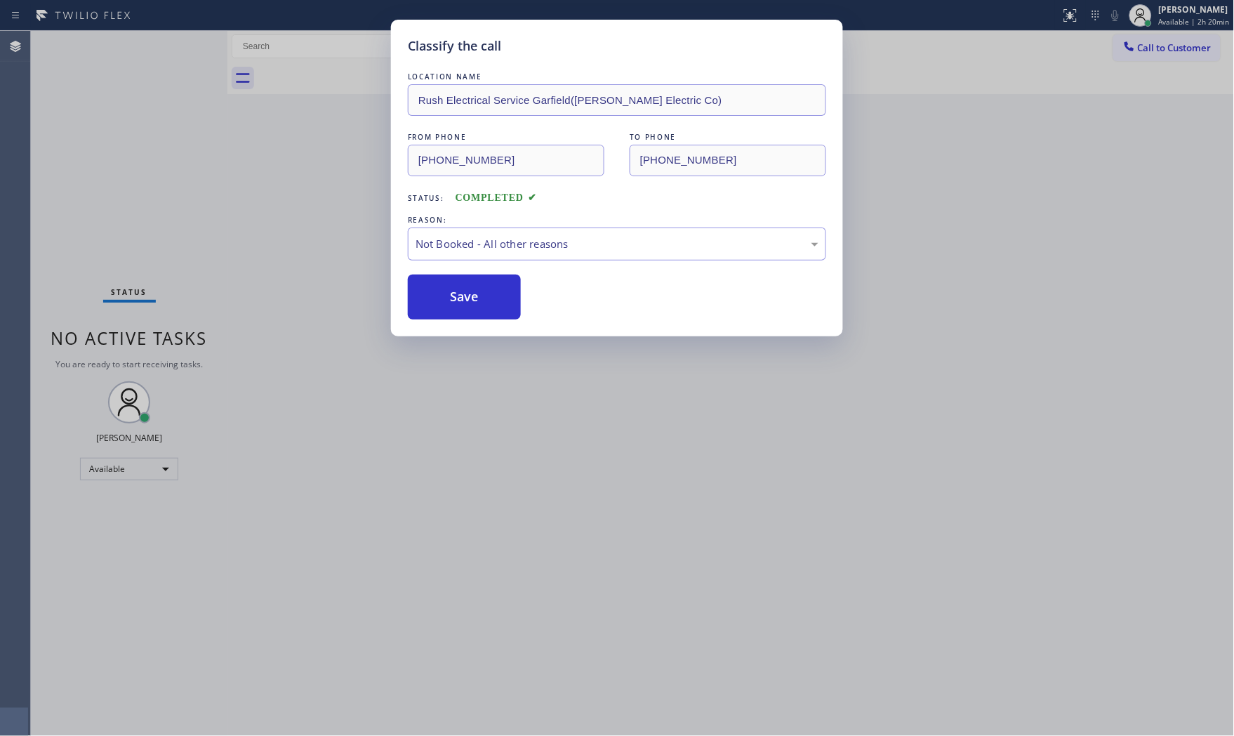
click at [1211, 15] on div "[PERSON_NAME]" at bounding box center [1194, 10] width 71 height 12
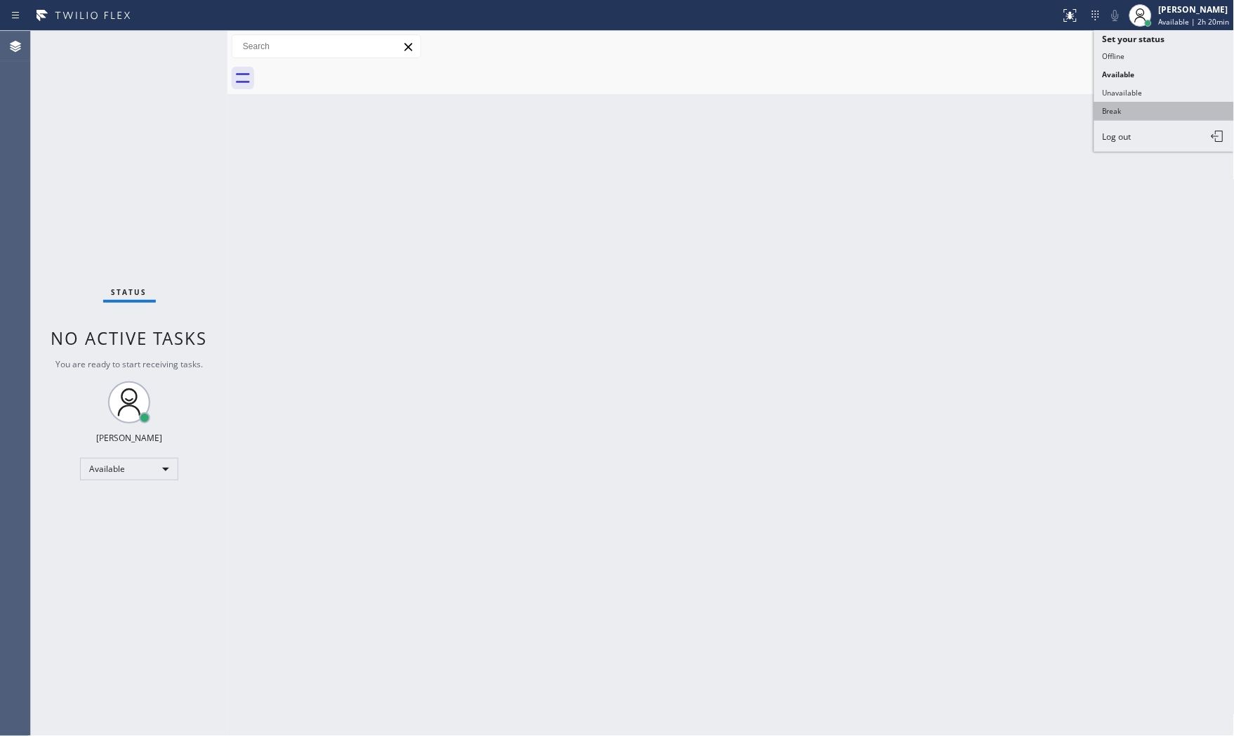
click at [1127, 112] on button "Break" at bounding box center [1164, 111] width 140 height 18
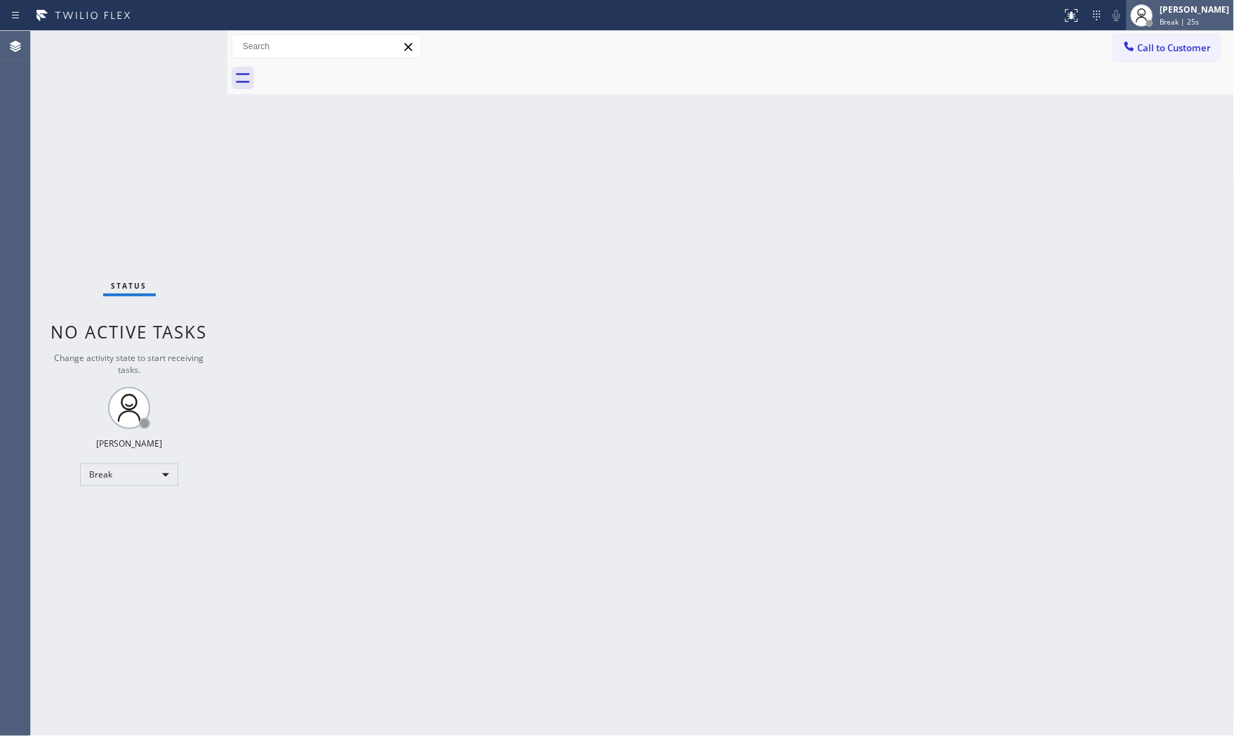
click at [1176, 5] on div "[PERSON_NAME]" at bounding box center [1194, 10] width 69 height 12
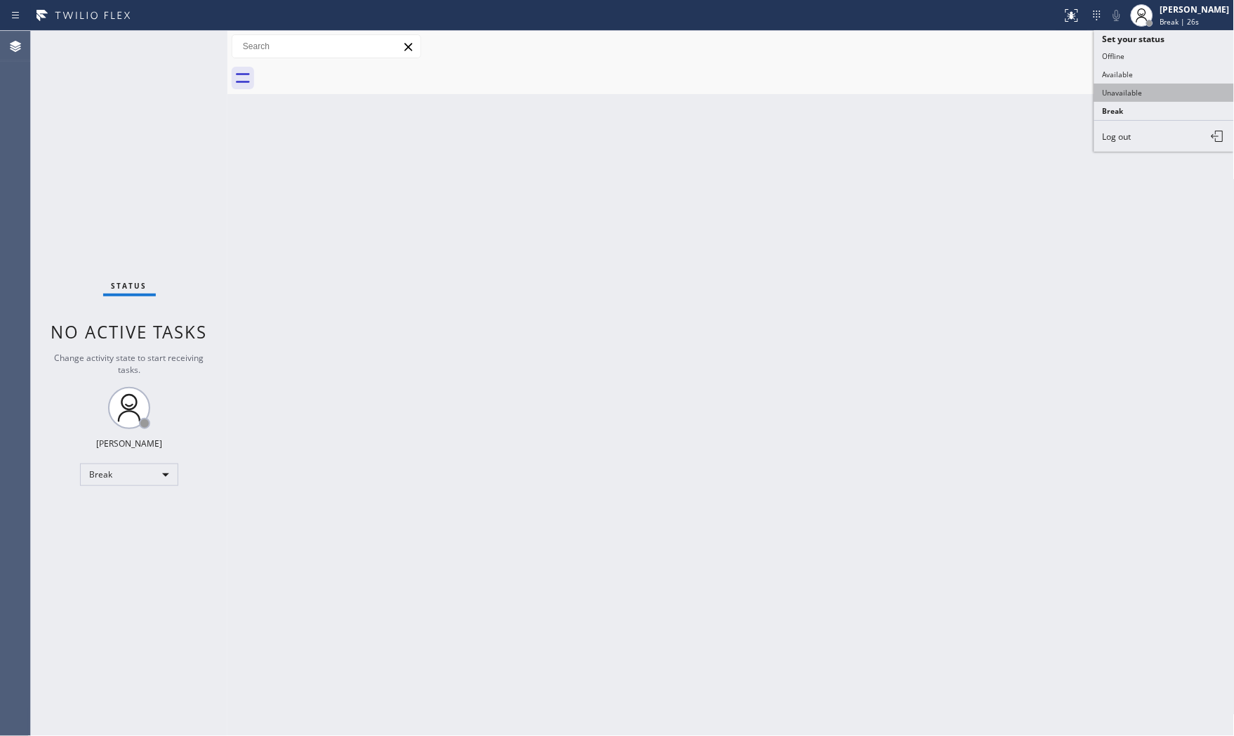
click at [1144, 95] on button "Unavailable" at bounding box center [1164, 93] width 140 height 18
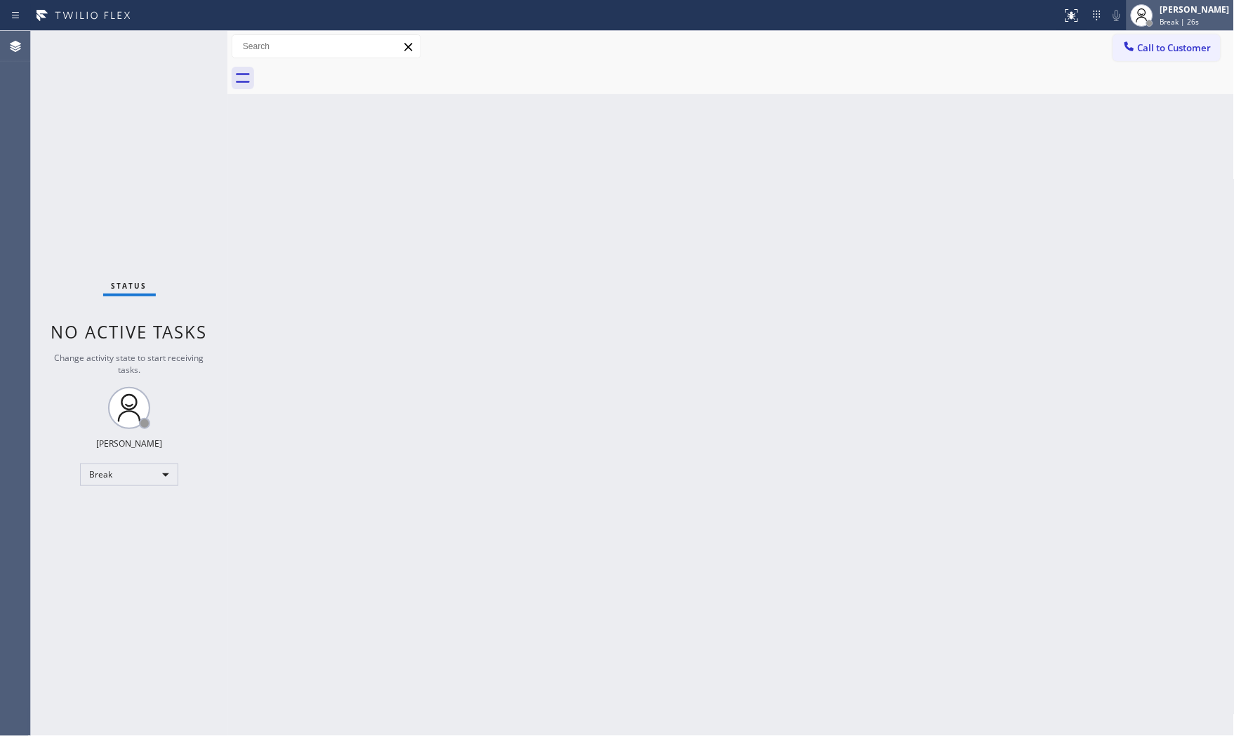
click at [1165, 13] on div "[PERSON_NAME]" at bounding box center [1194, 10] width 69 height 12
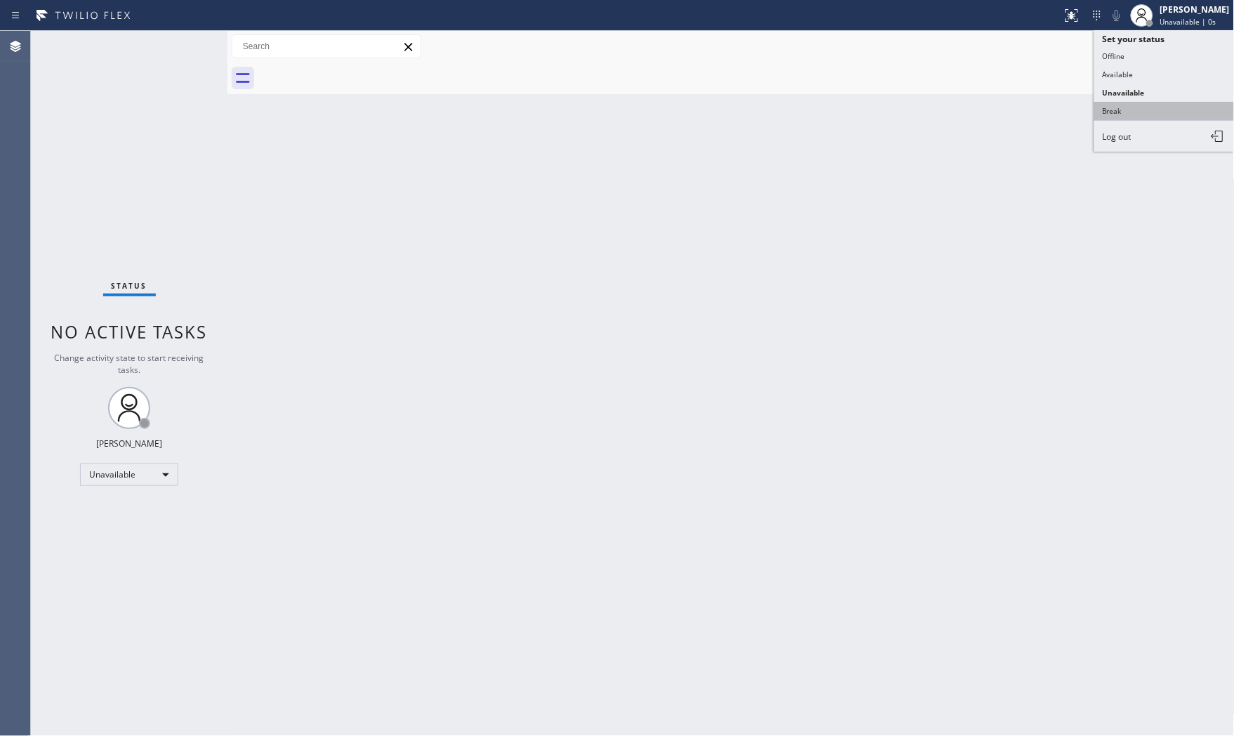
click at [1144, 102] on button "Break" at bounding box center [1164, 111] width 140 height 18
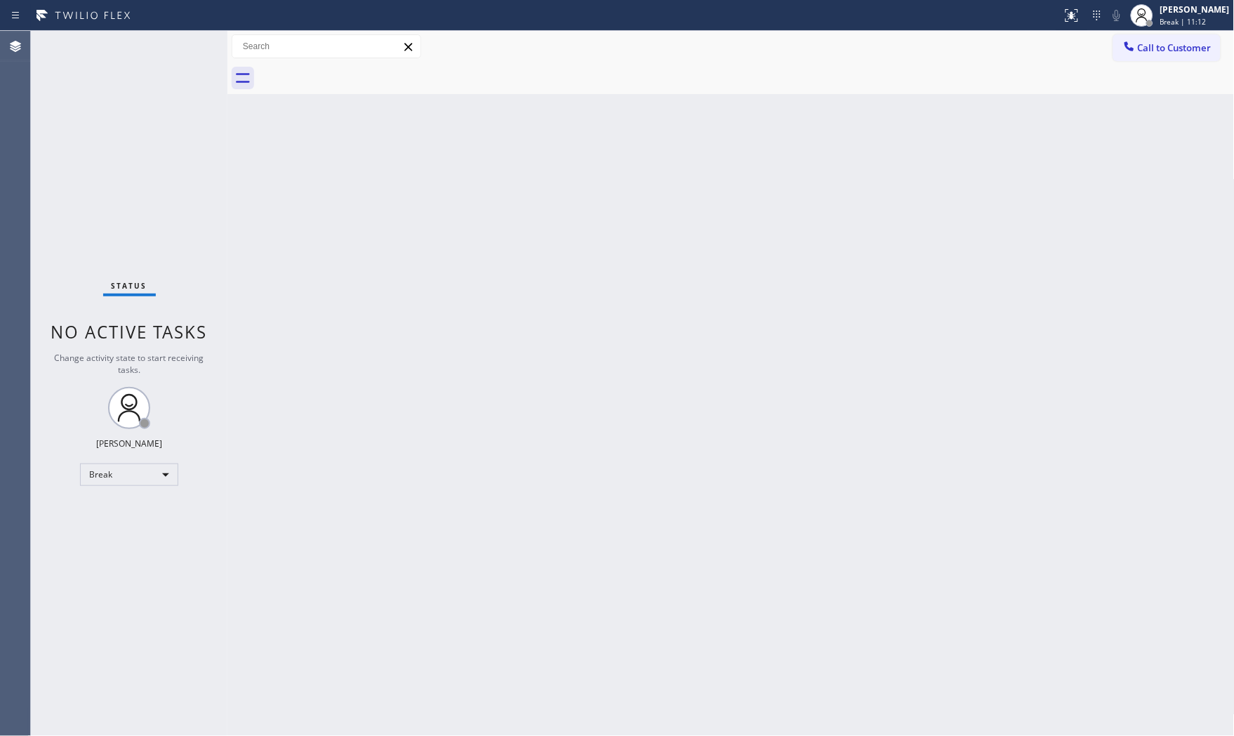
drag, startPoint x: 800, startPoint y: 497, endPoint x: 805, endPoint y: 509, distance: 12.9
click at [800, 497] on div "Back to Dashboard Change Sender ID Customers Technicians Select a contact Outbo…" at bounding box center [730, 383] width 1007 height 705
click at [1186, 6] on div "[PERSON_NAME]" at bounding box center [1194, 10] width 69 height 12
click at [1155, 80] on button "Available" at bounding box center [1164, 74] width 140 height 18
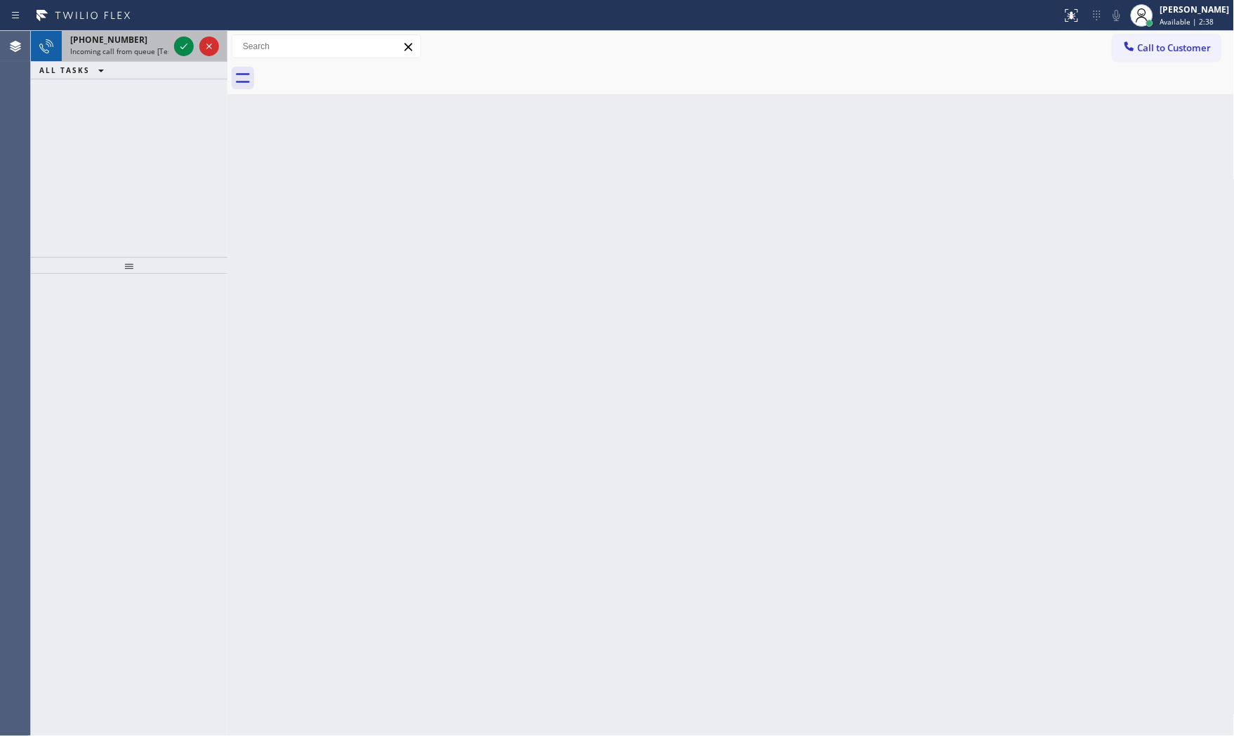
click at [117, 42] on span "+16176699214" at bounding box center [108, 40] width 77 height 12
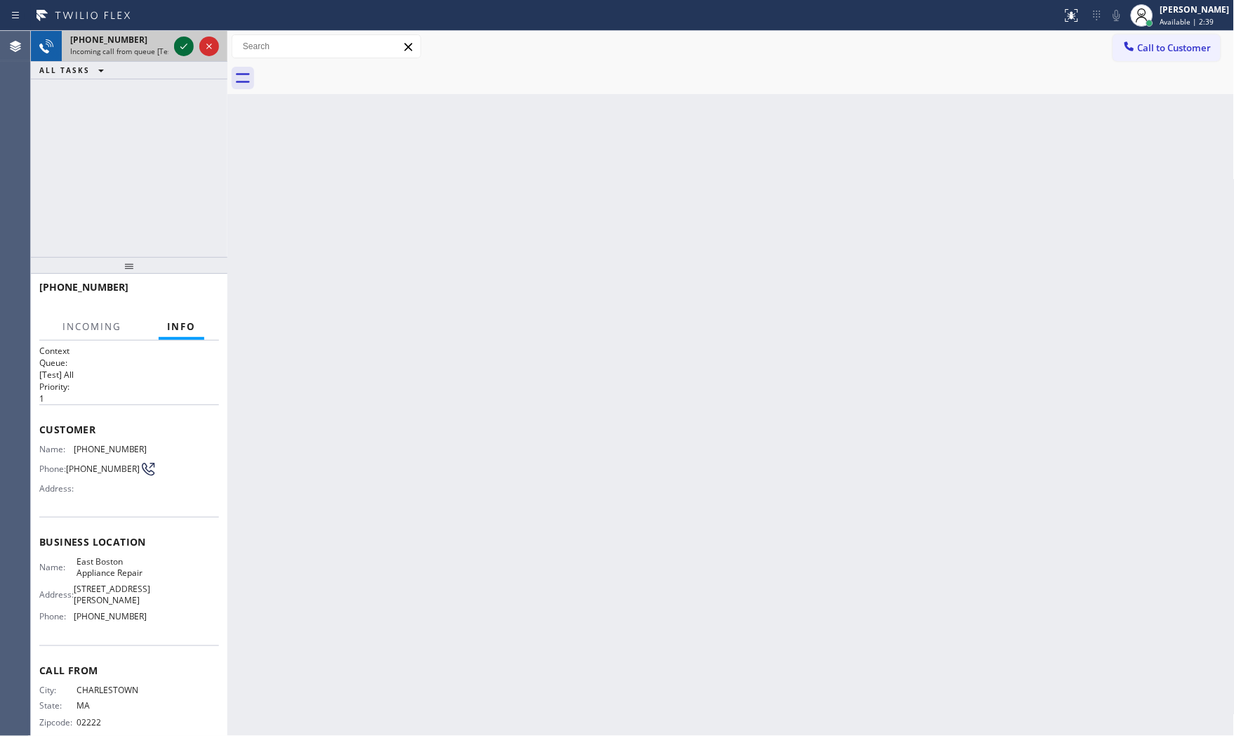
click at [179, 40] on icon at bounding box center [183, 46] width 17 height 17
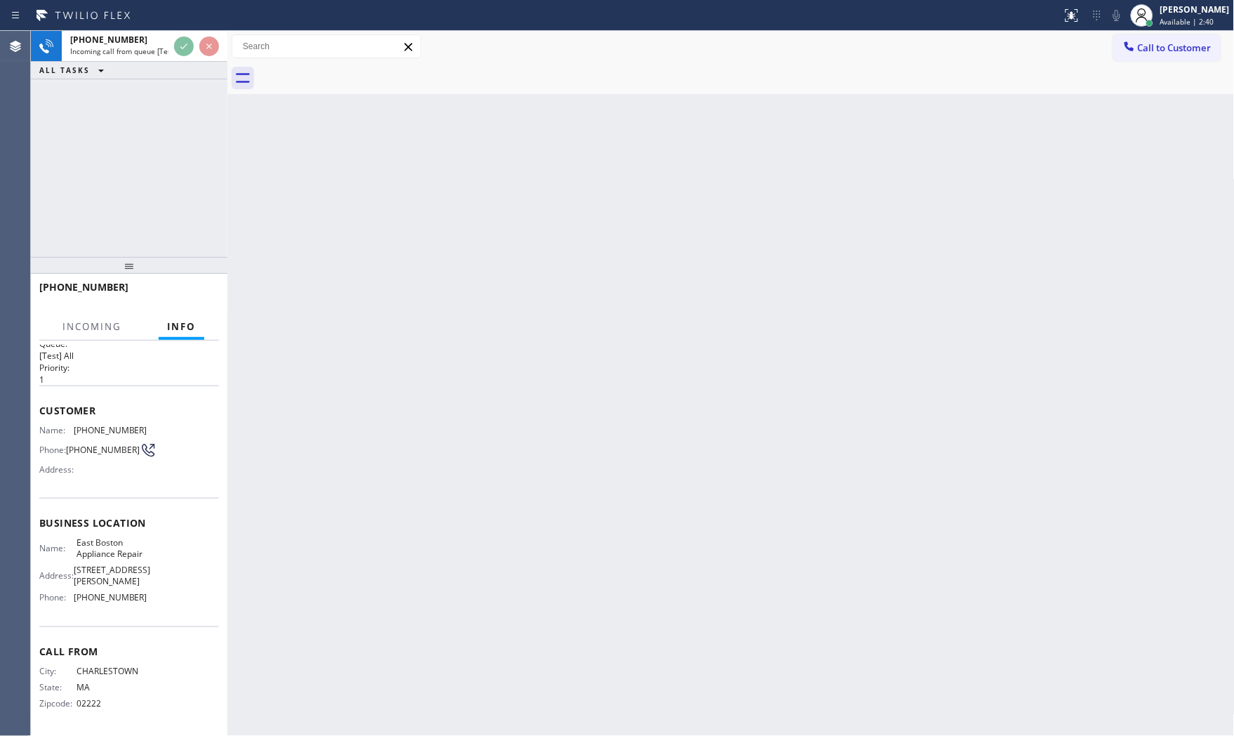
scroll to position [33, 0]
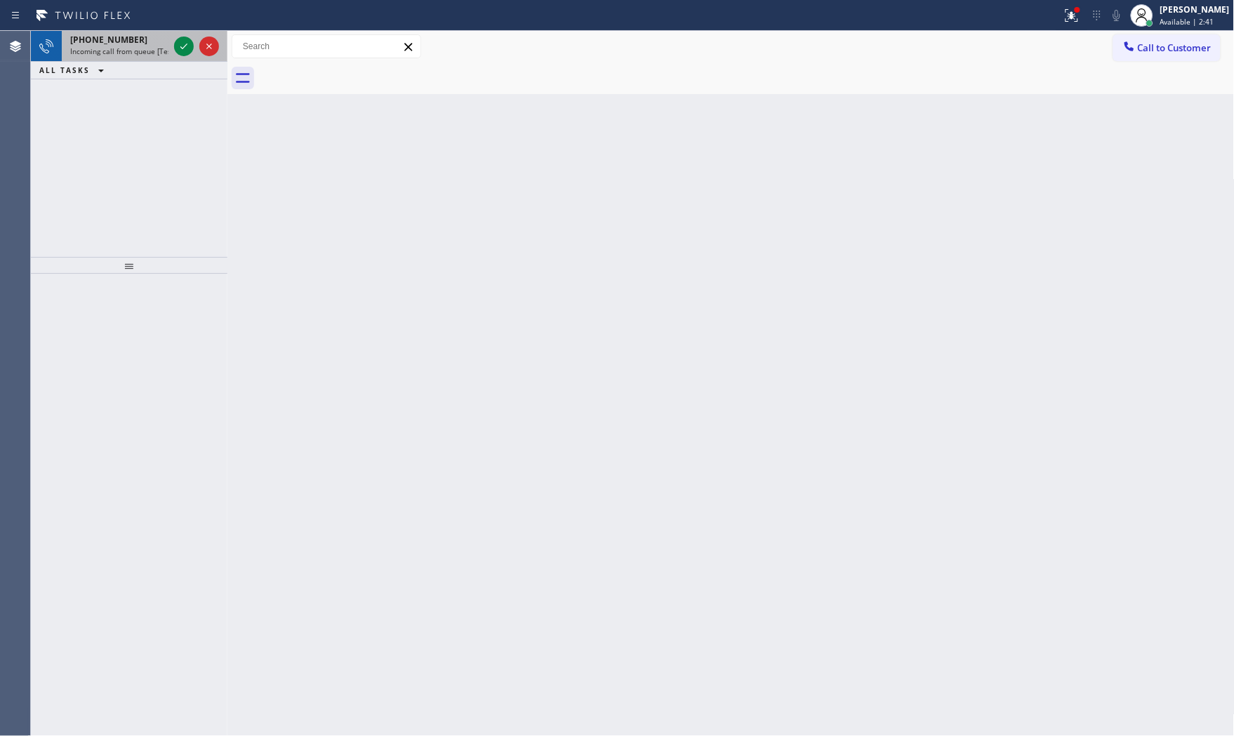
click at [149, 44] on div "+16176699214" at bounding box center [119, 40] width 98 height 12
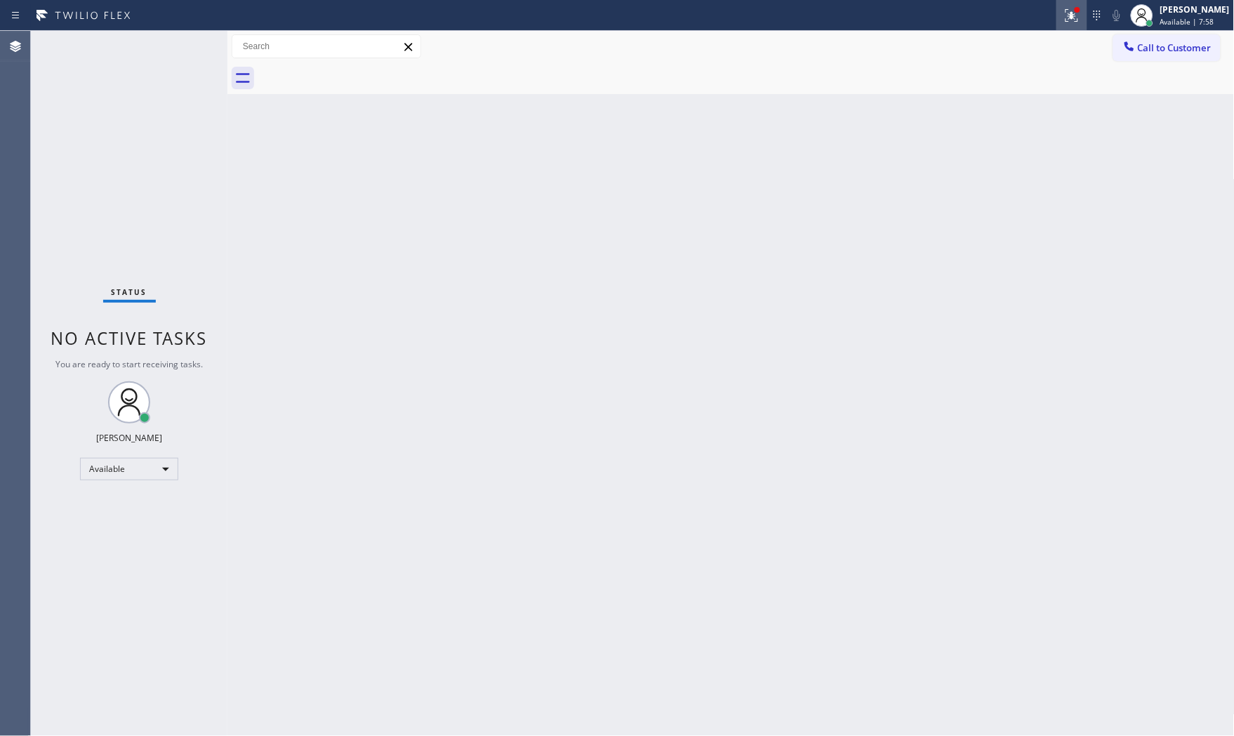
click at [1063, 15] on icon at bounding box center [1071, 15] width 17 height 17
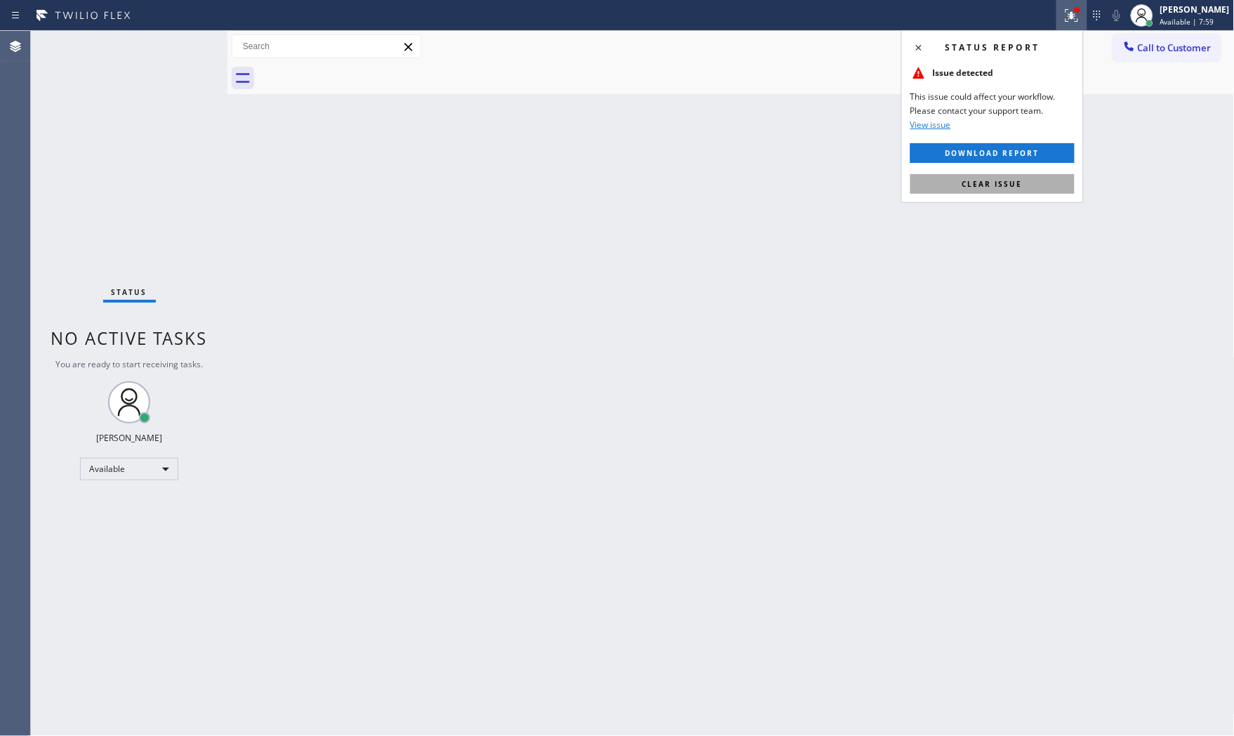
click at [1027, 175] on button "Clear issue" at bounding box center [992, 184] width 164 height 20
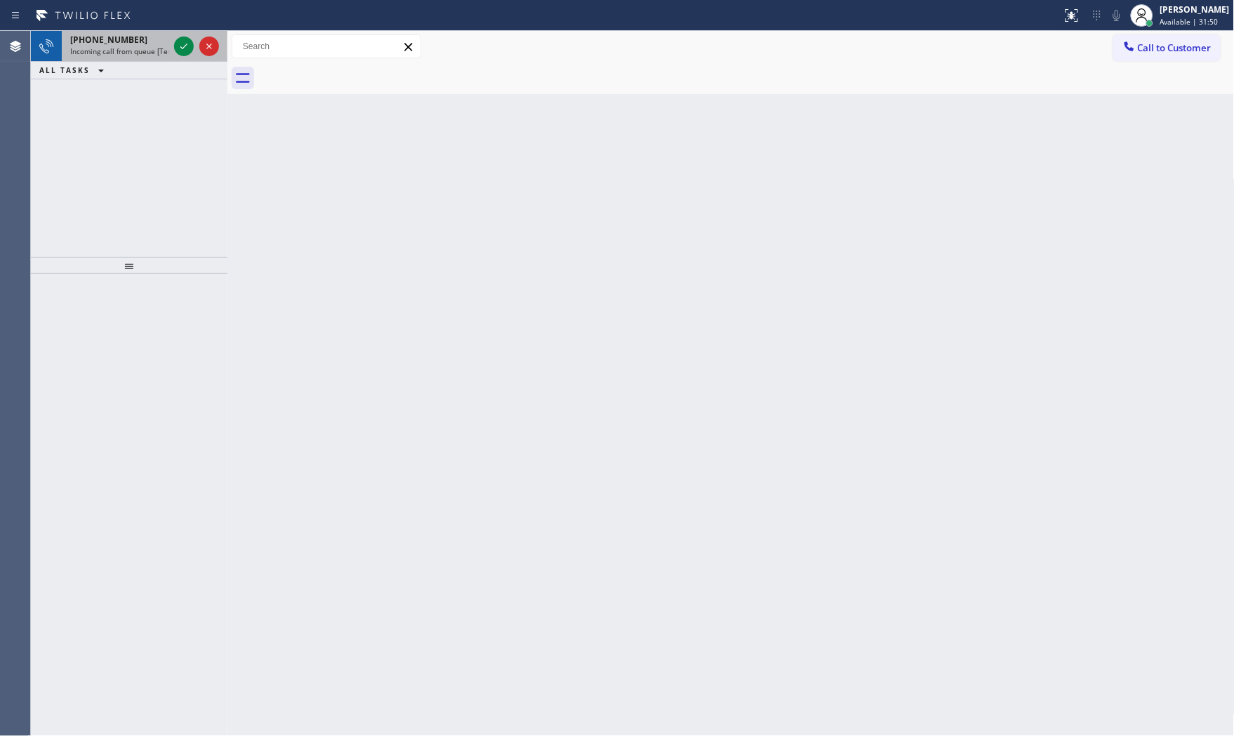
click at [164, 50] on span "Incoming call from queue [Test] All" at bounding box center [128, 51] width 117 height 10
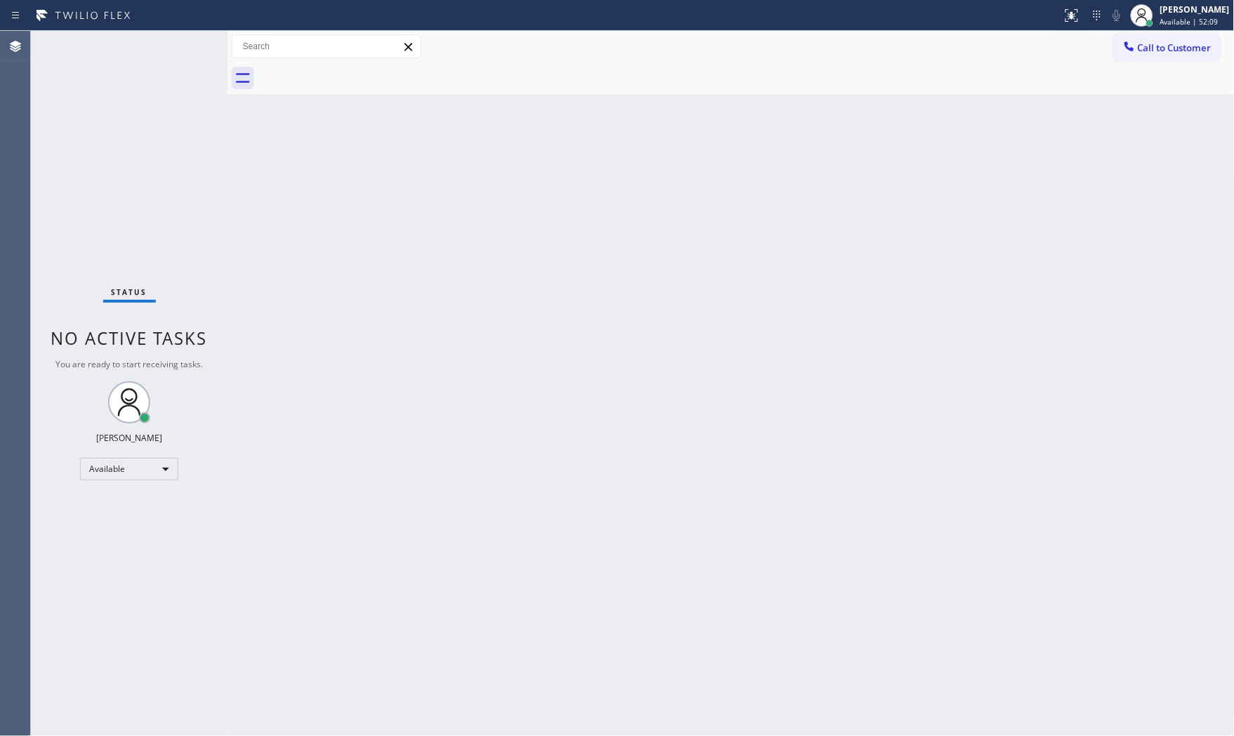
click at [361, 29] on div "Status report No issues detected If you experience an issue, please download th…" at bounding box center [617, 15] width 1234 height 31
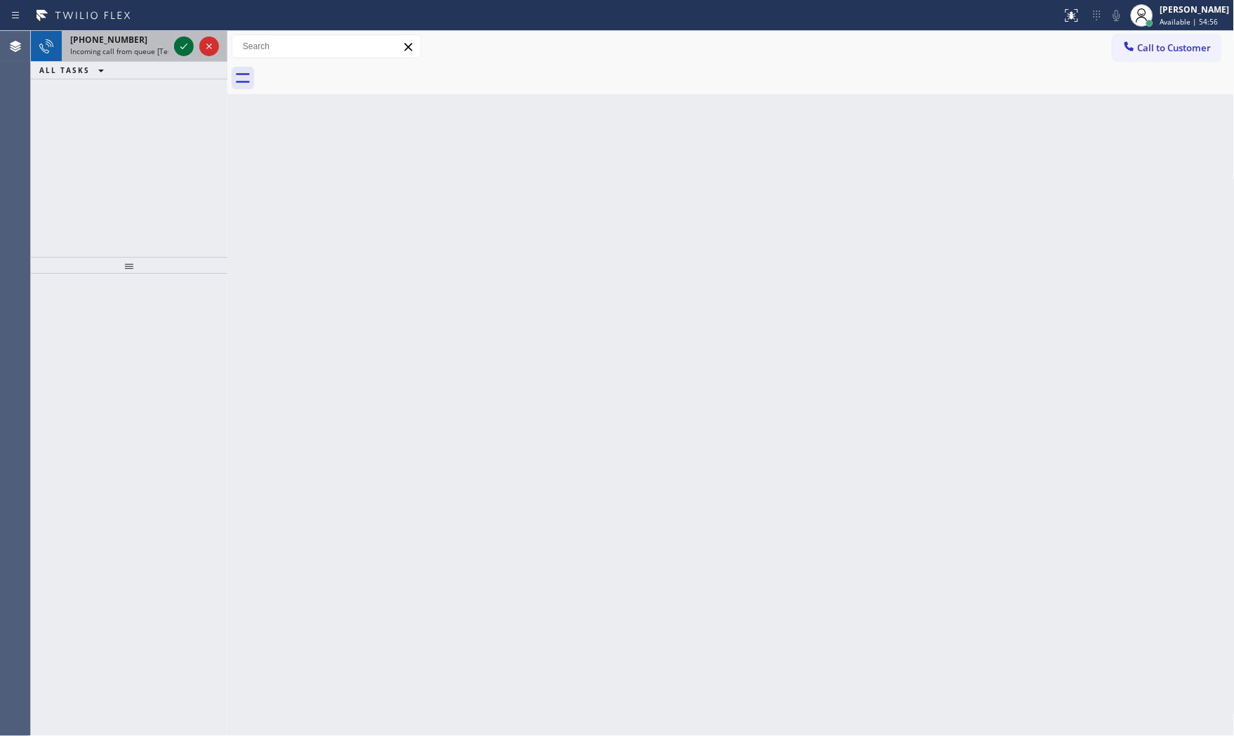
click at [180, 41] on icon at bounding box center [183, 46] width 17 height 17
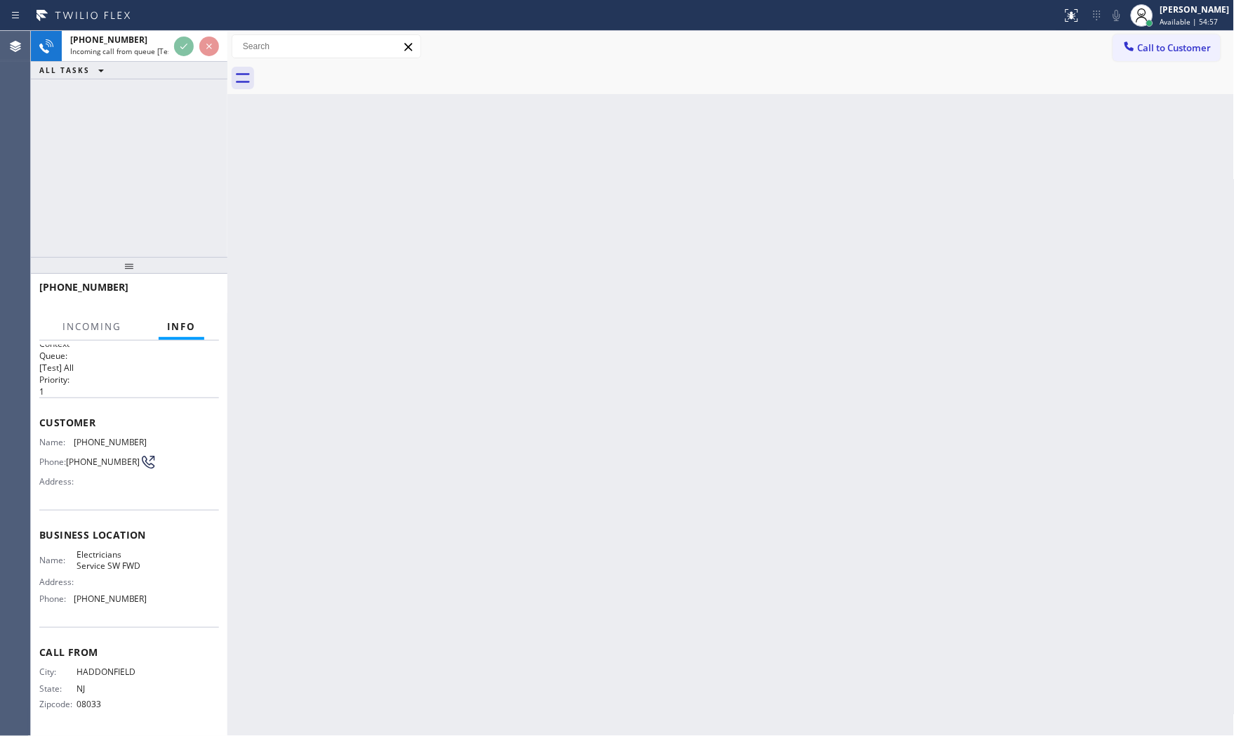
scroll to position [11, 0]
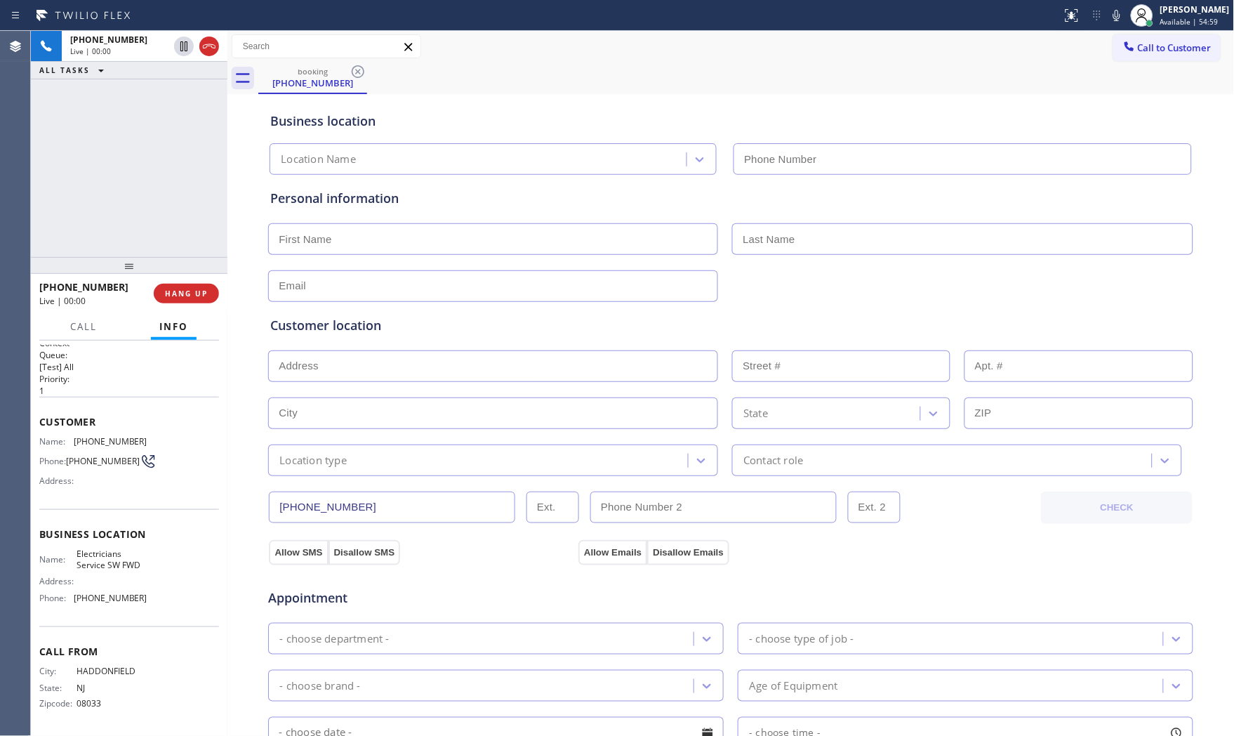
click at [197, 300] on button "HANG UP" at bounding box center [186, 294] width 65 height 20
type input "[PHONE_NUMBER]"
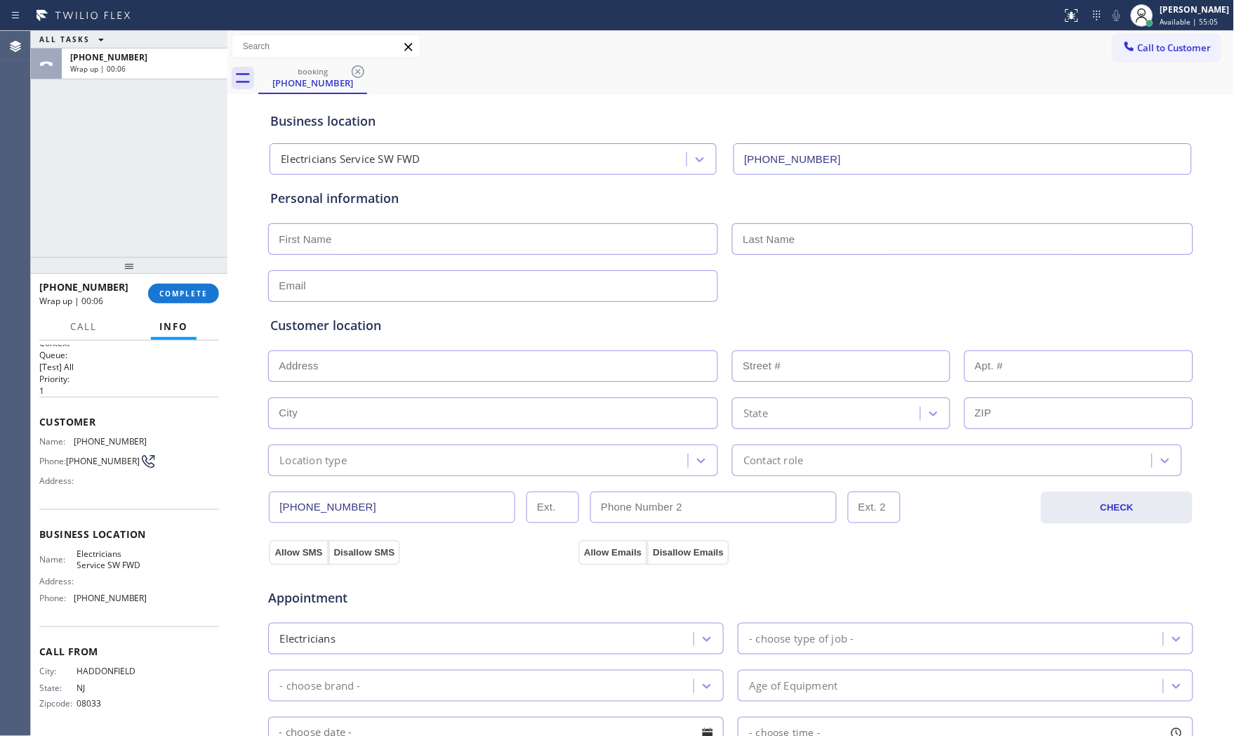
click at [120, 39] on div "ALL TASKS ALL TASKS ACTIVE TASKS TASKS IN WRAP UP" at bounding box center [129, 40] width 197 height 18
click at [124, 49] on div "+18564193657 Wrap up | 00:06" at bounding box center [142, 63] width 160 height 31
click at [173, 291] on span "COMPLETE" at bounding box center [183, 293] width 48 height 10
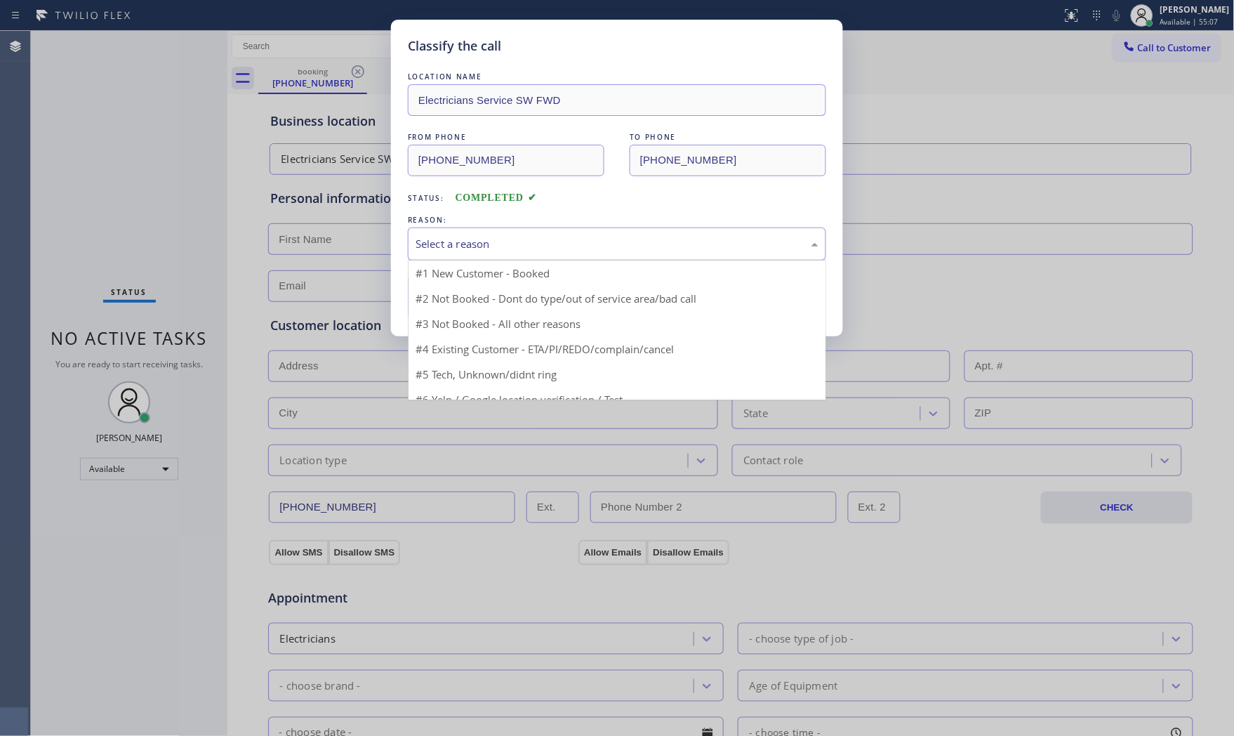
click at [489, 239] on div "Select a reason" at bounding box center [617, 244] width 403 height 16
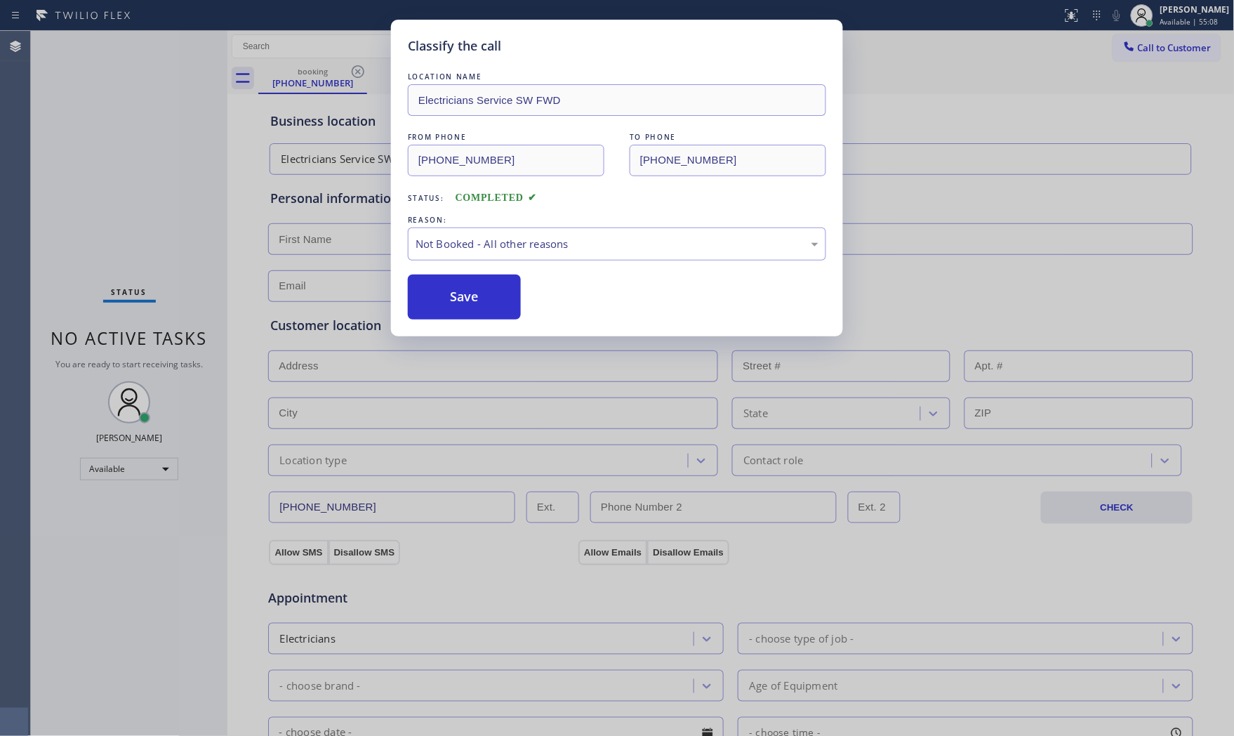
click at [455, 288] on button "Save" at bounding box center [464, 296] width 113 height 45
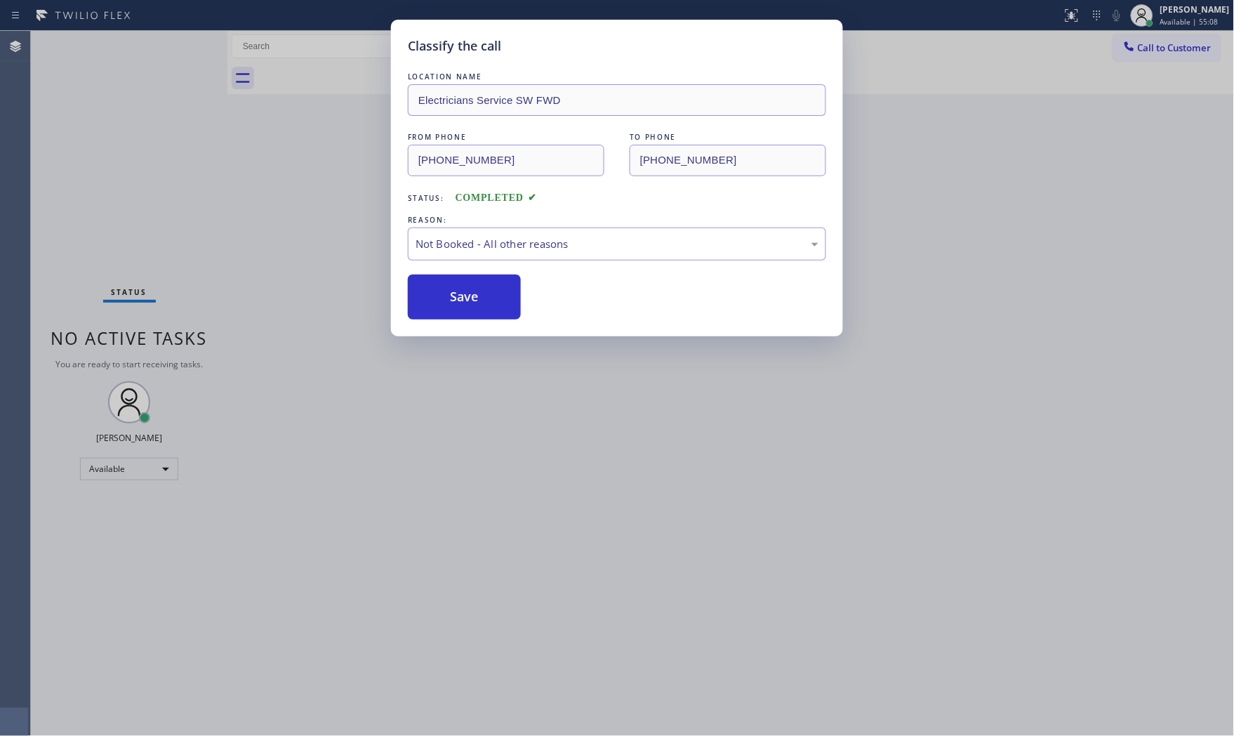
click at [455, 288] on button "Save" at bounding box center [464, 296] width 113 height 45
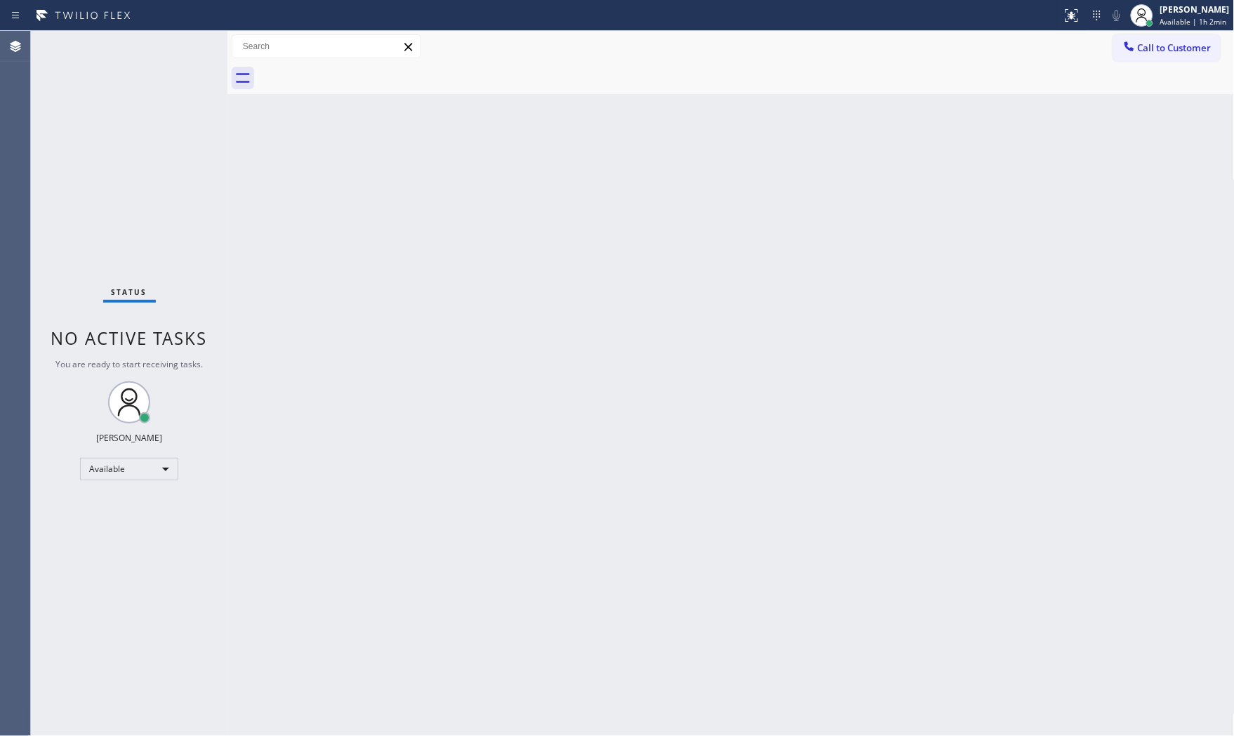
click at [1068, 548] on div "Back to Dashboard Change Sender ID Customers Technicians Select a contact Outbo…" at bounding box center [730, 383] width 1007 height 705
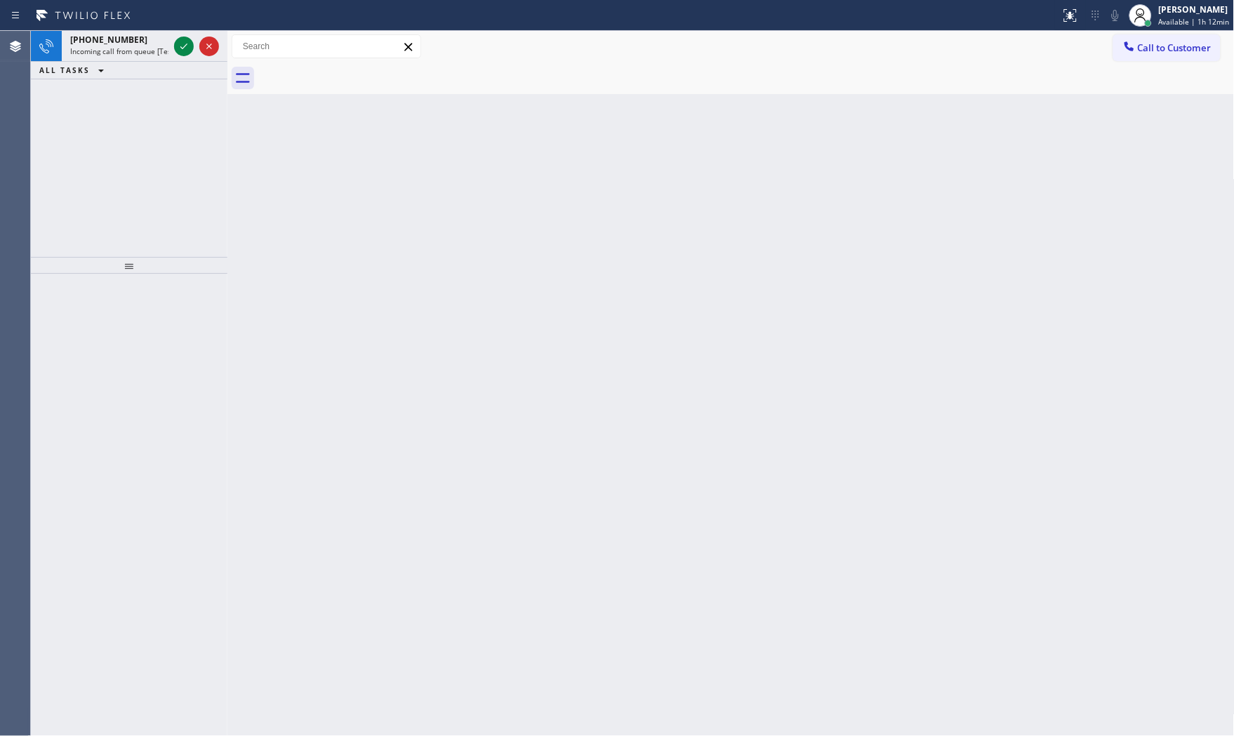
click at [127, 152] on div "+17143995813 Incoming call from queue [Test] All ALL TASKS ALL TASKS ACTIVE TAS…" at bounding box center [129, 144] width 197 height 226
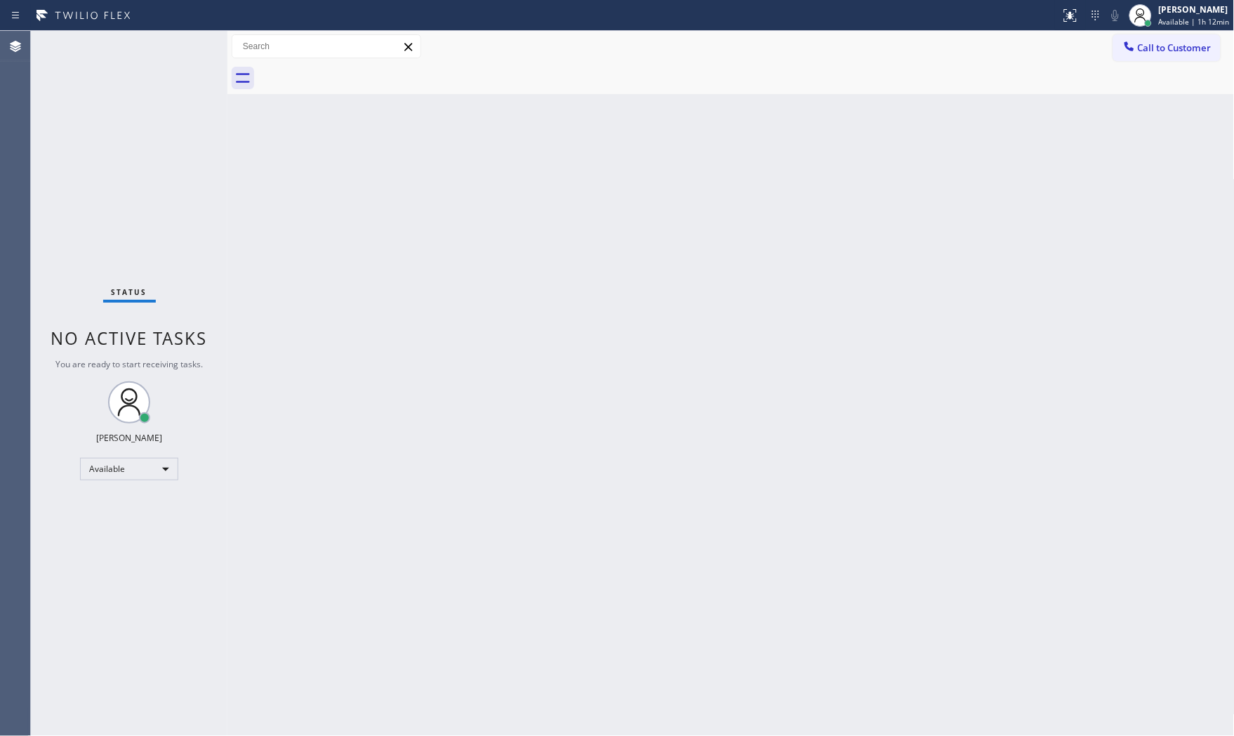
click at [181, 42] on div "Status No active tasks You are ready to start receiving tasks. [PERSON_NAME] Av…" at bounding box center [129, 383] width 197 height 705
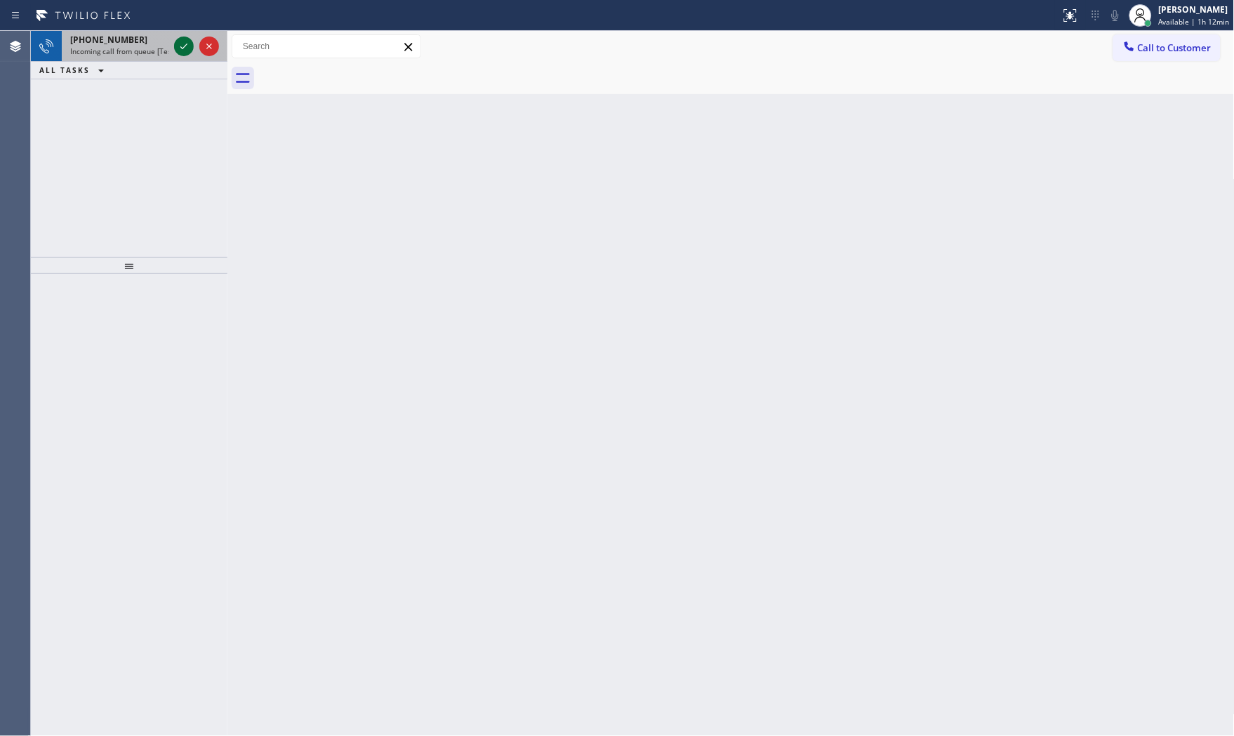
click at [181, 41] on icon at bounding box center [183, 46] width 17 height 17
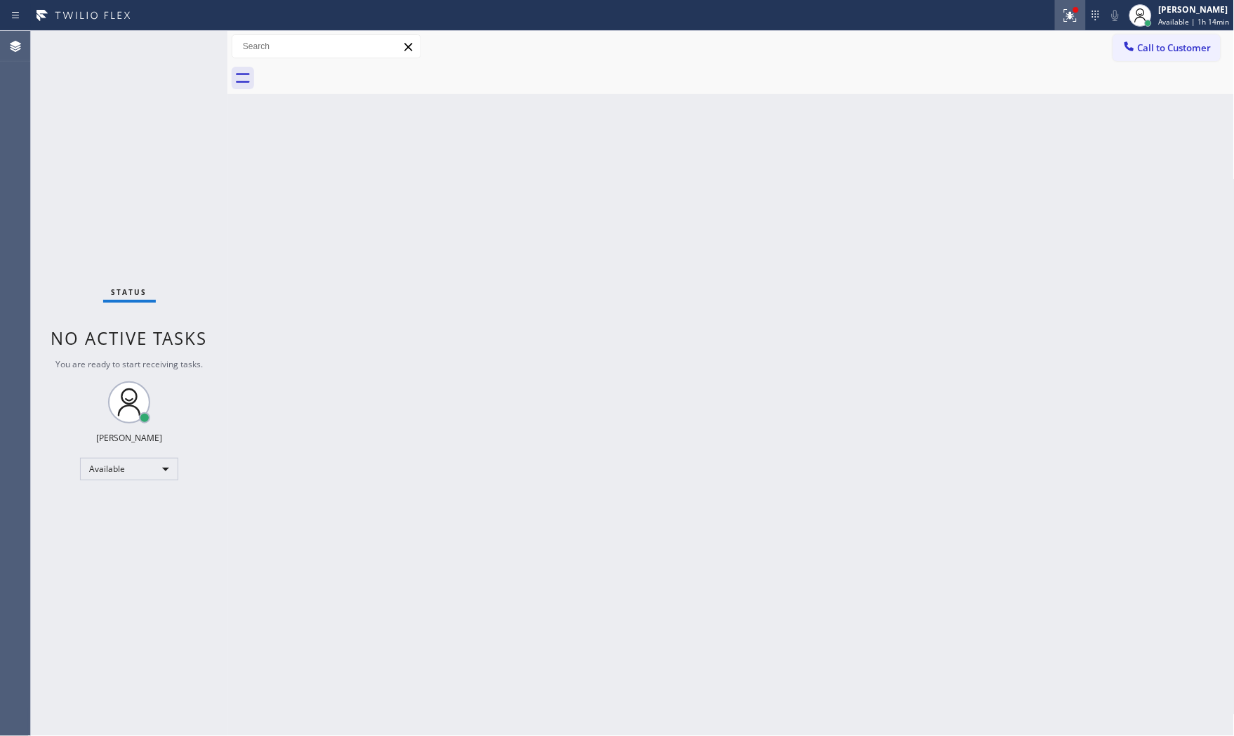
click at [1067, 22] on icon at bounding box center [1070, 15] width 17 height 17
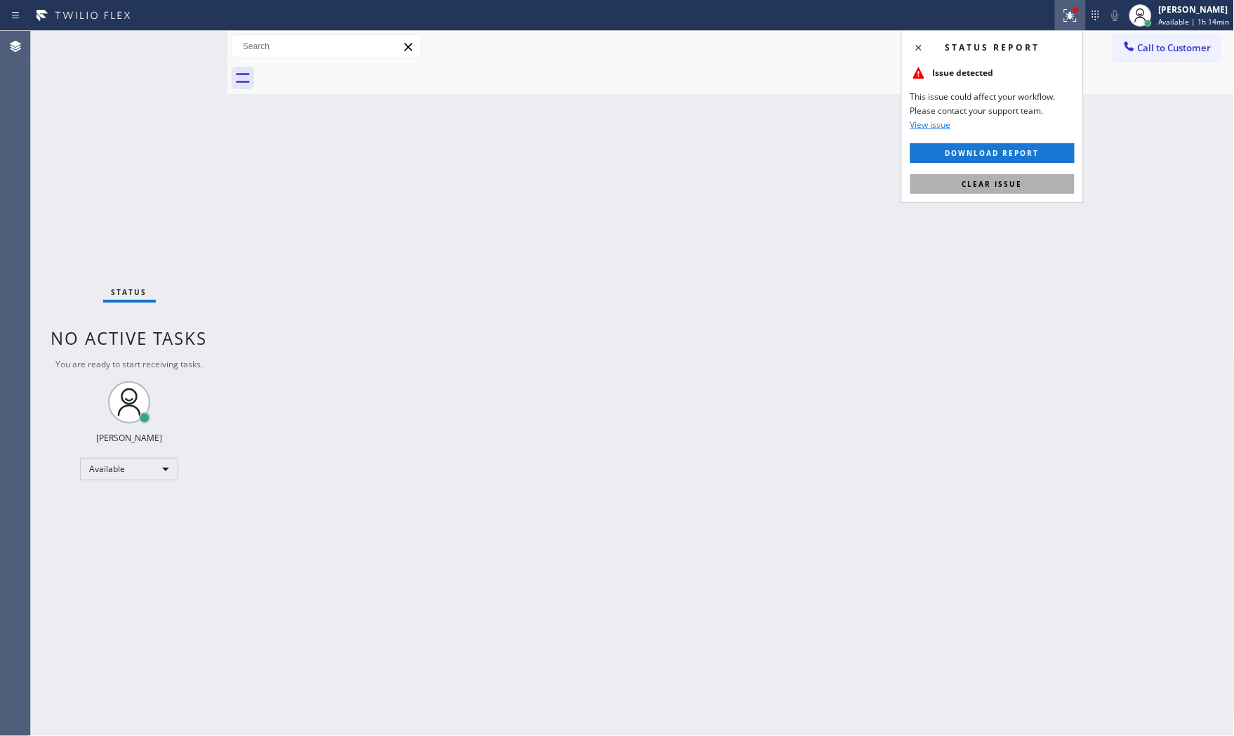
click at [1023, 178] on button "Clear issue" at bounding box center [992, 184] width 164 height 20
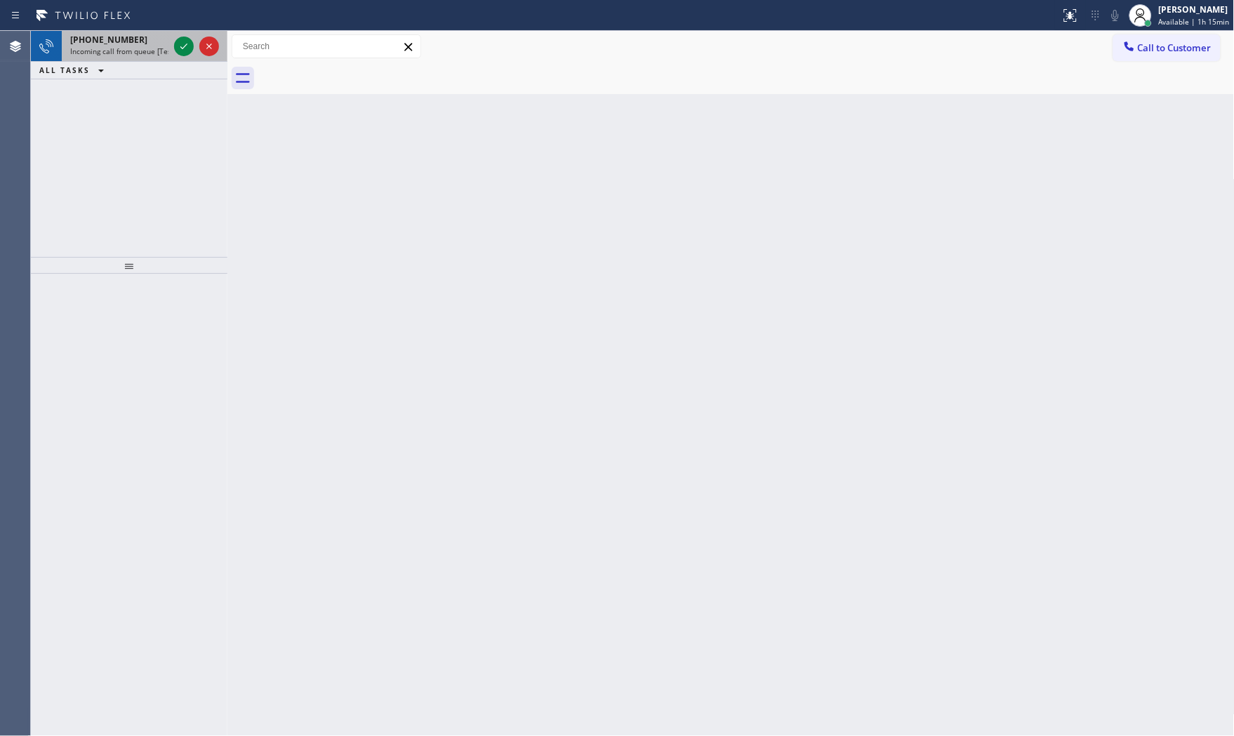
click at [152, 58] on div "+19178859292 Incoming call from queue [Test] All" at bounding box center [117, 46] width 110 height 31
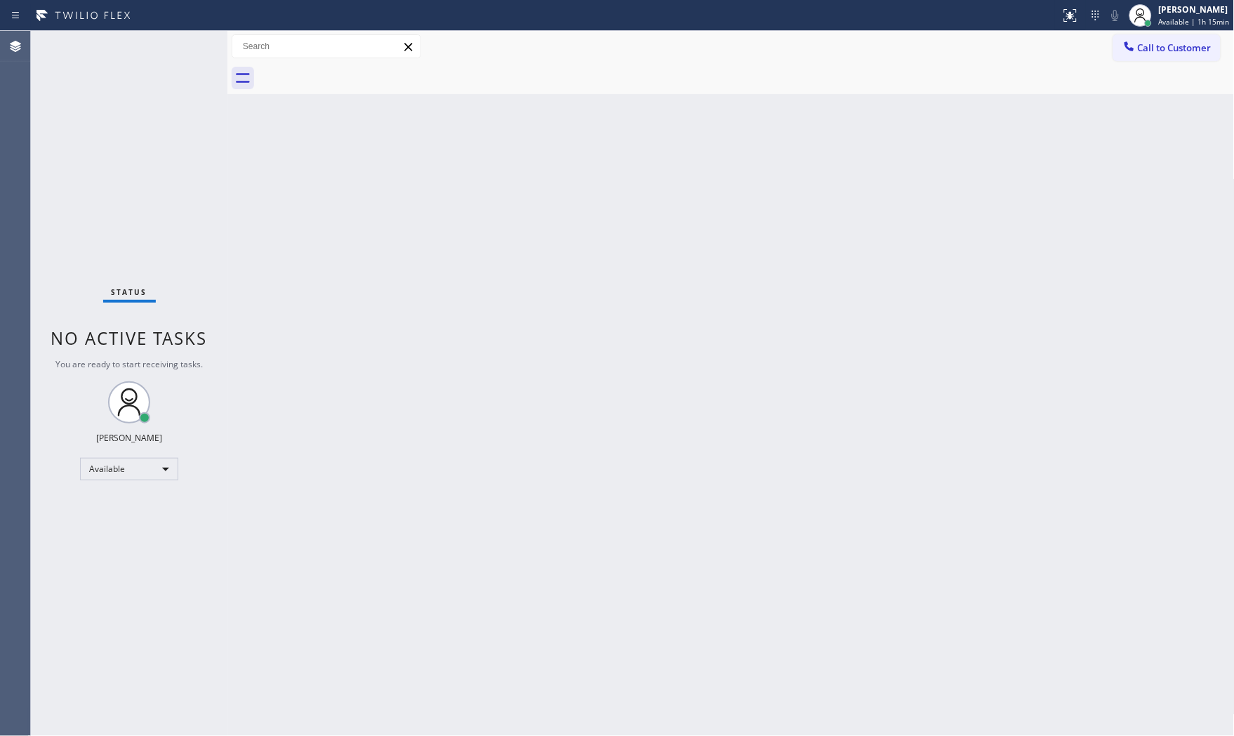
click at [170, 50] on div "Status No active tasks You are ready to start receiving tasks. [PERSON_NAME] Av…" at bounding box center [129, 383] width 197 height 705
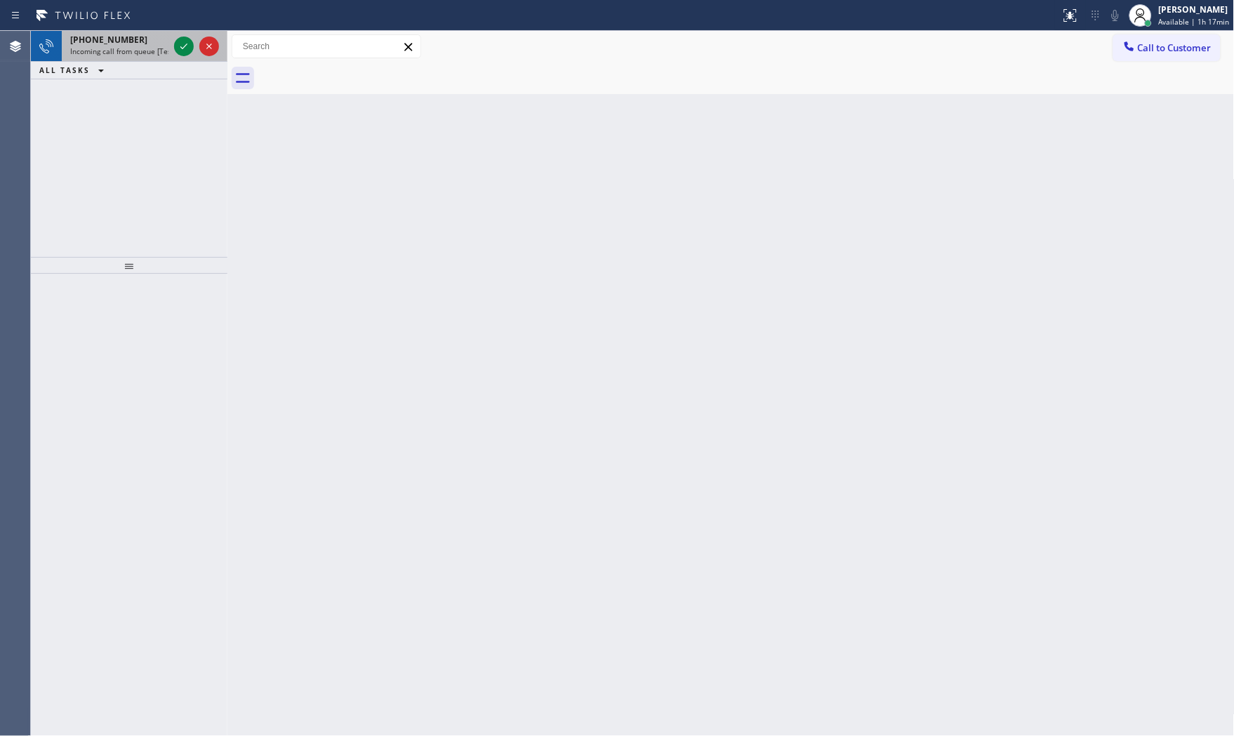
click at [121, 41] on span "+16575166402" at bounding box center [108, 40] width 77 height 12
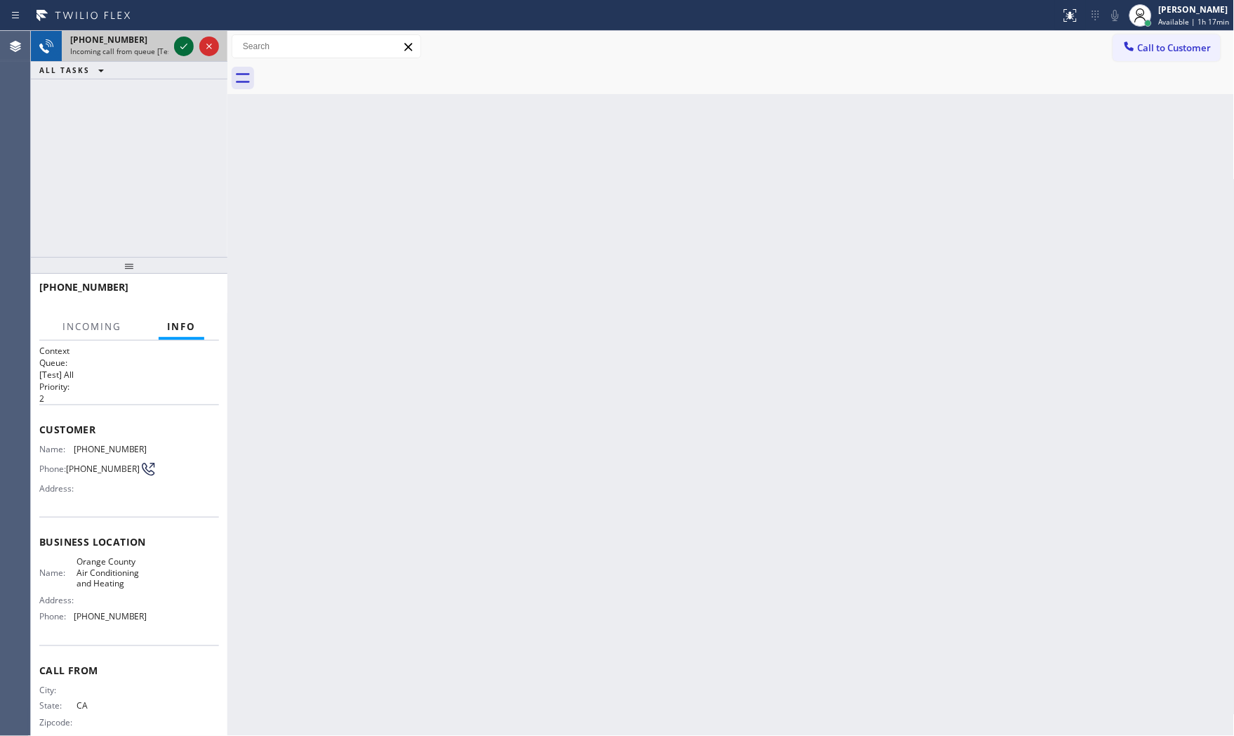
click at [180, 46] on icon at bounding box center [183, 46] width 17 height 17
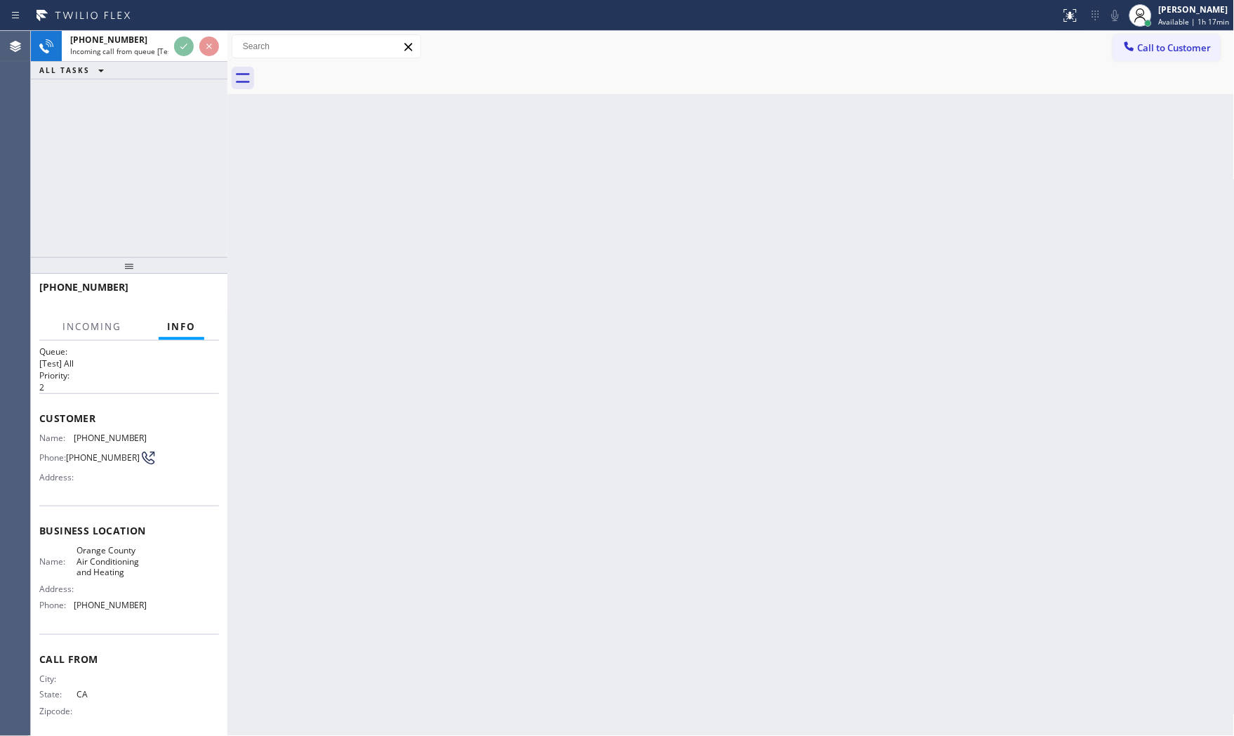
scroll to position [22, 0]
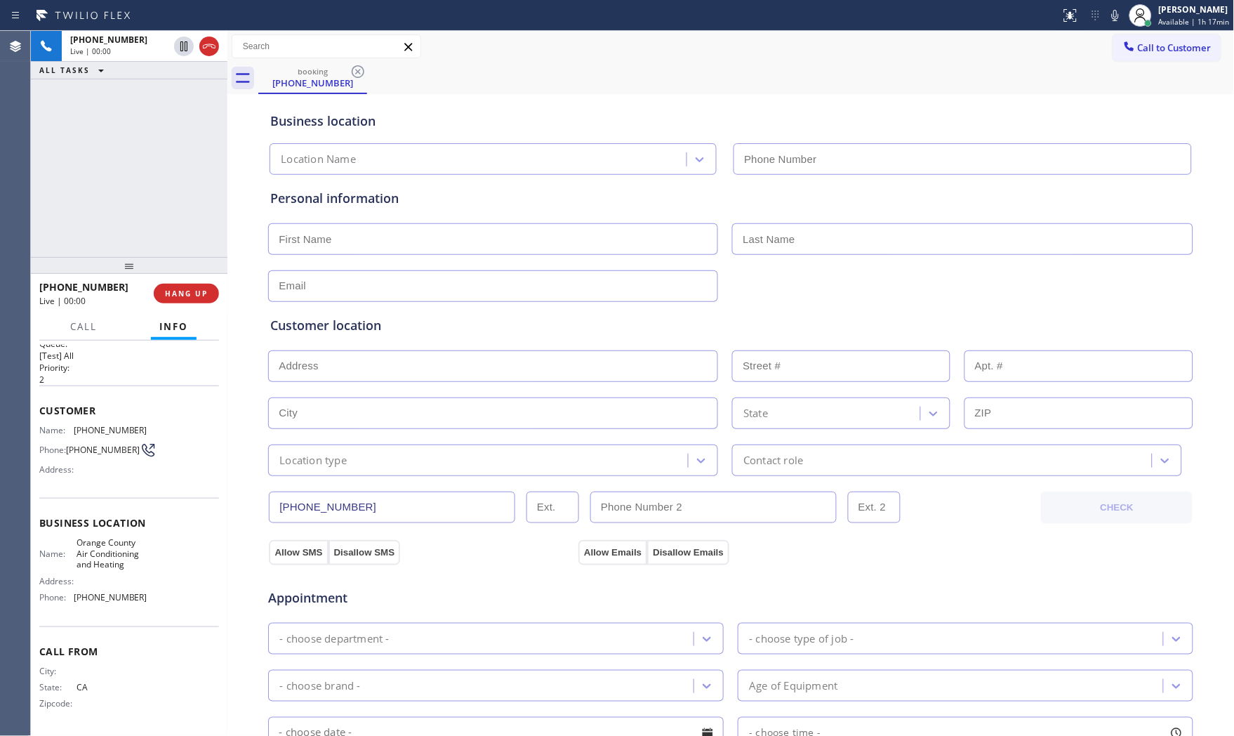
type input "(657) 888-9757"
click at [185, 300] on button "HANG UP" at bounding box center [186, 294] width 65 height 20
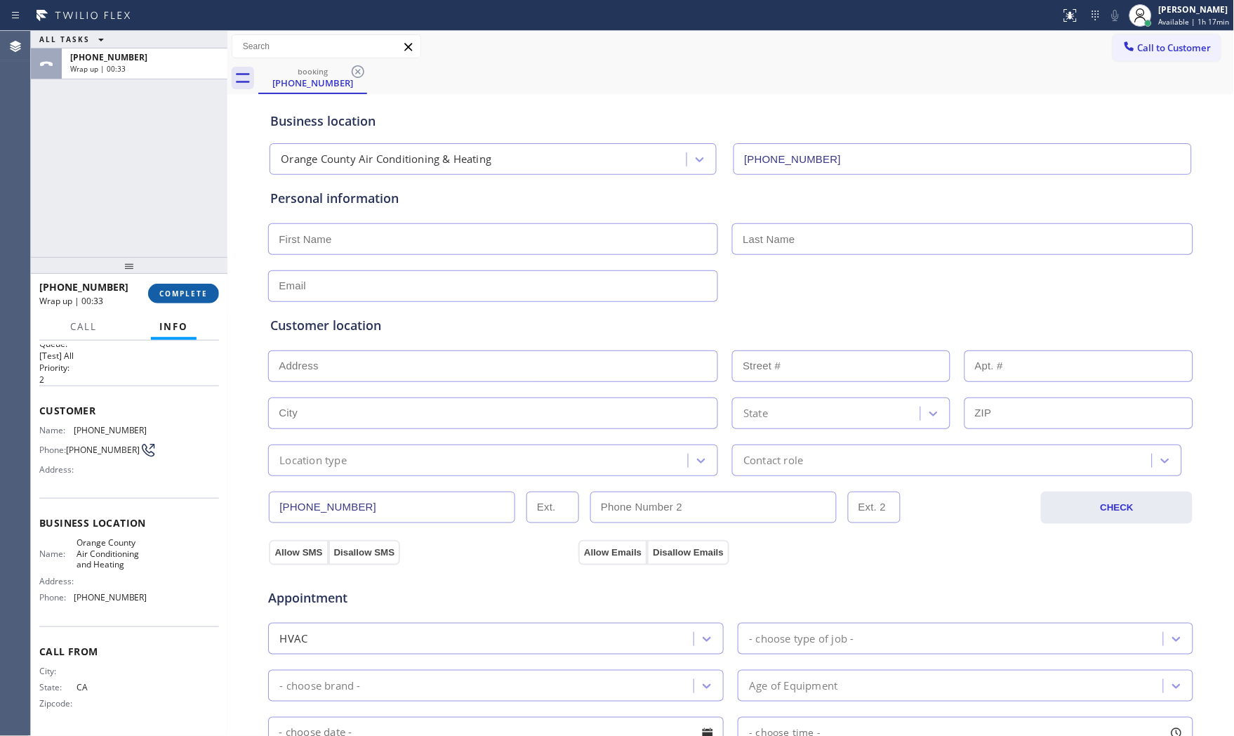
click at [185, 299] on button "COMPLETE" at bounding box center [183, 294] width 71 height 20
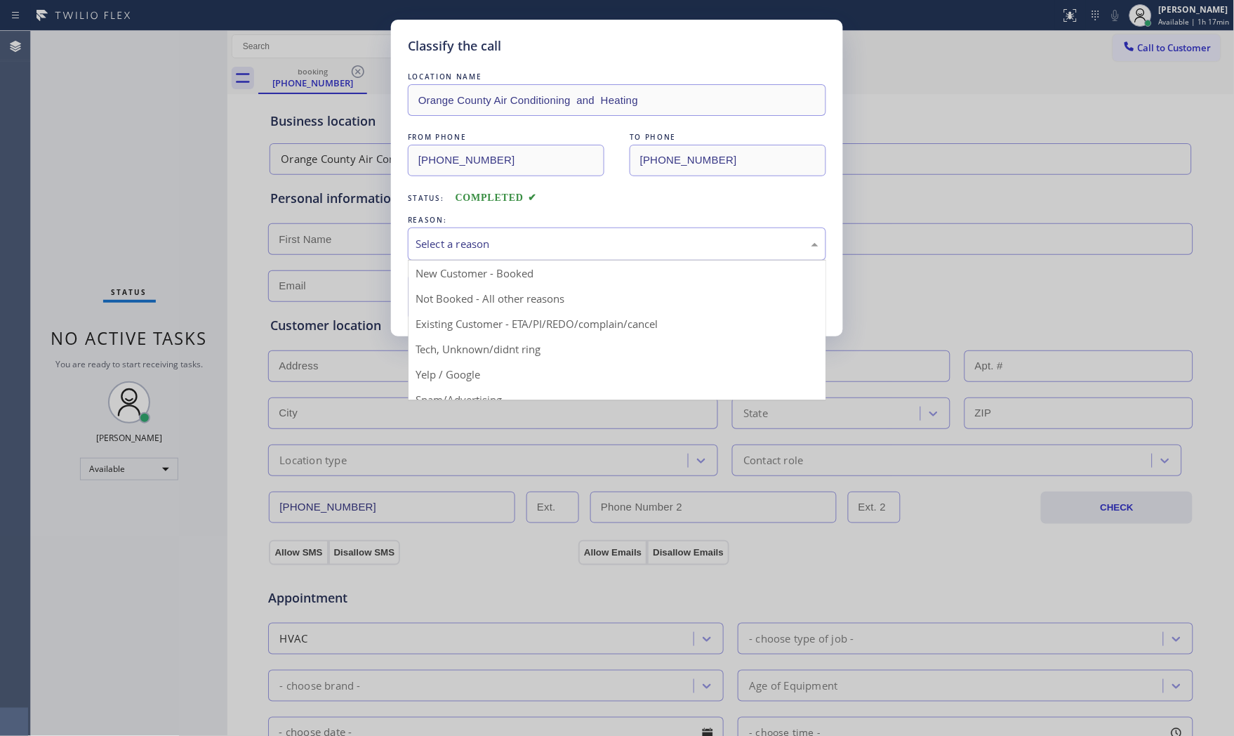
click at [446, 237] on div "Select a reason" at bounding box center [617, 244] width 403 height 16
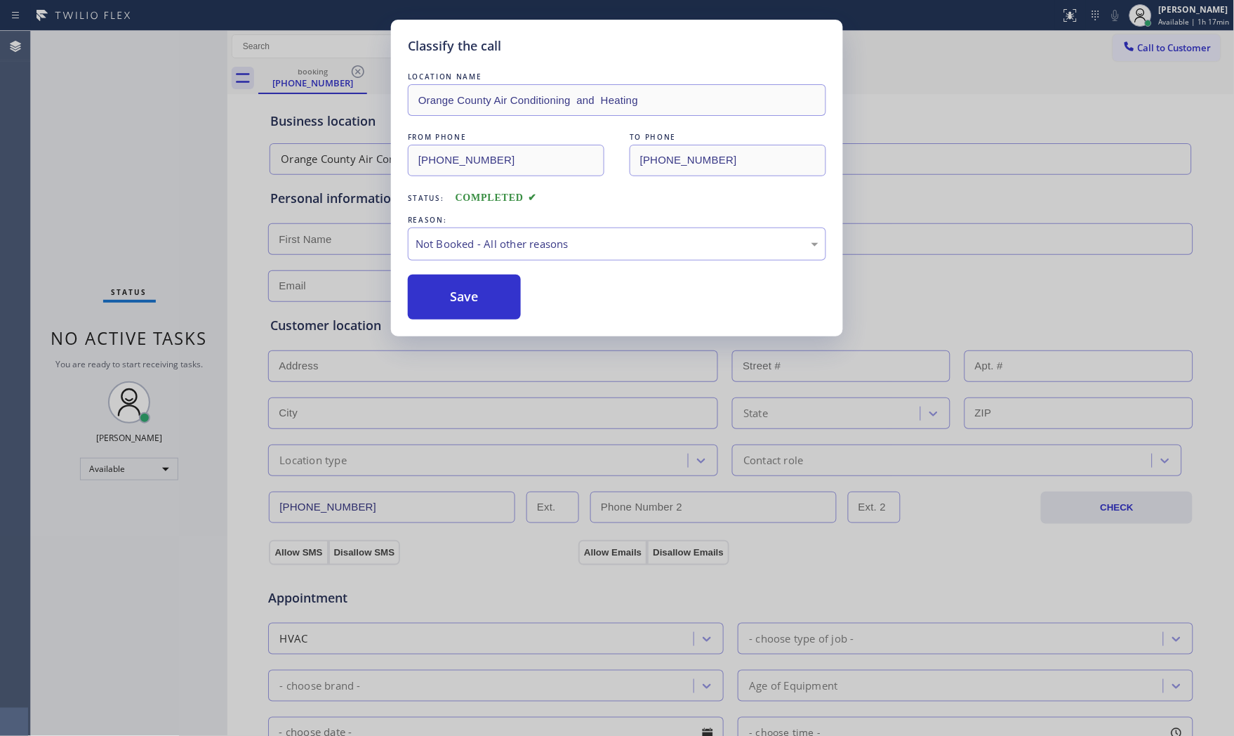
click at [451, 300] on button "Save" at bounding box center [464, 296] width 113 height 45
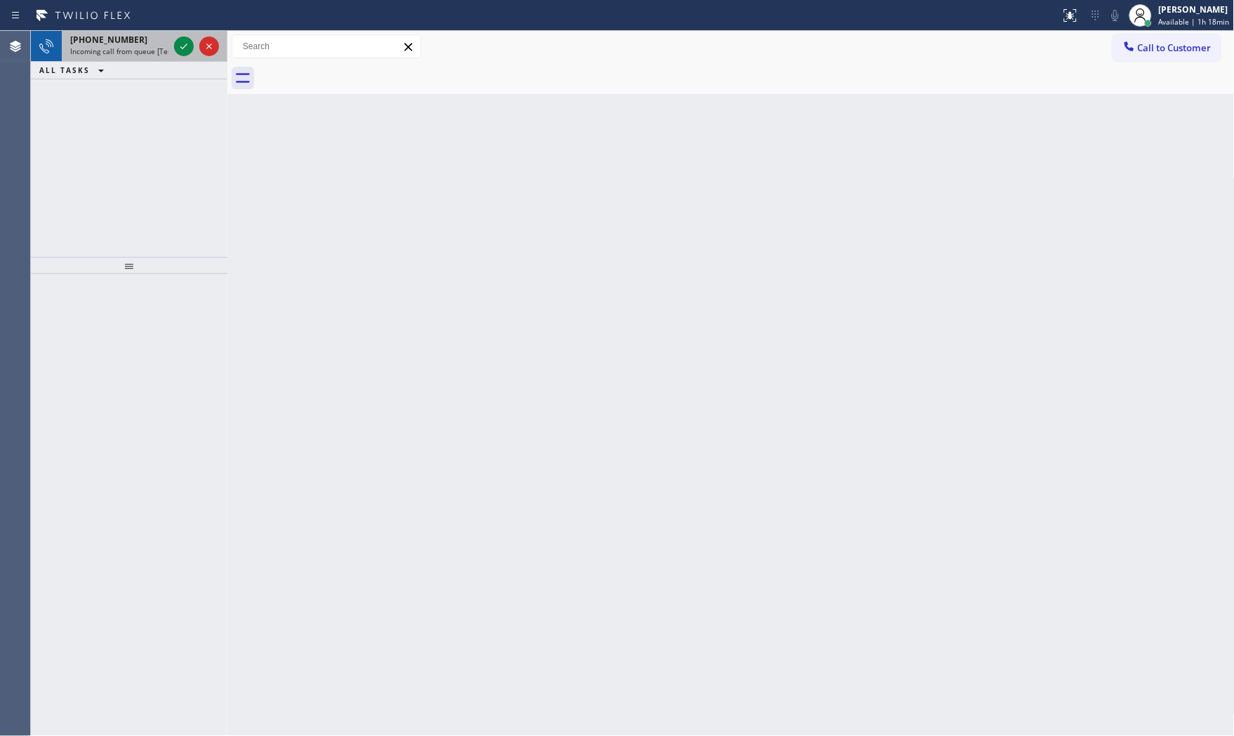
click at [142, 38] on div "+13476095631" at bounding box center [119, 40] width 98 height 12
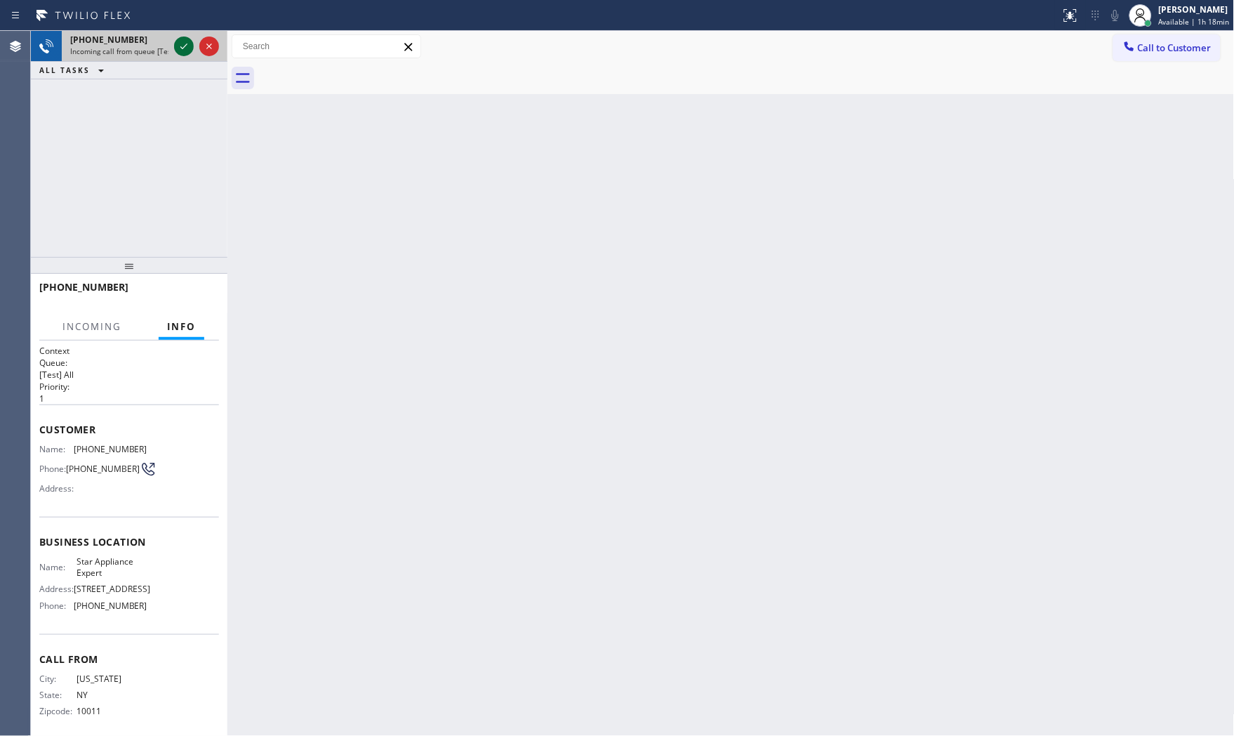
click at [174, 42] on div at bounding box center [184, 46] width 20 height 17
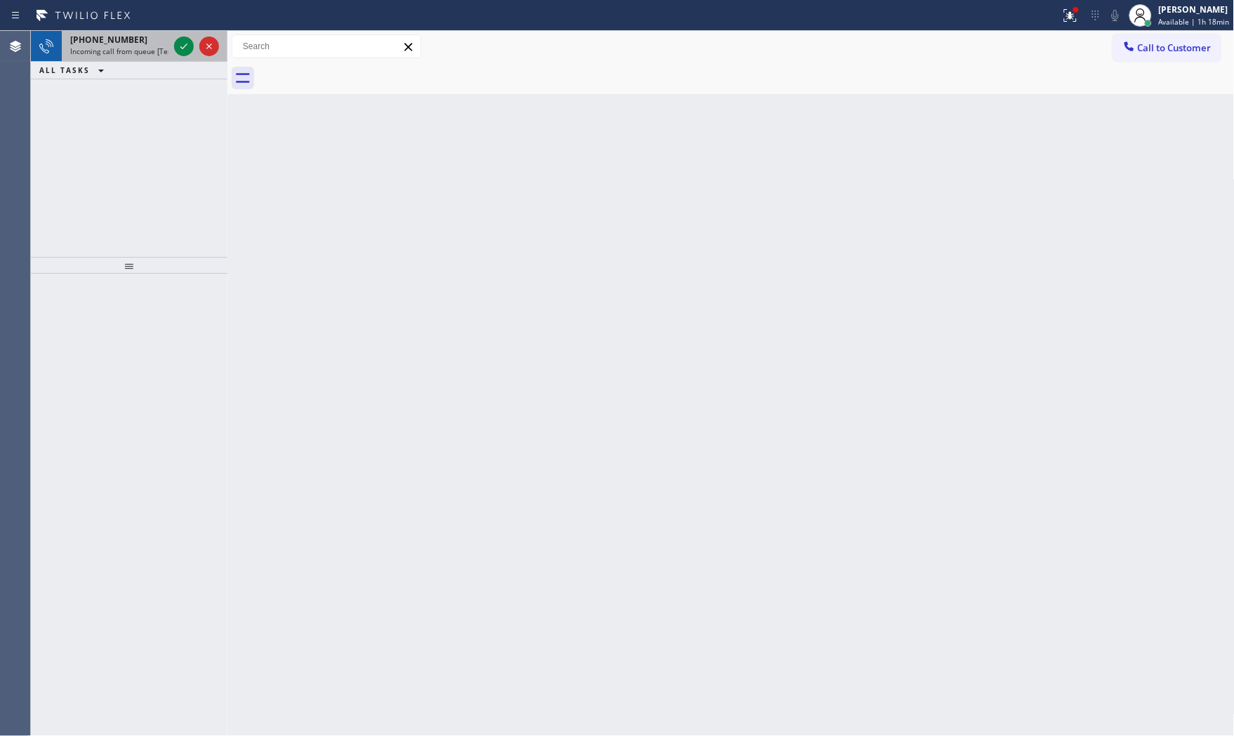
click at [132, 45] on div "+13476095631" at bounding box center [119, 40] width 98 height 12
click at [109, 46] on span "Incoming call from queue [Test] All" at bounding box center [128, 51] width 117 height 10
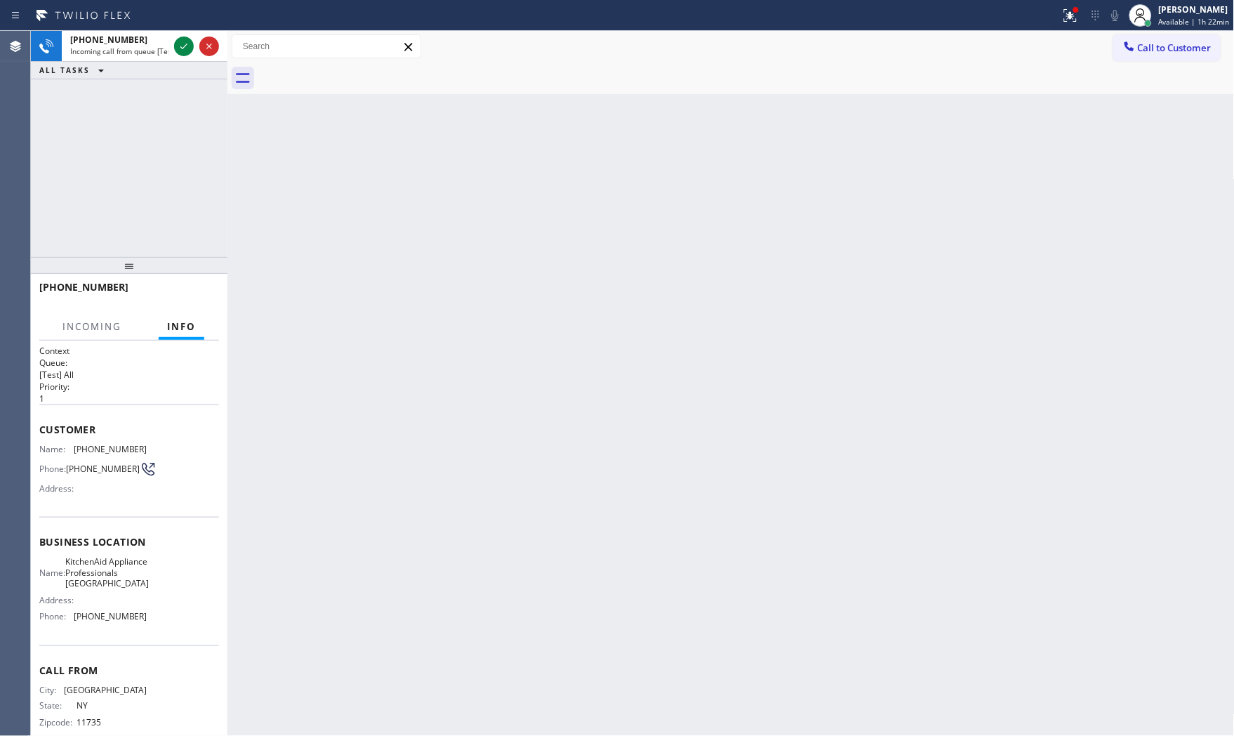
scroll to position [33, 0]
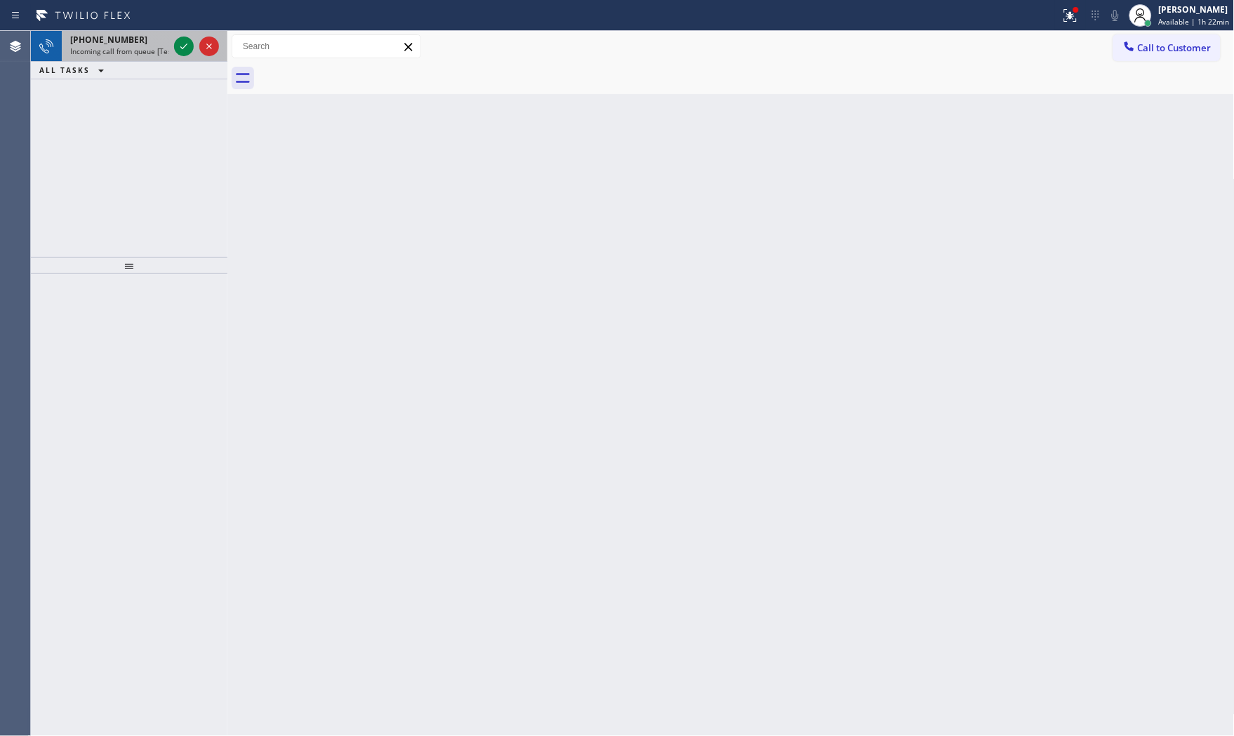
click at [128, 53] on span "Incoming call from queue [Test] All" at bounding box center [128, 51] width 117 height 10
click at [187, 53] on icon at bounding box center [183, 46] width 17 height 17
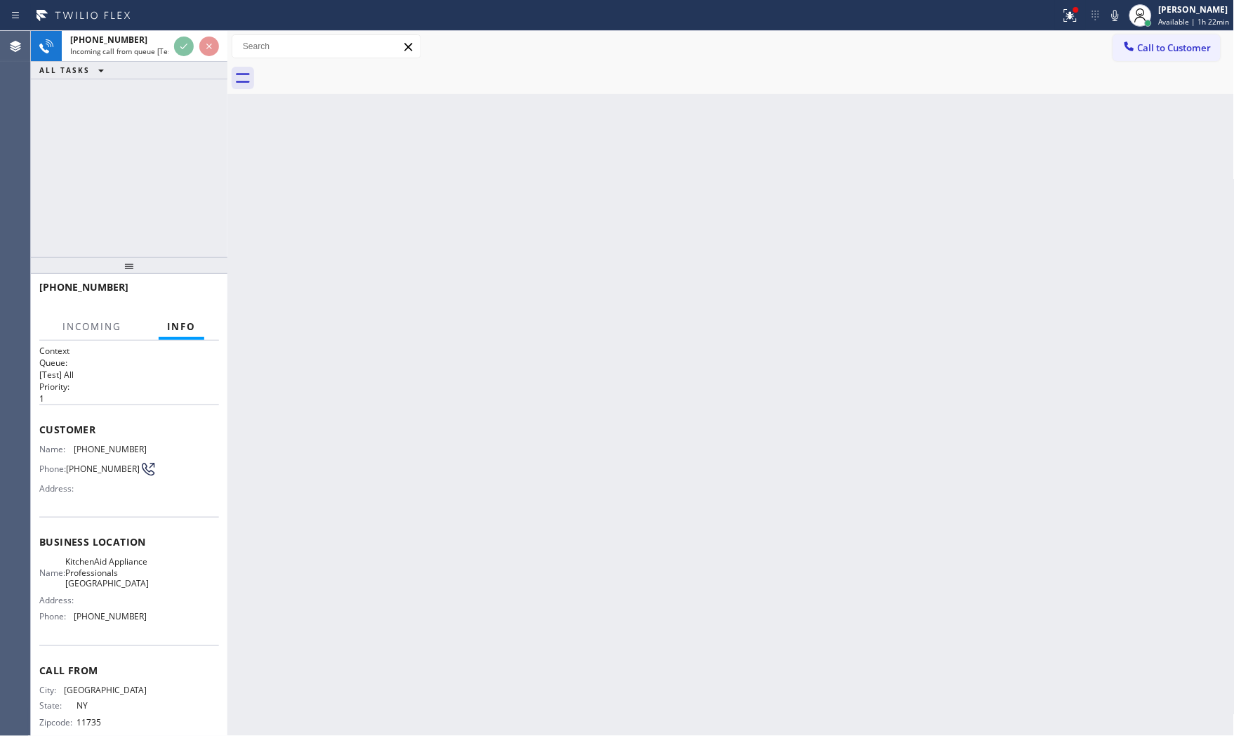
click at [183, 281] on div "+15164919016" at bounding box center [124, 286] width 170 height 13
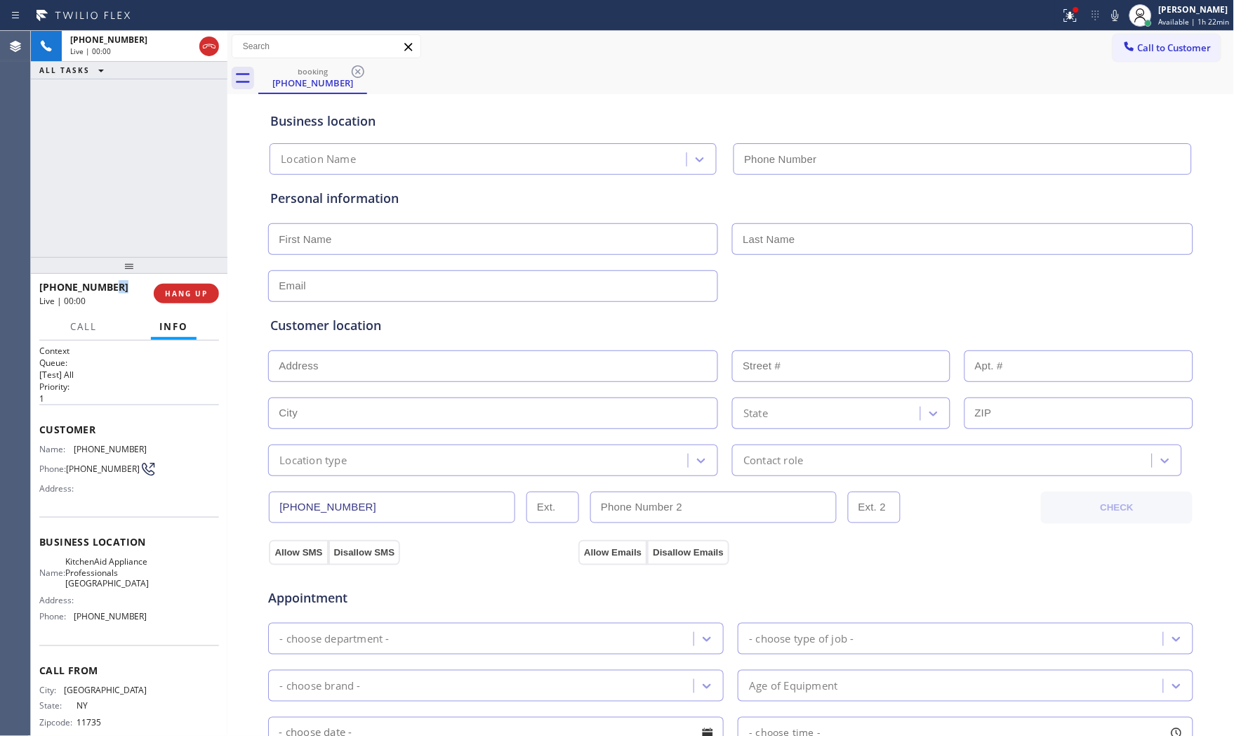
click at [192, 284] on button "HANG UP" at bounding box center [186, 294] width 65 height 20
type input "(917) 935-4352"
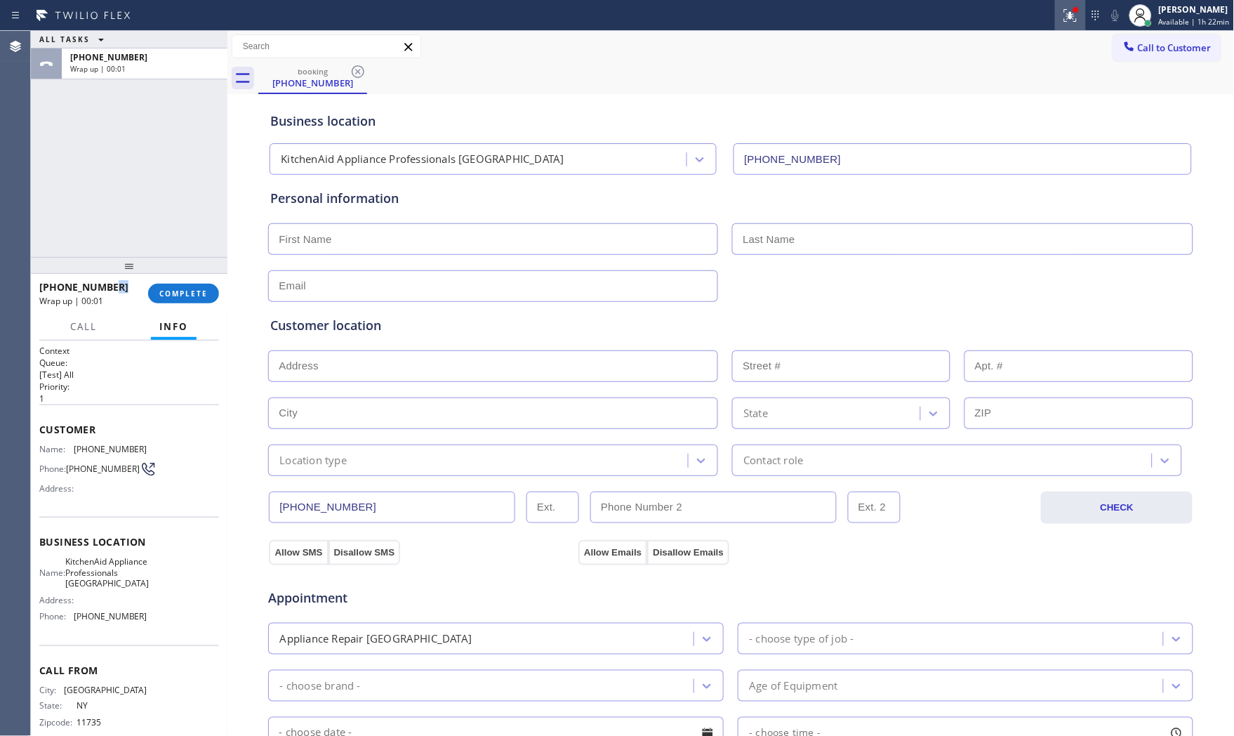
click at [1055, 9] on div at bounding box center [1070, 15] width 31 height 17
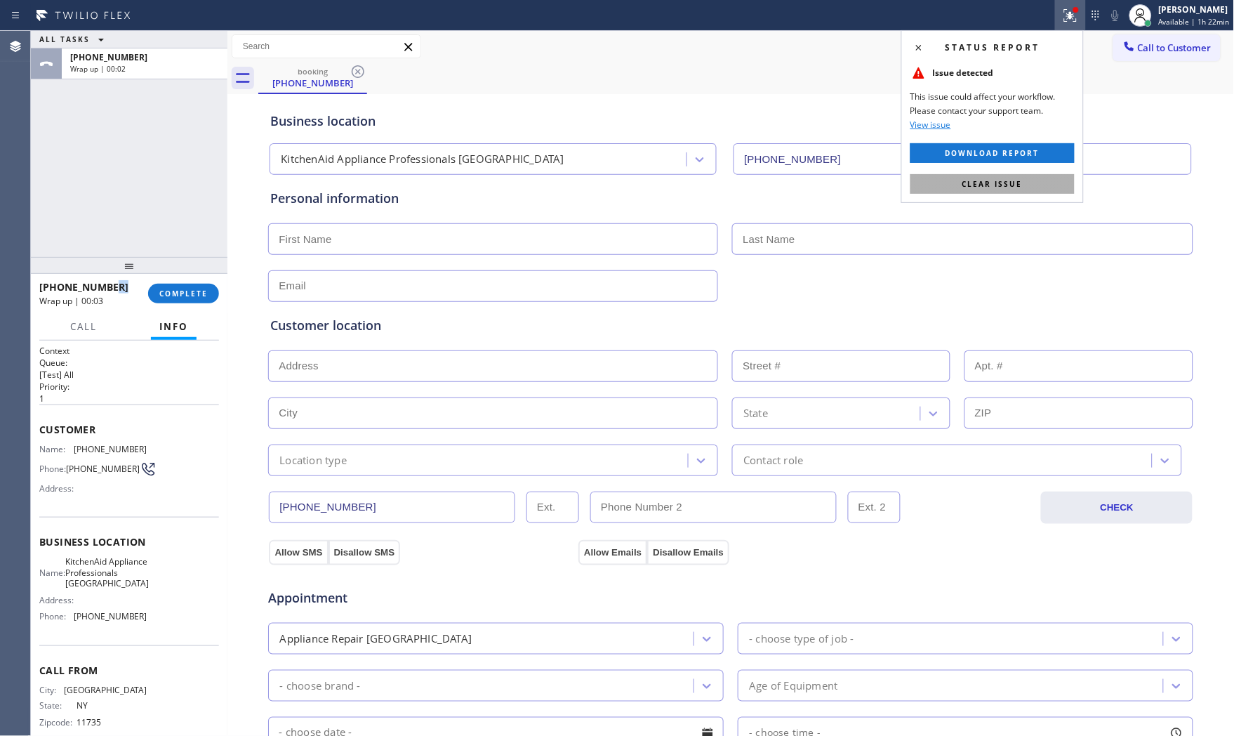
click at [969, 179] on span "Clear issue" at bounding box center [992, 184] width 60 height 10
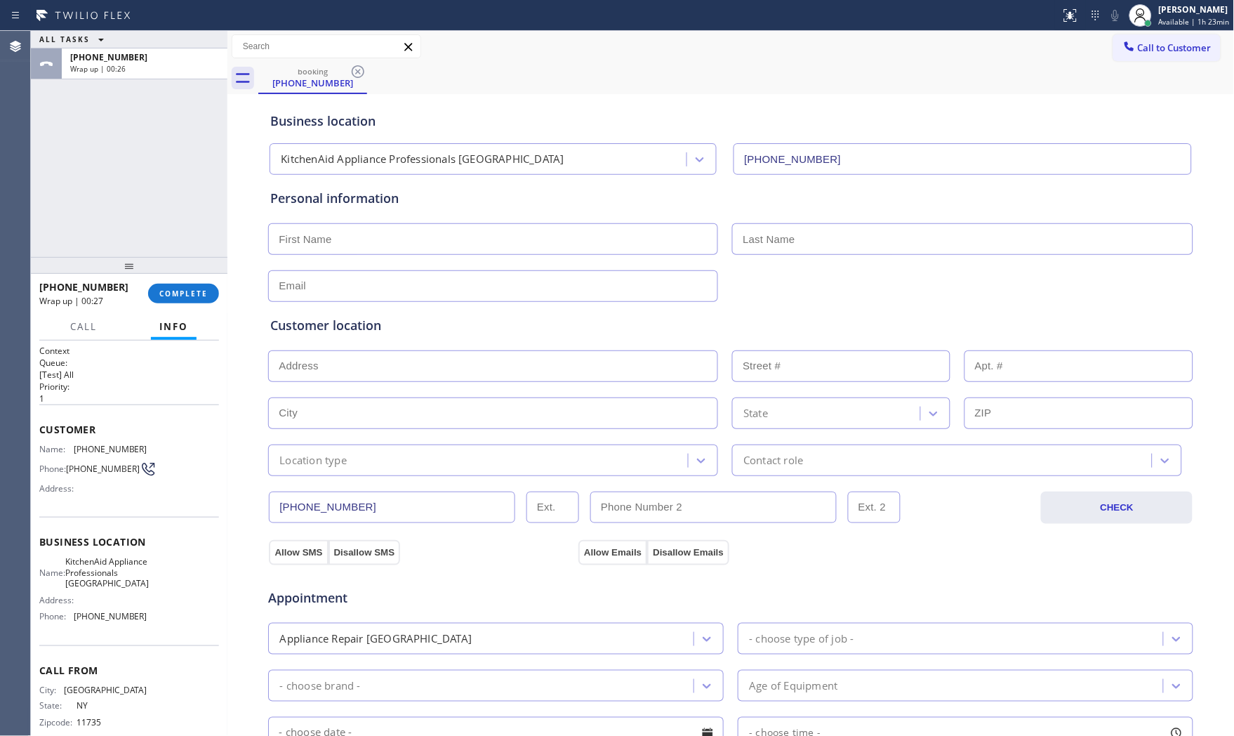
click at [223, 274] on div at bounding box center [129, 265] width 197 height 17
click at [204, 290] on span "COMPLETE" at bounding box center [183, 293] width 48 height 10
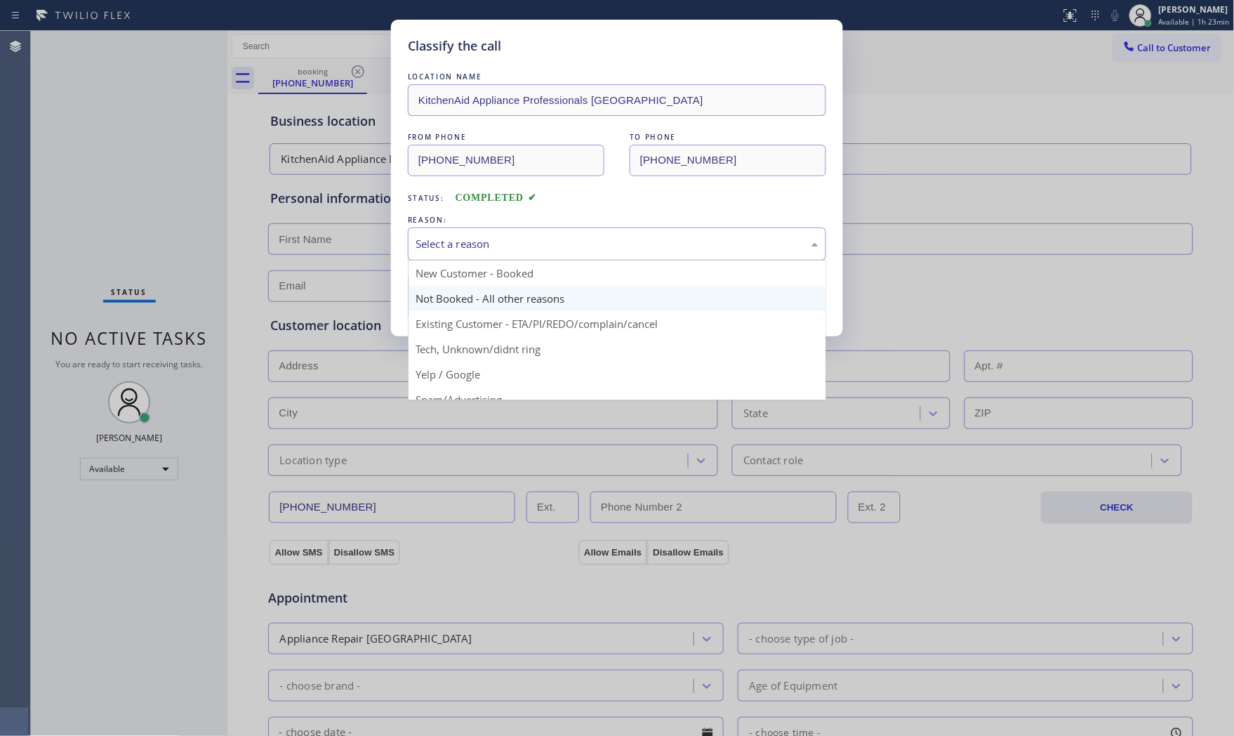
drag, startPoint x: 579, startPoint y: 256, endPoint x: 518, endPoint y: 285, distance: 67.5
click at [578, 256] on div "Select a reason" at bounding box center [617, 243] width 418 height 33
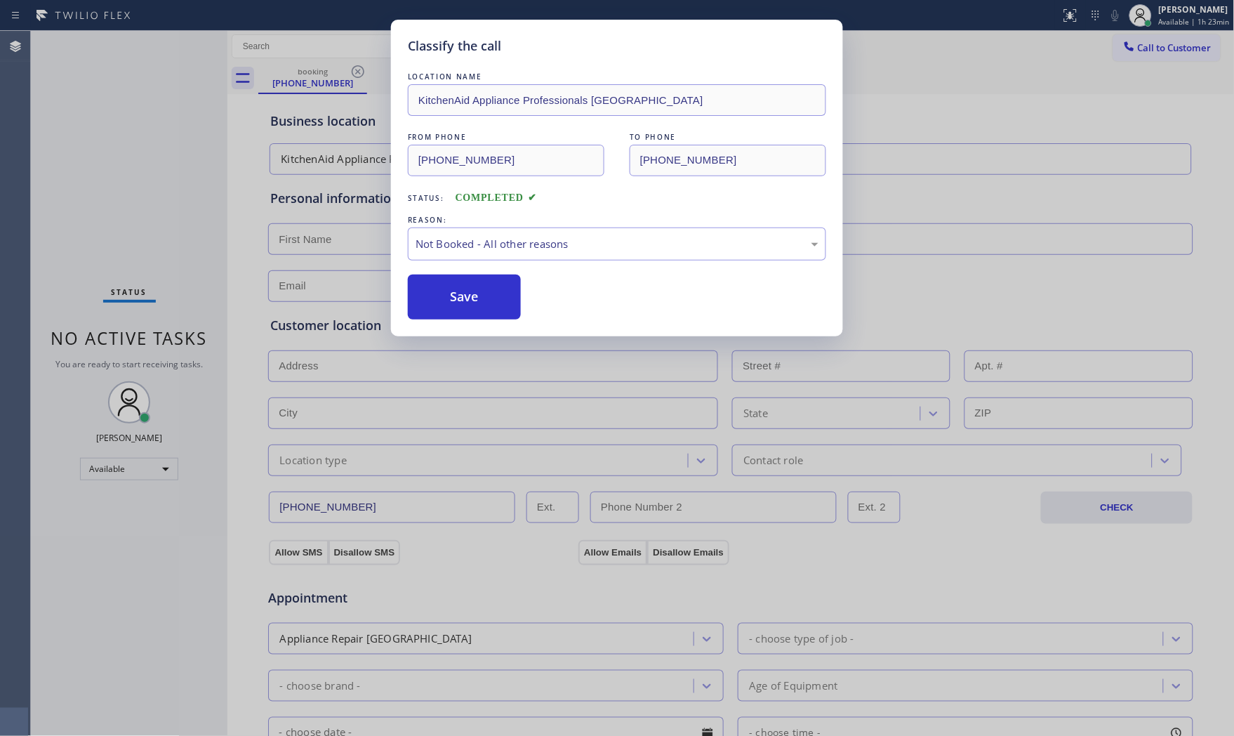
click at [479, 298] on button "Save" at bounding box center [464, 296] width 113 height 45
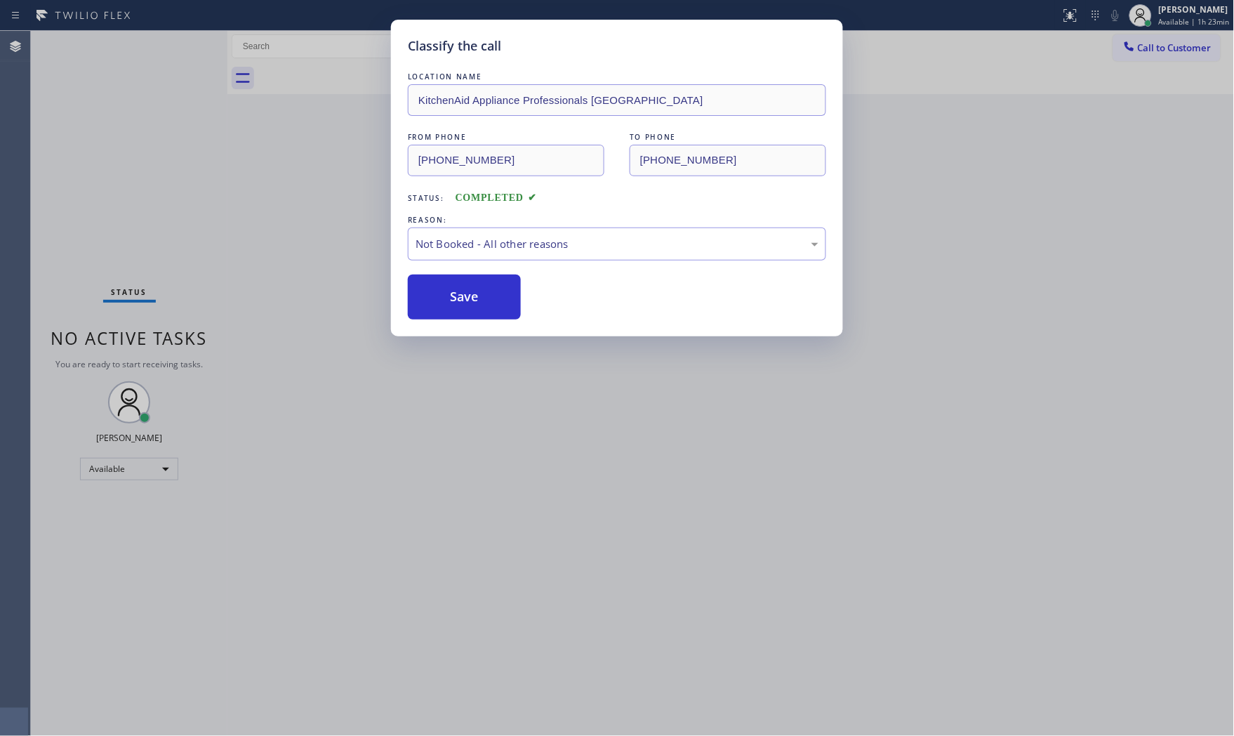
click at [479, 298] on button "Save" at bounding box center [464, 296] width 113 height 45
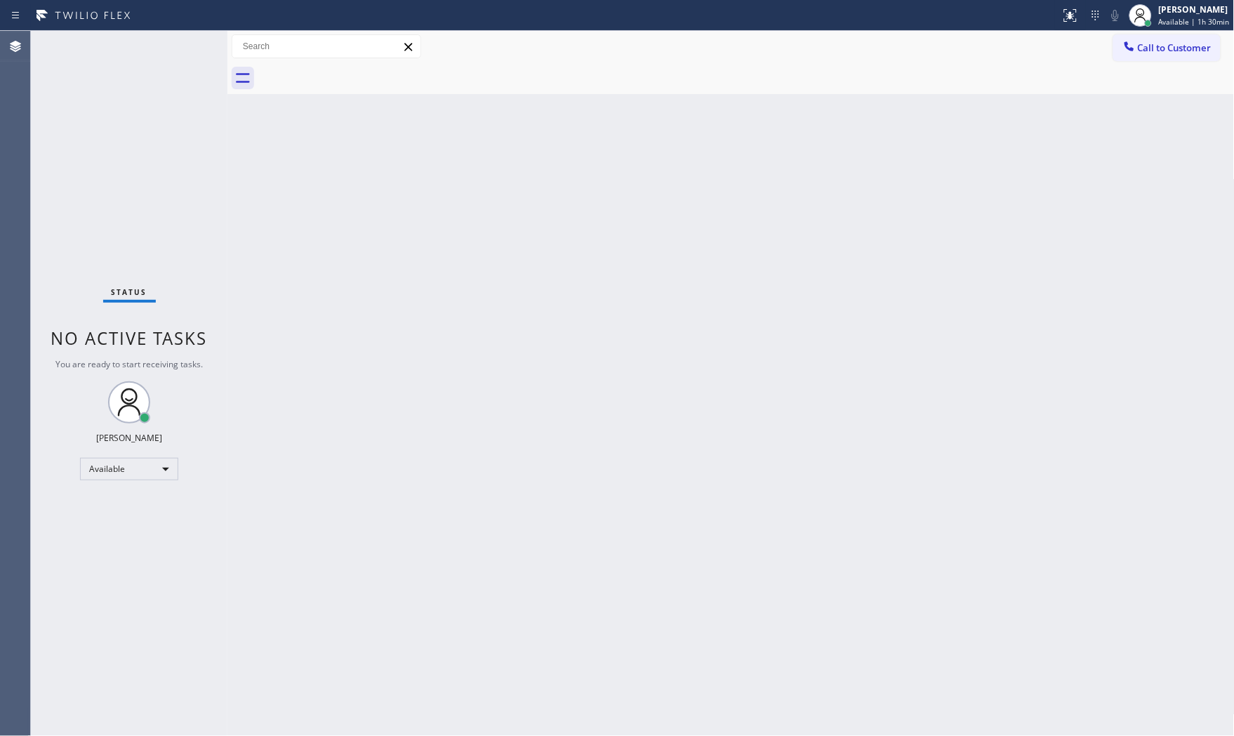
click at [179, 57] on div "Status No active tasks You are ready to start receiving tasks. [PERSON_NAME] Av…" at bounding box center [129, 383] width 197 height 705
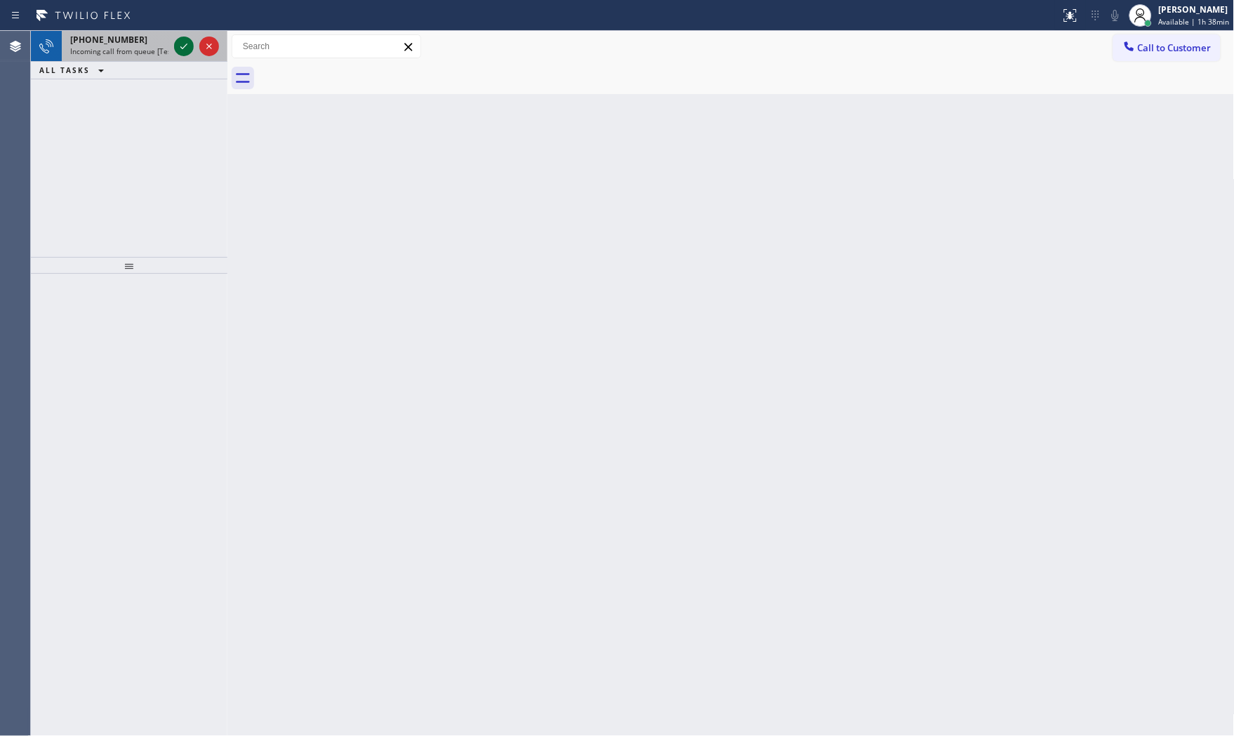
click at [180, 45] on icon at bounding box center [183, 46] width 17 height 17
click at [145, 37] on div "+15054531119" at bounding box center [119, 40] width 98 height 12
click at [180, 44] on icon at bounding box center [183, 46] width 17 height 17
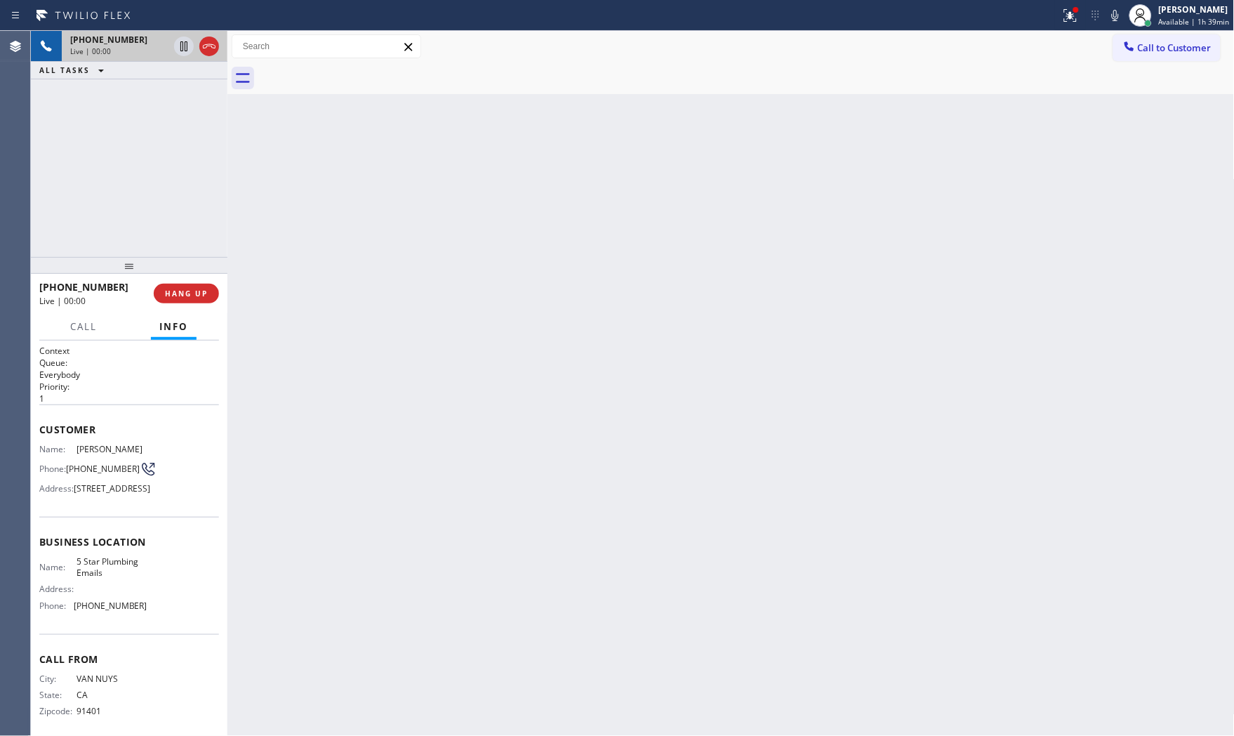
click at [199, 300] on button "HANG UP" at bounding box center [186, 294] width 65 height 20
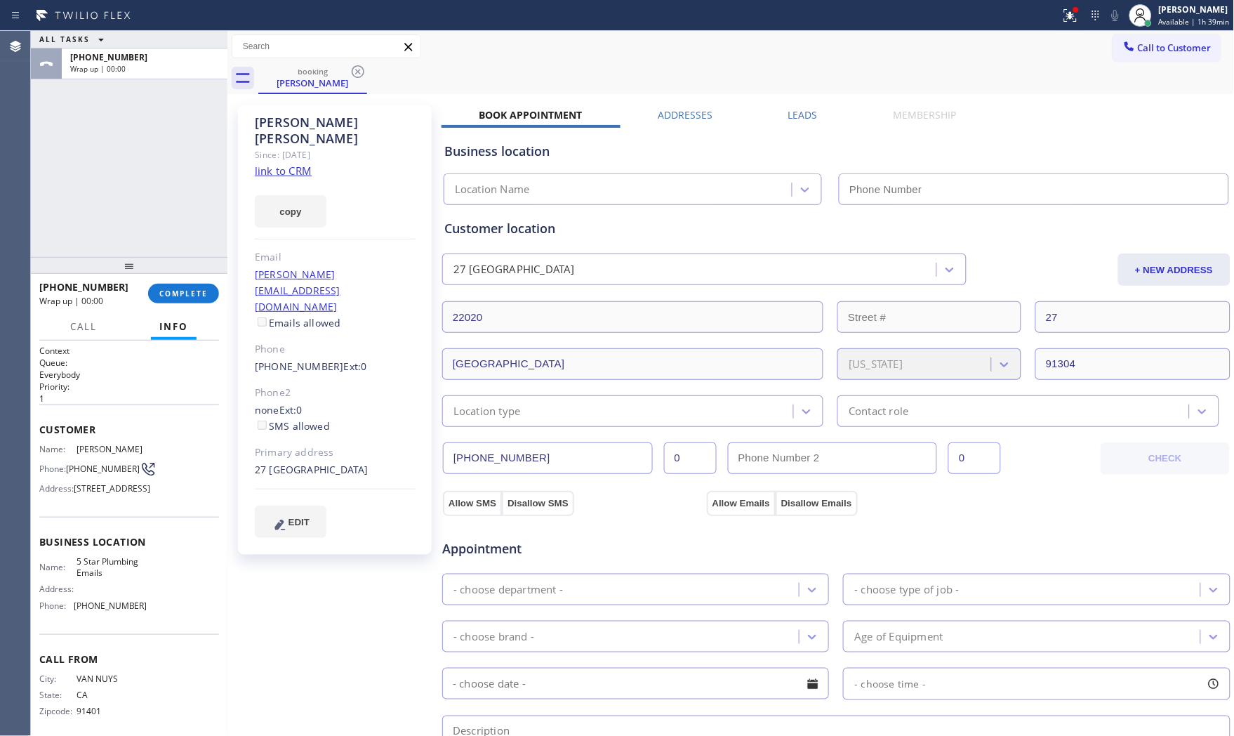
type input "(888) 894-2474"
click at [1157, 3] on div "Mark Paul Dacula Available | 1h 40min" at bounding box center [1195, 15] width 78 height 25
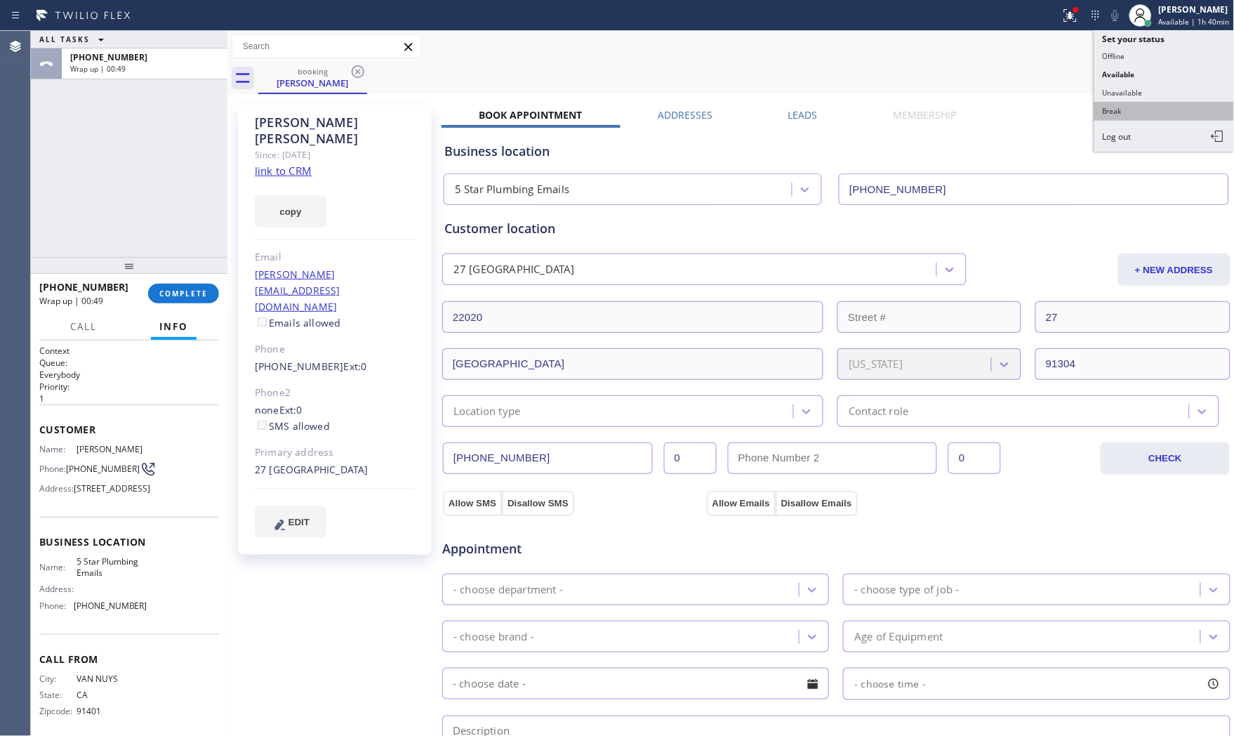
click at [1110, 102] on button "Break" at bounding box center [1164, 111] width 140 height 18
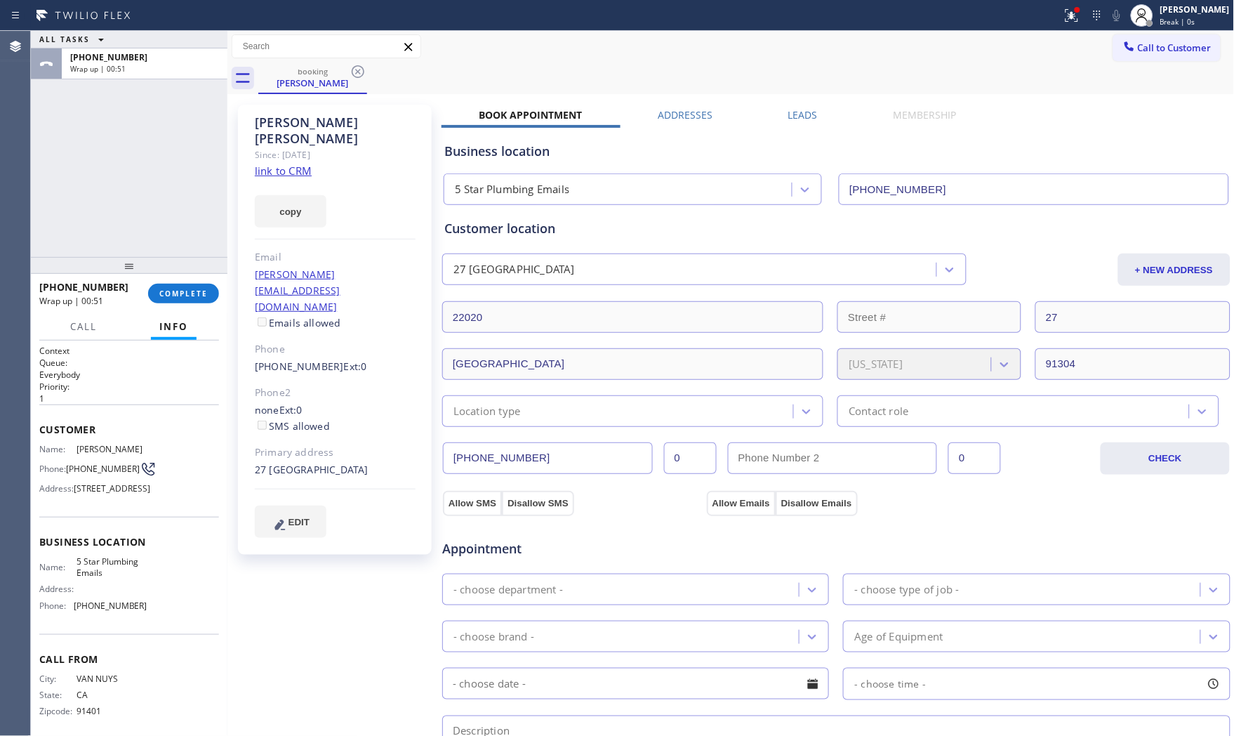
click at [208, 265] on div at bounding box center [129, 265] width 197 height 17
click at [208, 275] on div at bounding box center [129, 266] width 197 height 17
drag, startPoint x: 204, startPoint y: 292, endPoint x: 202, endPoint y: 304, distance: 12.1
click at [204, 293] on span "COMPLETE" at bounding box center [183, 296] width 48 height 10
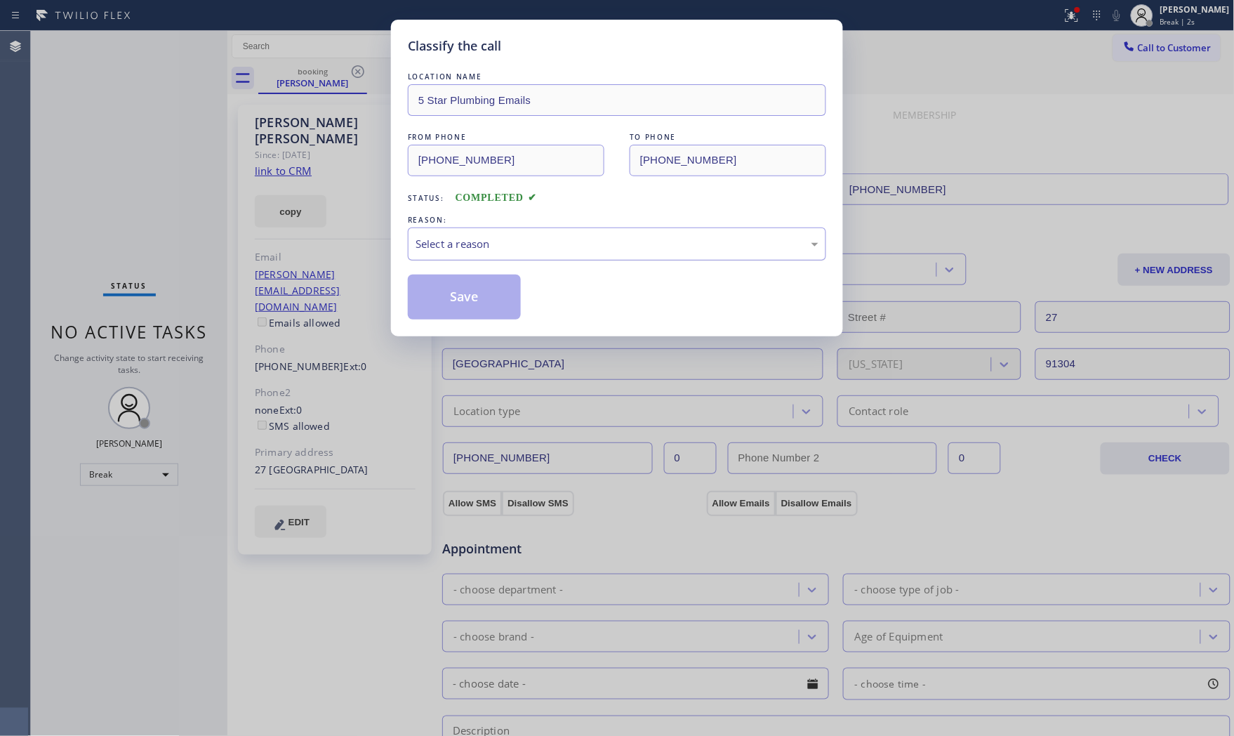
click at [495, 237] on div "Select a reason" at bounding box center [617, 244] width 403 height 16
click at [468, 306] on button "Save" at bounding box center [464, 296] width 113 height 45
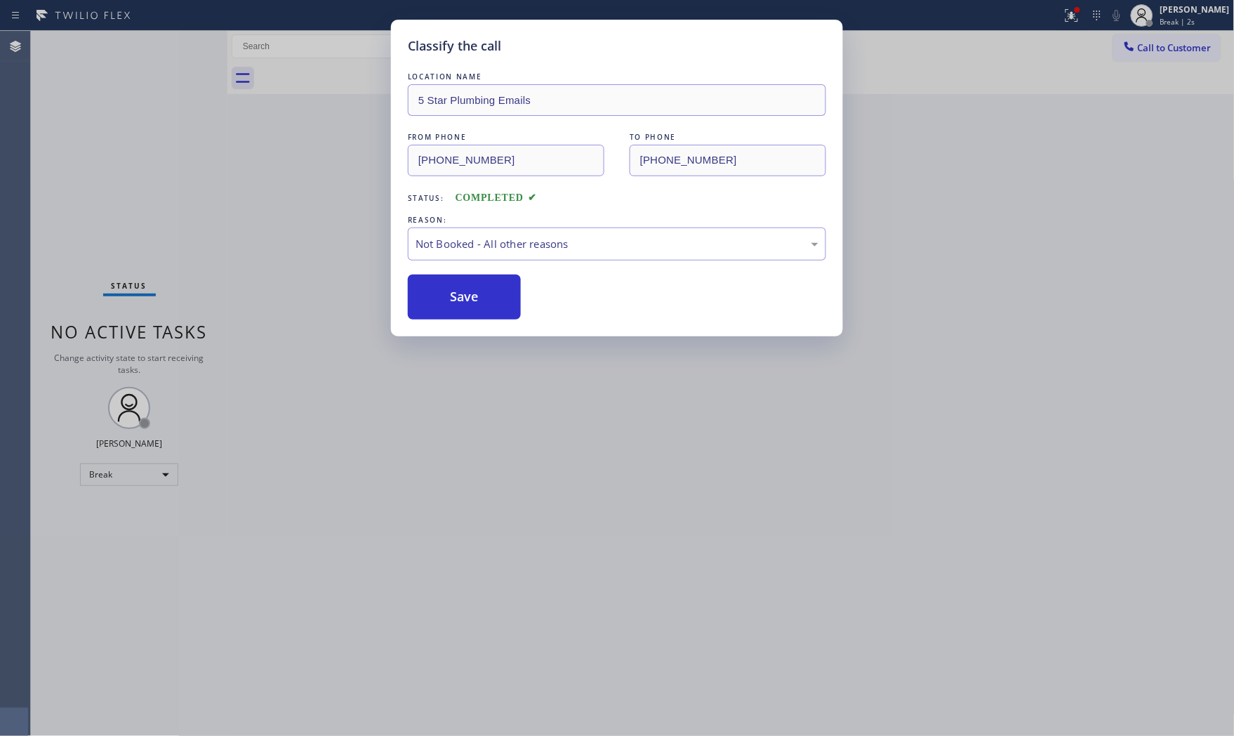
click at [468, 306] on button "Save" at bounding box center [464, 296] width 113 height 45
